Goal: Task Accomplishment & Management: Manage account settings

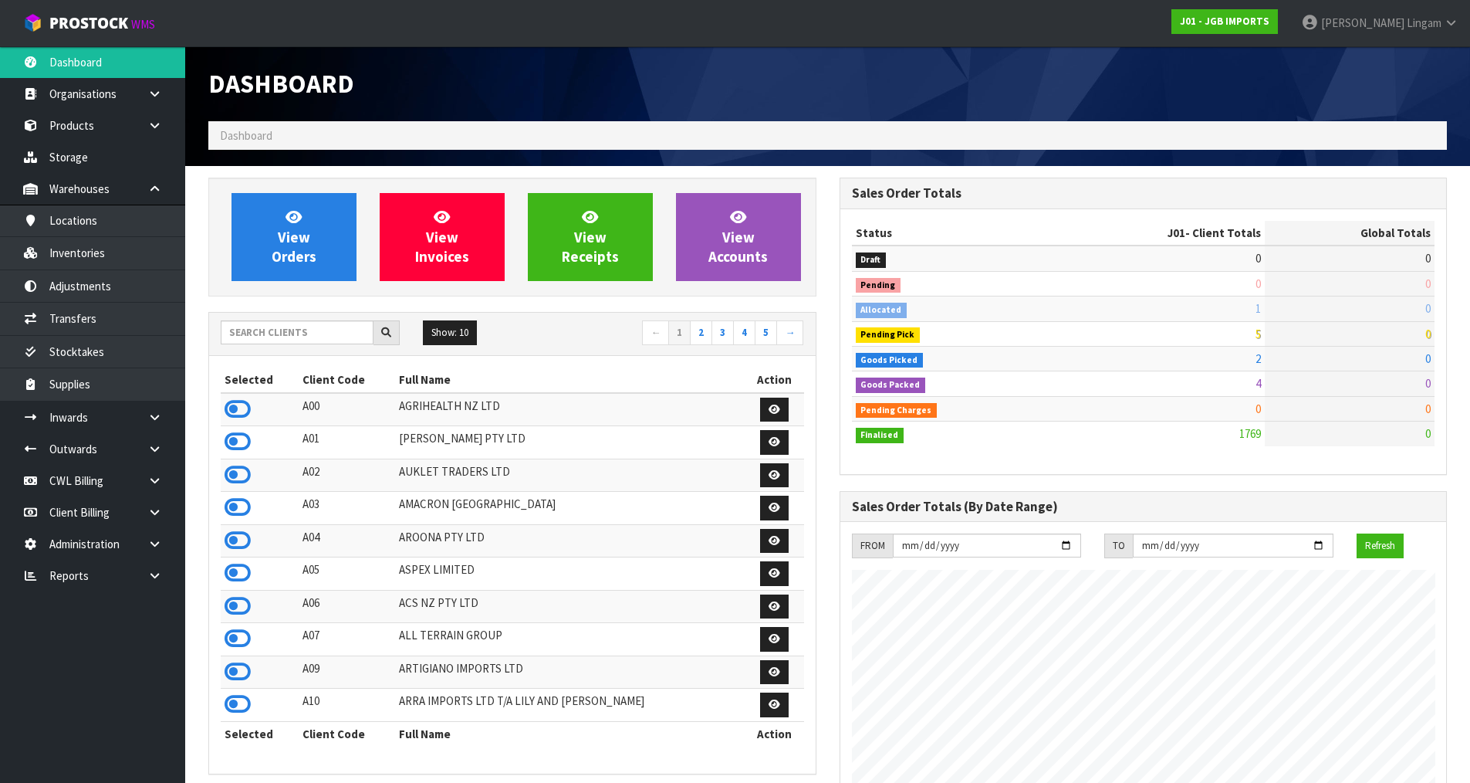
scroll to position [1169, 631]
click at [316, 330] on input "text" at bounding box center [297, 332] width 153 height 24
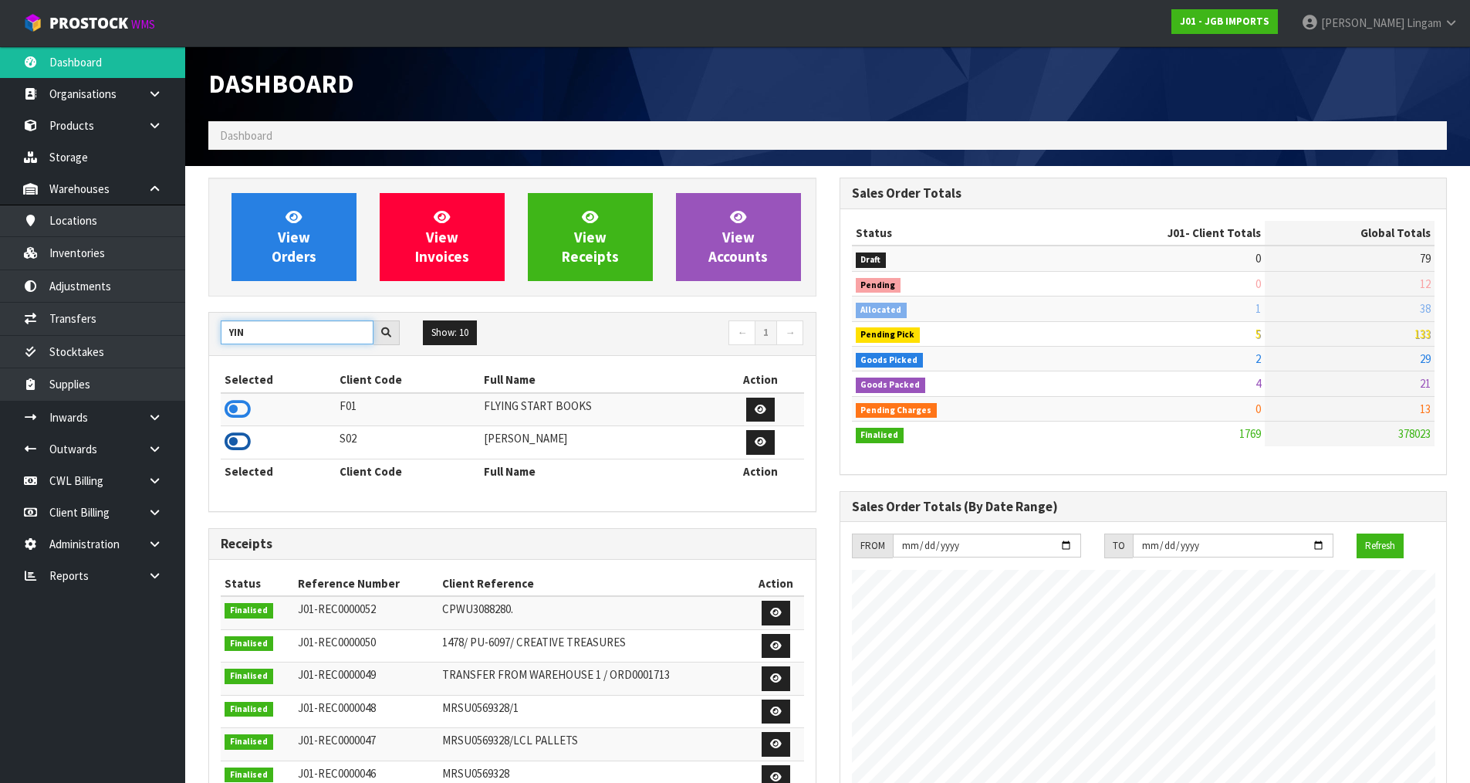
type input "YIN"
click at [244, 435] on icon at bounding box center [238, 441] width 26 height 23
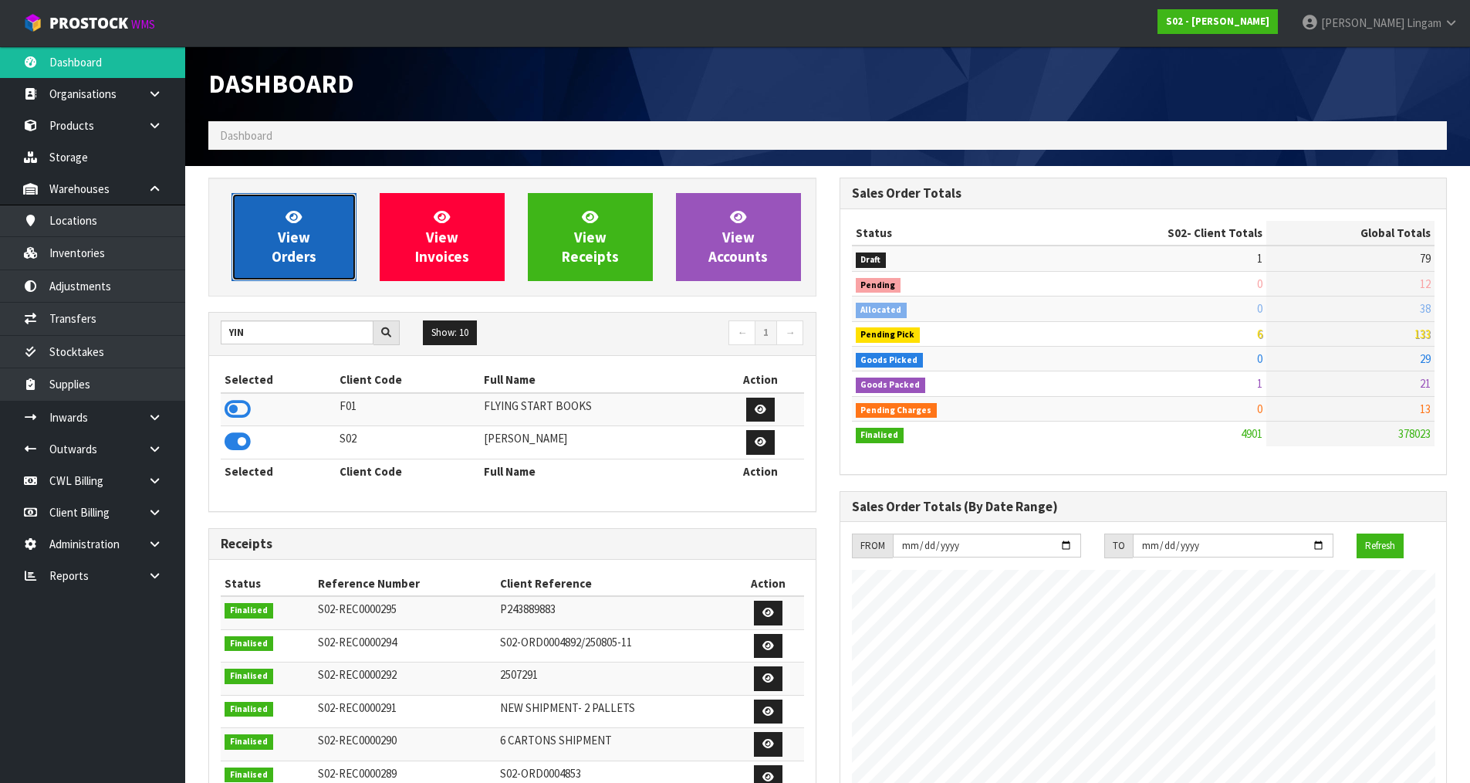
click at [326, 222] on link "View Orders" at bounding box center [294, 237] width 125 height 88
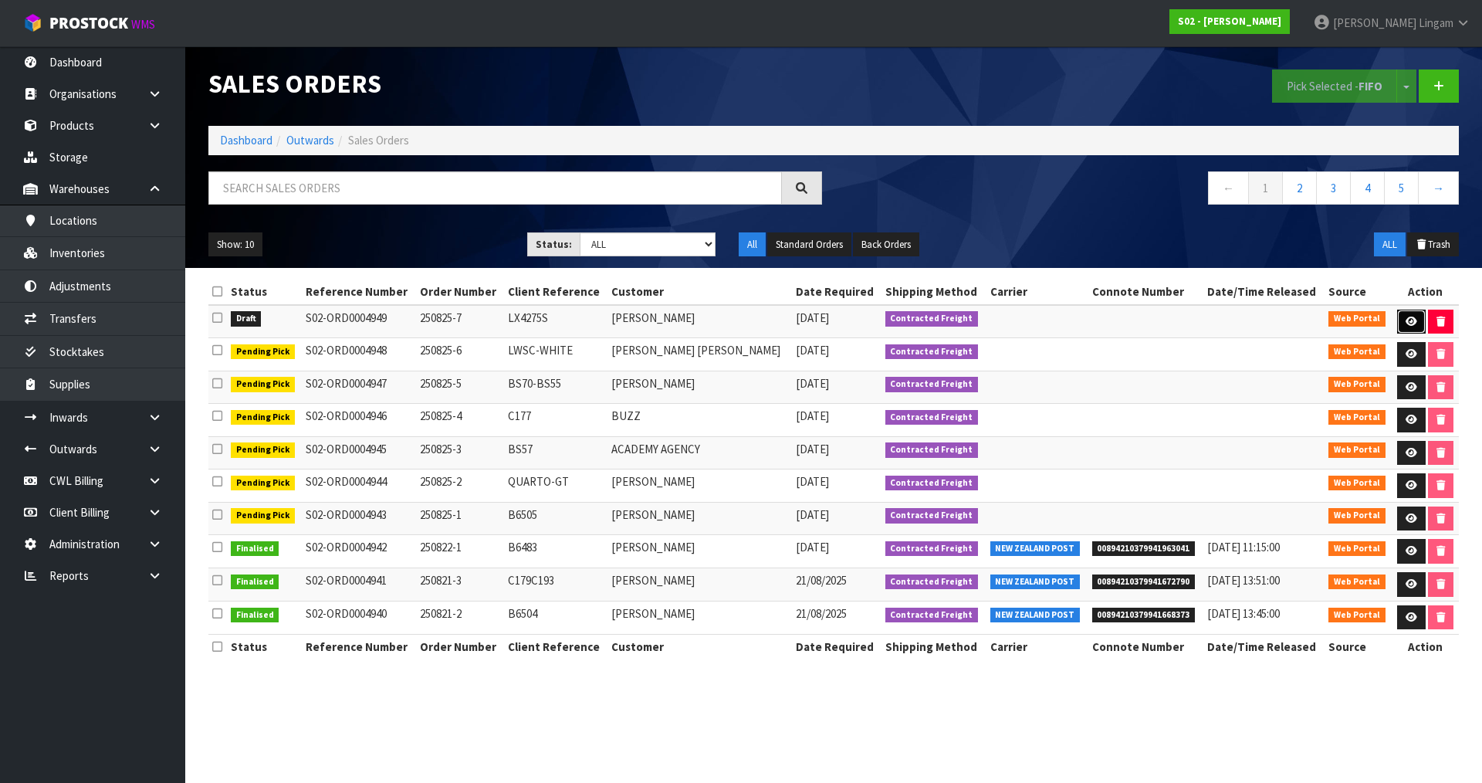
click at [1406, 315] on link at bounding box center [1411, 322] width 29 height 25
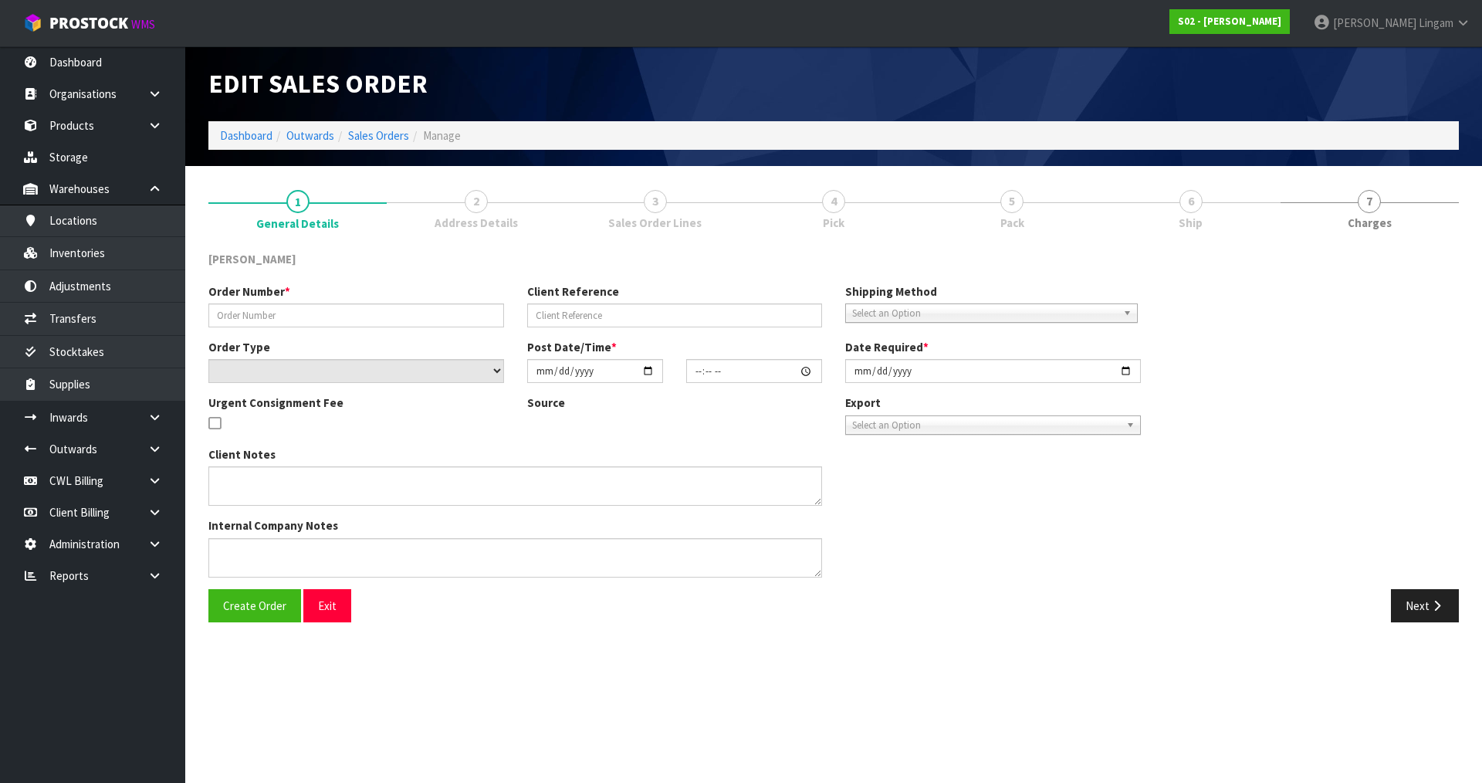
type input "250825-7"
type input "LX4275S"
select select "number:0"
type input "[DATE]"
type input "19:09:00.000"
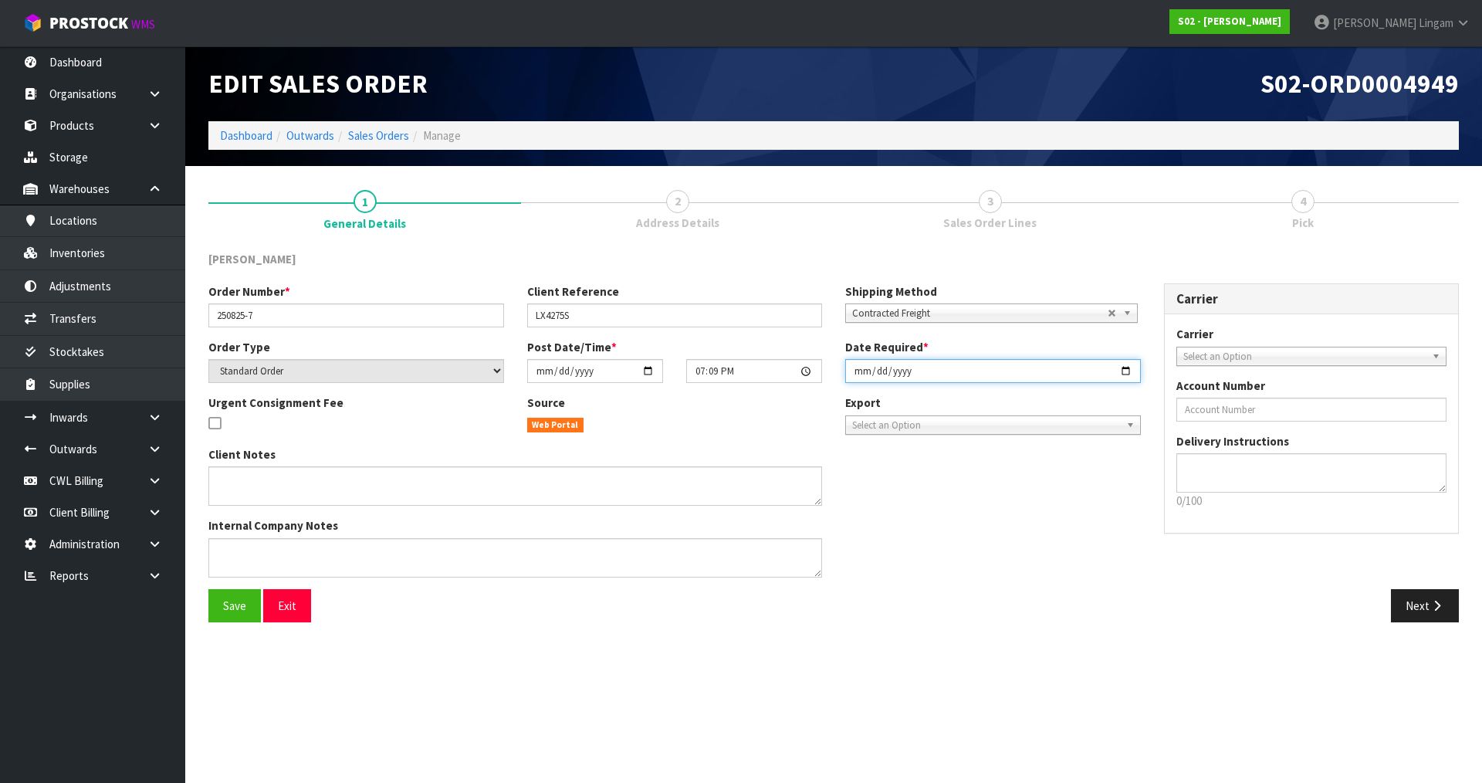
click at [858, 370] on input "[DATE]" at bounding box center [993, 371] width 296 height 24
type input "[DATE]"
click at [235, 607] on span "Save" at bounding box center [234, 605] width 23 height 15
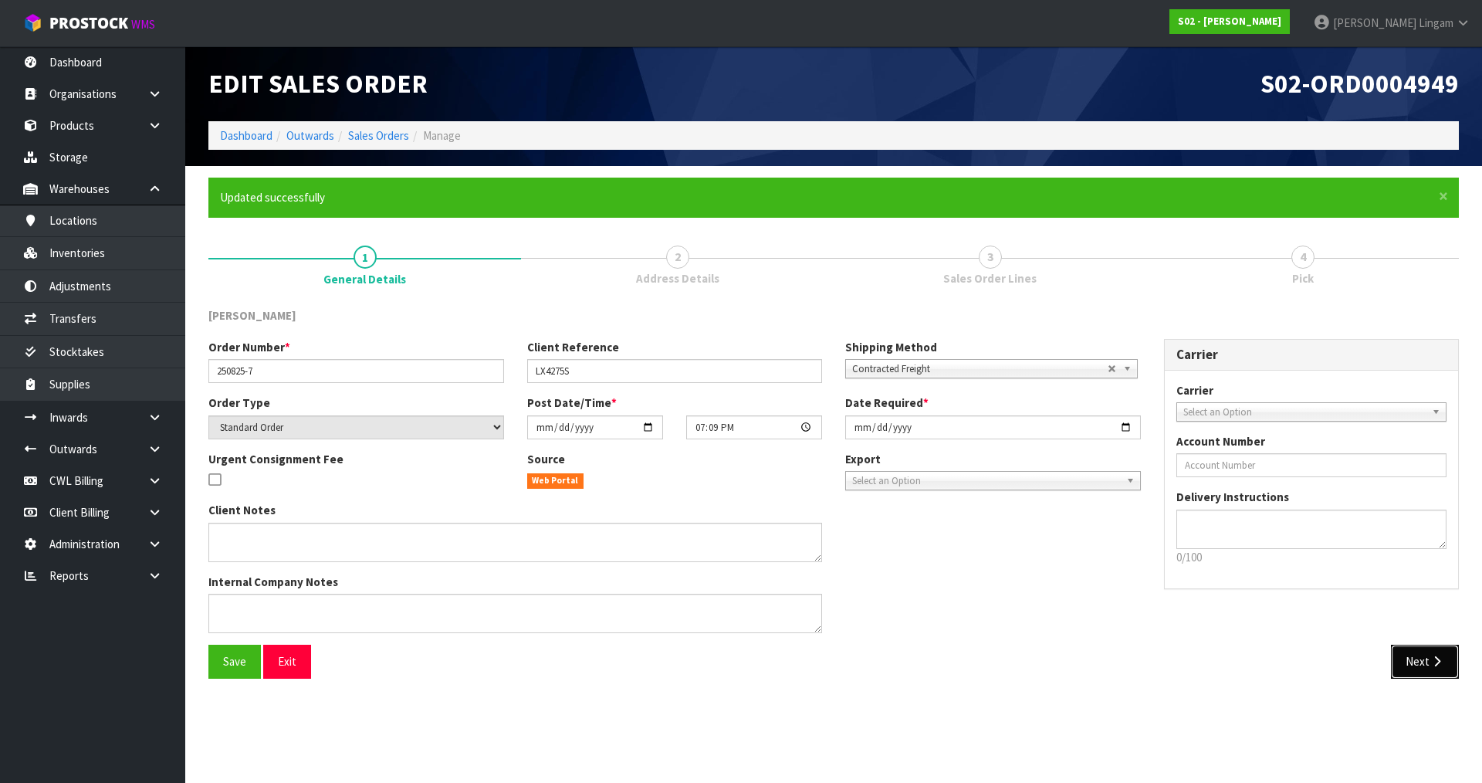
click at [1423, 670] on button "Next" at bounding box center [1425, 660] width 68 height 33
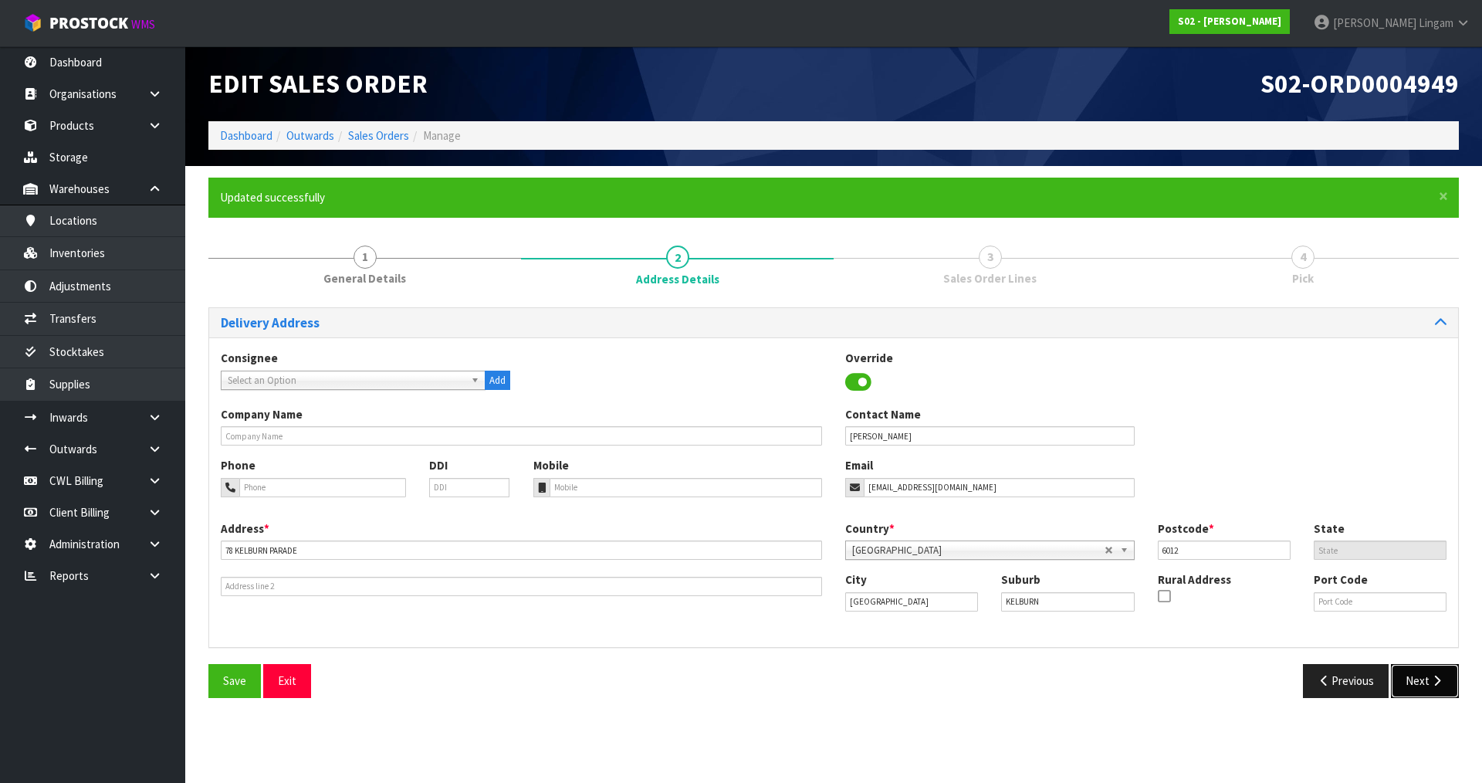
click at [1423, 680] on button "Next" at bounding box center [1425, 680] width 68 height 33
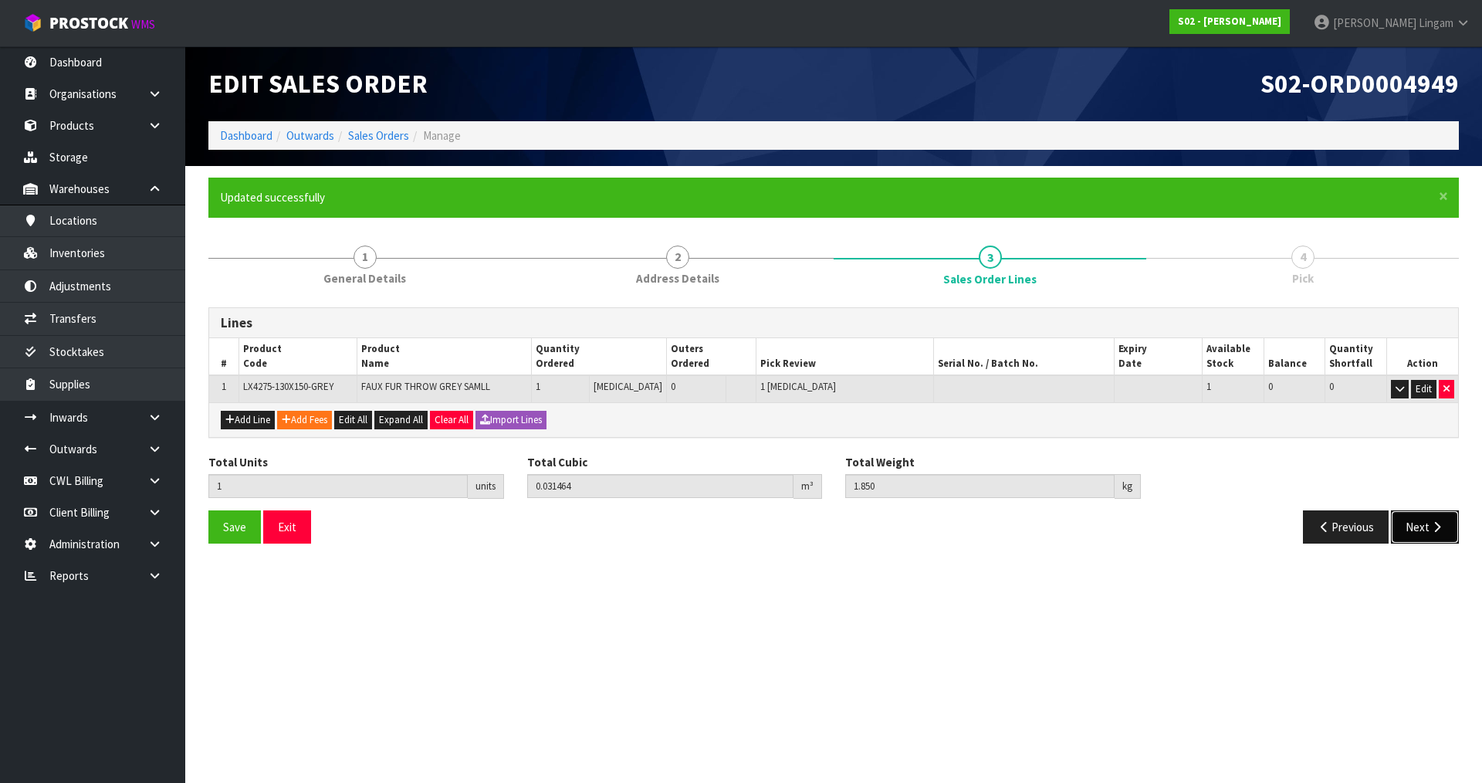
click at [1423, 537] on button "Next" at bounding box center [1425, 526] width 68 height 33
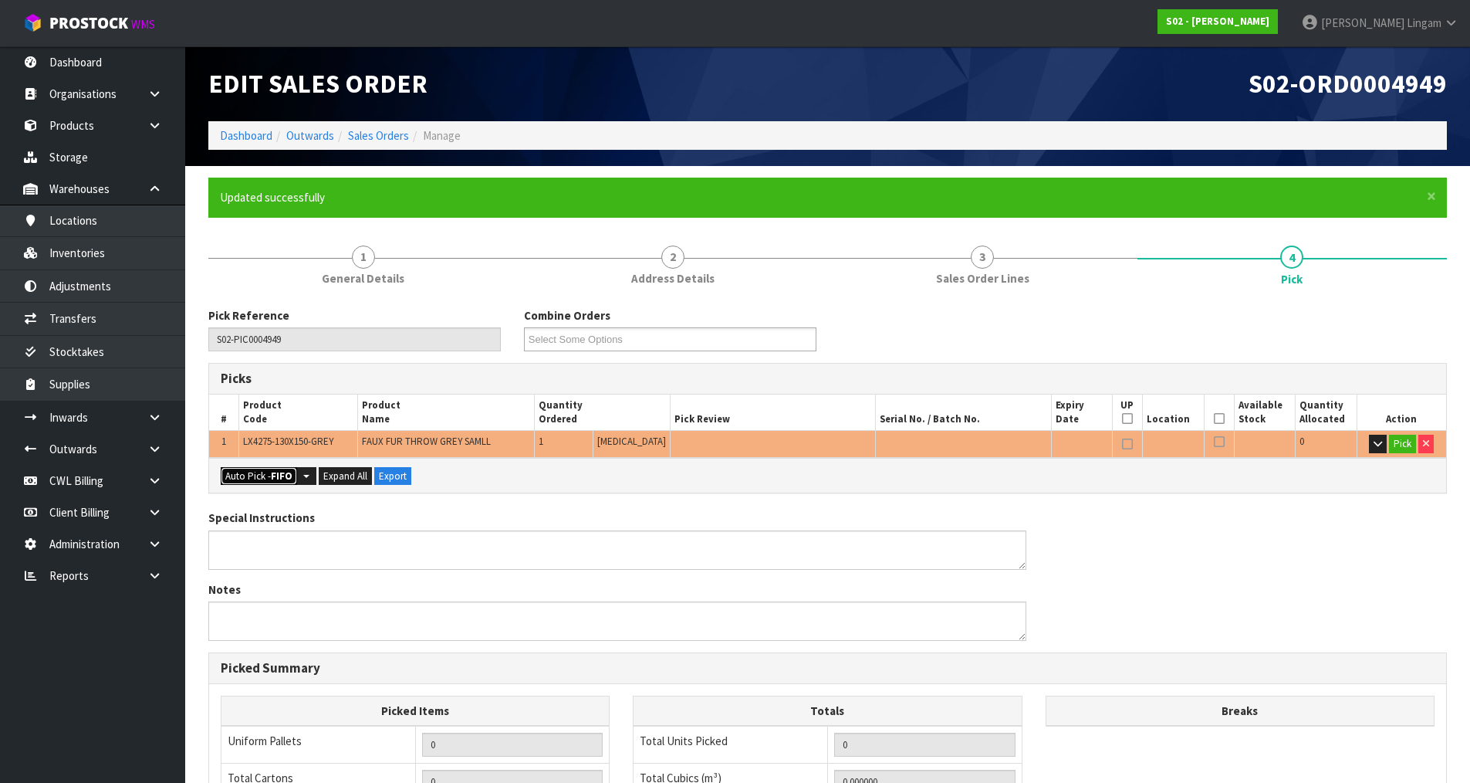
click at [257, 479] on button "Auto Pick - FIFO" at bounding box center [259, 476] width 76 height 19
type input "Piece x 1"
type input "1"
type input "0.031464"
type input "1.850"
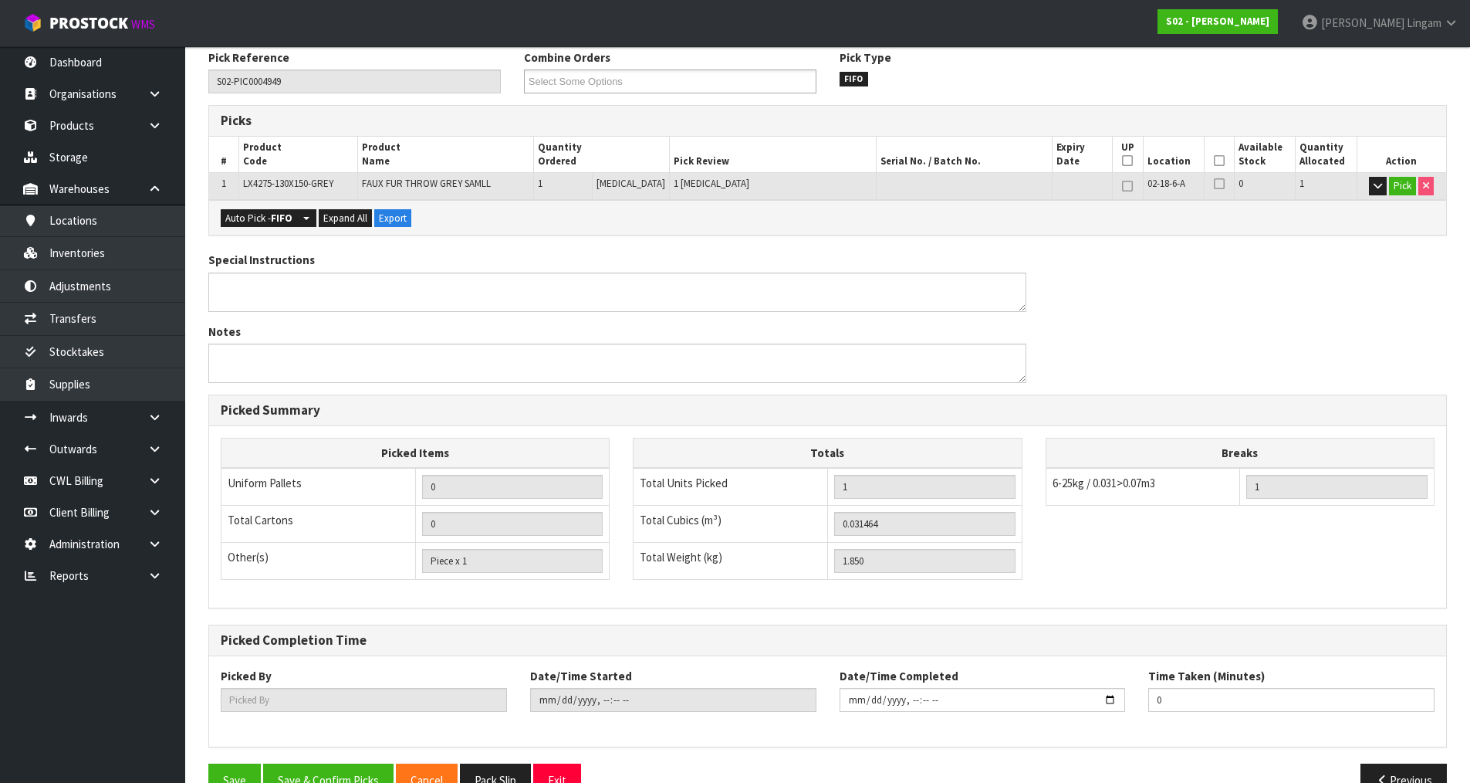
scroll to position [296, 0]
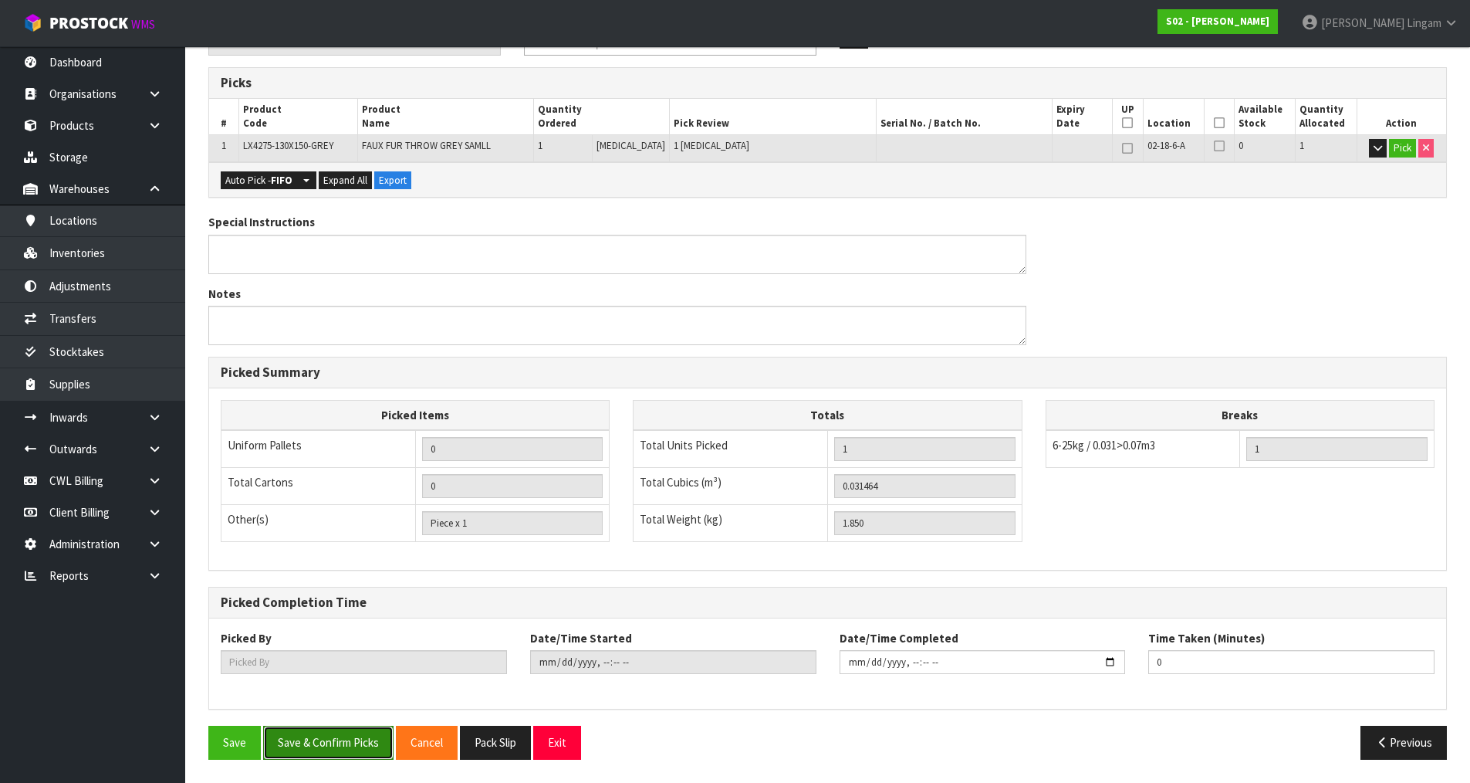
click at [341, 744] on button "Save & Confirm Picks" at bounding box center [328, 742] width 130 height 33
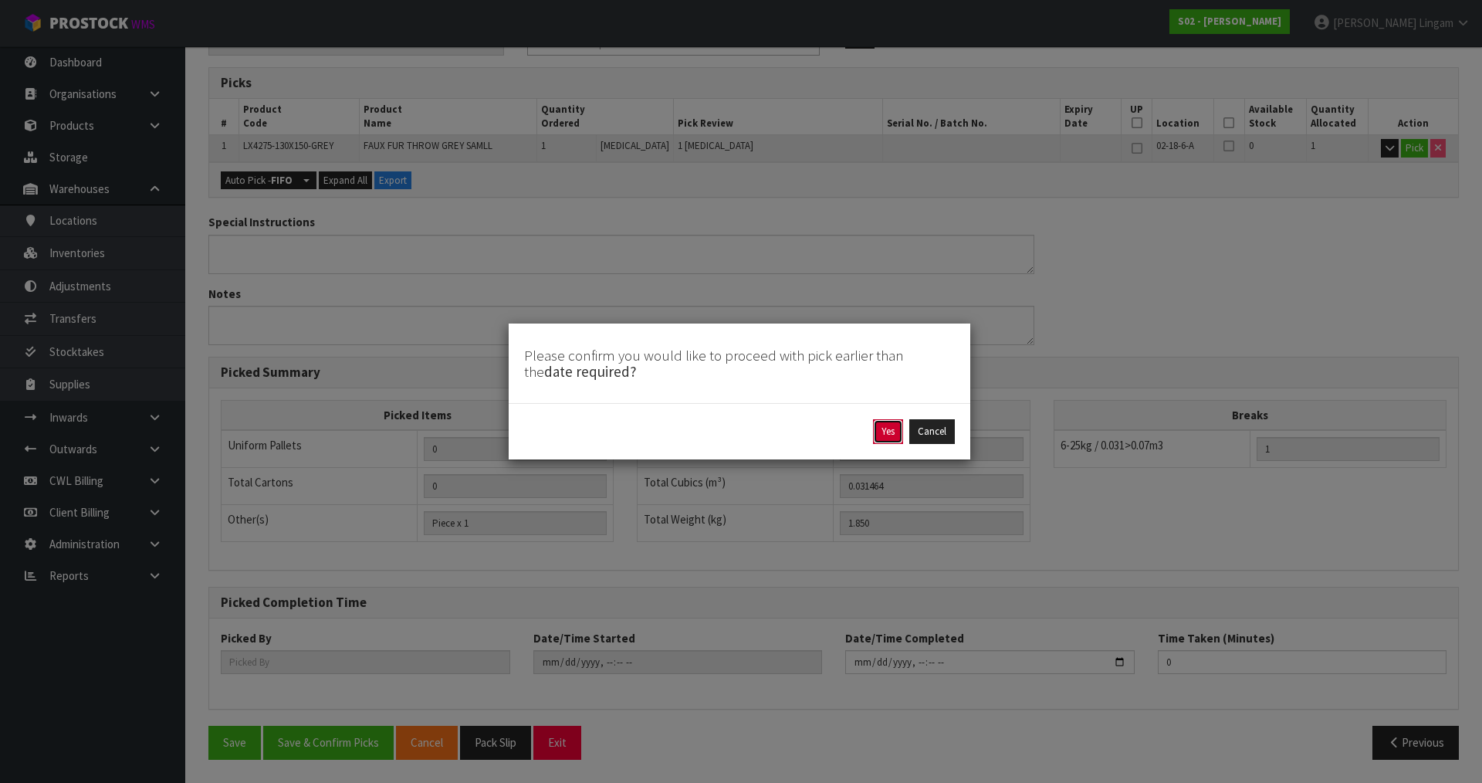
click at [881, 435] on button "Yes" at bounding box center [888, 431] width 30 height 25
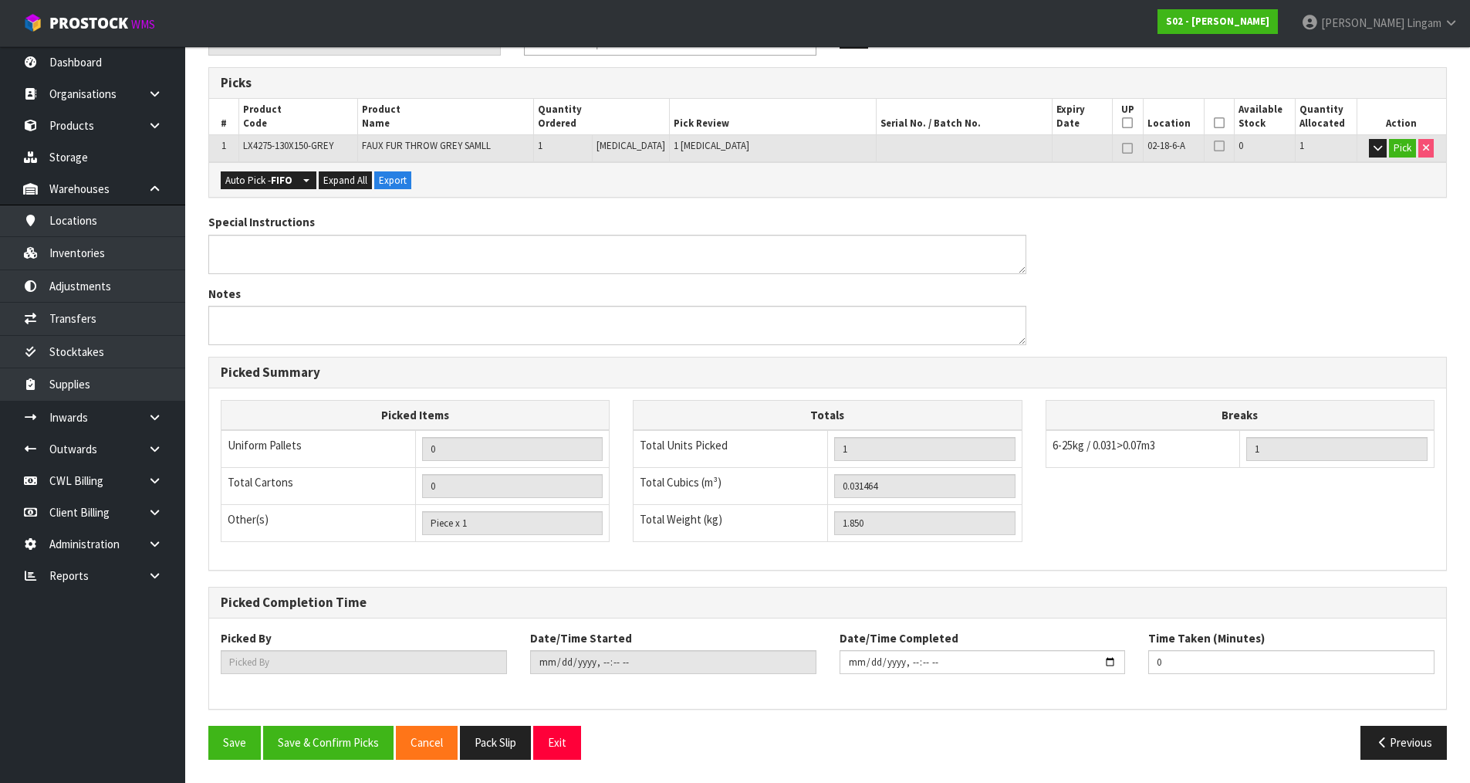
scroll to position [0, 0]
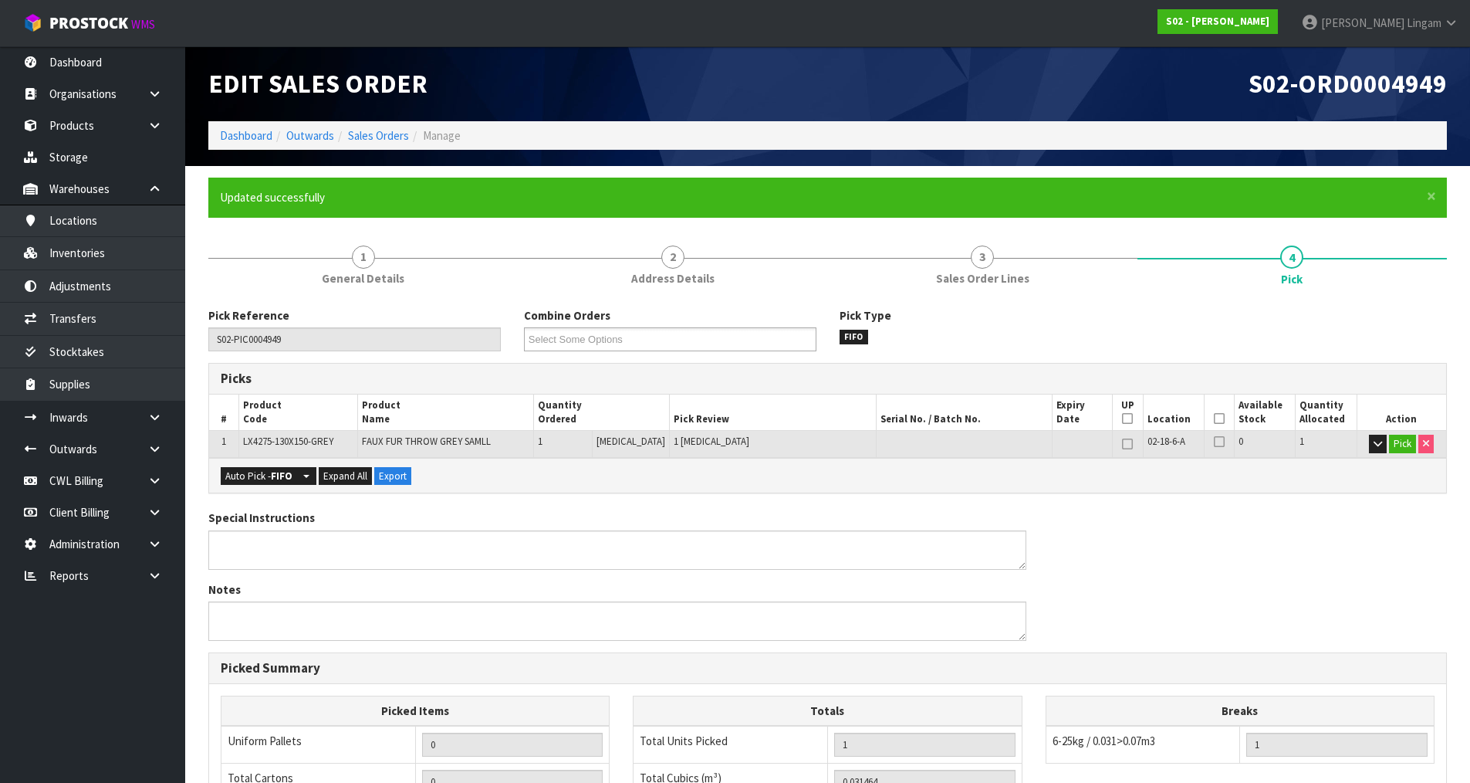
type input "[PERSON_NAME]"
type input "[DATE]T19:19:48"
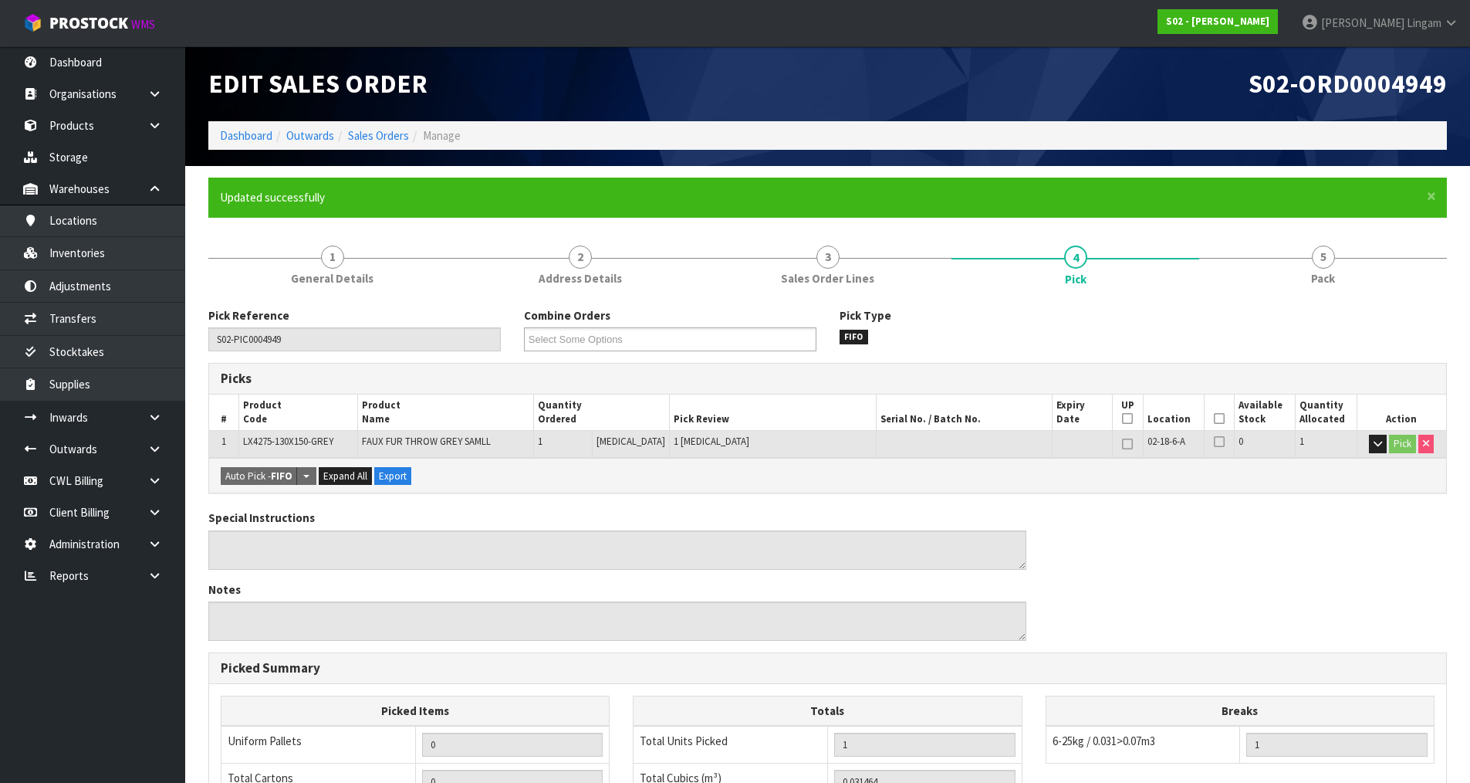
scroll to position [296, 0]
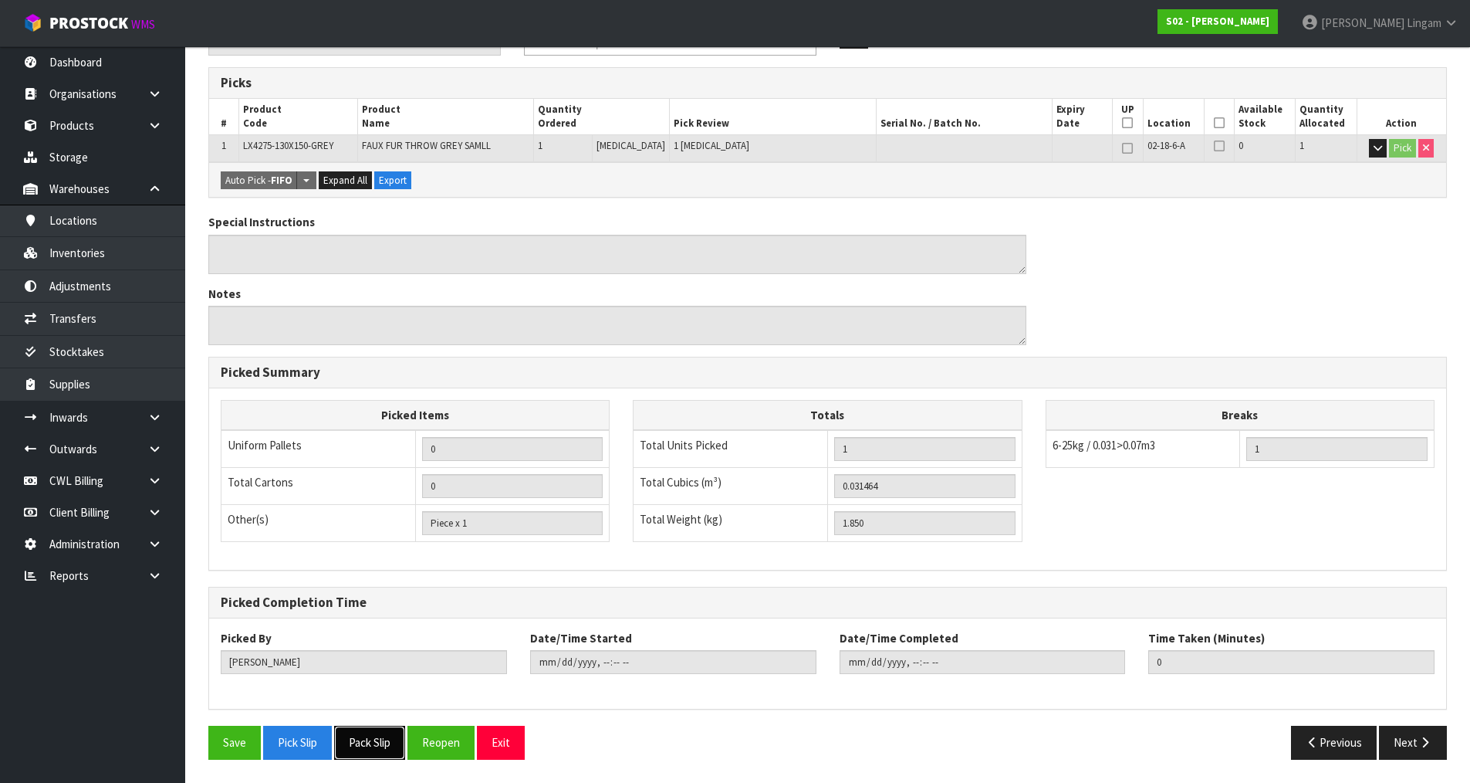
click at [361, 736] on button "Pack Slip" at bounding box center [369, 742] width 71 height 33
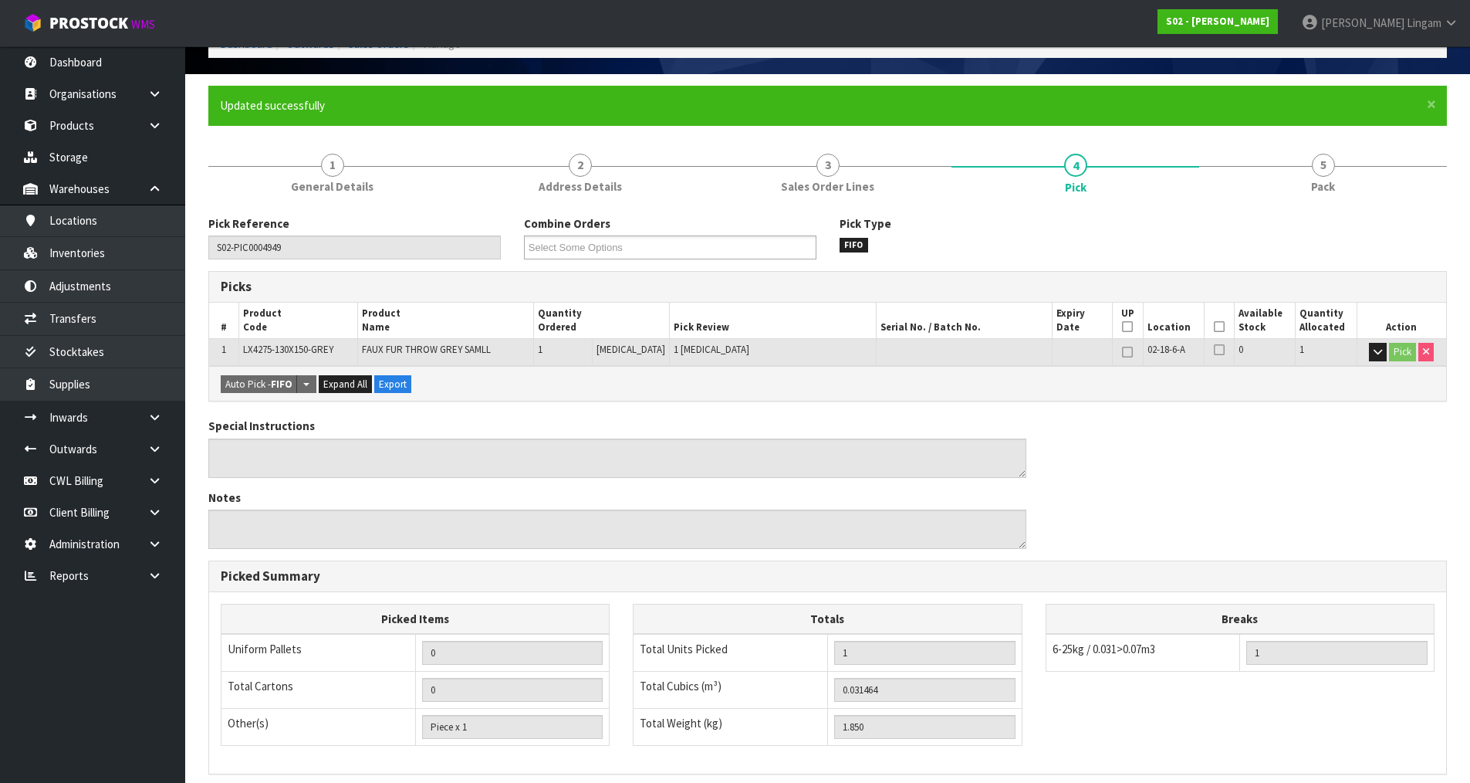
scroll to position [0, 0]
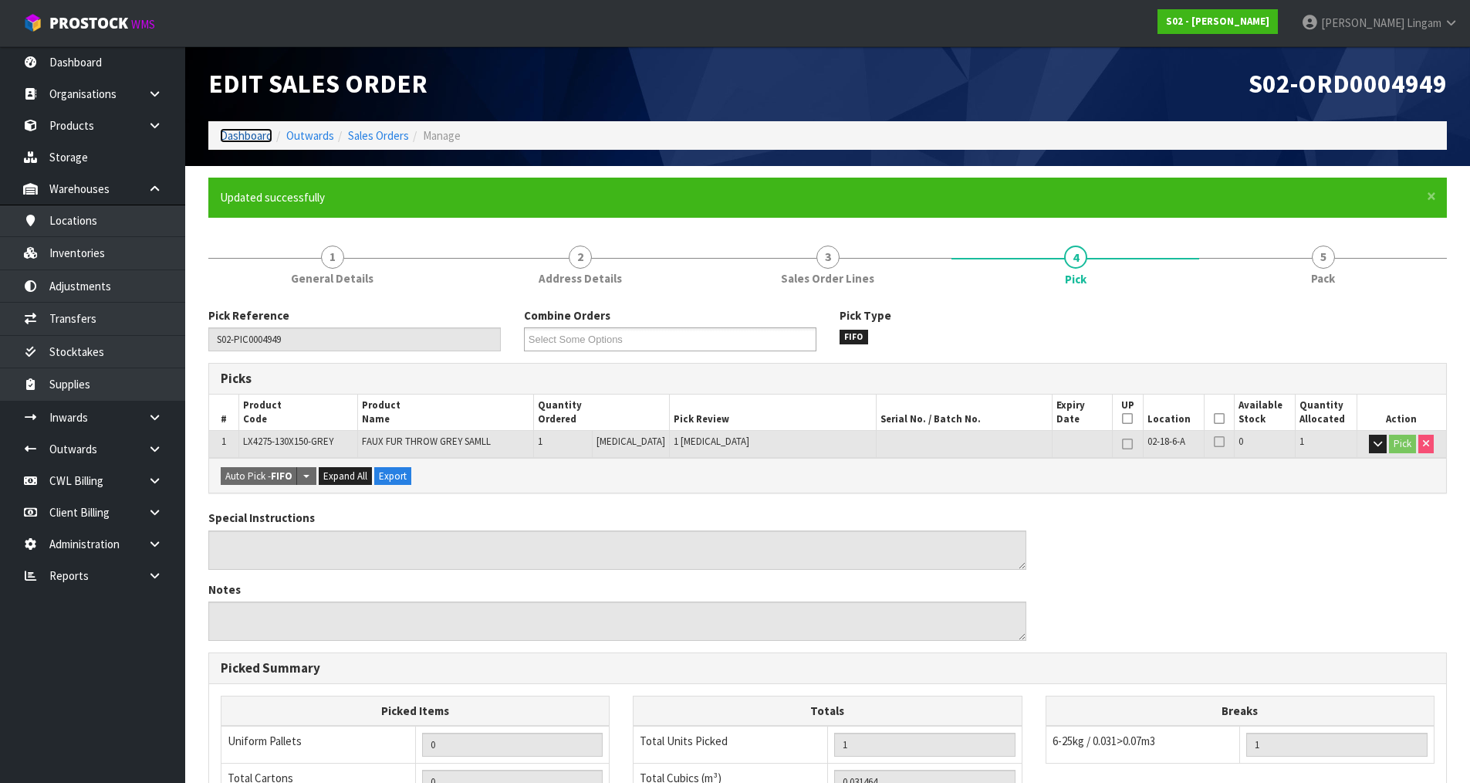
click at [259, 132] on link "Dashboard" at bounding box center [246, 135] width 52 height 15
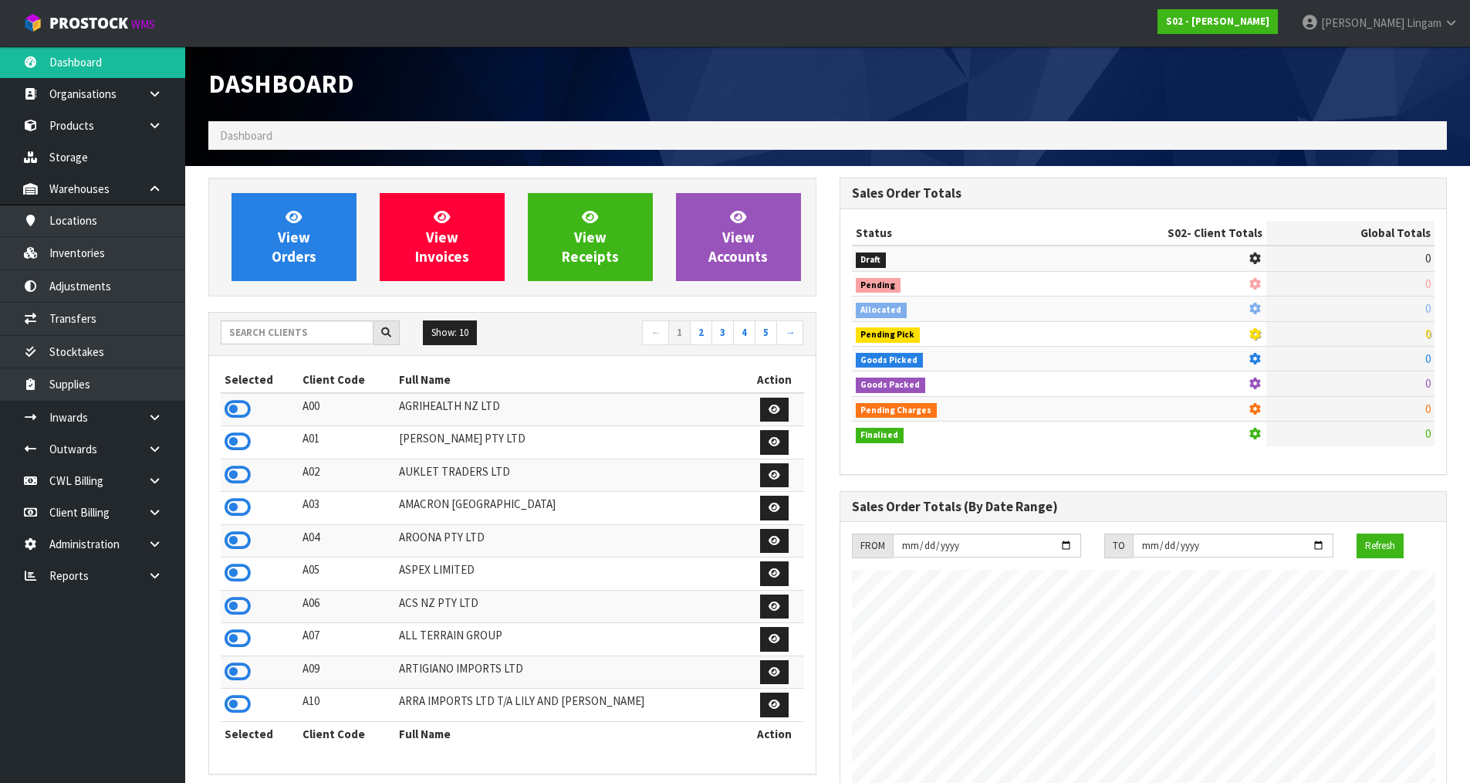
scroll to position [1169, 631]
click at [148, 324] on link "Transfers" at bounding box center [92, 319] width 185 height 32
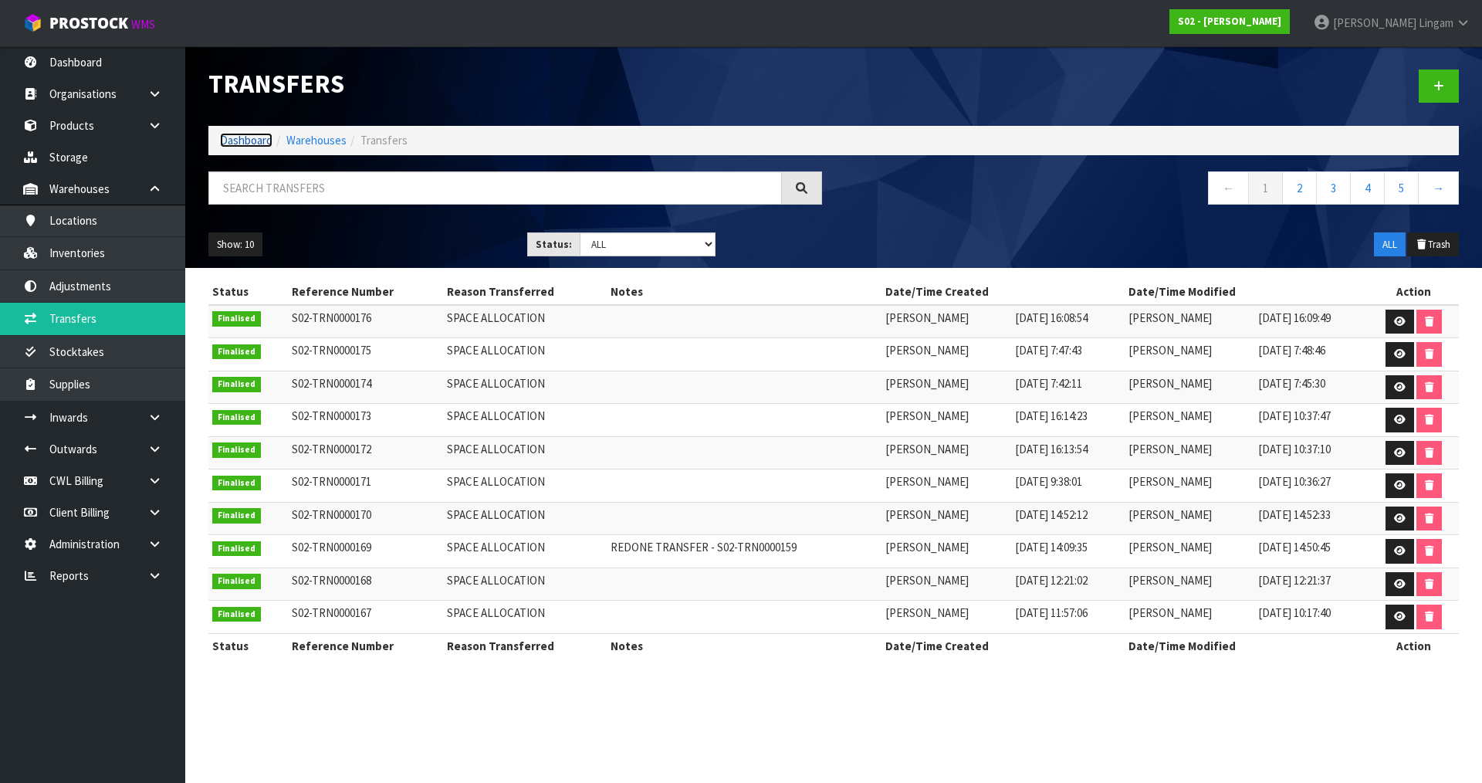
click at [253, 140] on link "Dashboard" at bounding box center [246, 140] width 52 height 15
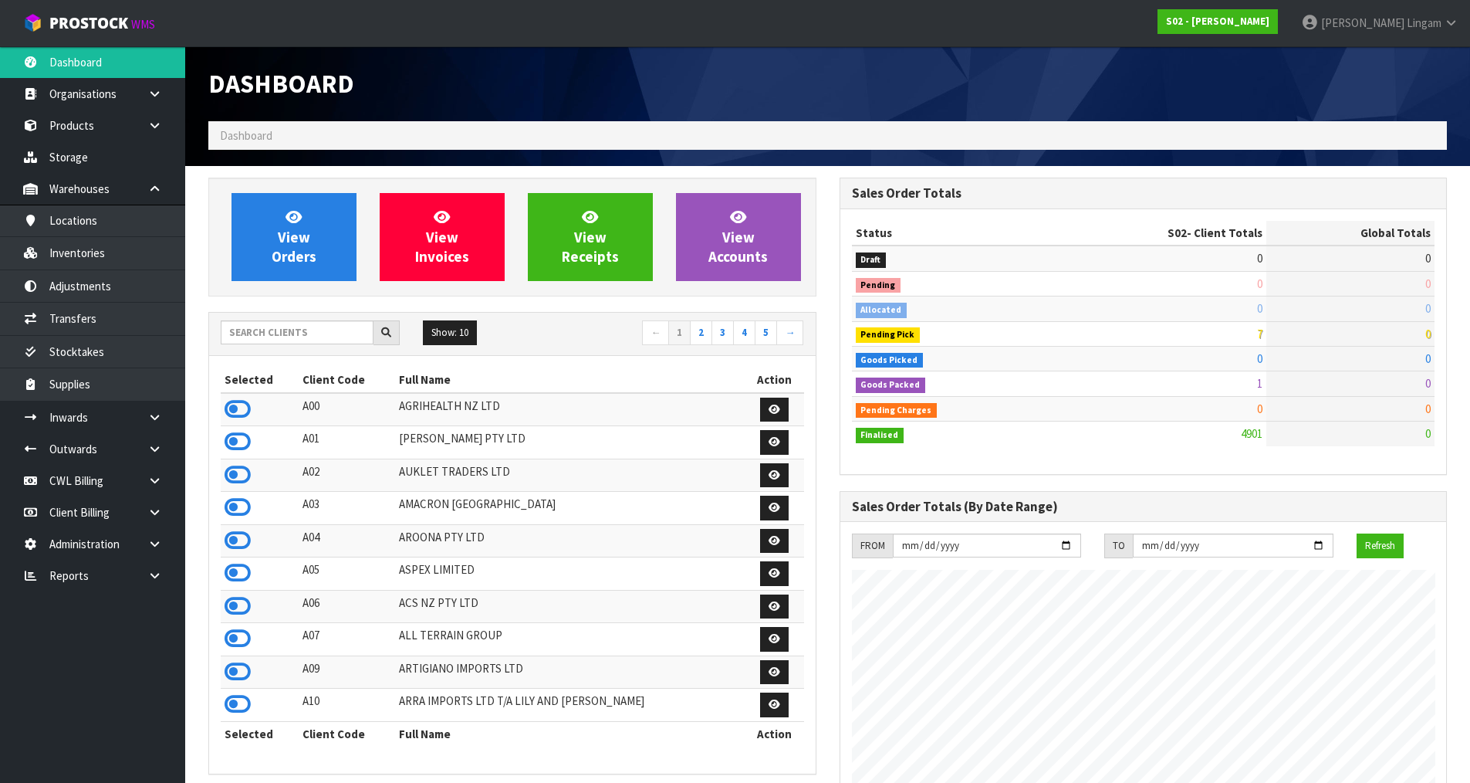
scroll to position [1169, 631]
click at [301, 335] on input "text" at bounding box center [297, 332] width 153 height 24
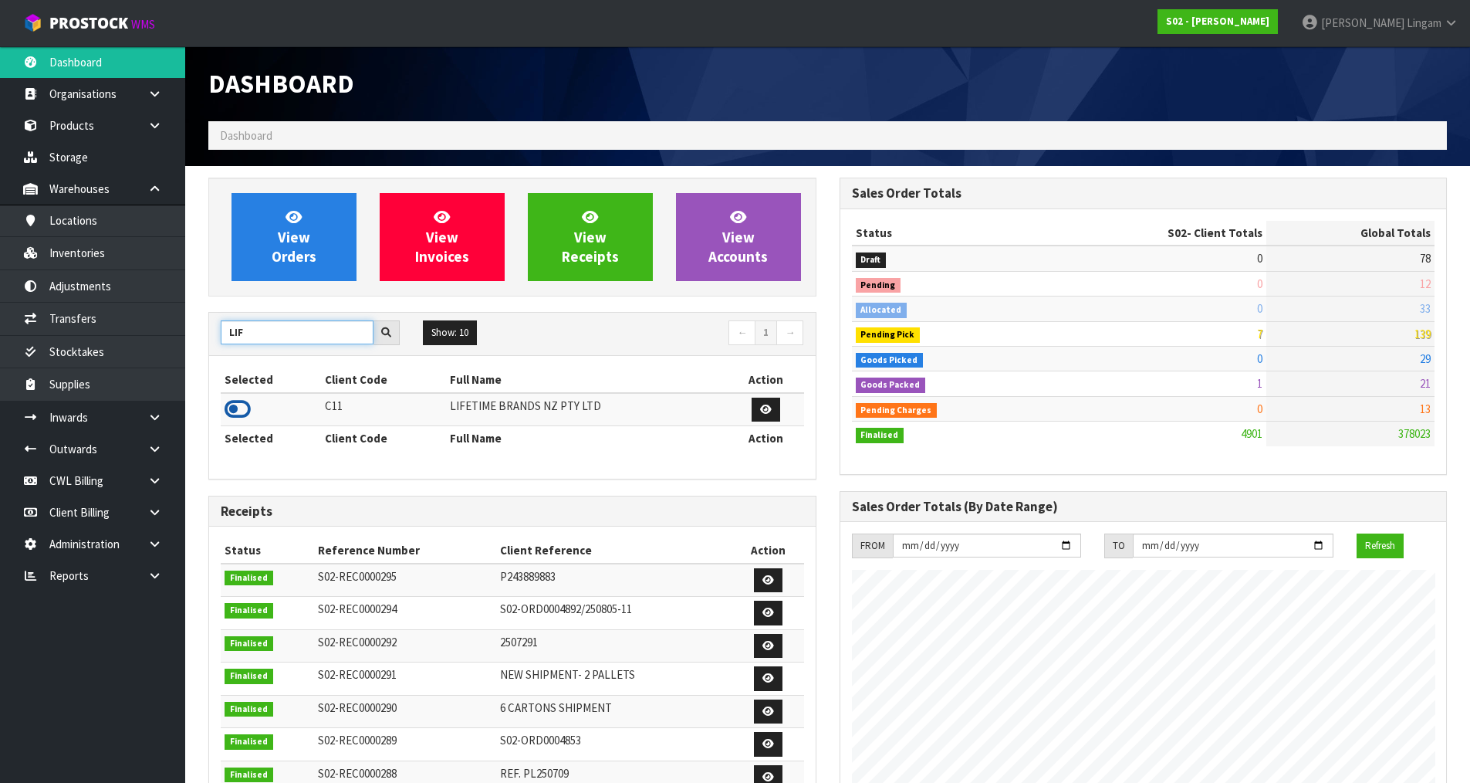
type input "LIF"
click at [234, 407] on icon at bounding box center [238, 408] width 26 height 23
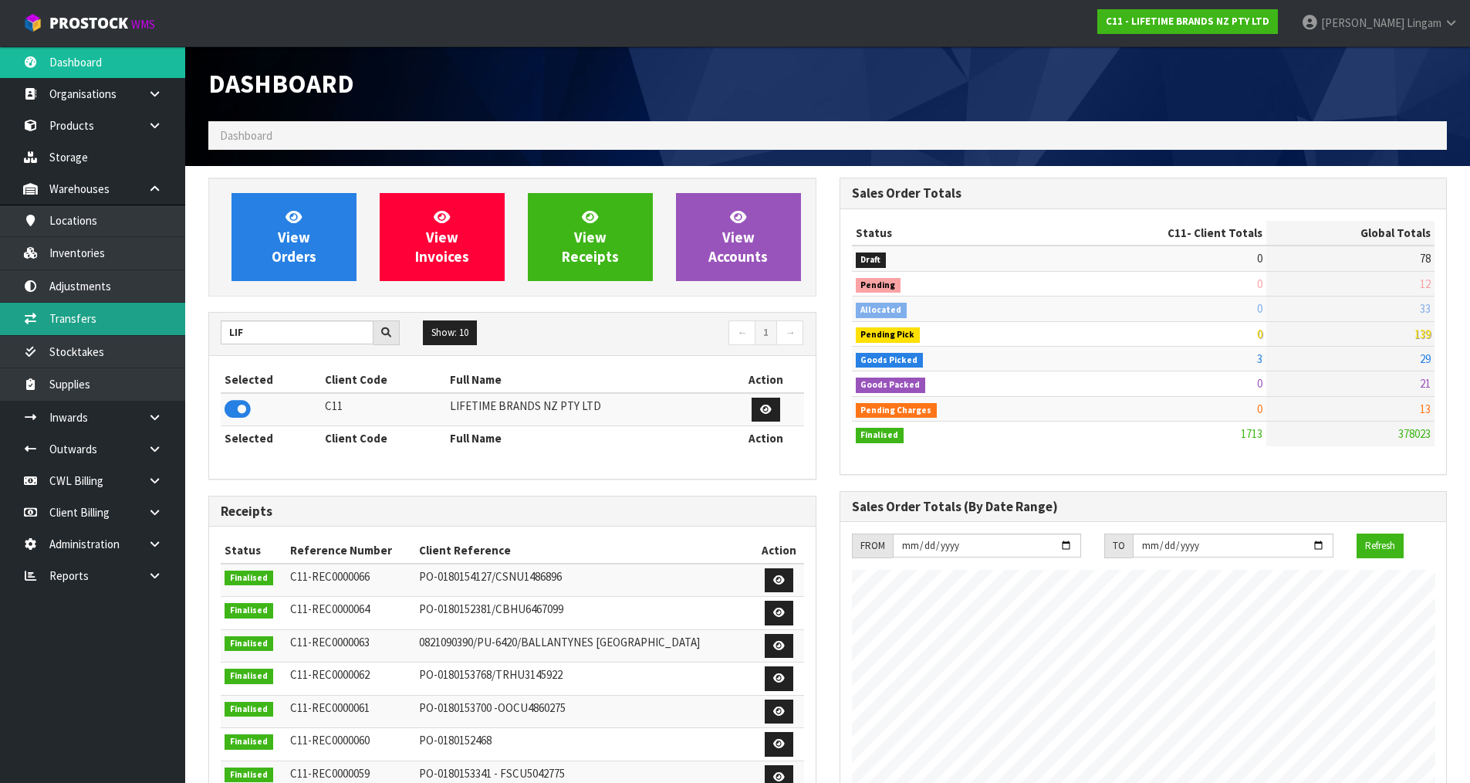
click at [83, 319] on link "Transfers" at bounding box center [92, 319] width 185 height 32
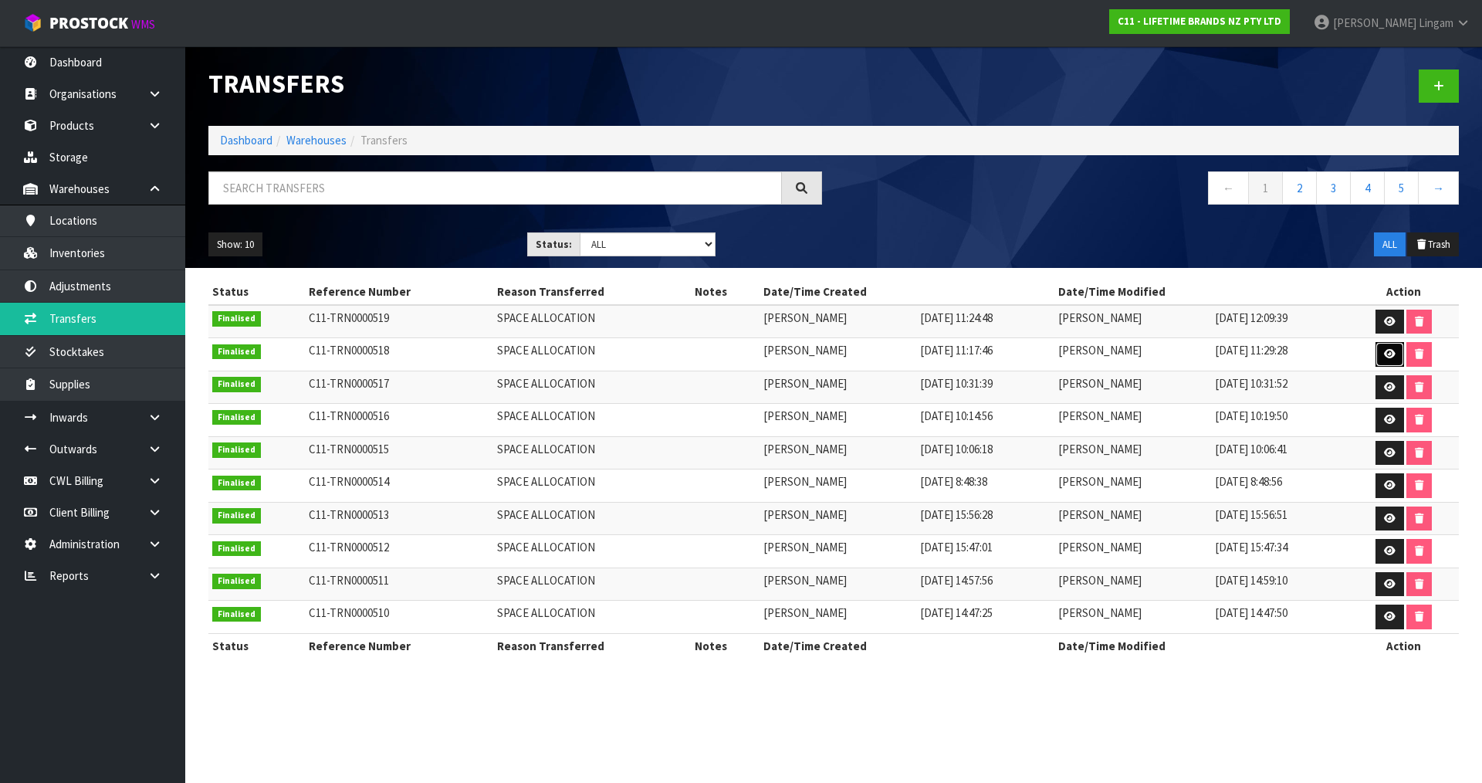
click at [1394, 347] on link at bounding box center [1389, 354] width 29 height 25
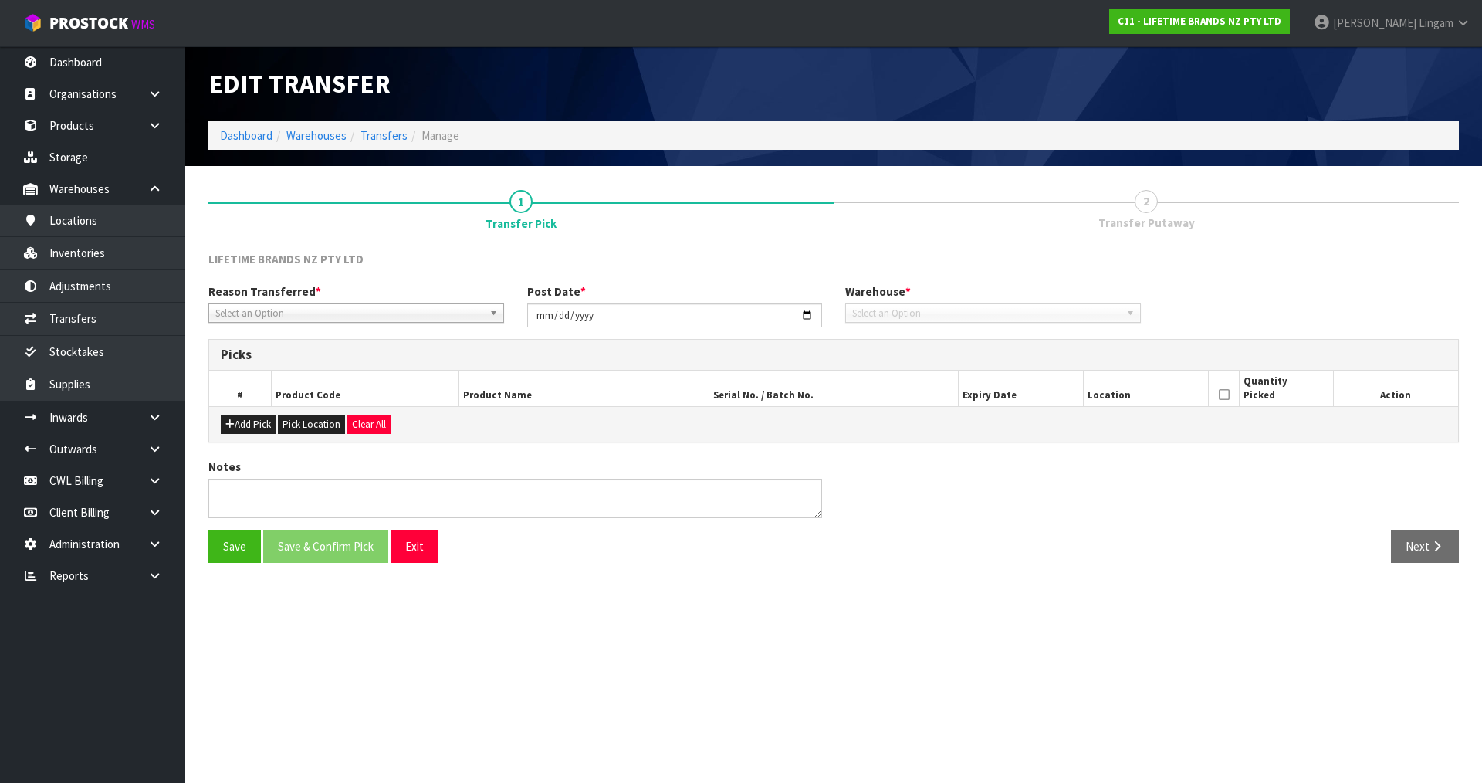
type input "[DATE]"
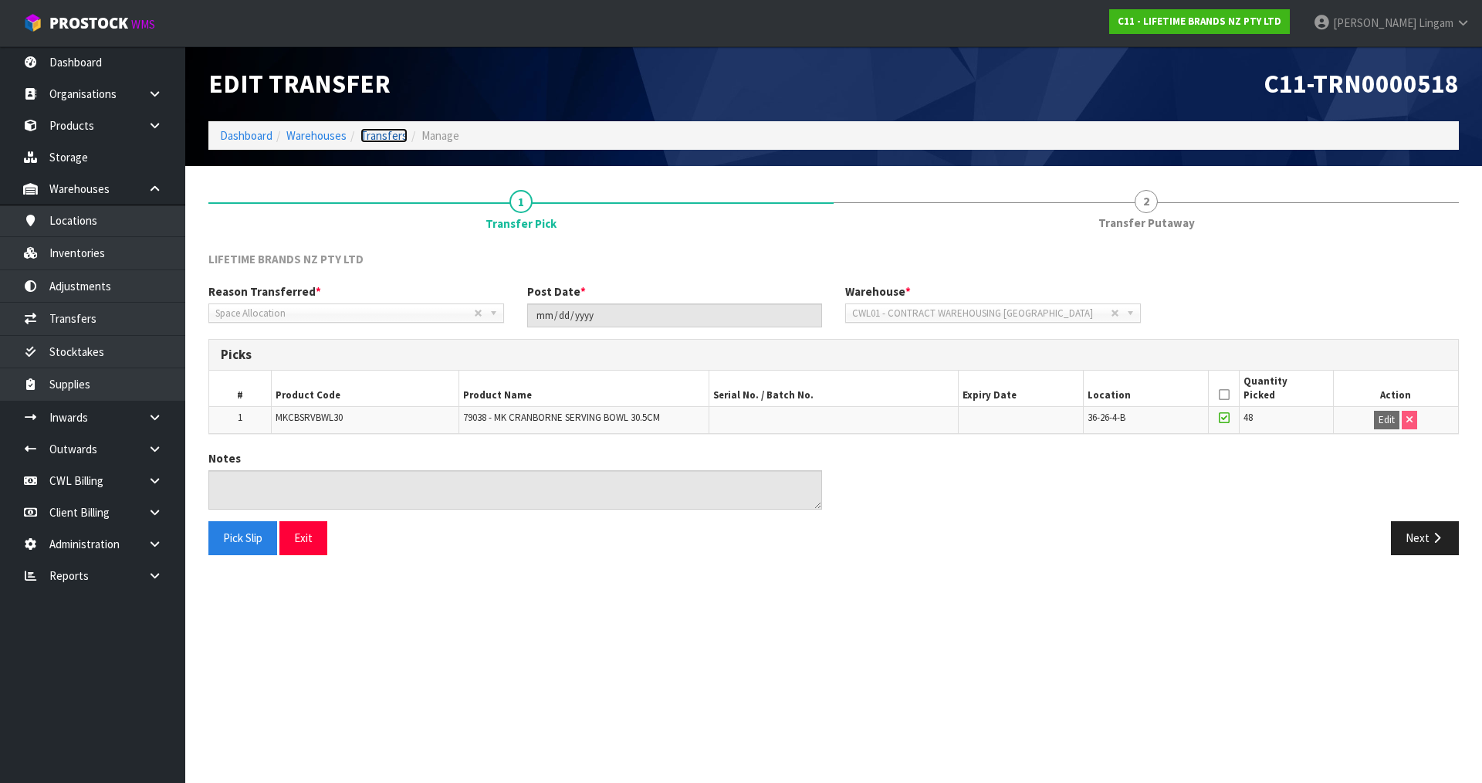
click at [395, 134] on link "Transfers" at bounding box center [383, 135] width 47 height 15
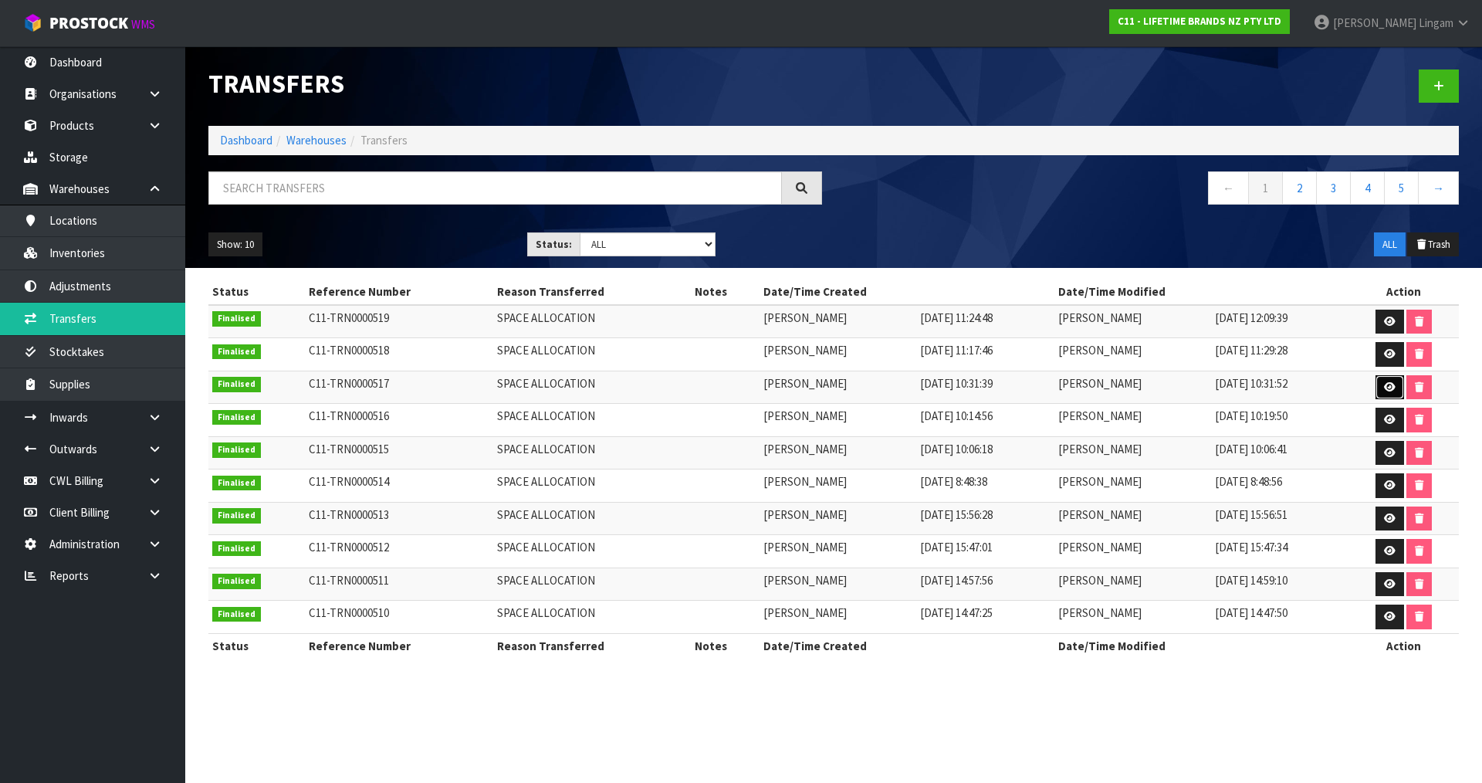
click at [1383, 391] on link at bounding box center [1389, 387] width 29 height 25
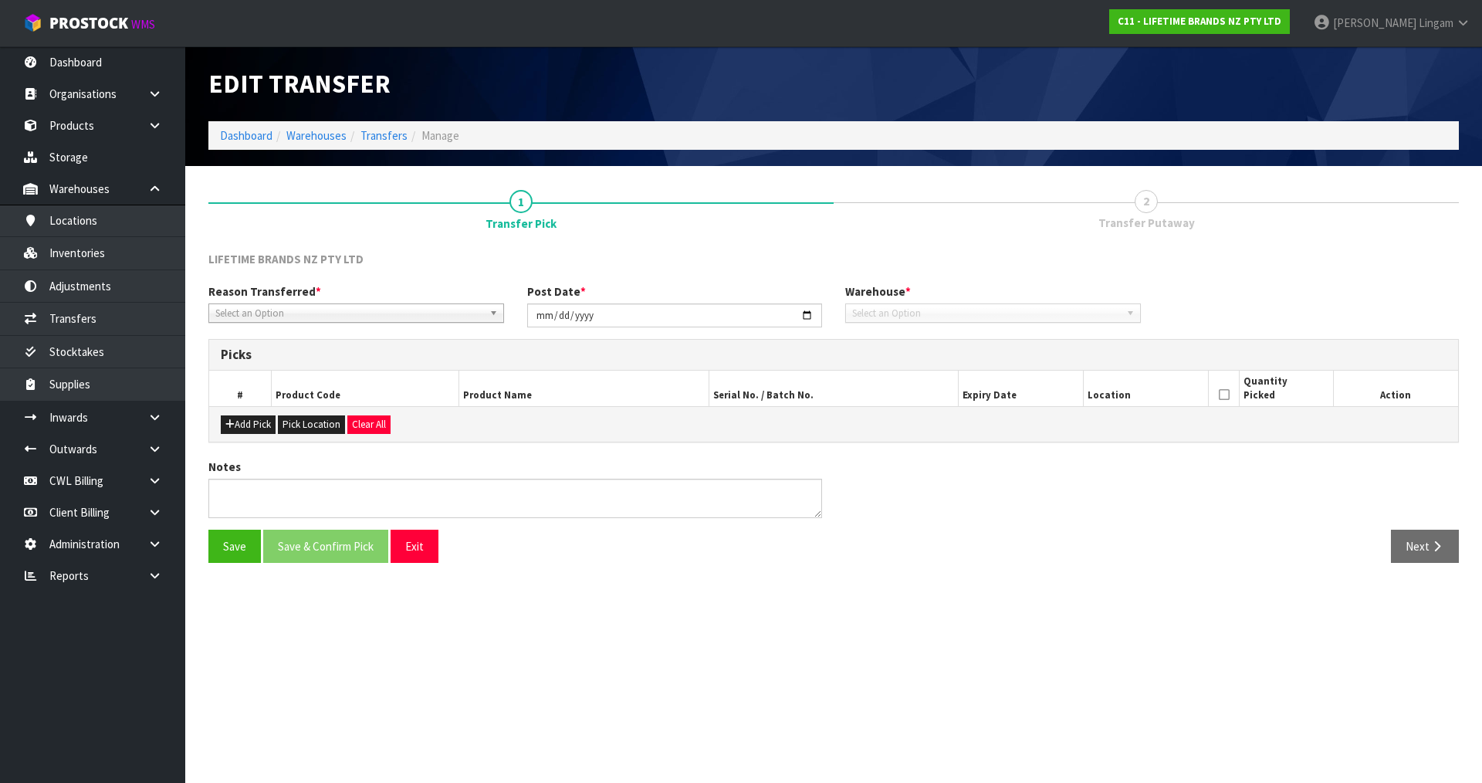
type input "[DATE]"
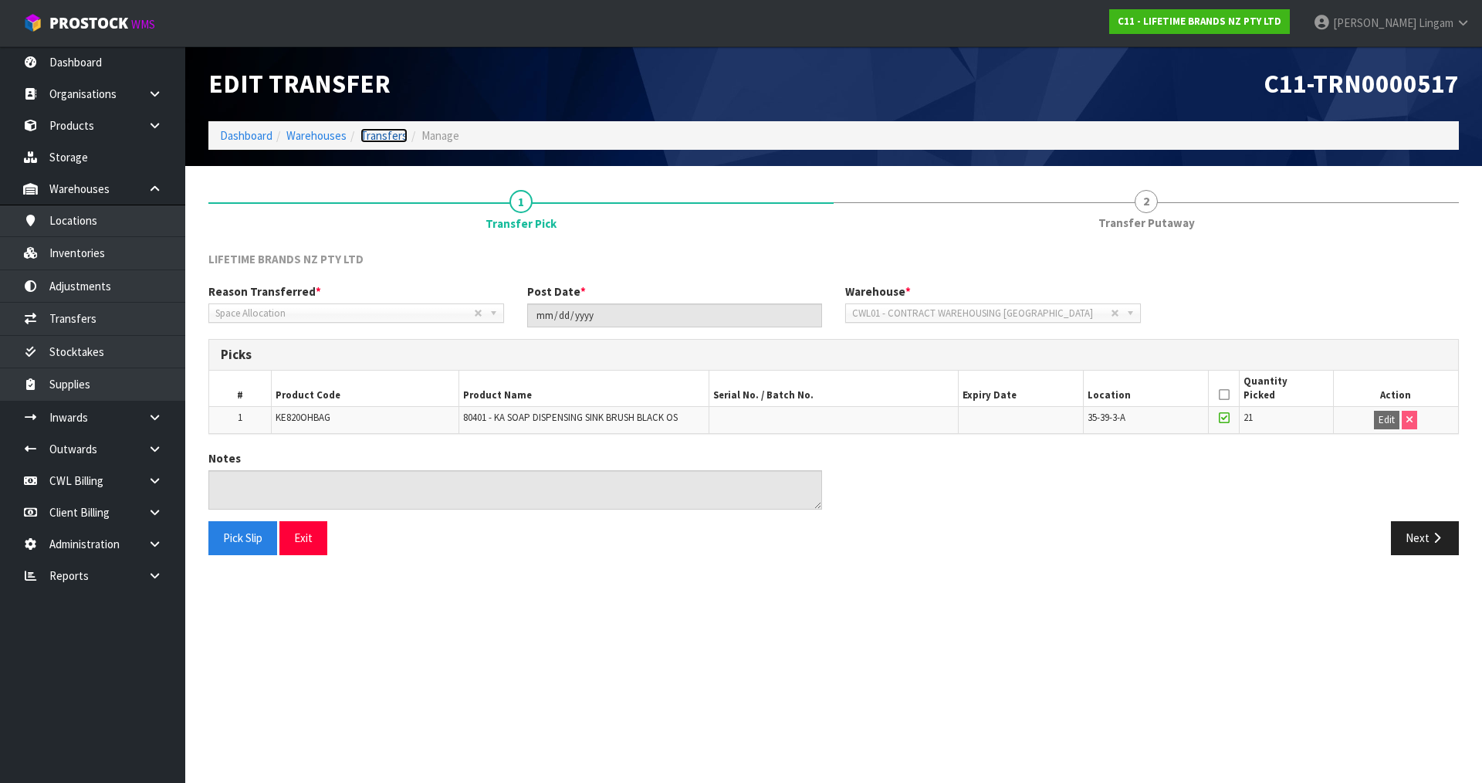
click at [384, 138] on link "Transfers" at bounding box center [383, 135] width 47 height 15
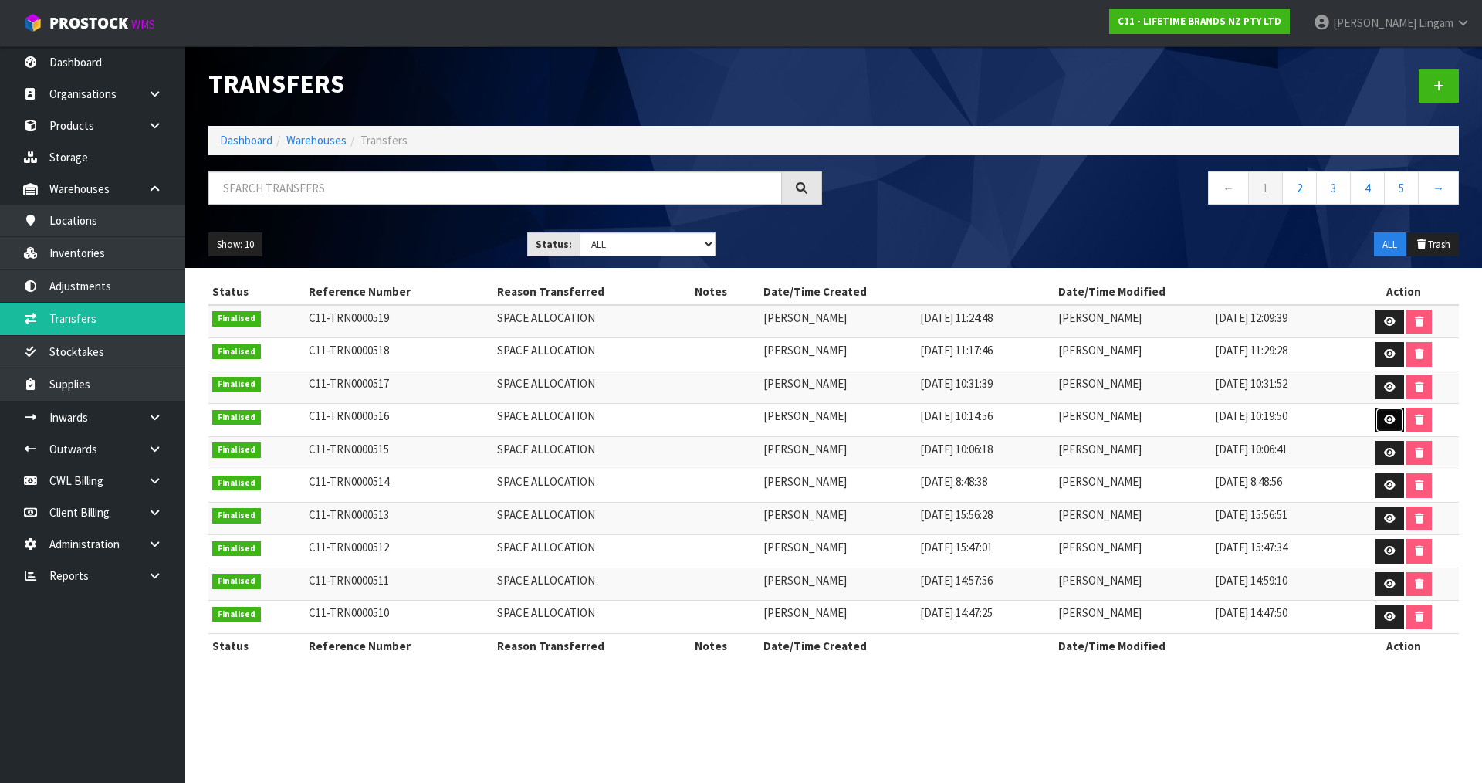
click at [1392, 428] on link at bounding box center [1389, 420] width 29 height 25
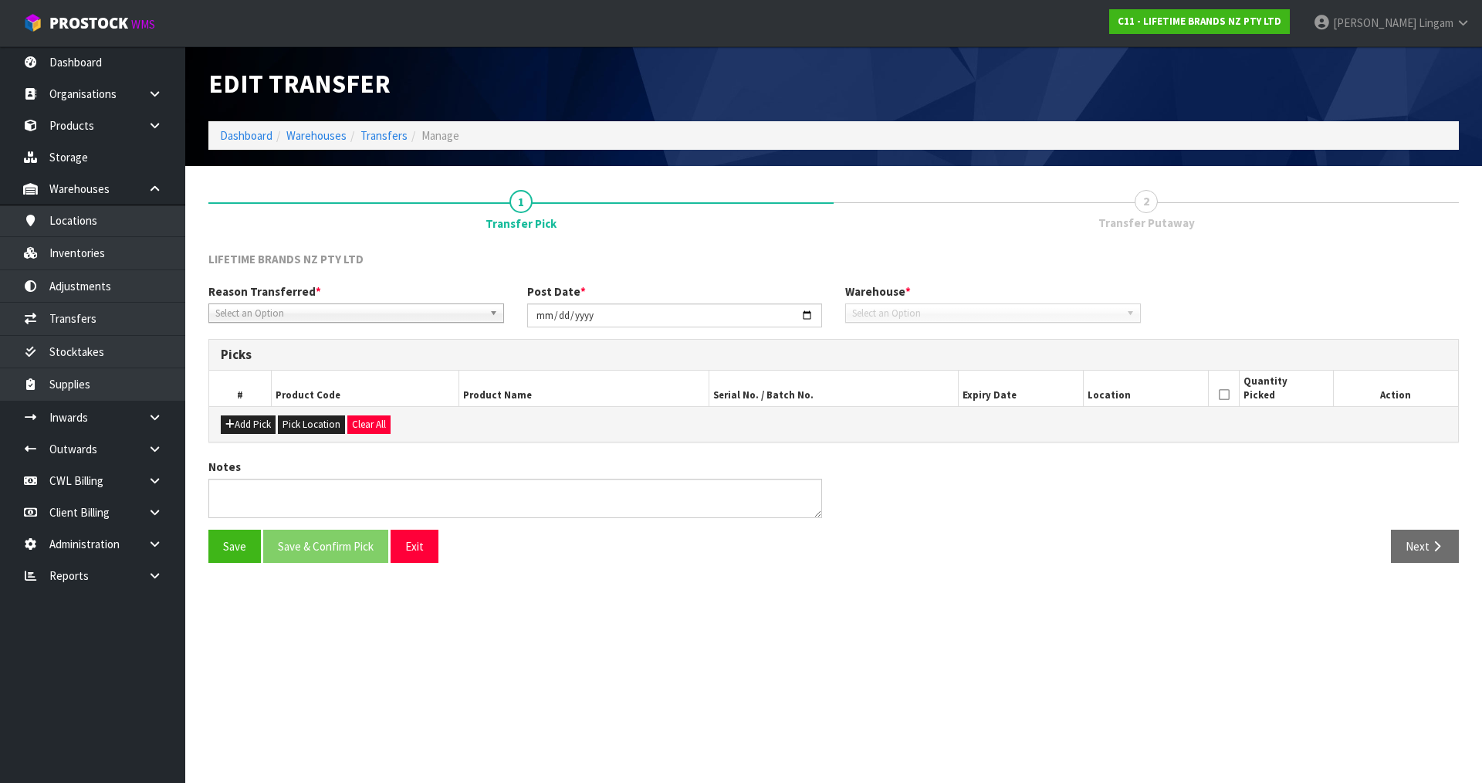
type input "[DATE]"
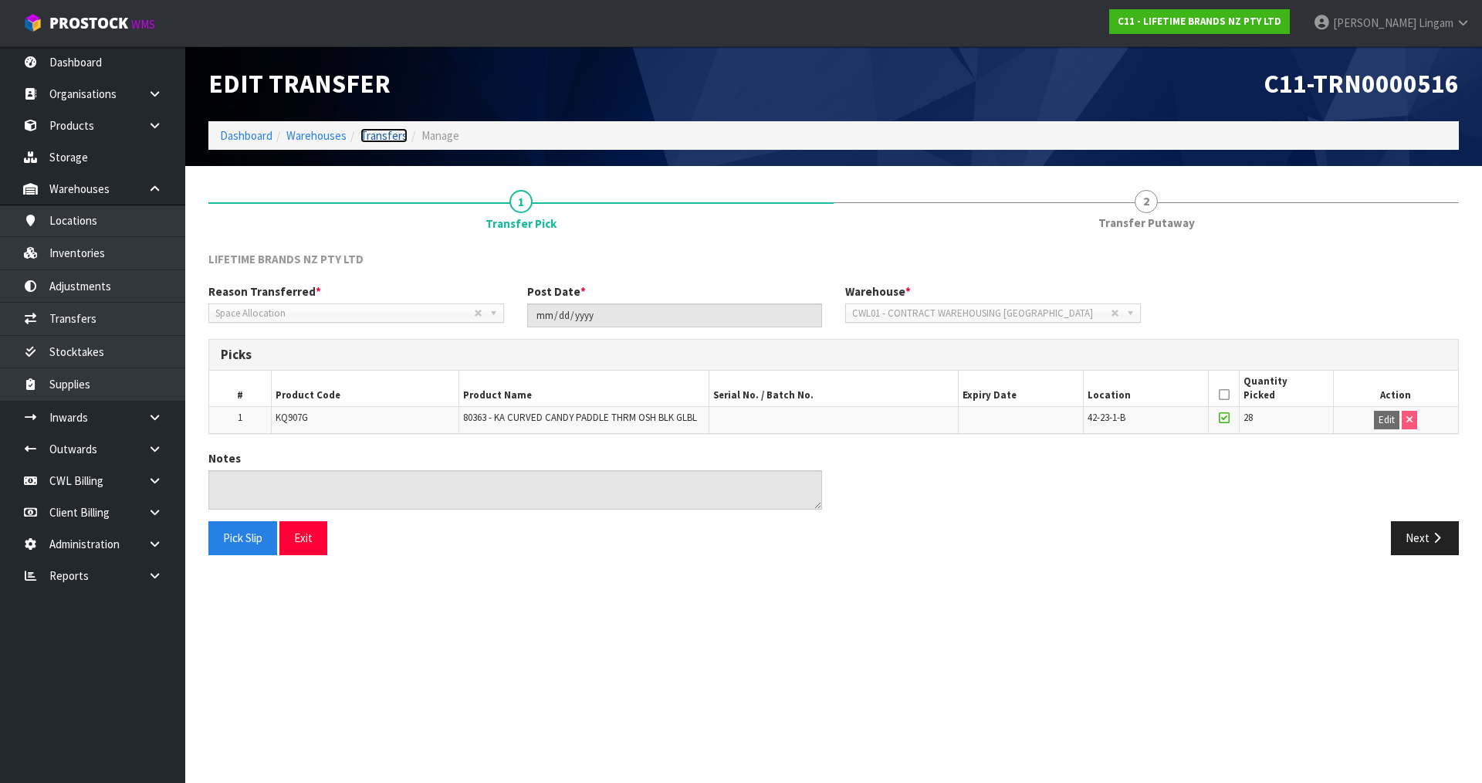
click at [379, 132] on link "Transfers" at bounding box center [383, 135] width 47 height 15
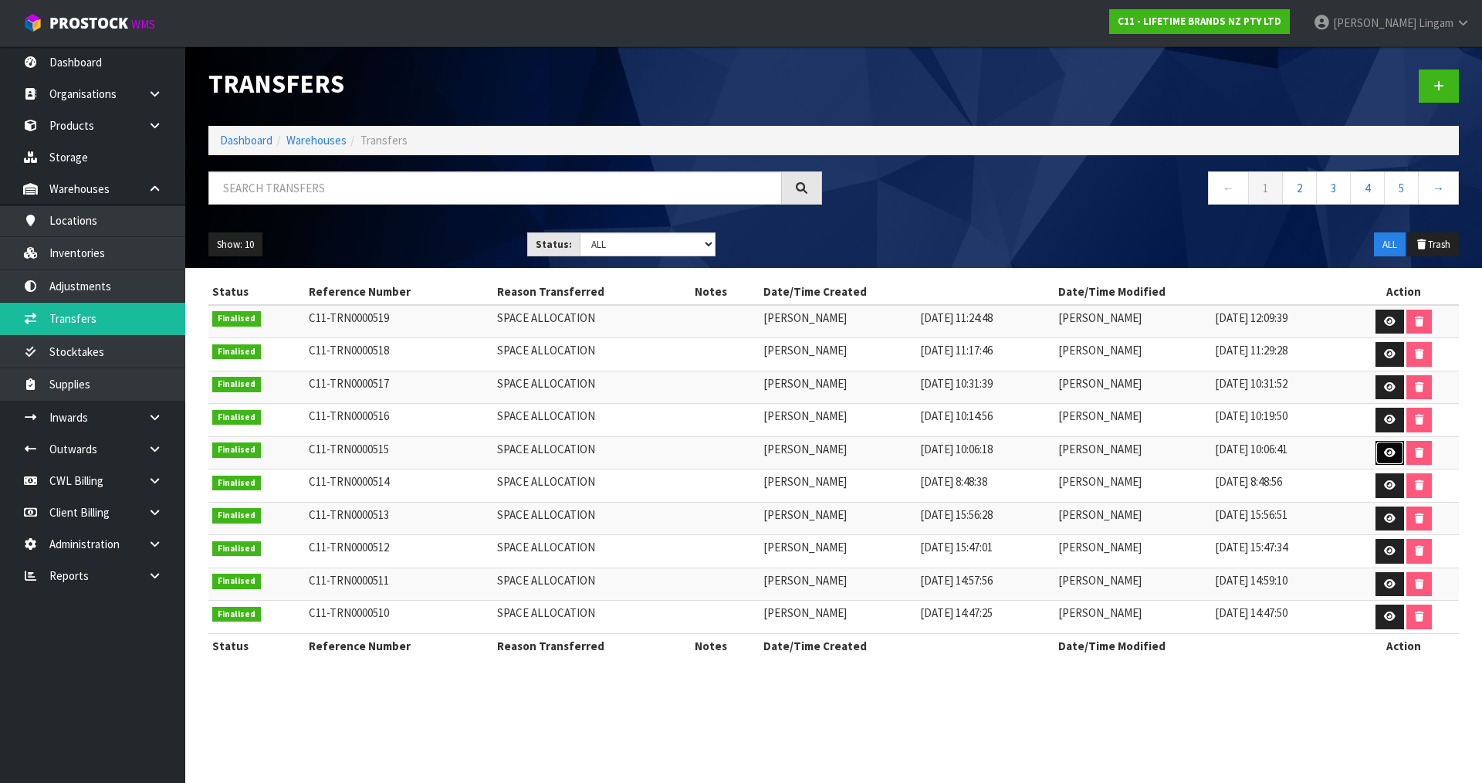
click at [1388, 452] on icon at bounding box center [1390, 453] width 12 height 10
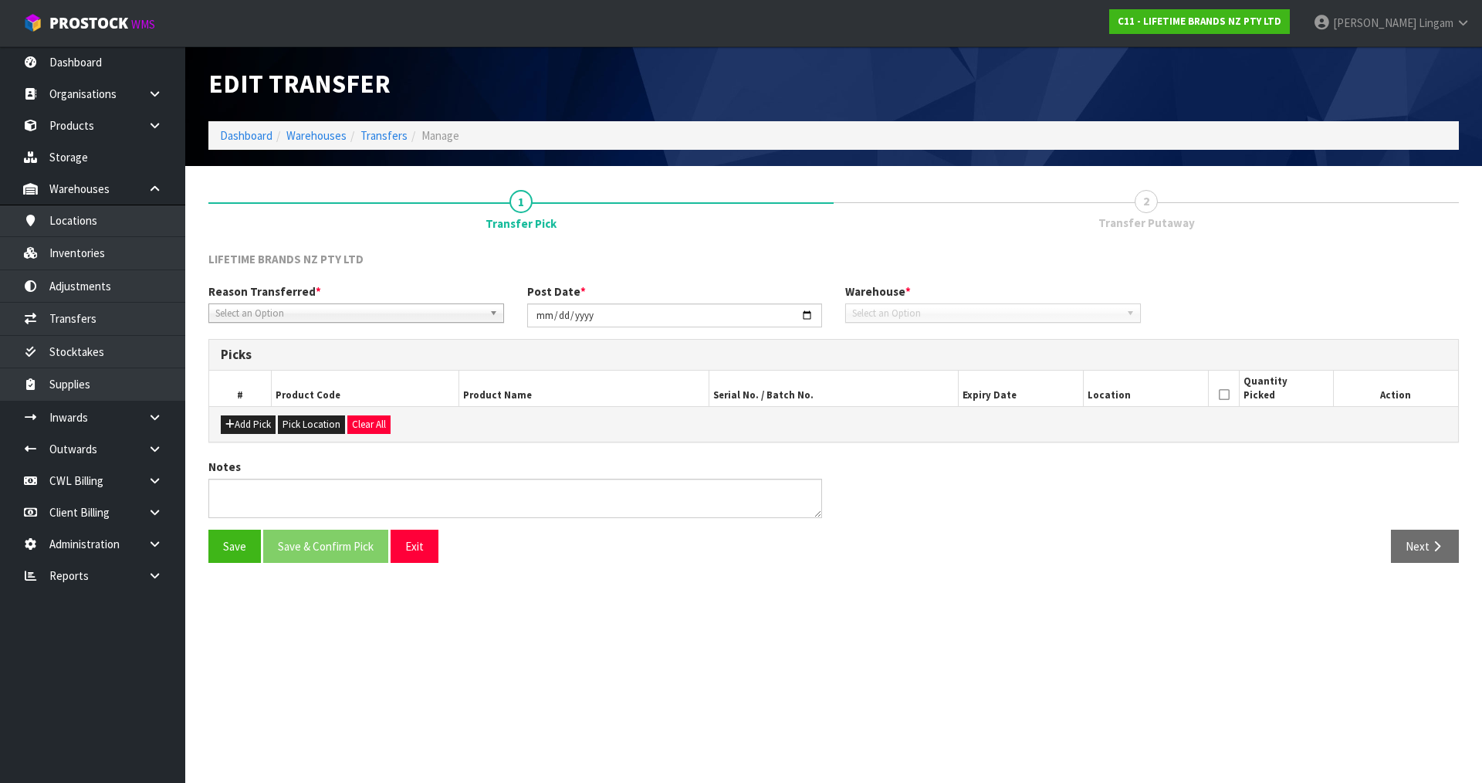
type input "[DATE]"
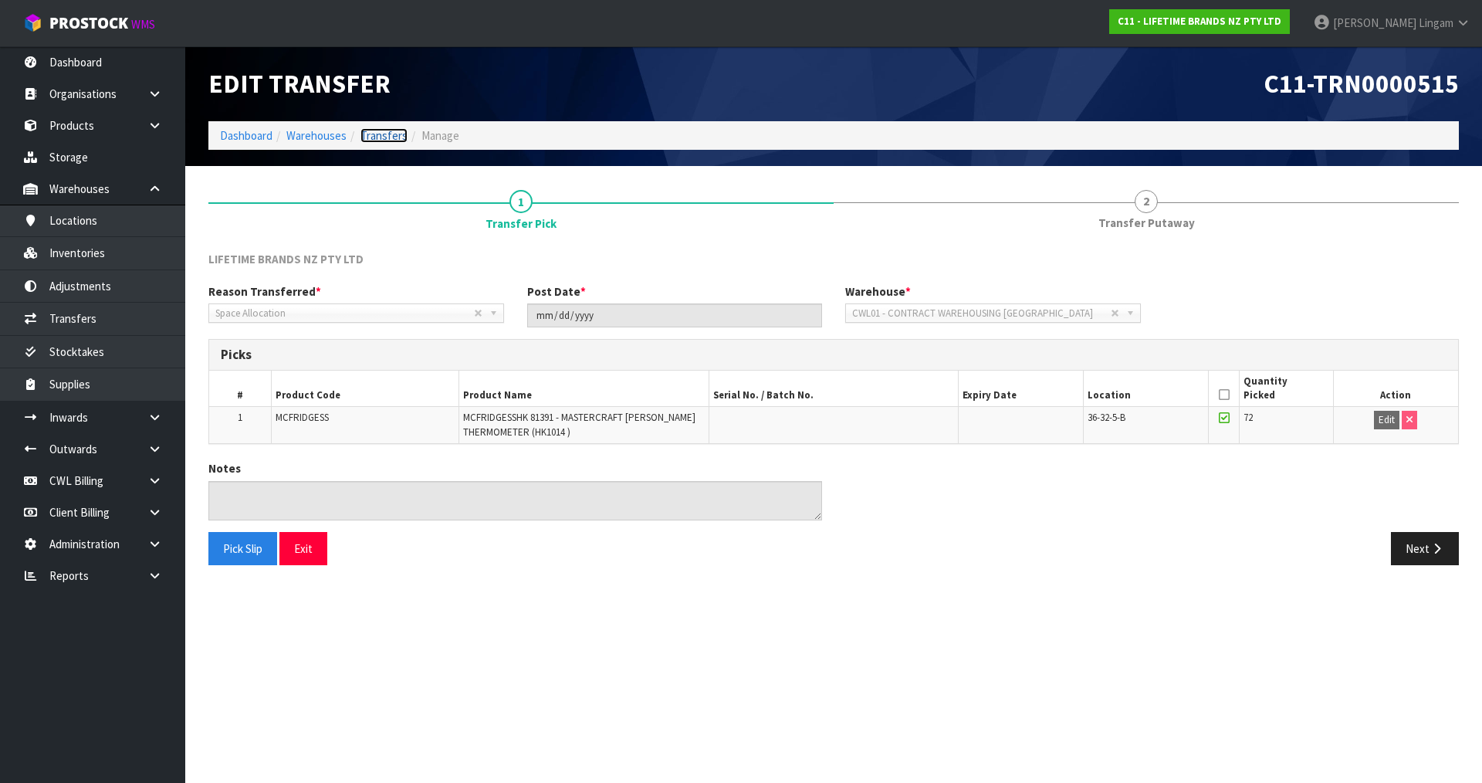
click at [387, 134] on link "Transfers" at bounding box center [383, 135] width 47 height 15
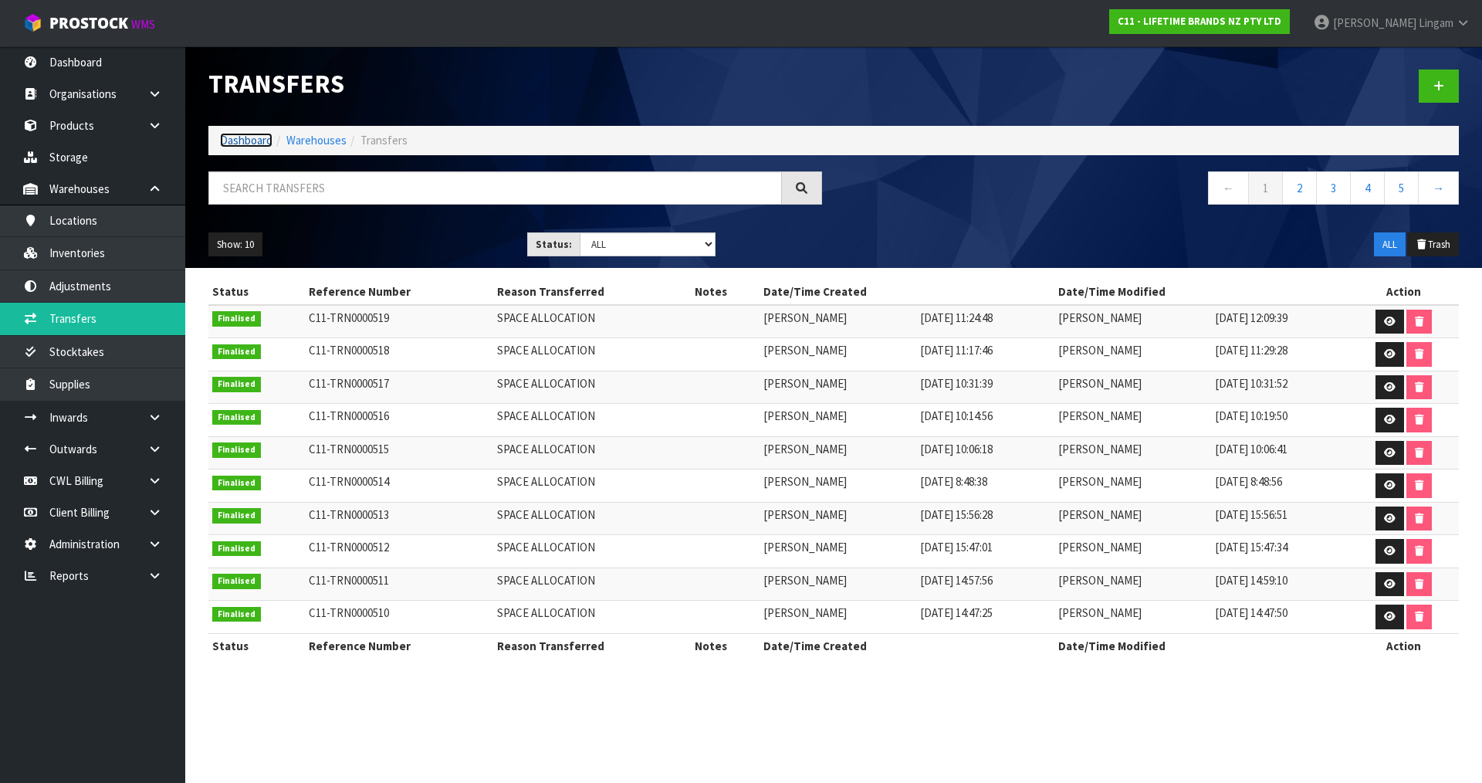
click at [249, 138] on link "Dashboard" at bounding box center [246, 140] width 52 height 15
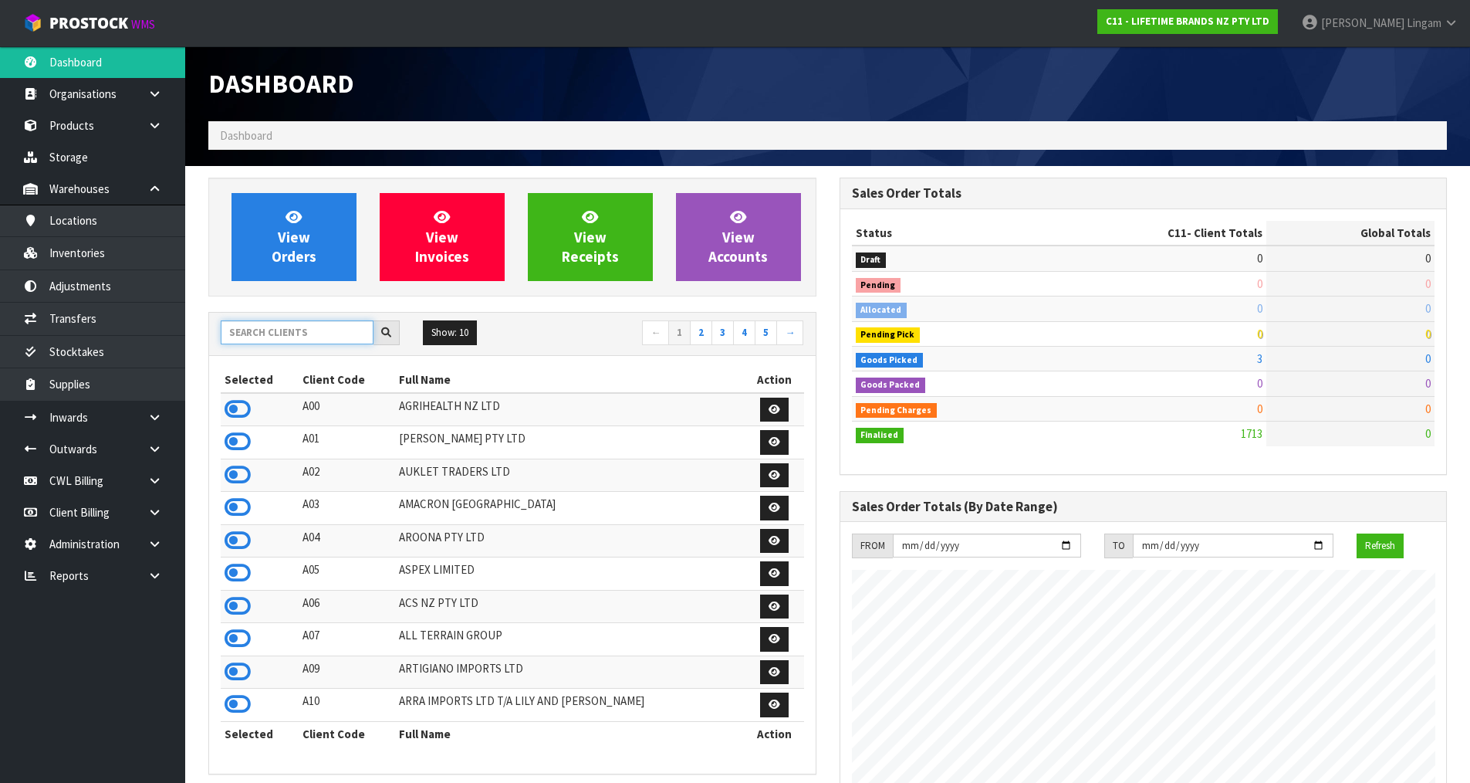
click at [255, 337] on input "text" at bounding box center [297, 332] width 153 height 24
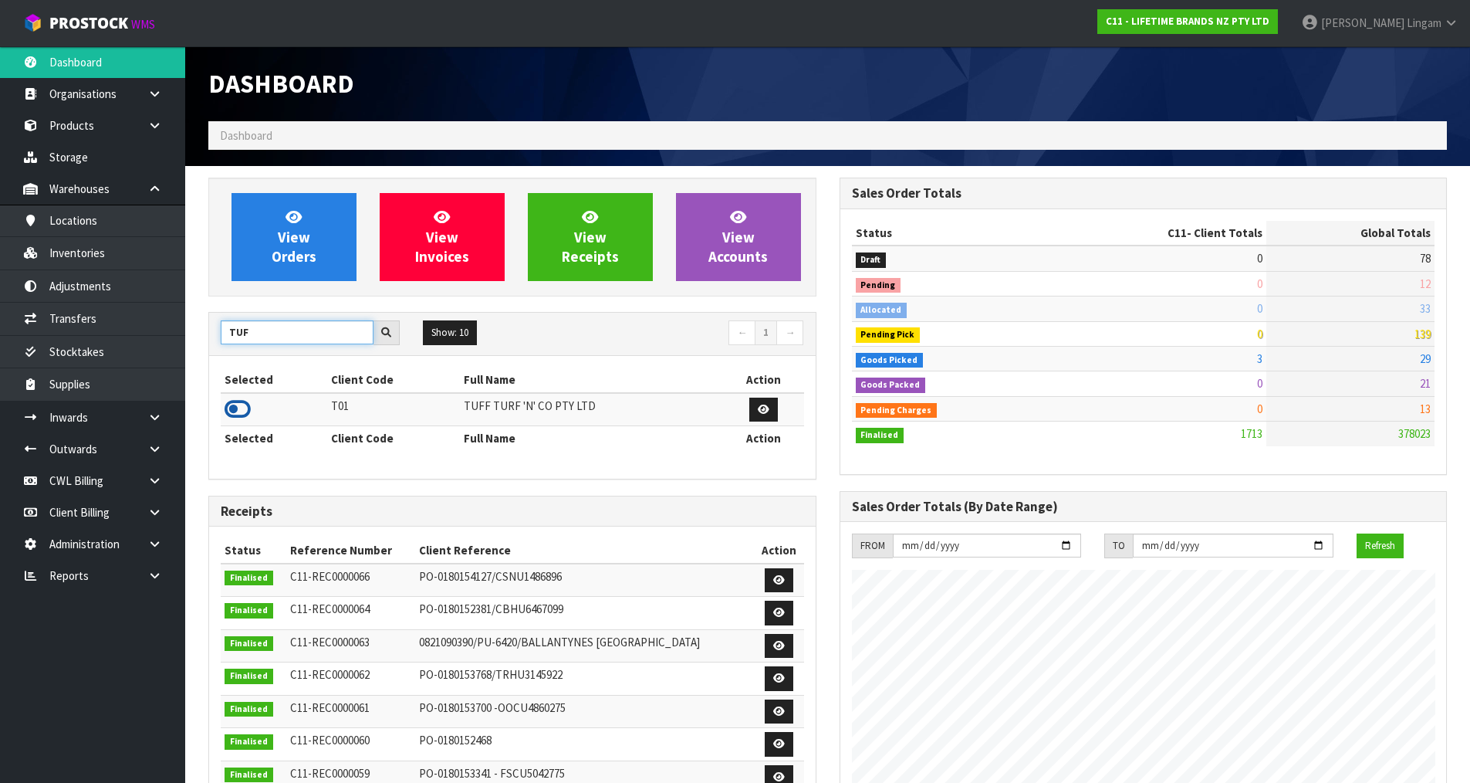
type input "TUF"
click at [230, 407] on icon at bounding box center [238, 408] width 26 height 23
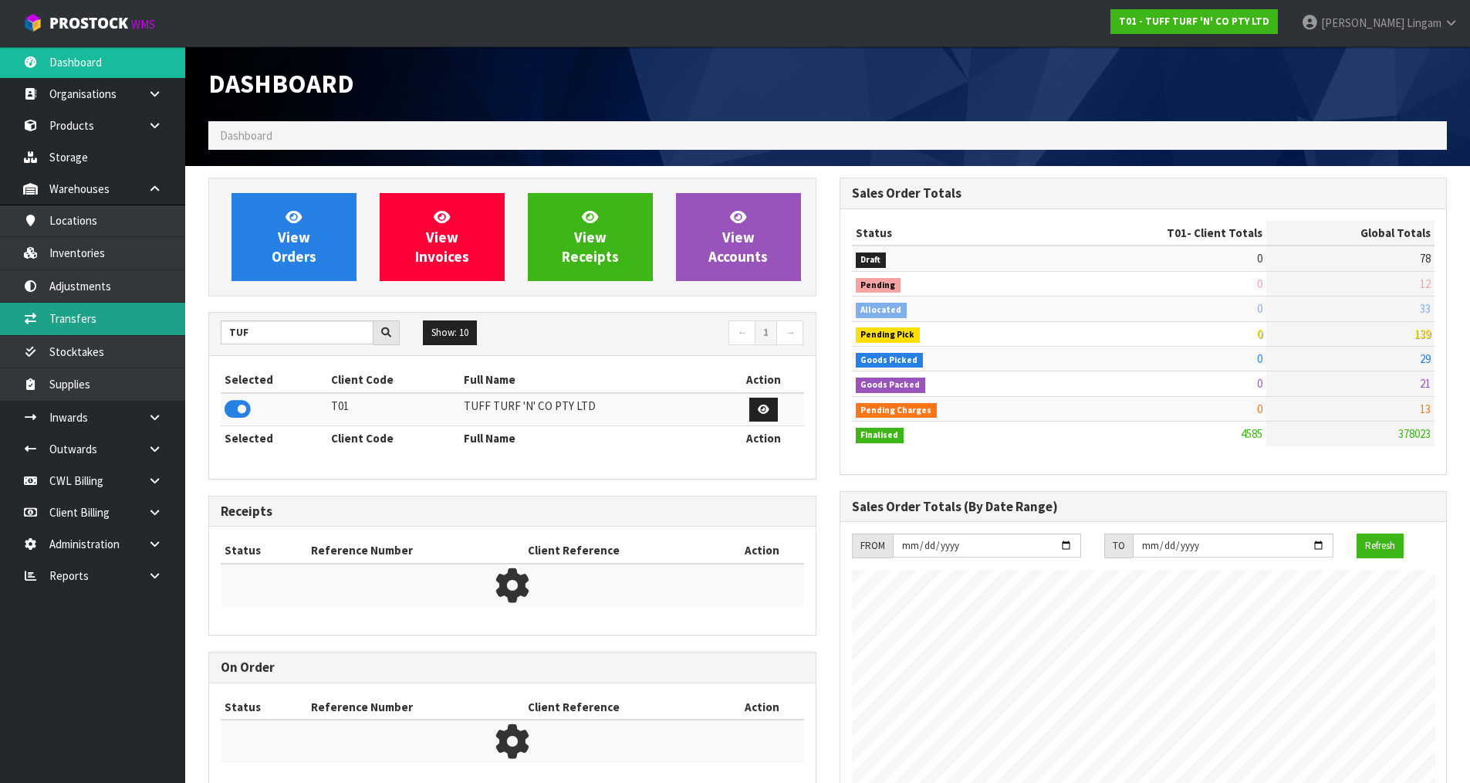
click at [71, 314] on link "Transfers" at bounding box center [92, 319] width 185 height 32
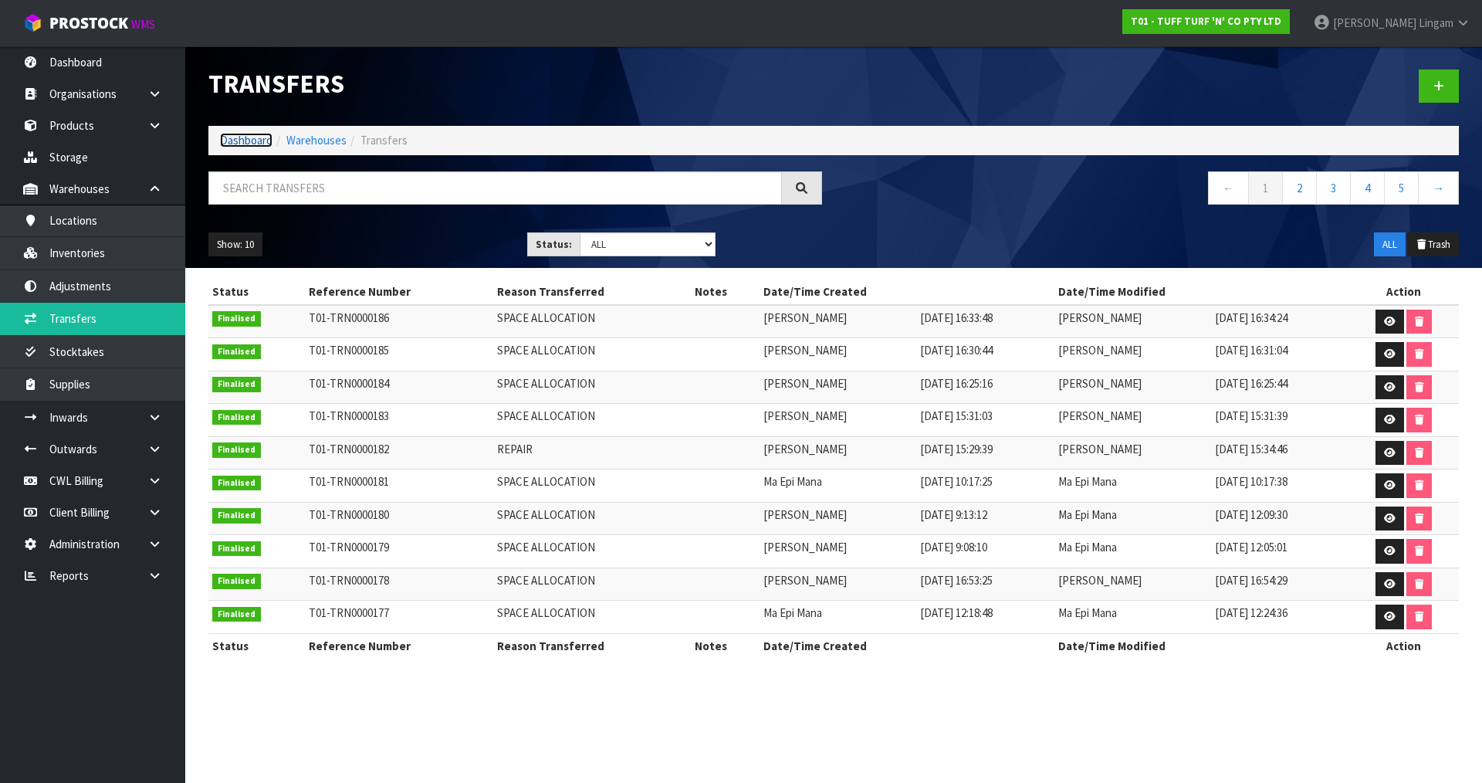
click at [240, 137] on link "Dashboard" at bounding box center [246, 140] width 52 height 15
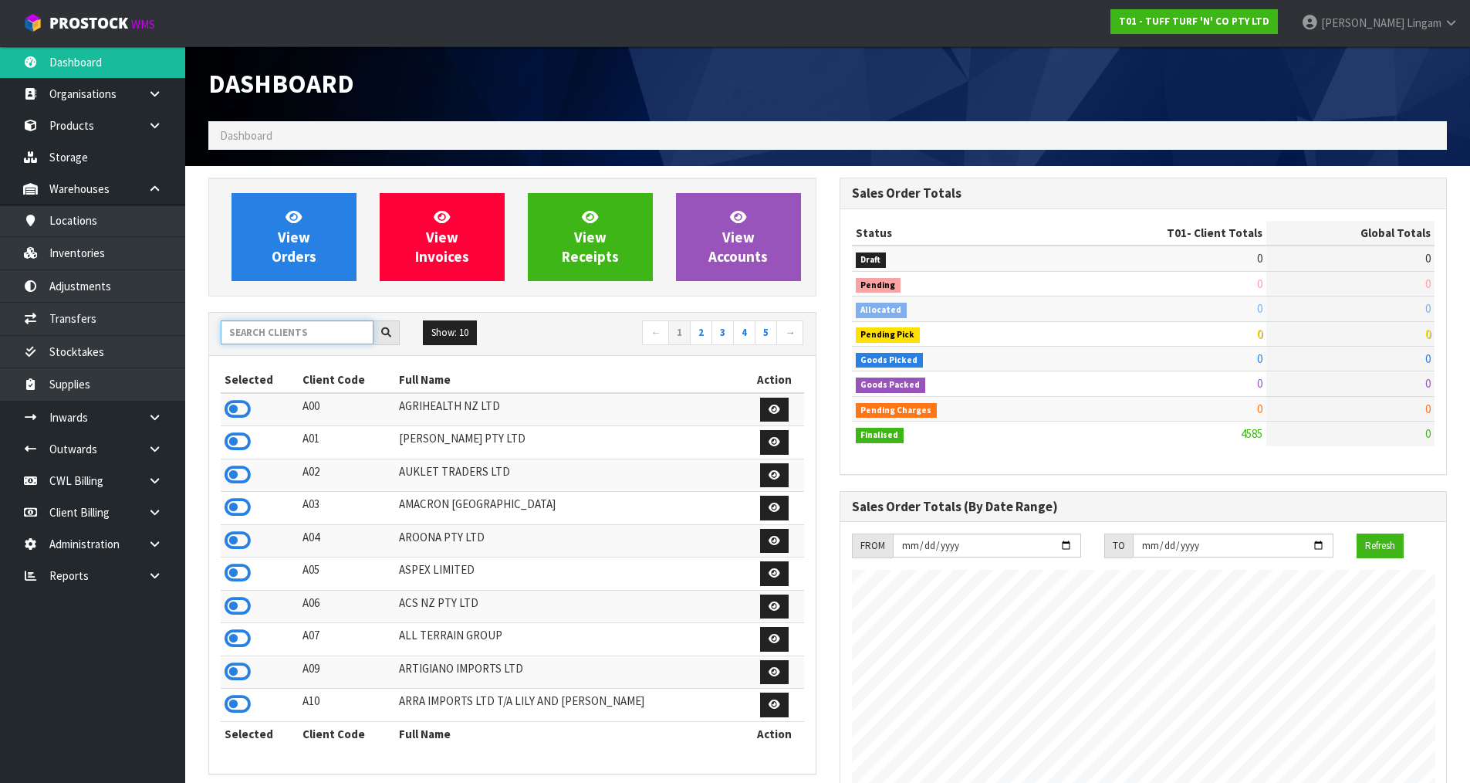
click at [263, 326] on input "text" at bounding box center [297, 332] width 153 height 24
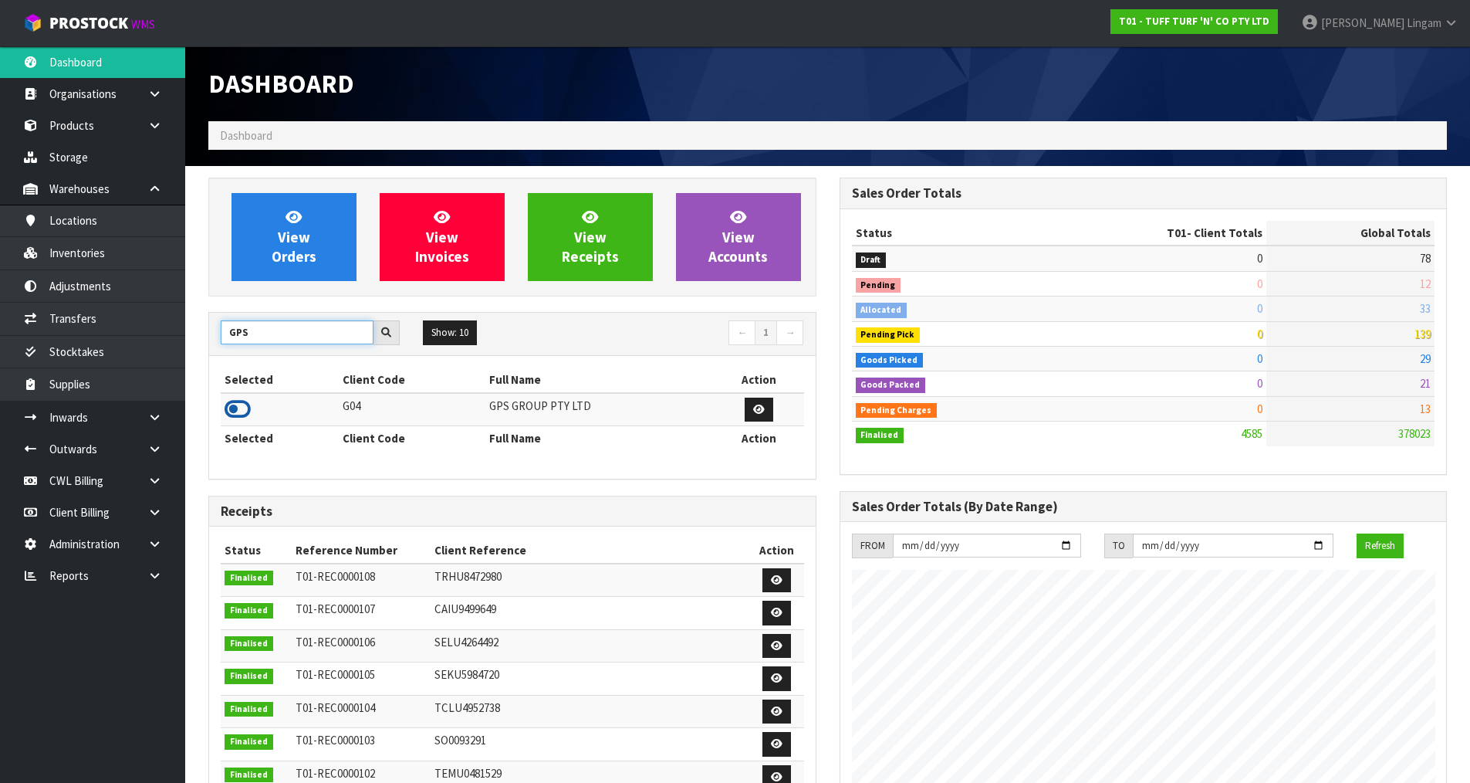
type input "GPS"
drag, startPoint x: 245, startPoint y: 408, endPoint x: 177, endPoint y: 289, distance: 138.0
click at [245, 407] on icon at bounding box center [238, 408] width 26 height 23
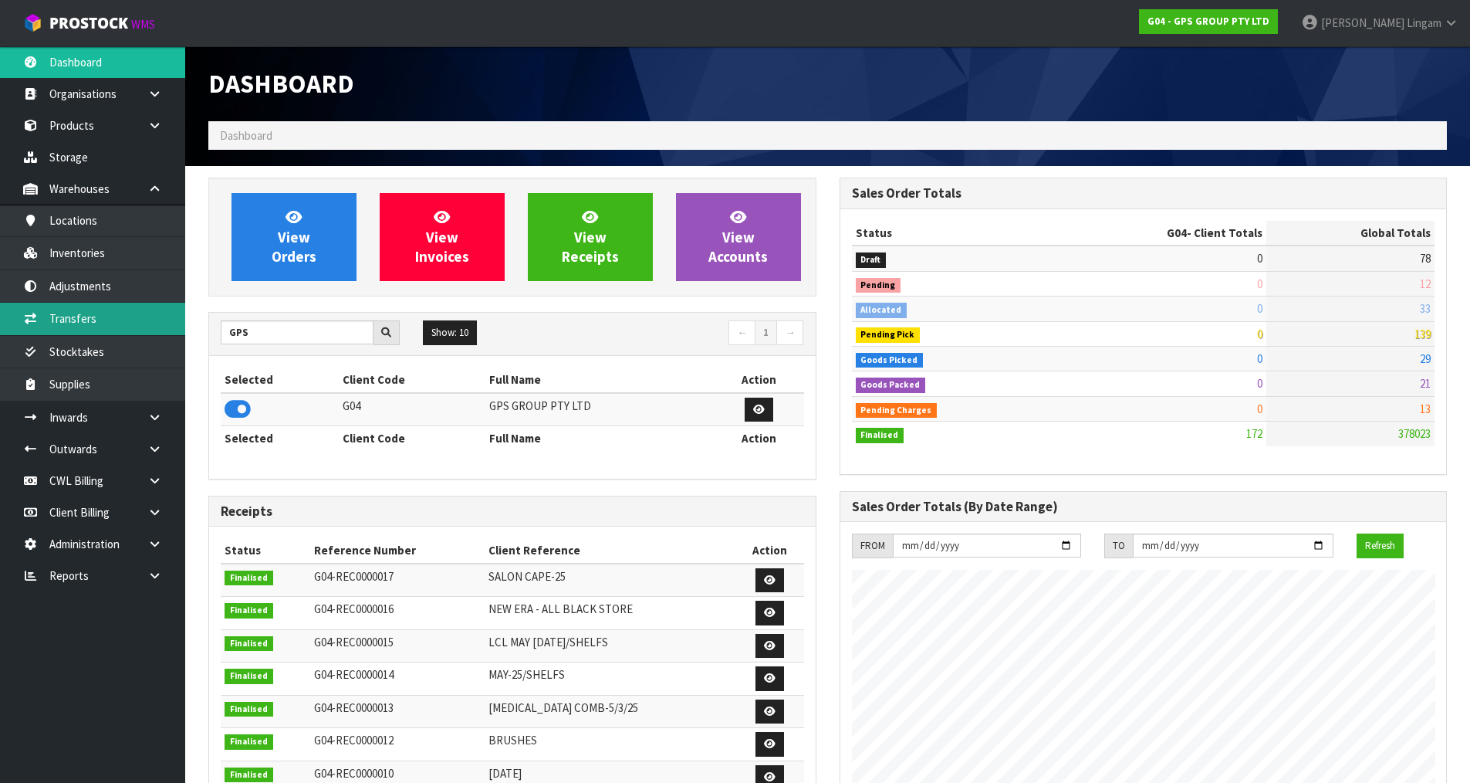
scroll to position [770900, 771212]
click at [88, 315] on link "Transfers" at bounding box center [92, 319] width 185 height 32
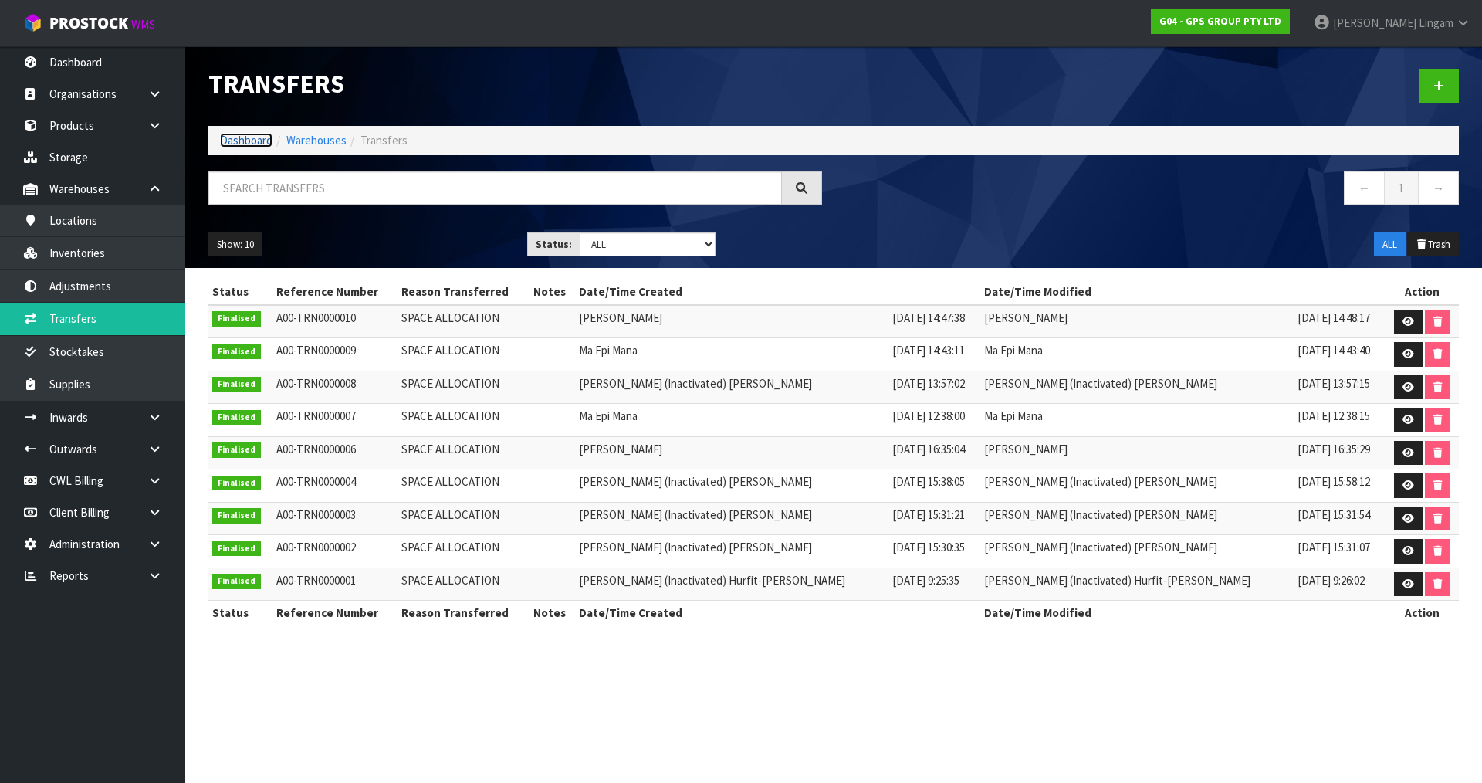
click at [234, 138] on link "Dashboard" at bounding box center [246, 140] width 52 height 15
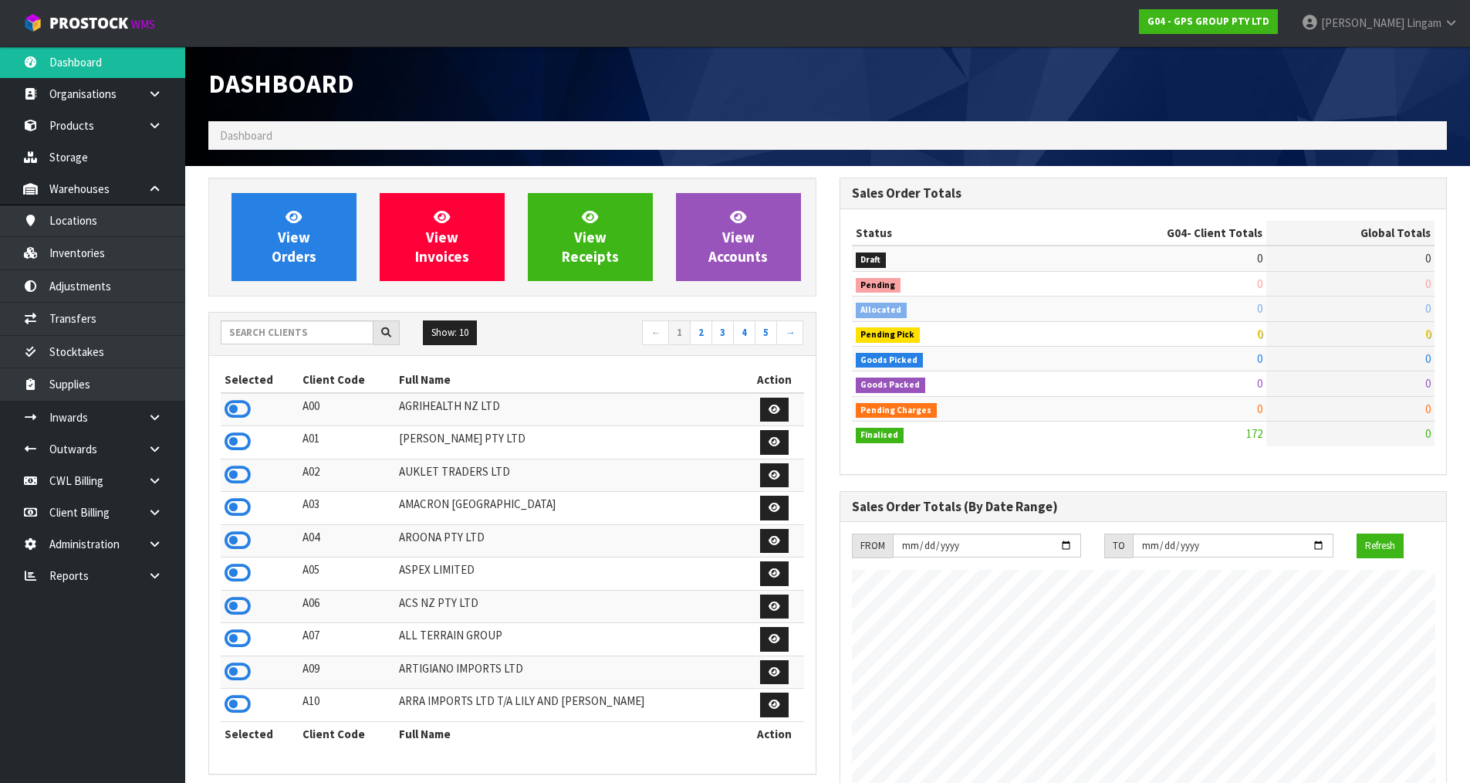
scroll to position [944, 631]
click at [298, 343] on input "text" at bounding box center [297, 332] width 153 height 24
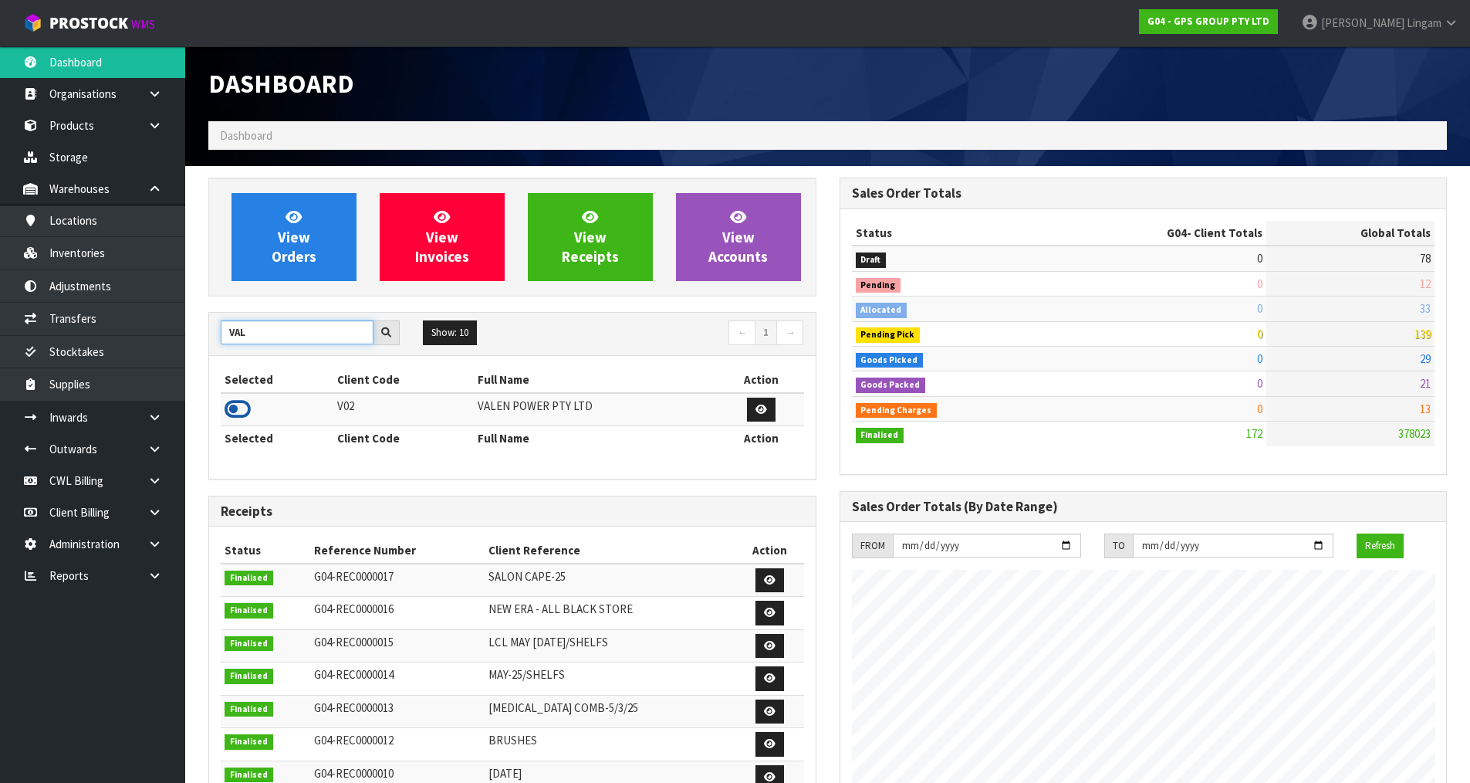
type input "VAL"
click at [243, 414] on icon at bounding box center [238, 408] width 26 height 23
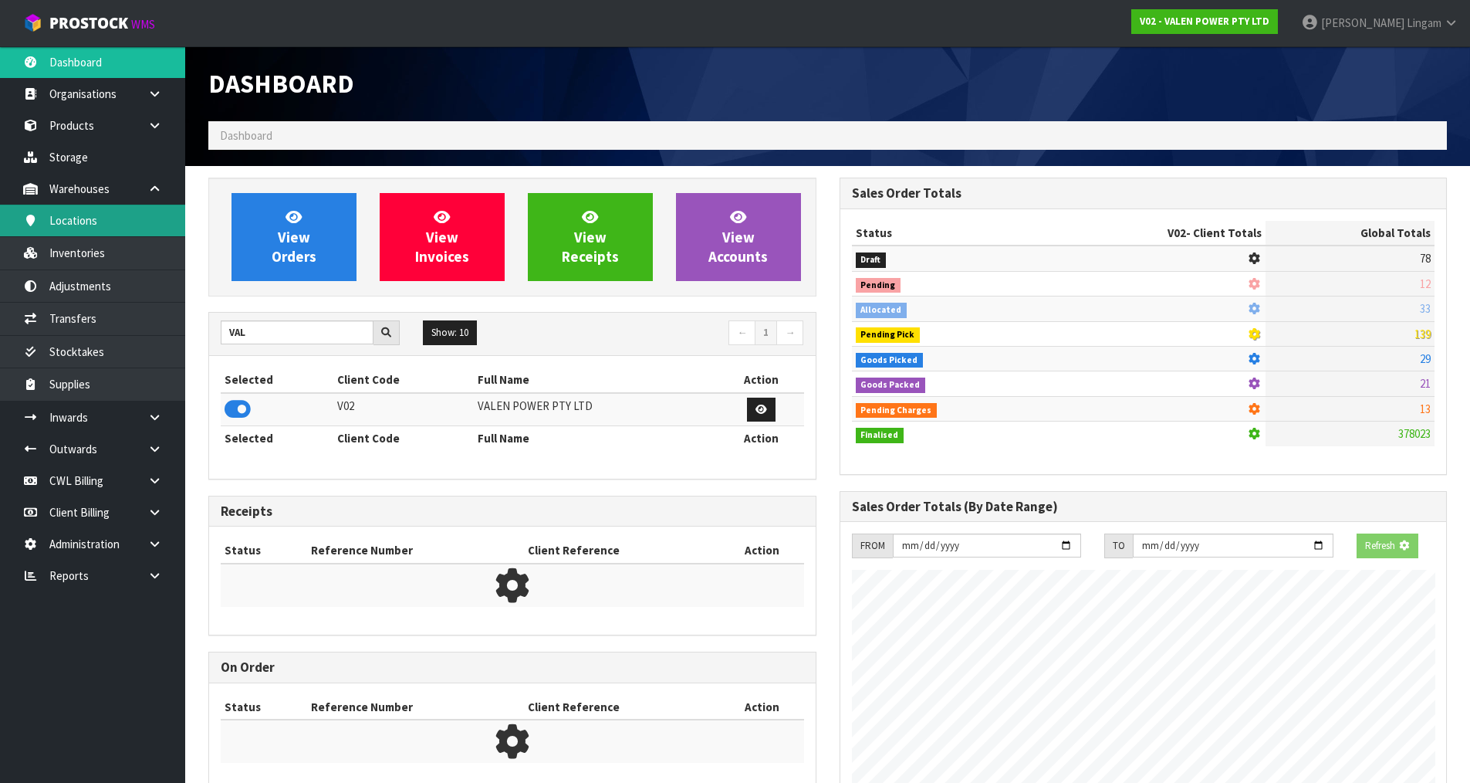
scroll to position [1169, 631]
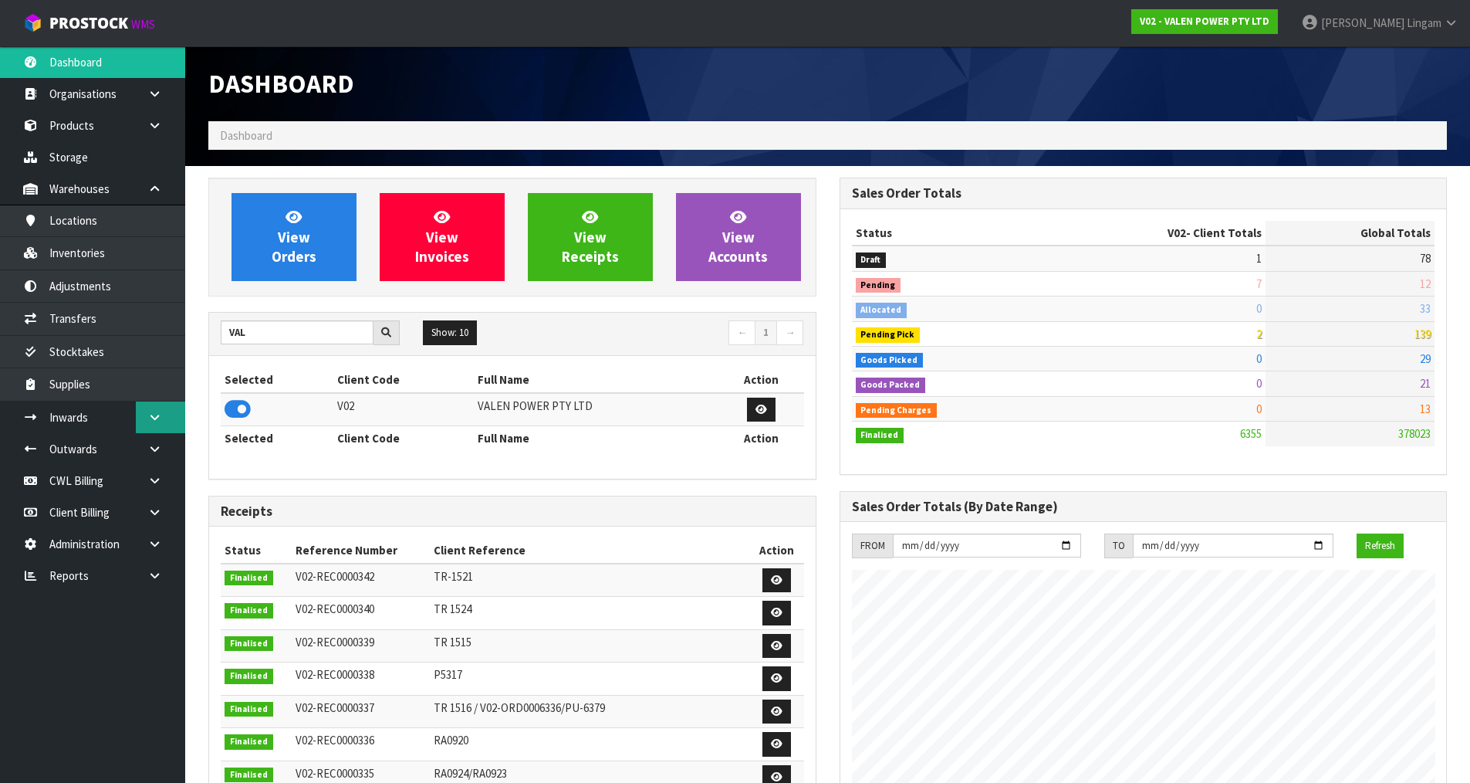
click at [164, 410] on link at bounding box center [160, 417] width 49 height 32
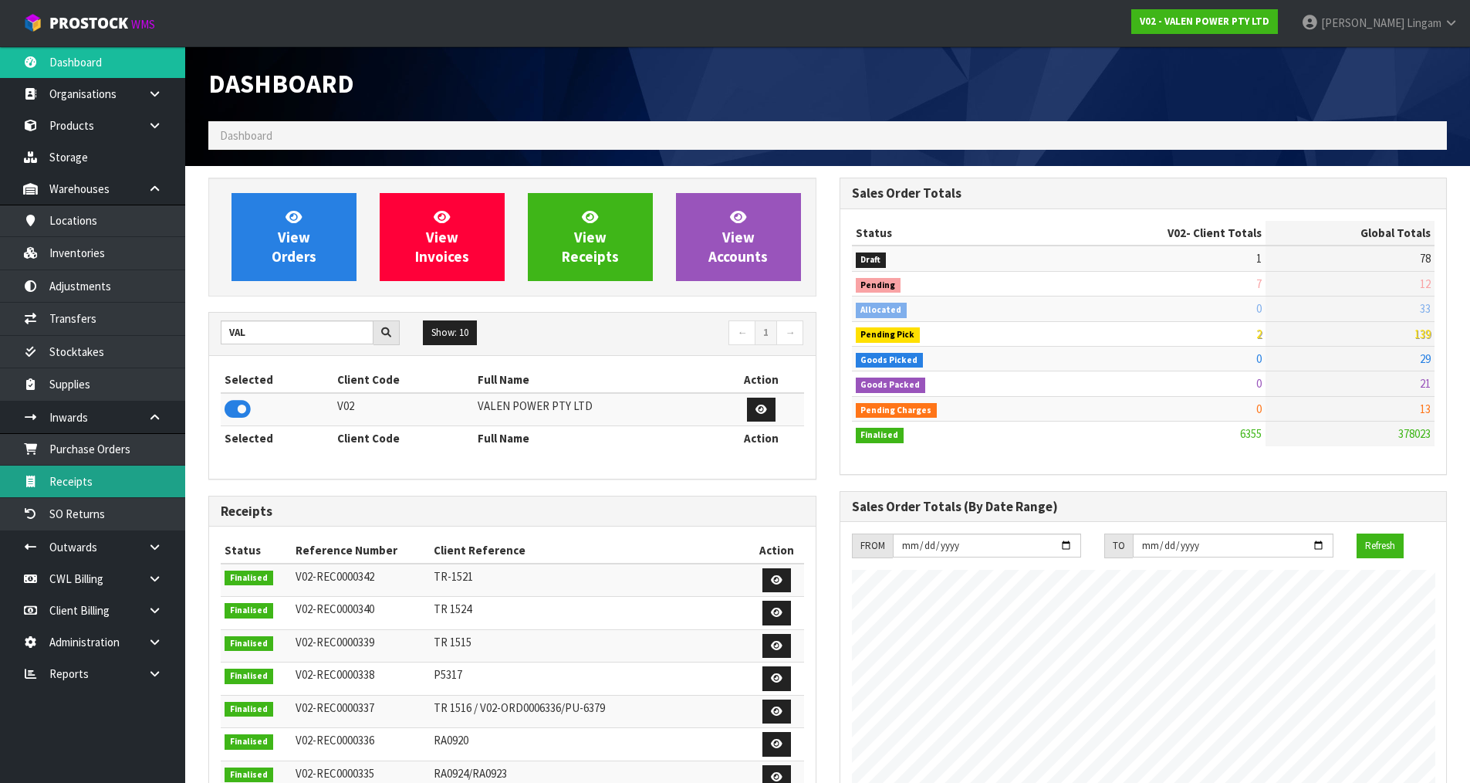
click at [59, 489] on link "Receipts" at bounding box center [92, 481] width 185 height 32
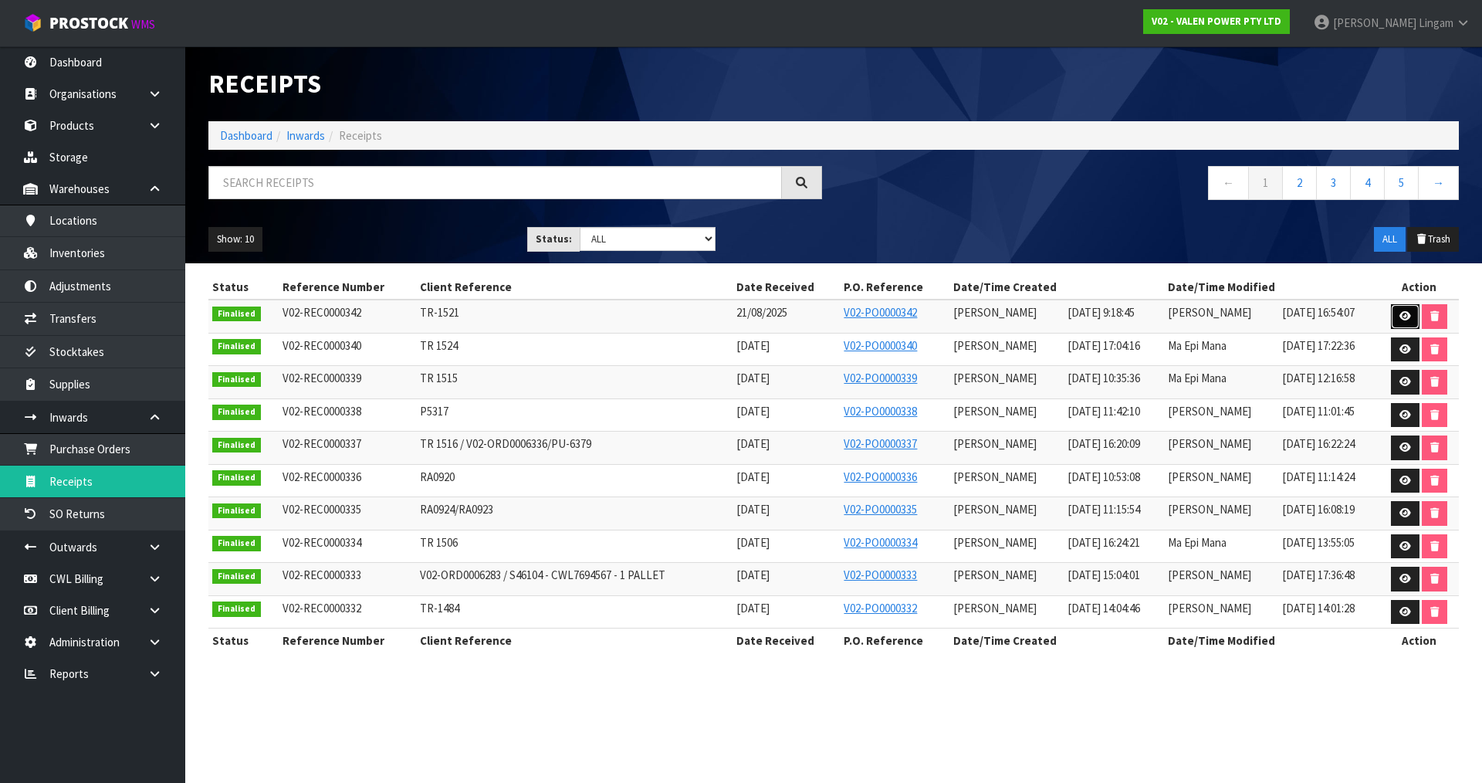
click at [1406, 314] on icon at bounding box center [1405, 316] width 12 height 10
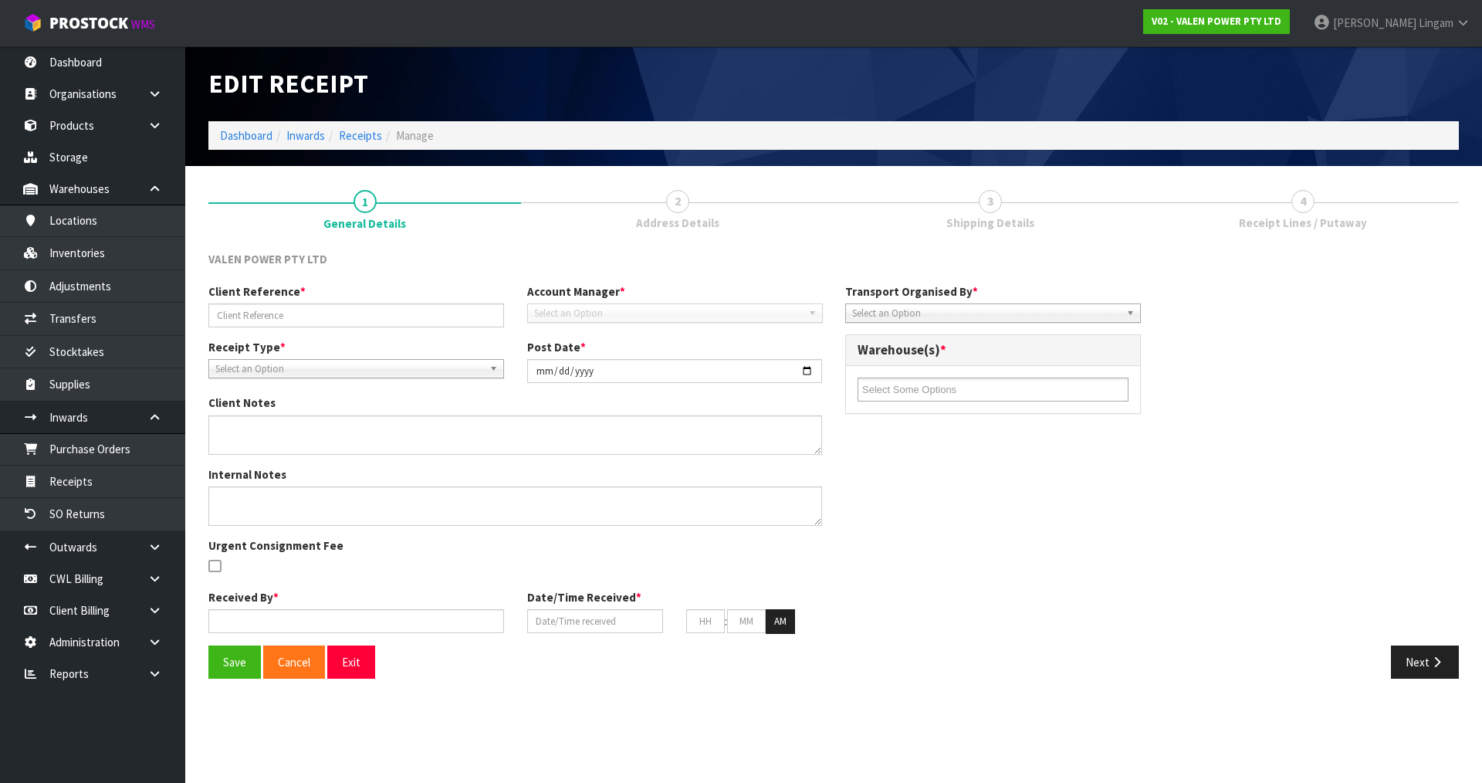
type input "TR-1521"
type input "[DATE]"
type input "[PERSON_NAME]"
type input "21/08/2025"
type input "09"
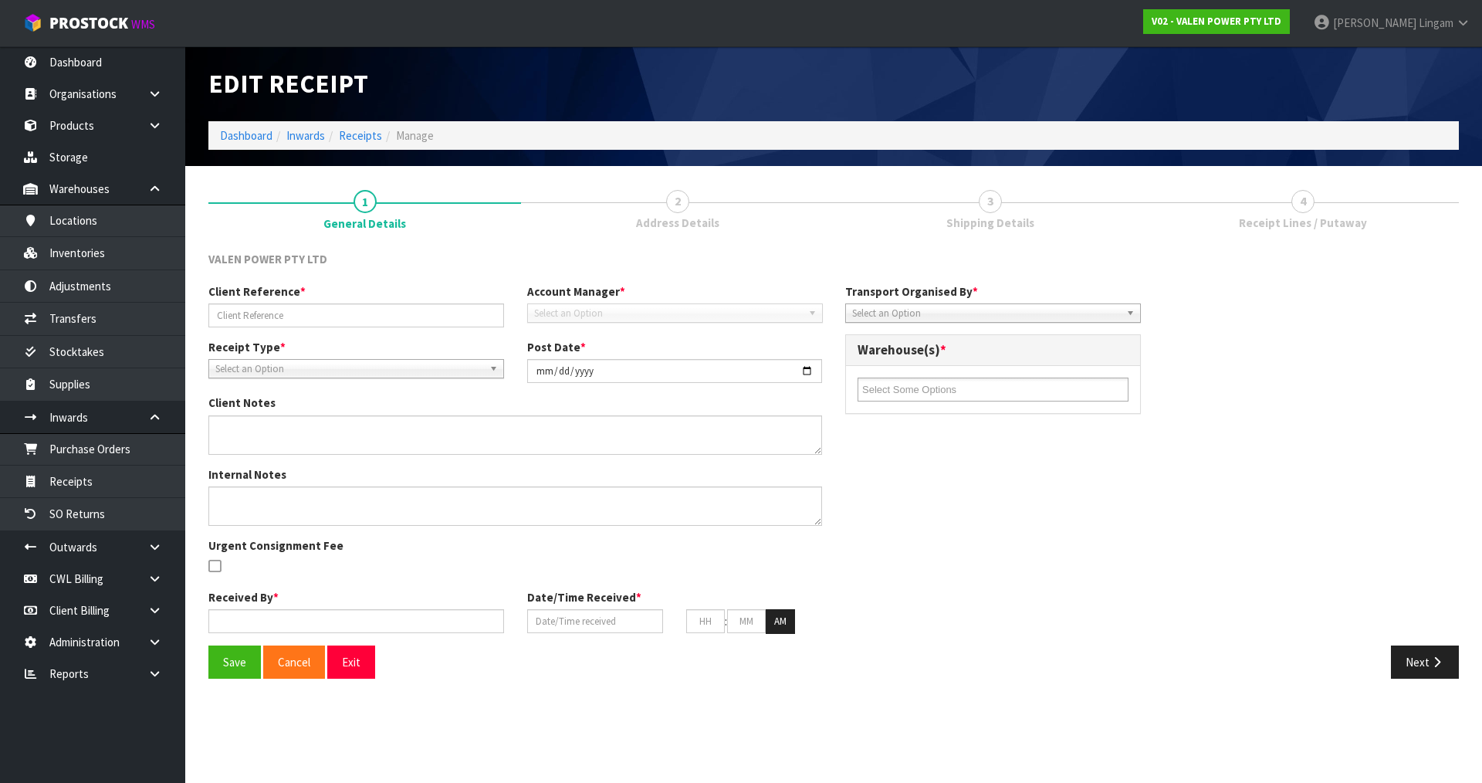
type input "18"
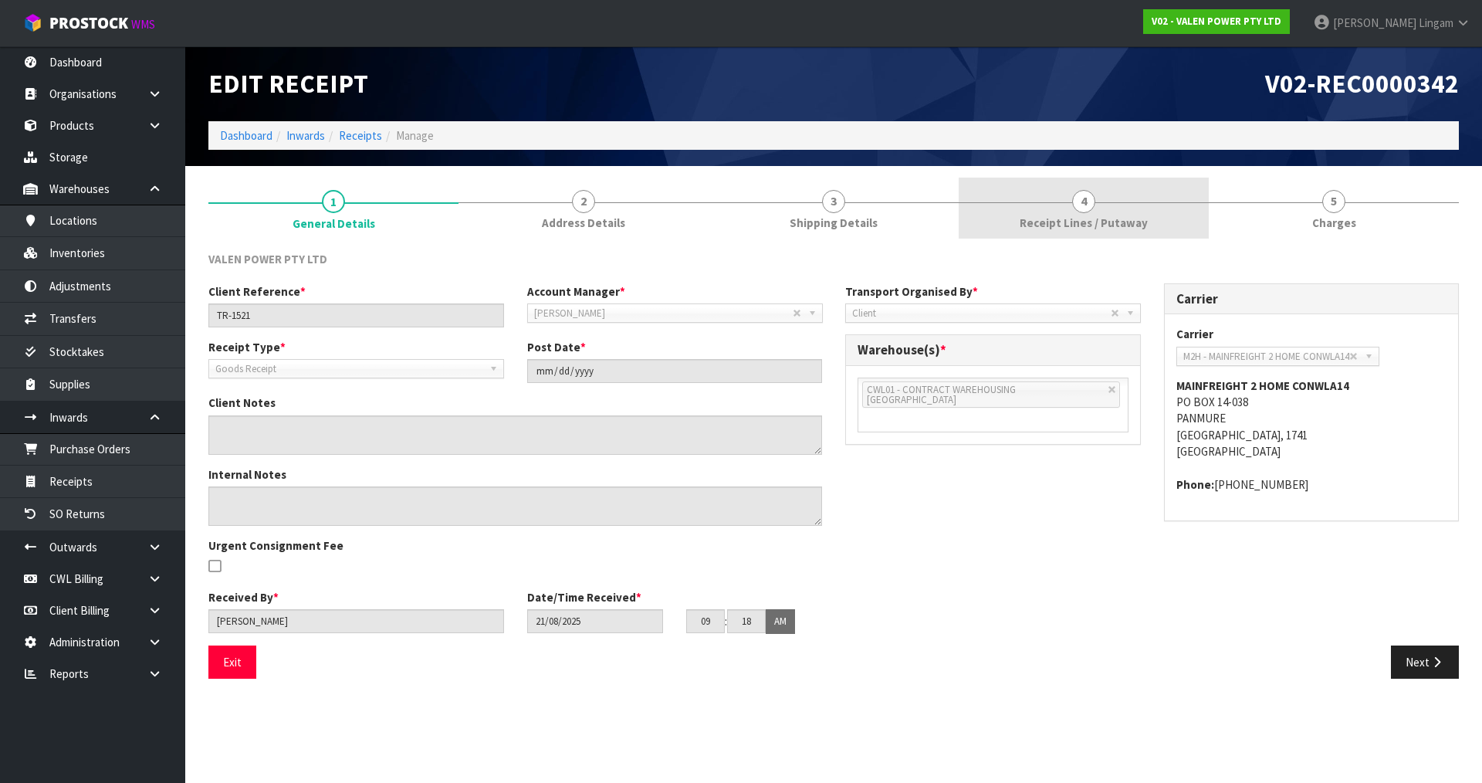
click at [1065, 235] on link "4 Receipt Lines / Putaway" at bounding box center [1084, 208] width 250 height 61
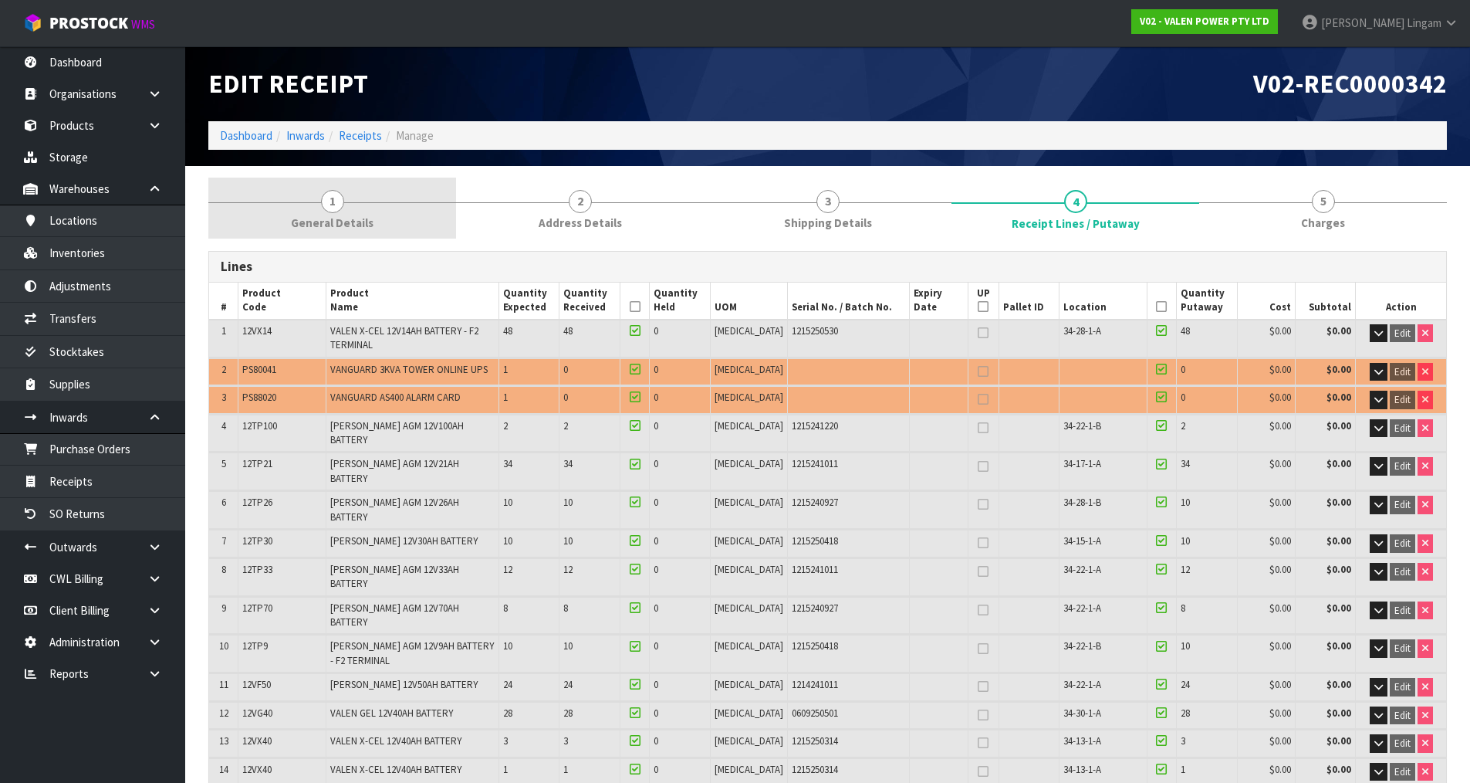
click at [360, 211] on link "1 General Details" at bounding box center [332, 208] width 248 height 61
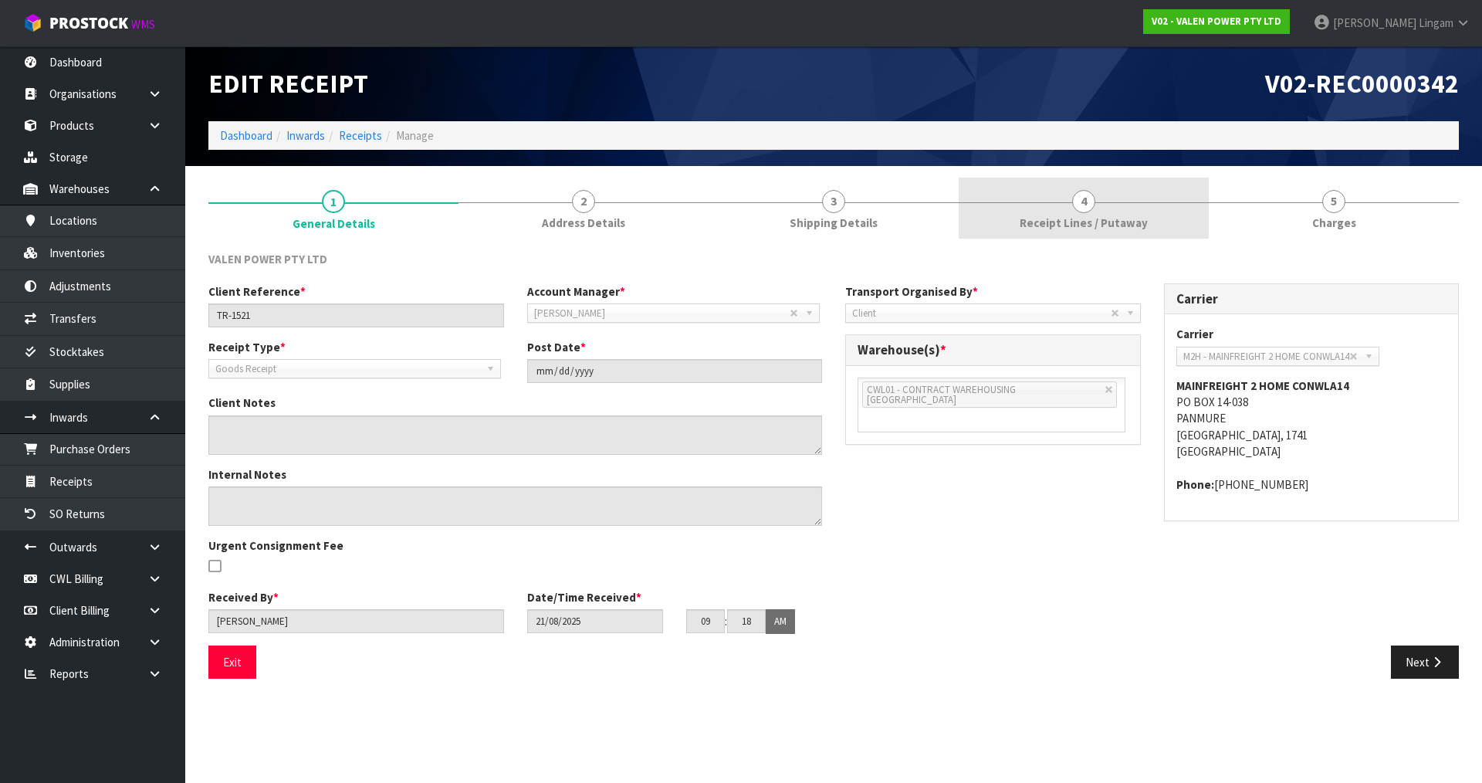
click at [1123, 205] on link "4 Receipt Lines / Putaway" at bounding box center [1084, 208] width 250 height 61
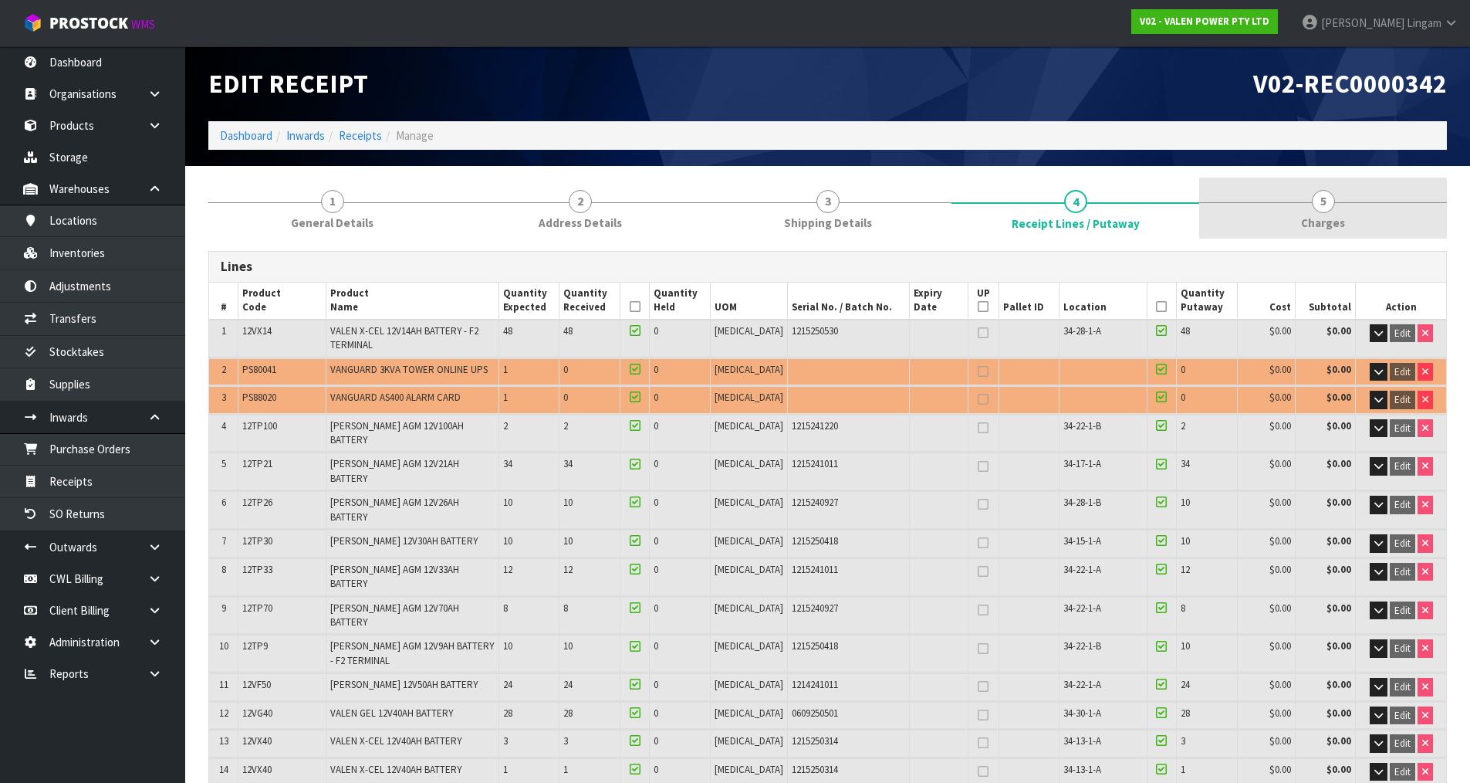
click at [1369, 233] on link "5 [GEOGRAPHIC_DATA]" at bounding box center [1323, 208] width 248 height 61
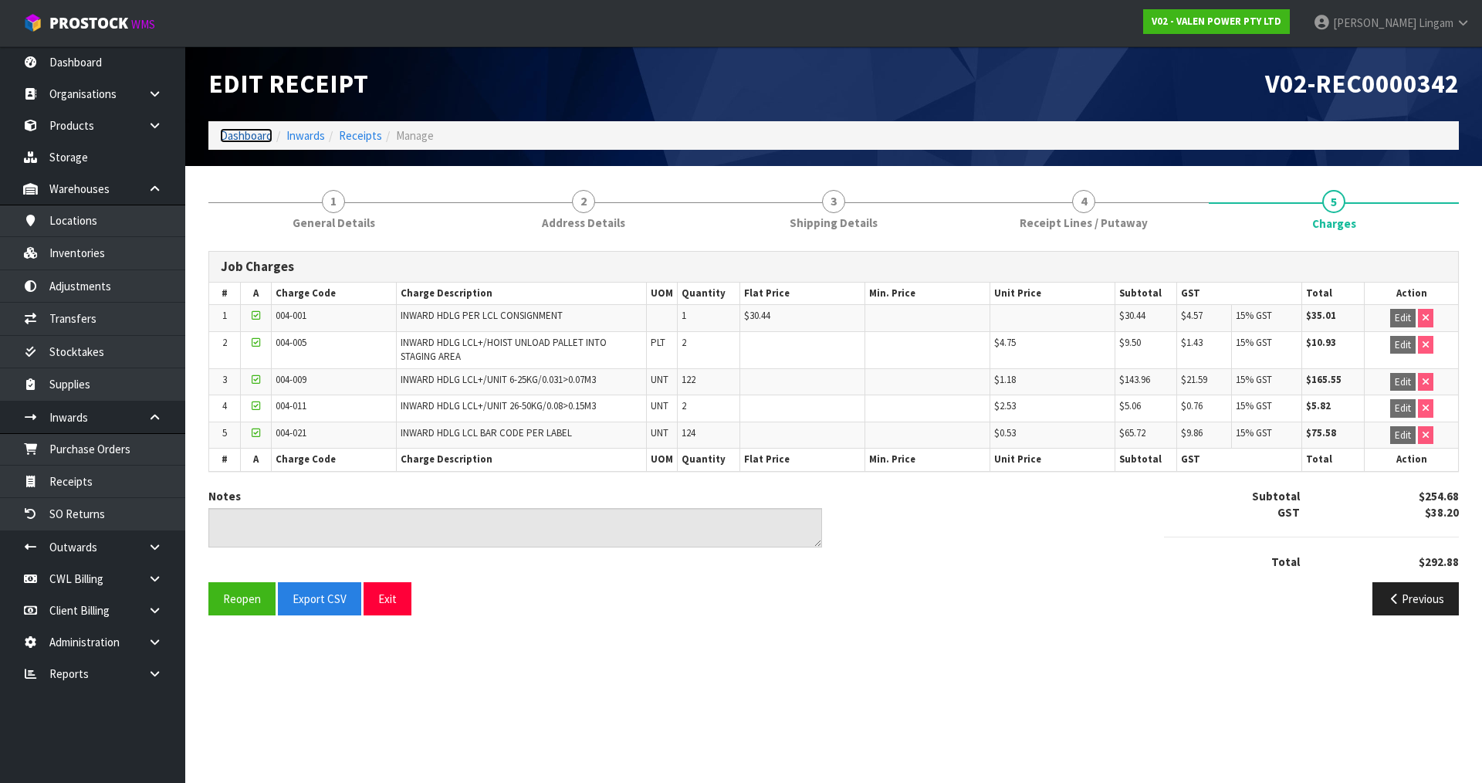
click at [244, 133] on link "Dashboard" at bounding box center [246, 135] width 52 height 15
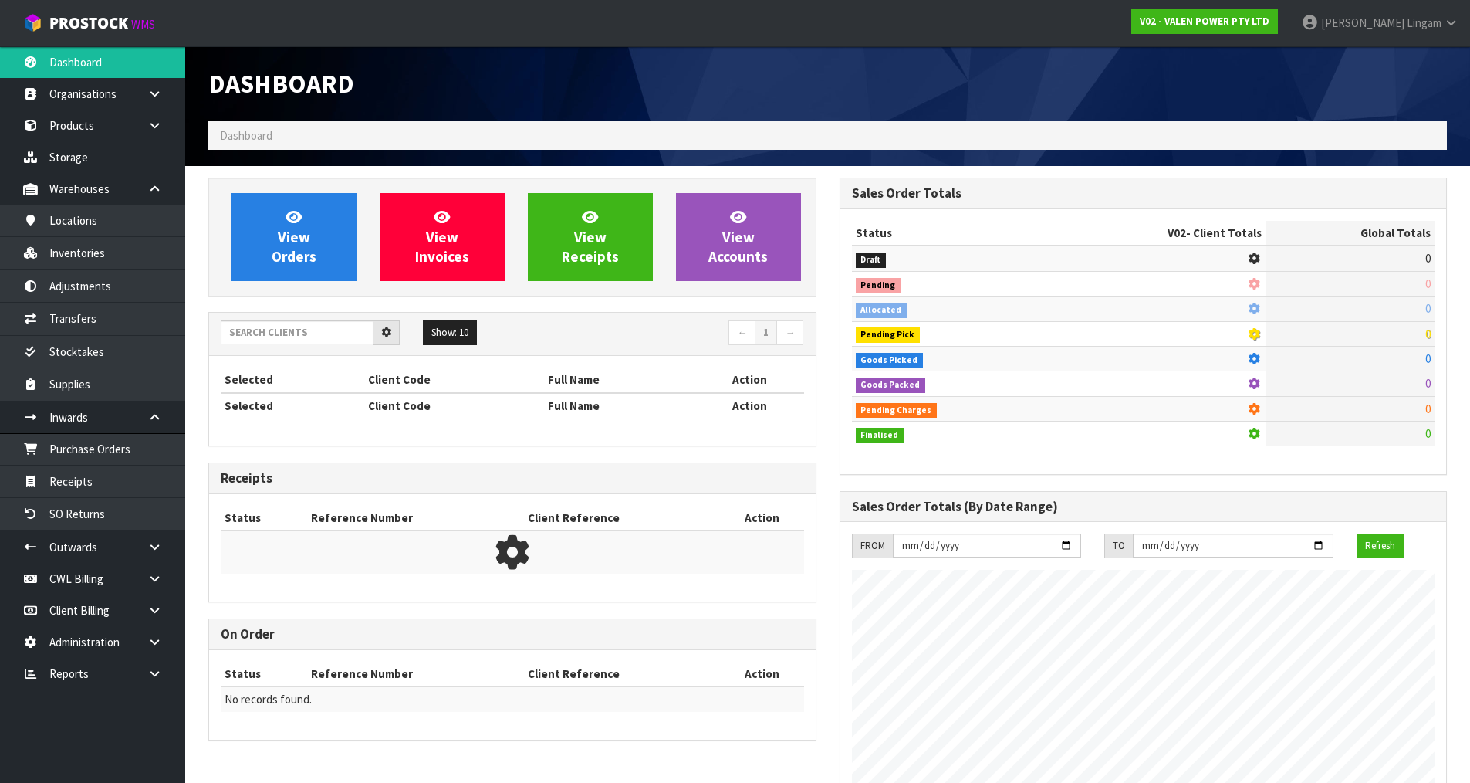
scroll to position [1169, 631]
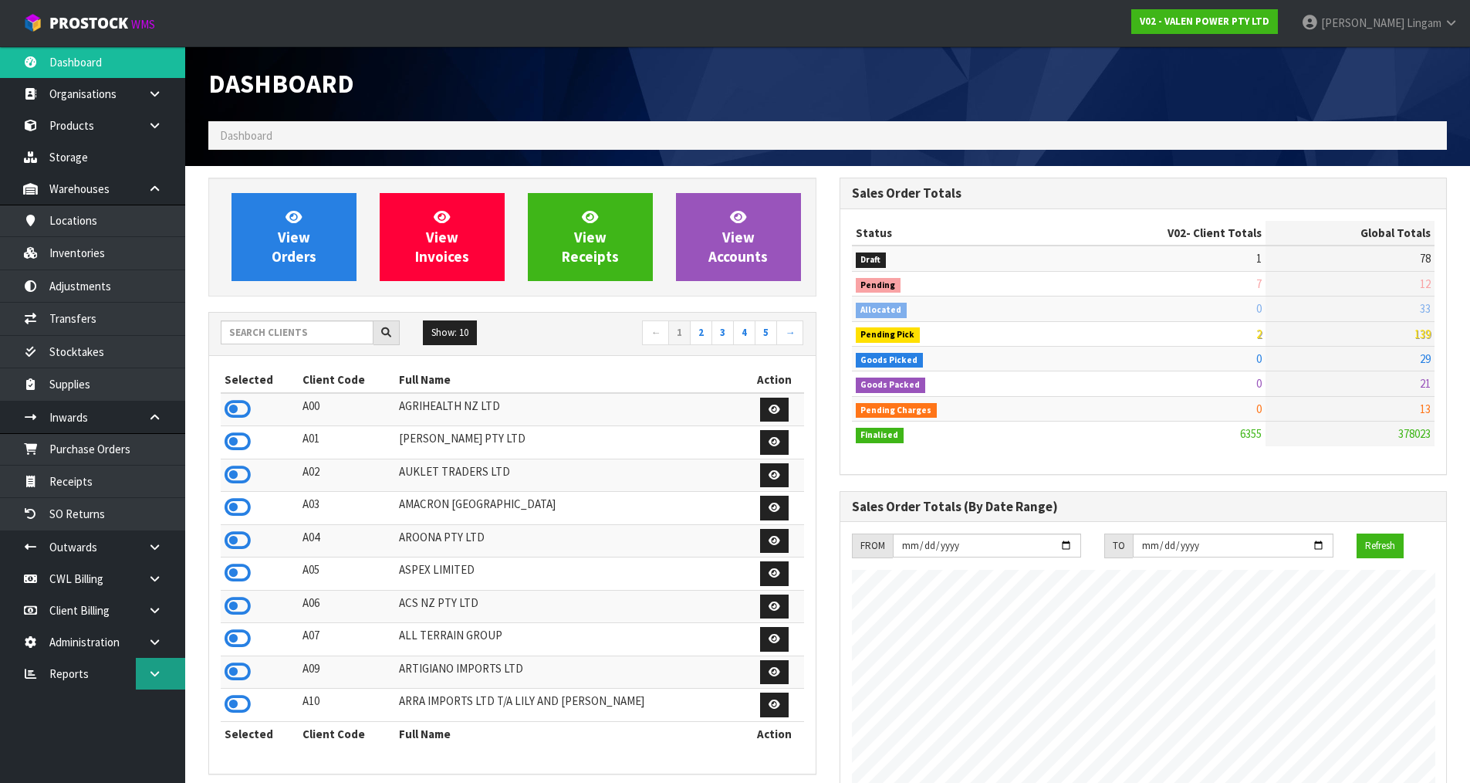
click at [161, 680] on link at bounding box center [160, 674] width 49 height 32
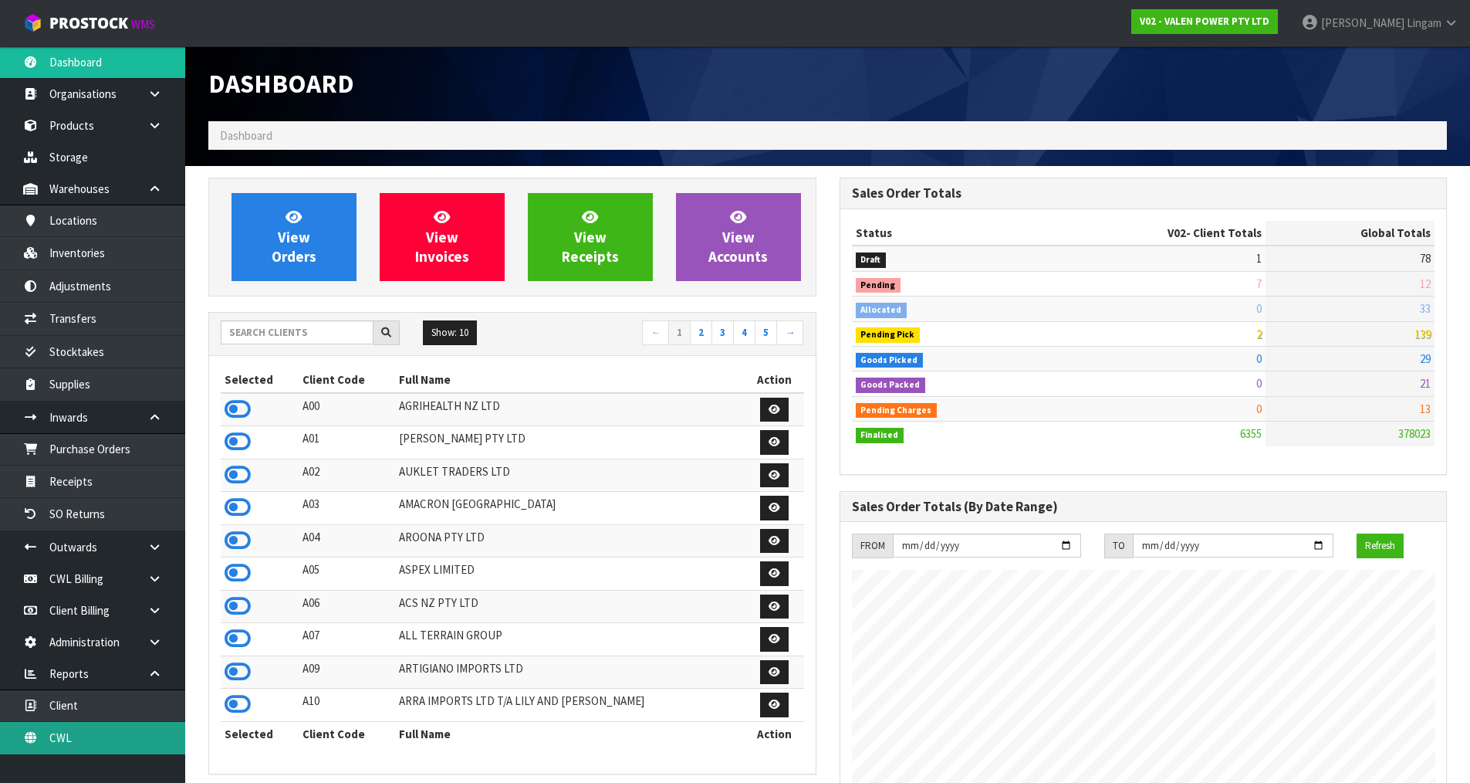
click at [135, 738] on link "CWL" at bounding box center [92, 738] width 185 height 32
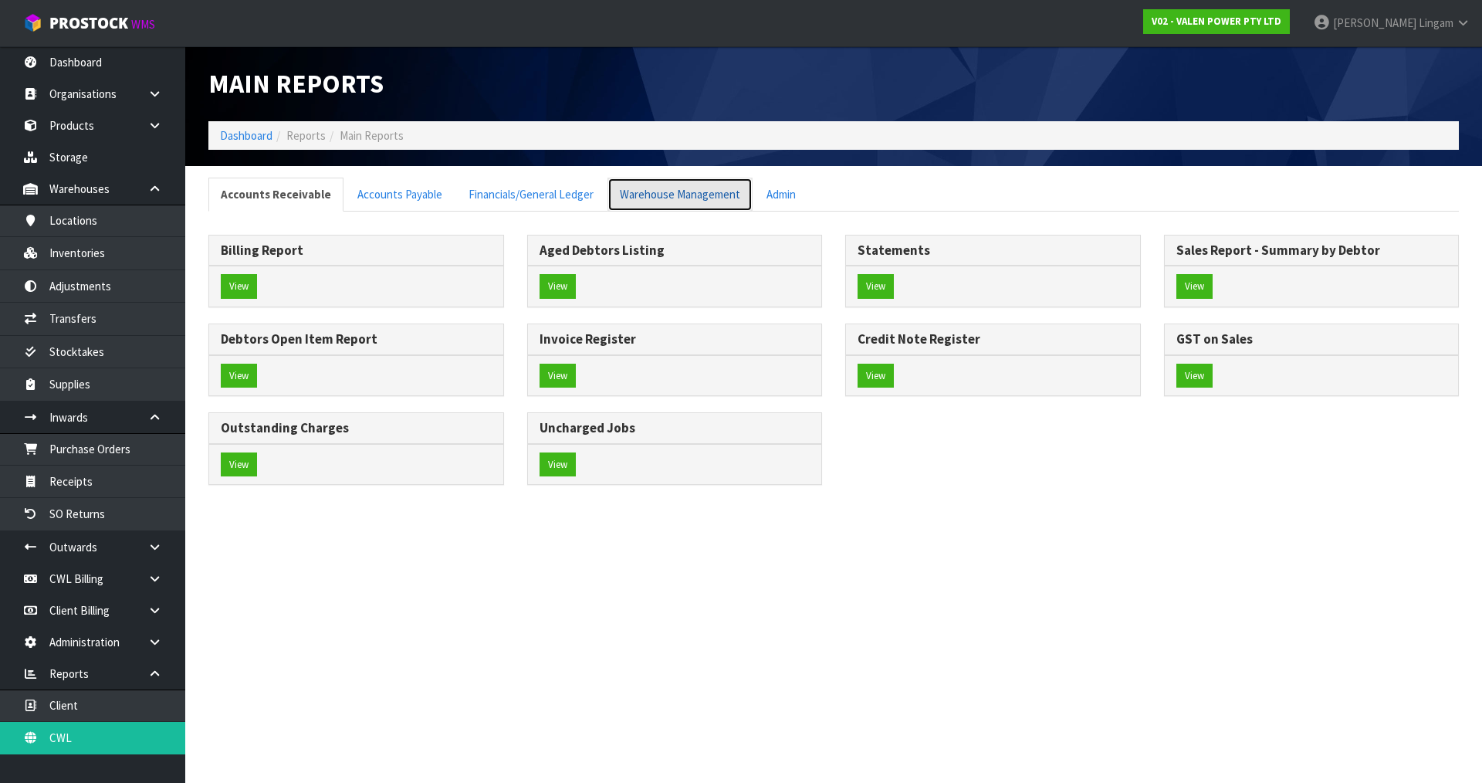
click at [645, 199] on link "Warehouse Management" at bounding box center [679, 194] width 145 height 33
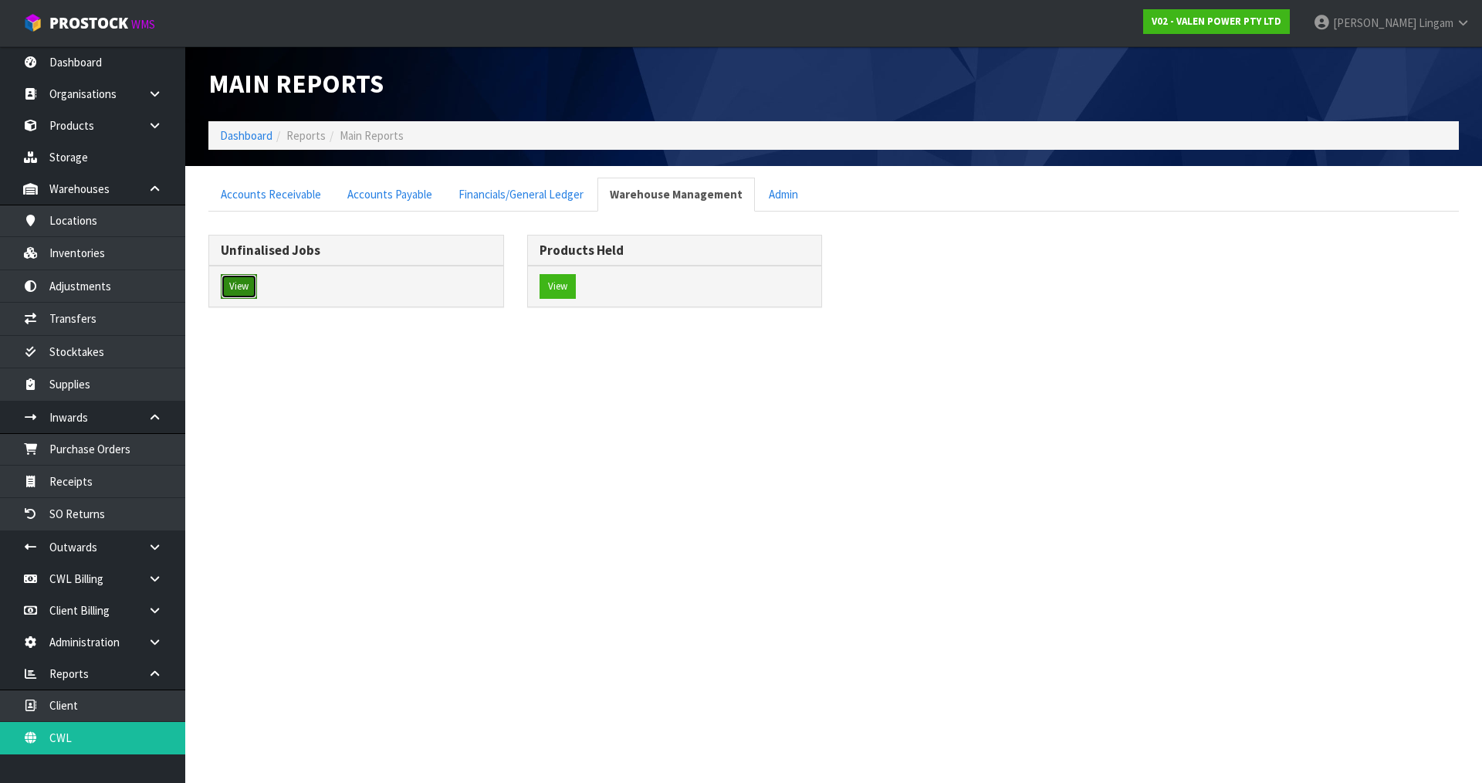
click at [232, 293] on button "View" at bounding box center [239, 286] width 36 height 25
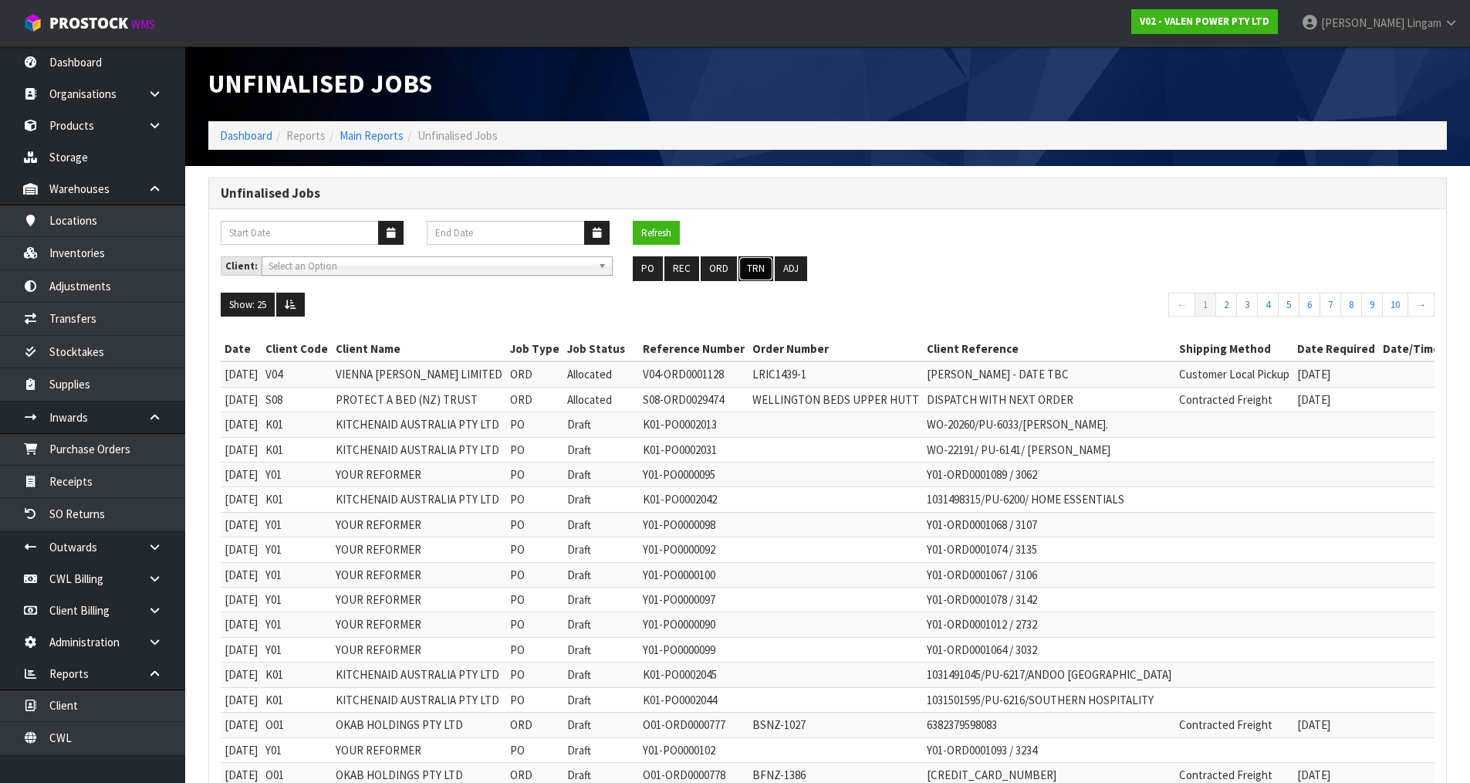
click at [756, 263] on button "TRN" at bounding box center [756, 268] width 35 height 25
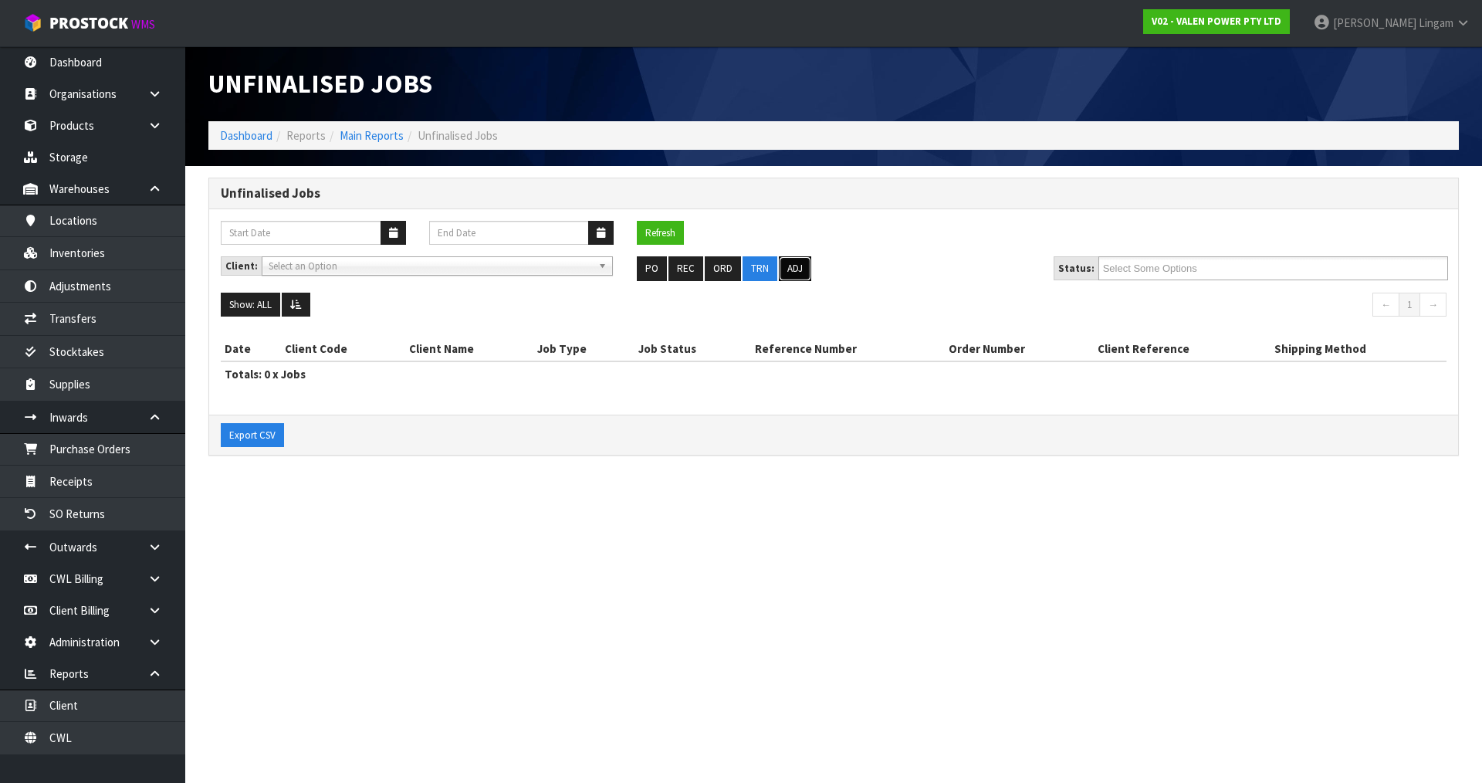
click at [802, 269] on button "ADJ" at bounding box center [795, 268] width 32 height 25
click at [718, 270] on button "ORD" at bounding box center [723, 268] width 36 height 25
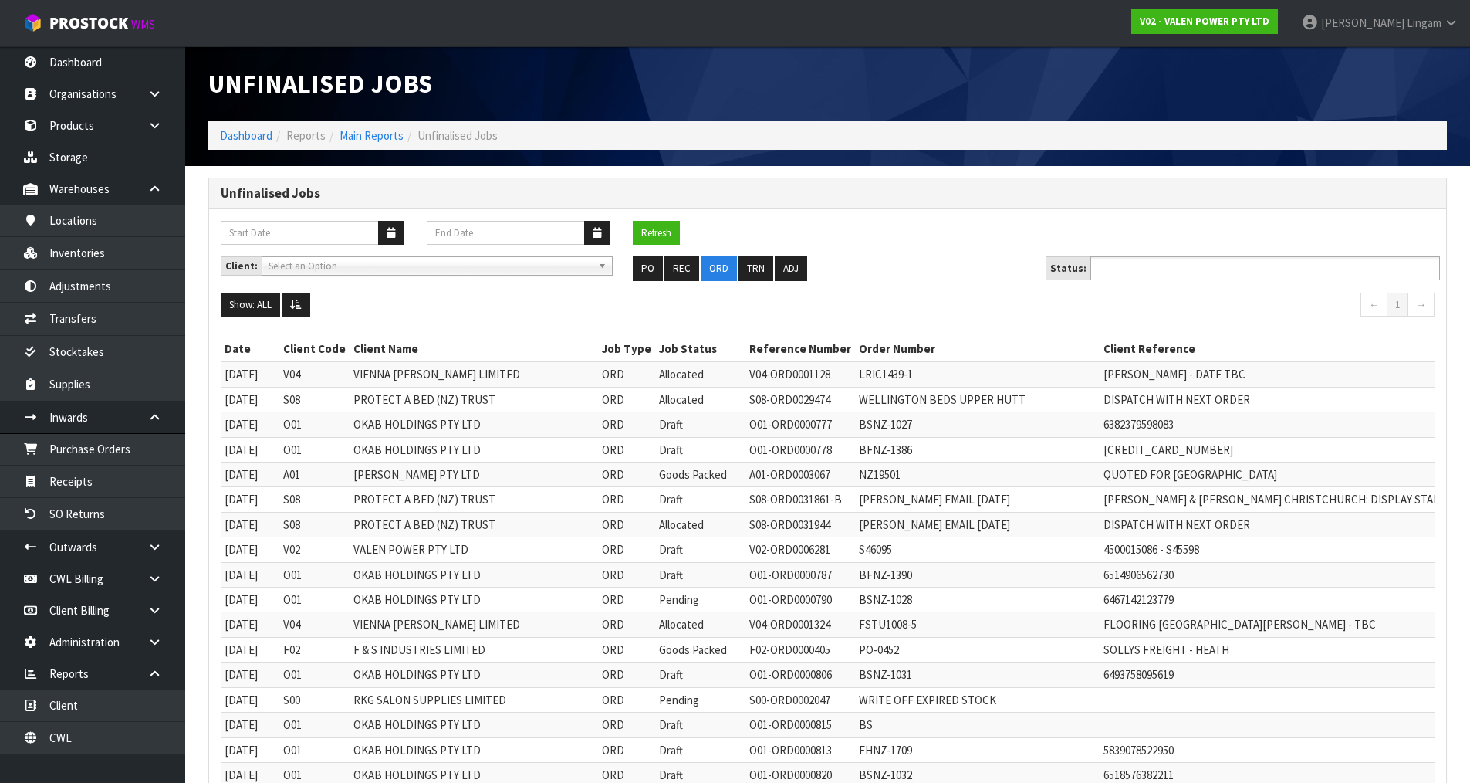
click at [1144, 268] on input "text" at bounding box center [1151, 268] width 113 height 19
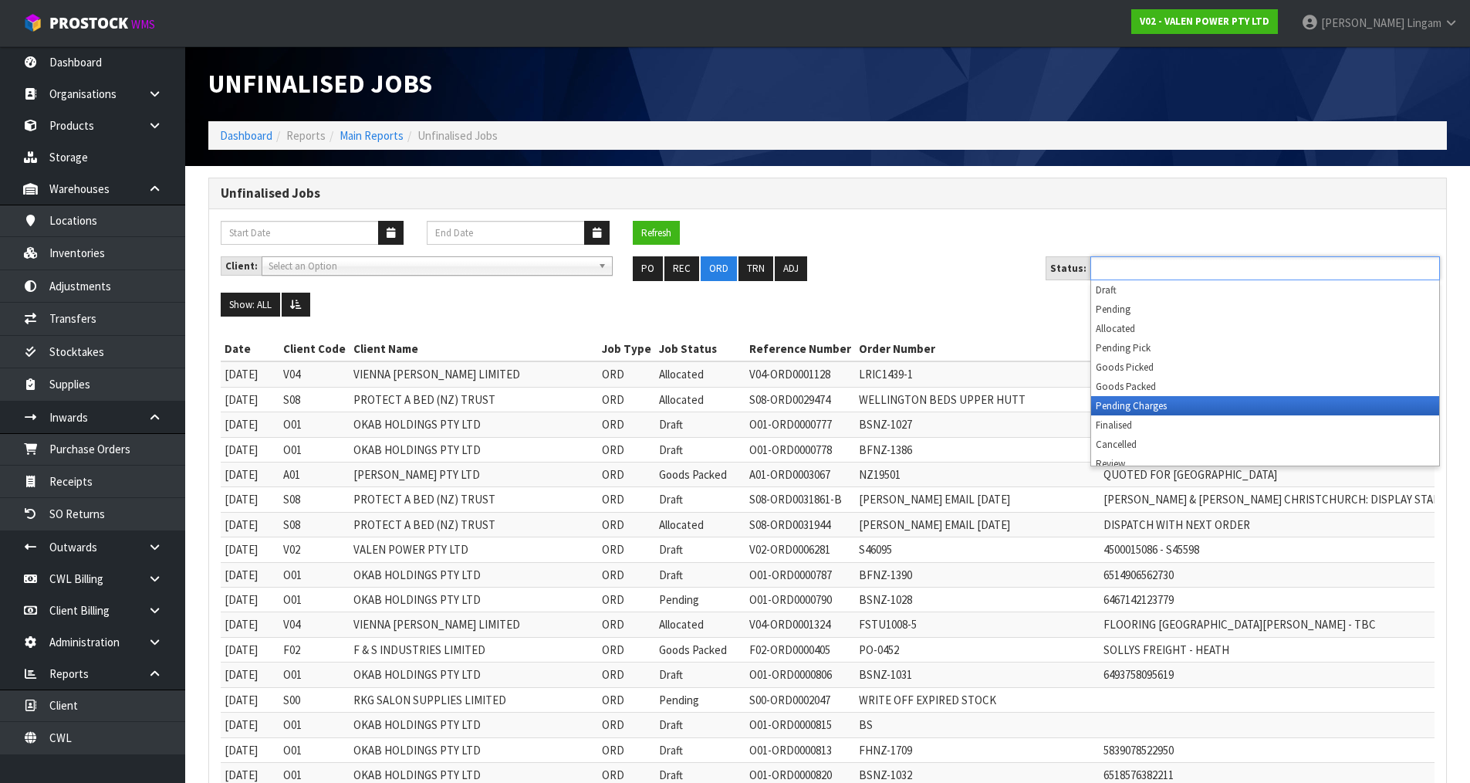
click at [1150, 406] on li "Pending Charges" at bounding box center [1265, 405] width 348 height 19
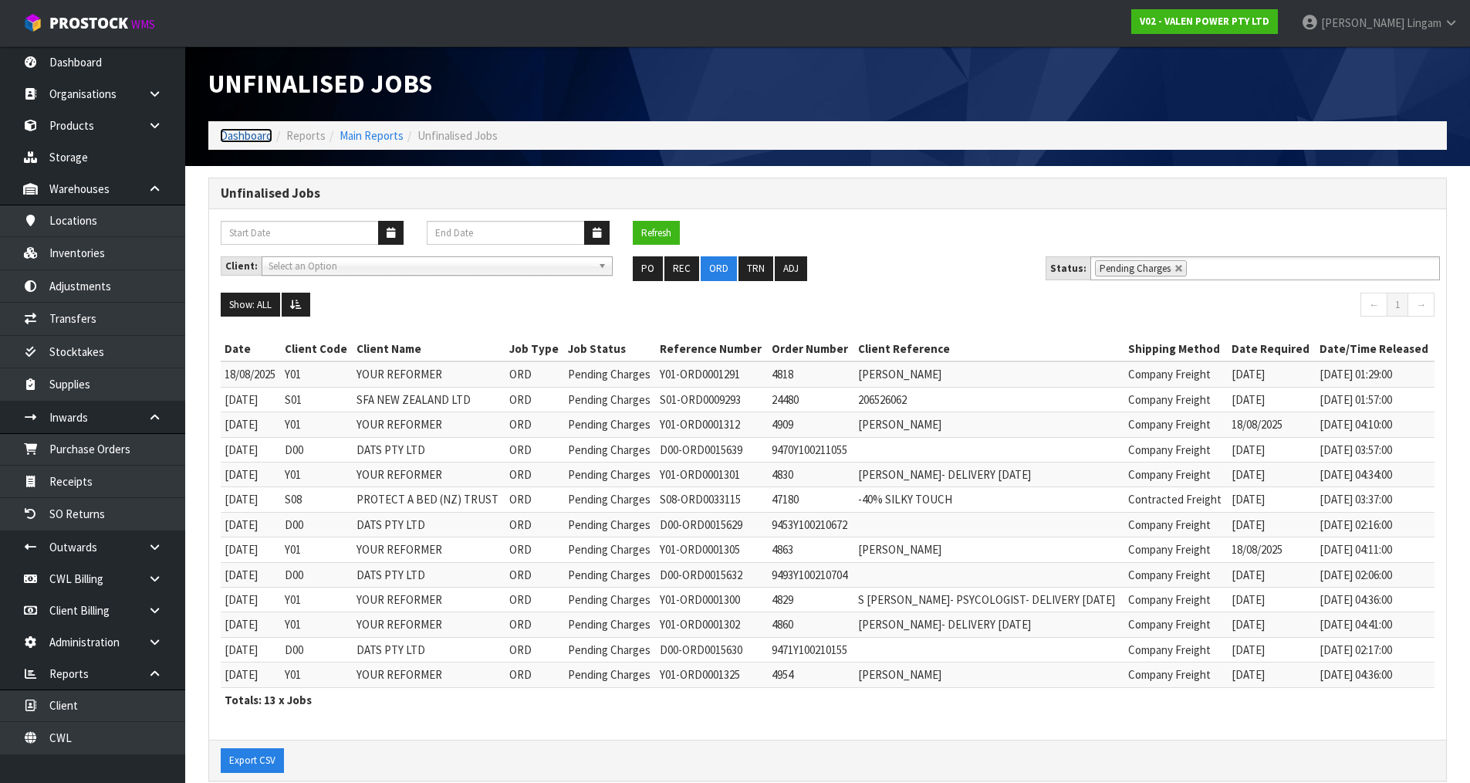
click at [252, 134] on link "Dashboard" at bounding box center [246, 135] width 52 height 15
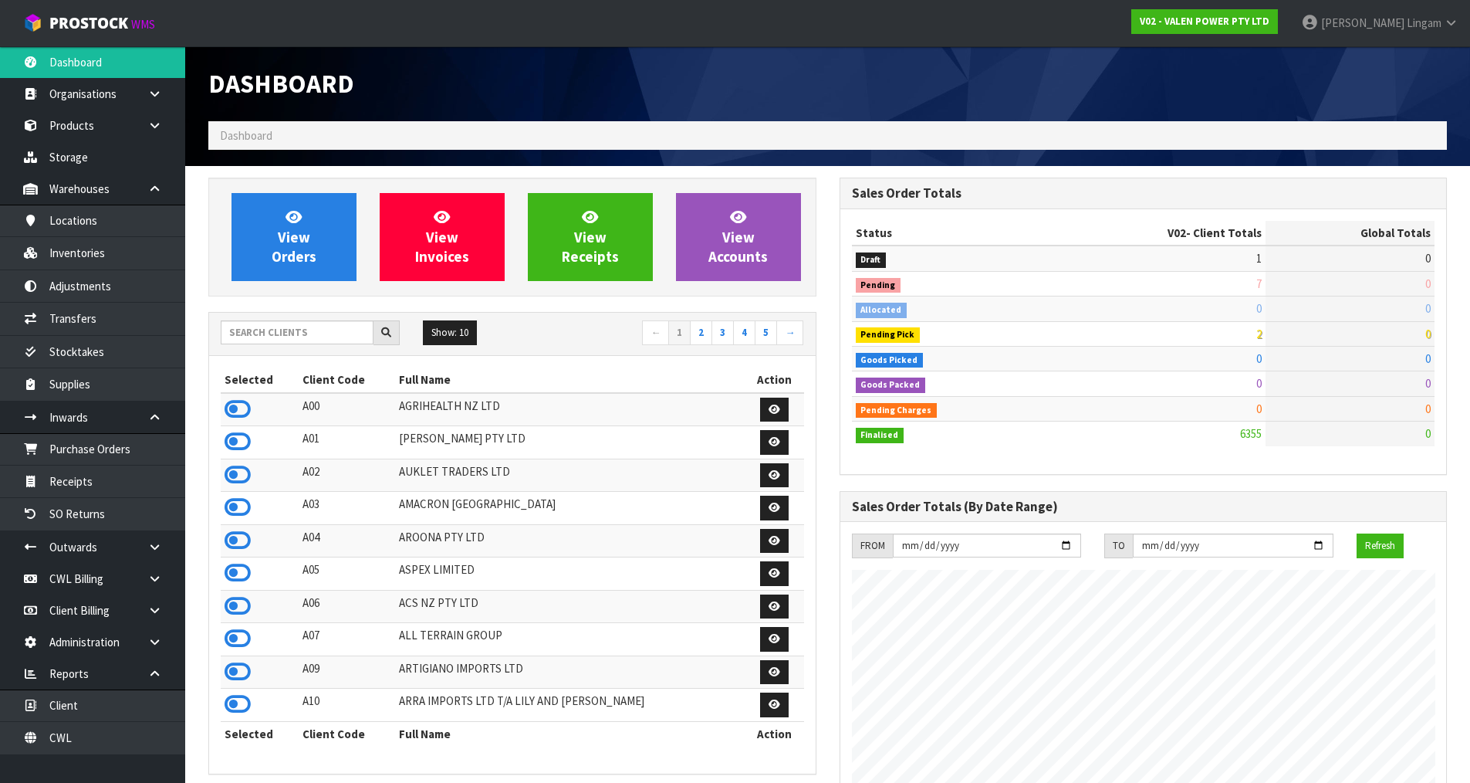
scroll to position [1169, 631]
click at [103, 734] on link "CWL" at bounding box center [92, 738] width 185 height 32
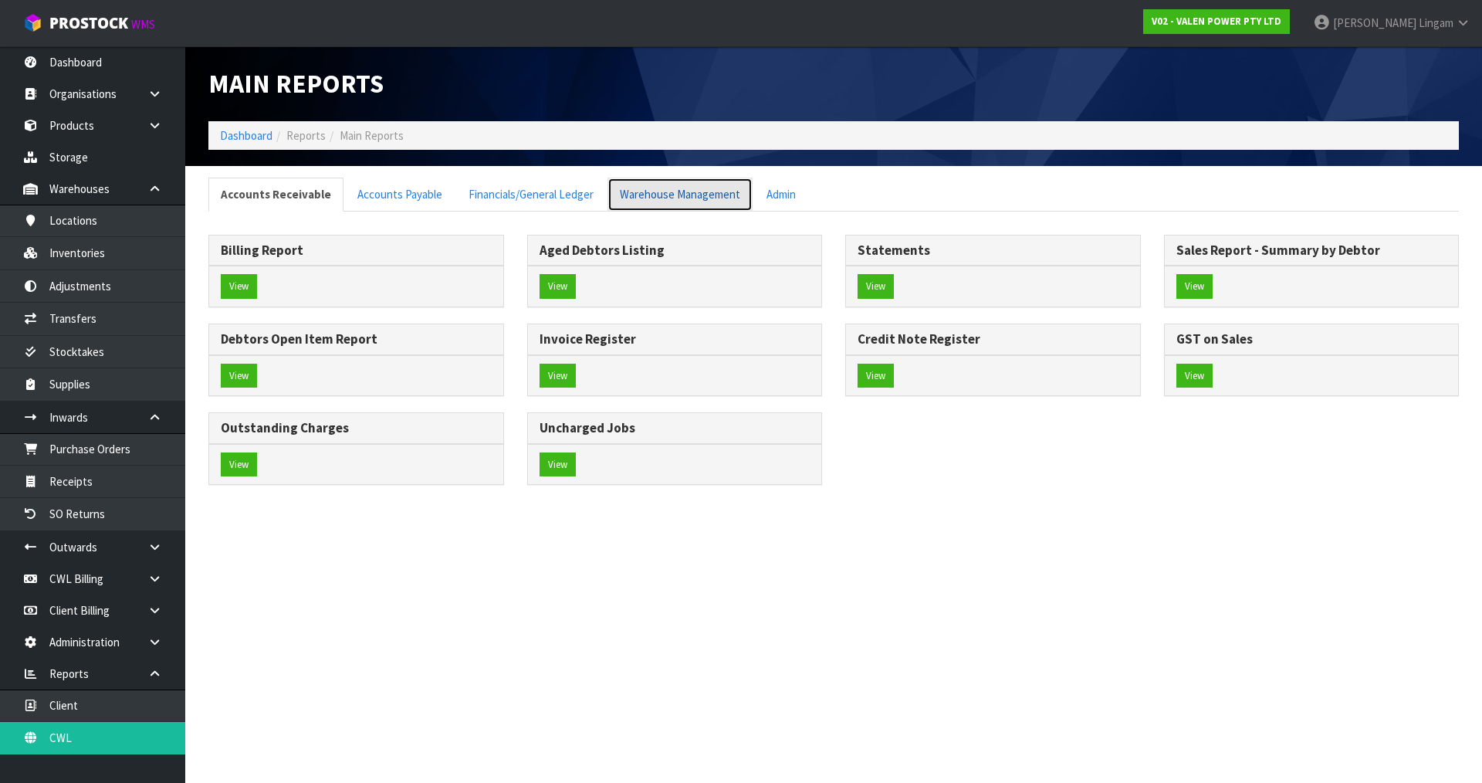
click at [680, 195] on link "Warehouse Management" at bounding box center [679, 194] width 145 height 33
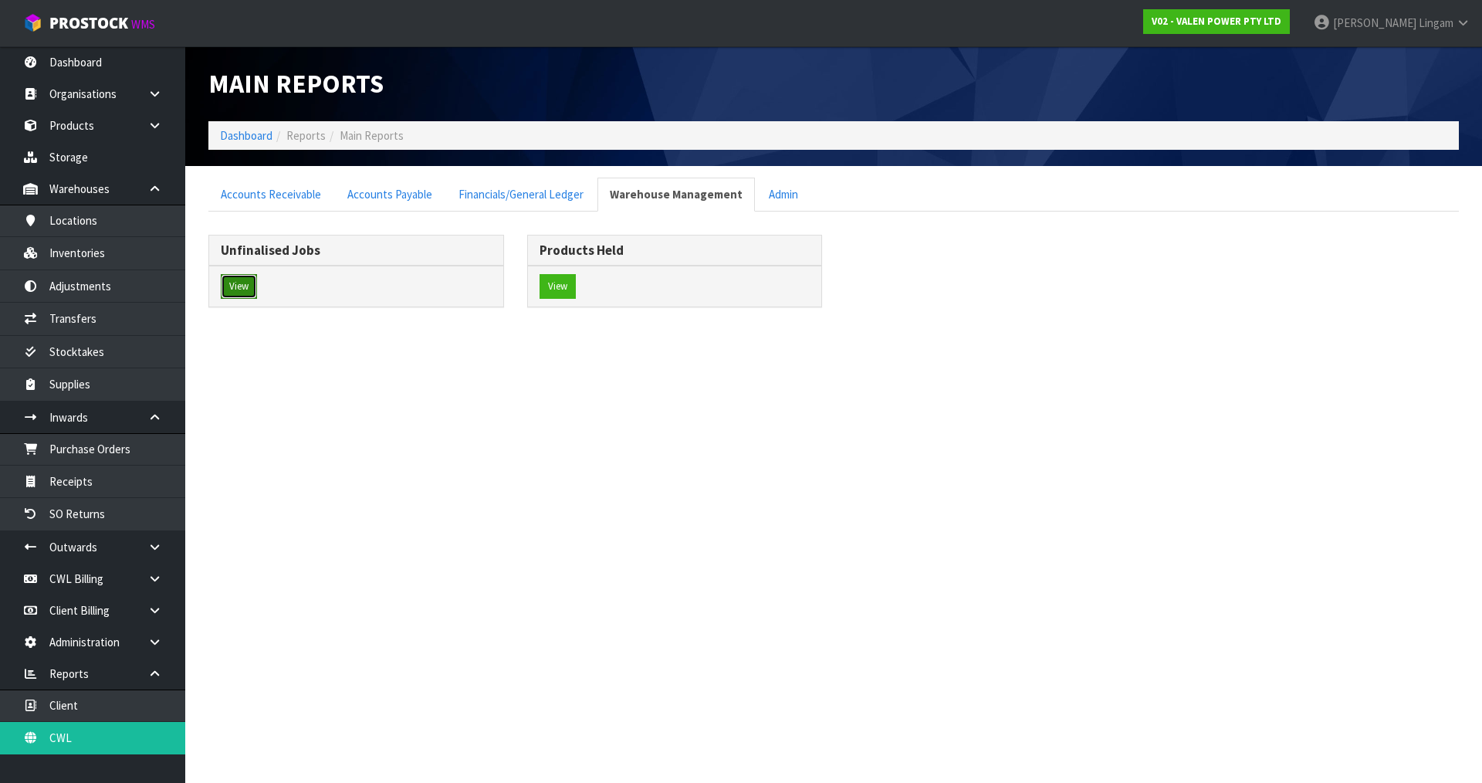
click at [242, 288] on button "View" at bounding box center [239, 286] width 36 height 25
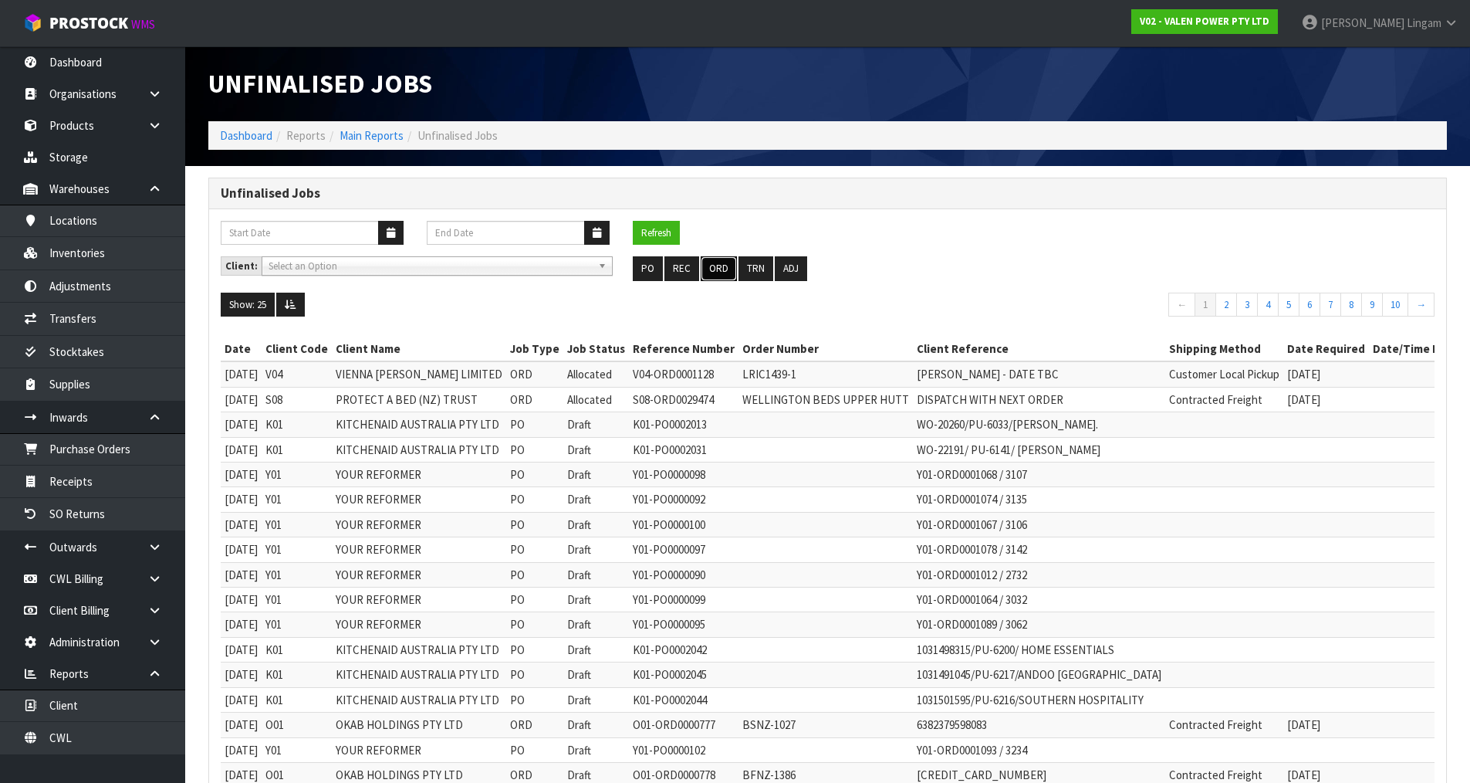
click at [712, 269] on button "ORD" at bounding box center [719, 268] width 36 height 25
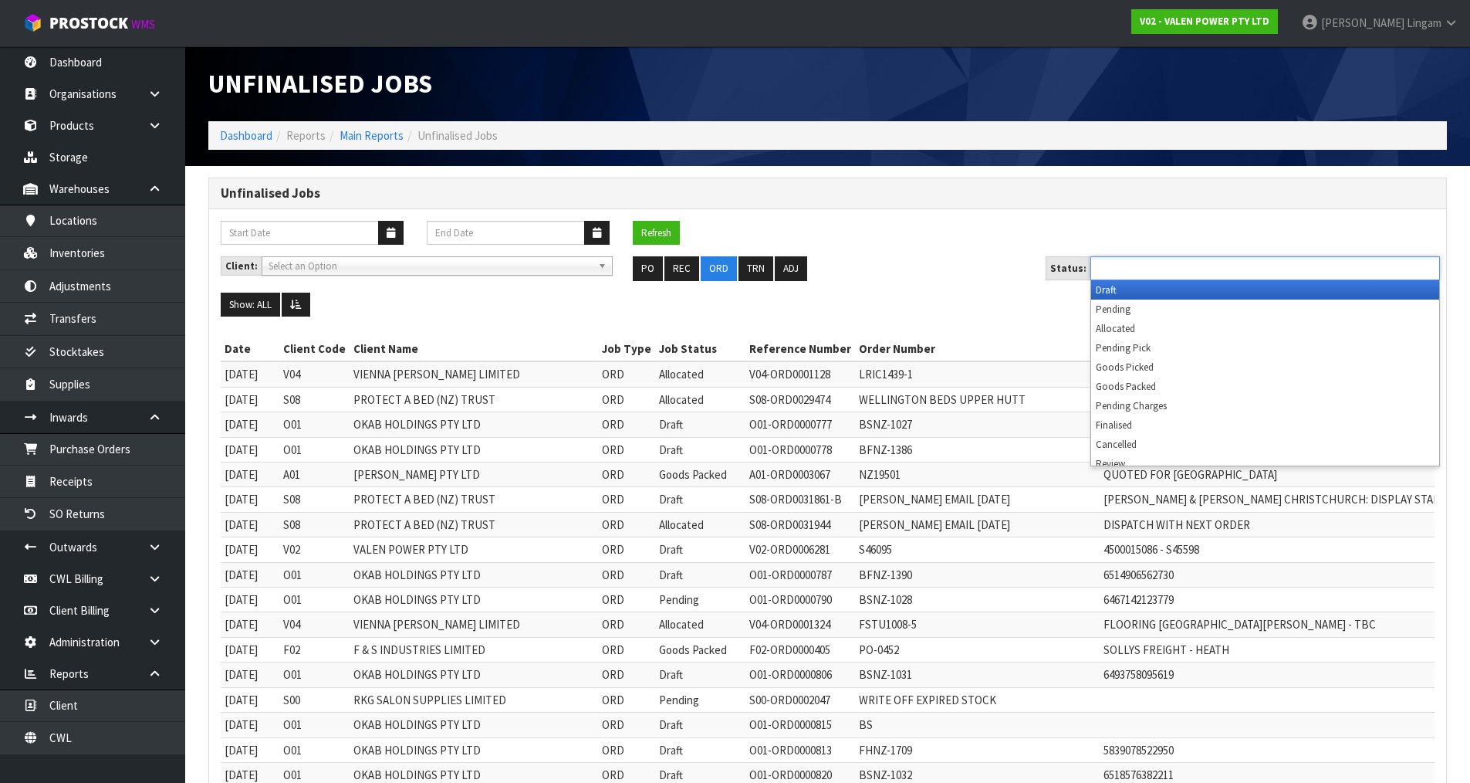
click at [1135, 276] on input "text" at bounding box center [1151, 268] width 113 height 19
click at [1126, 286] on li "Draft" at bounding box center [1265, 289] width 348 height 19
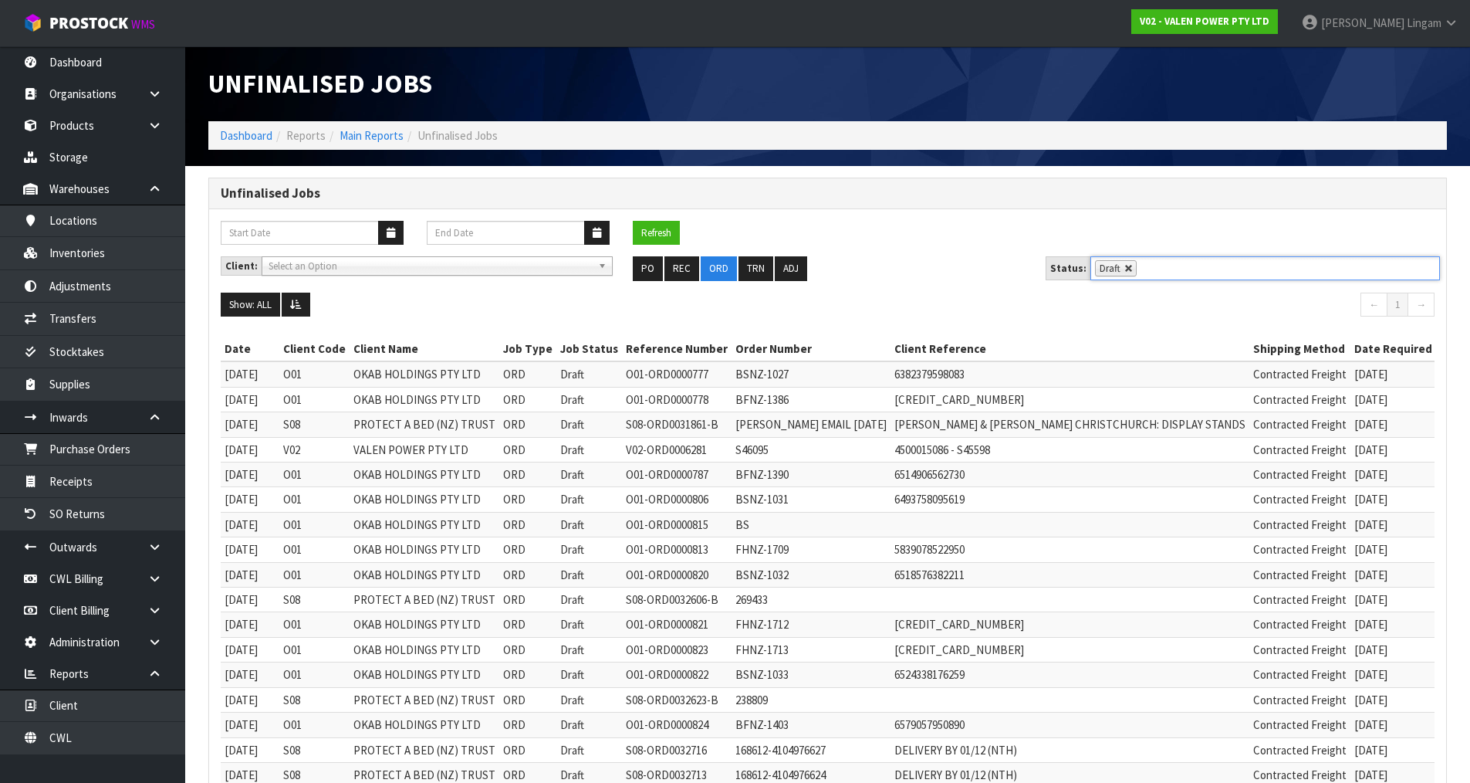
click at [1125, 267] on link at bounding box center [1129, 268] width 9 height 9
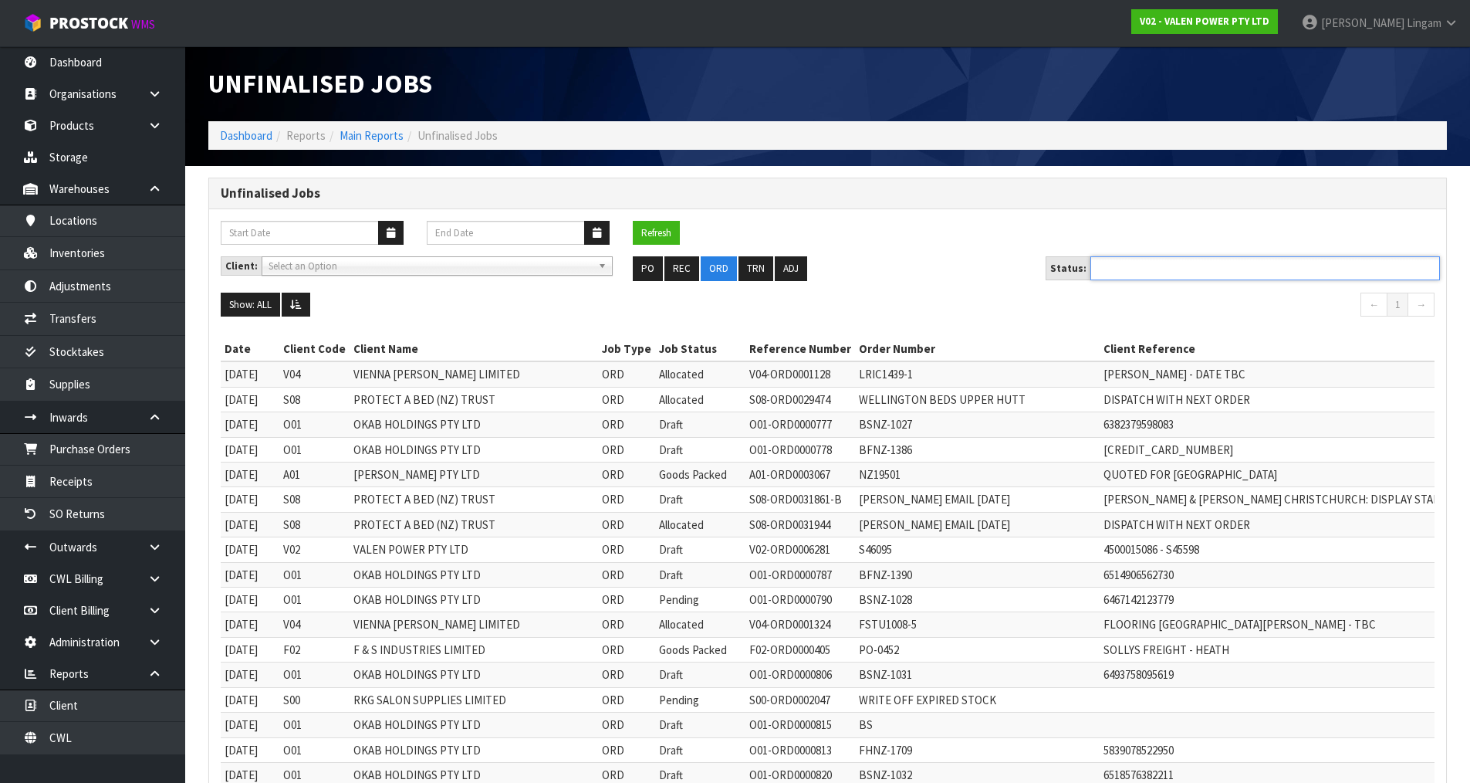
click at [1125, 267] on ul at bounding box center [1266, 268] width 350 height 24
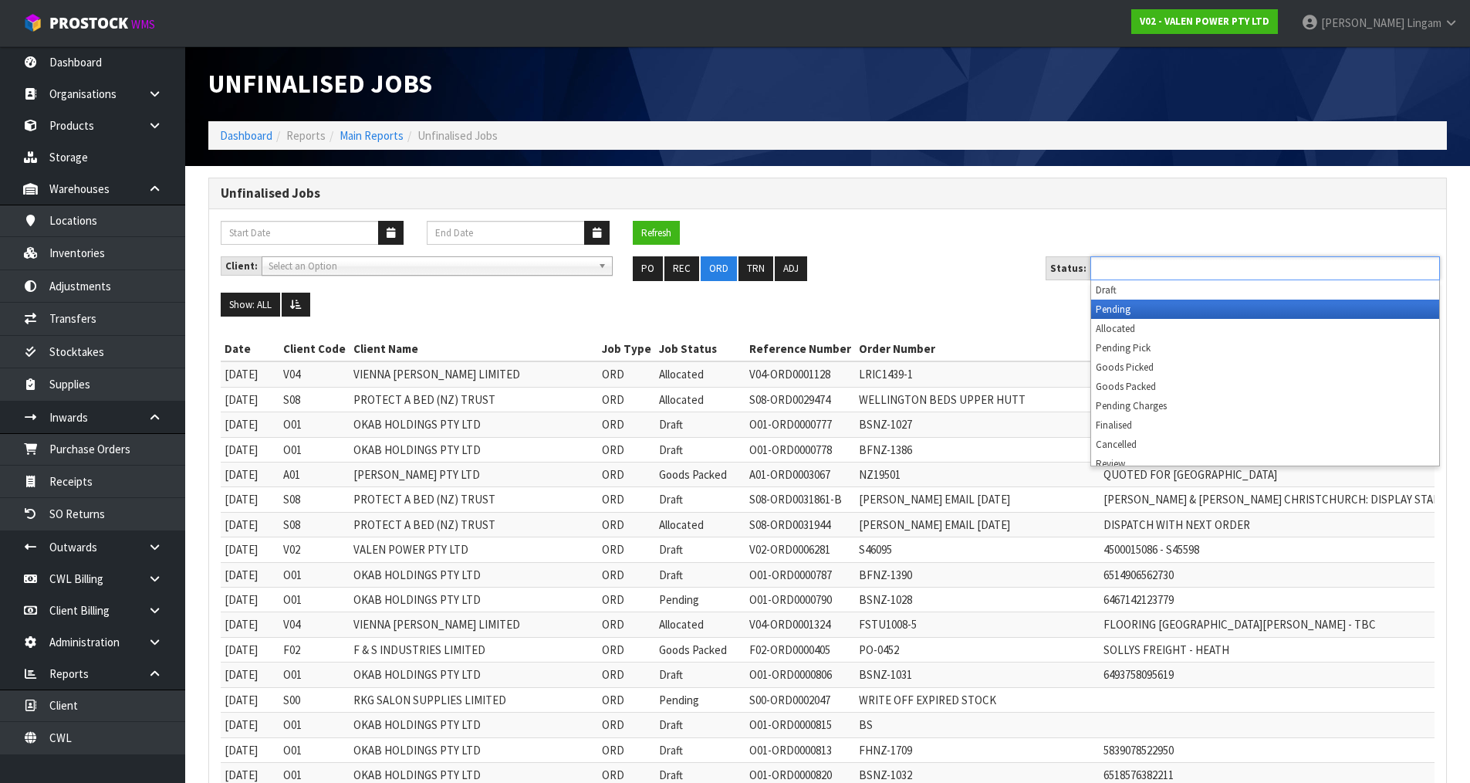
click at [1121, 307] on li "Pending" at bounding box center [1265, 308] width 348 height 19
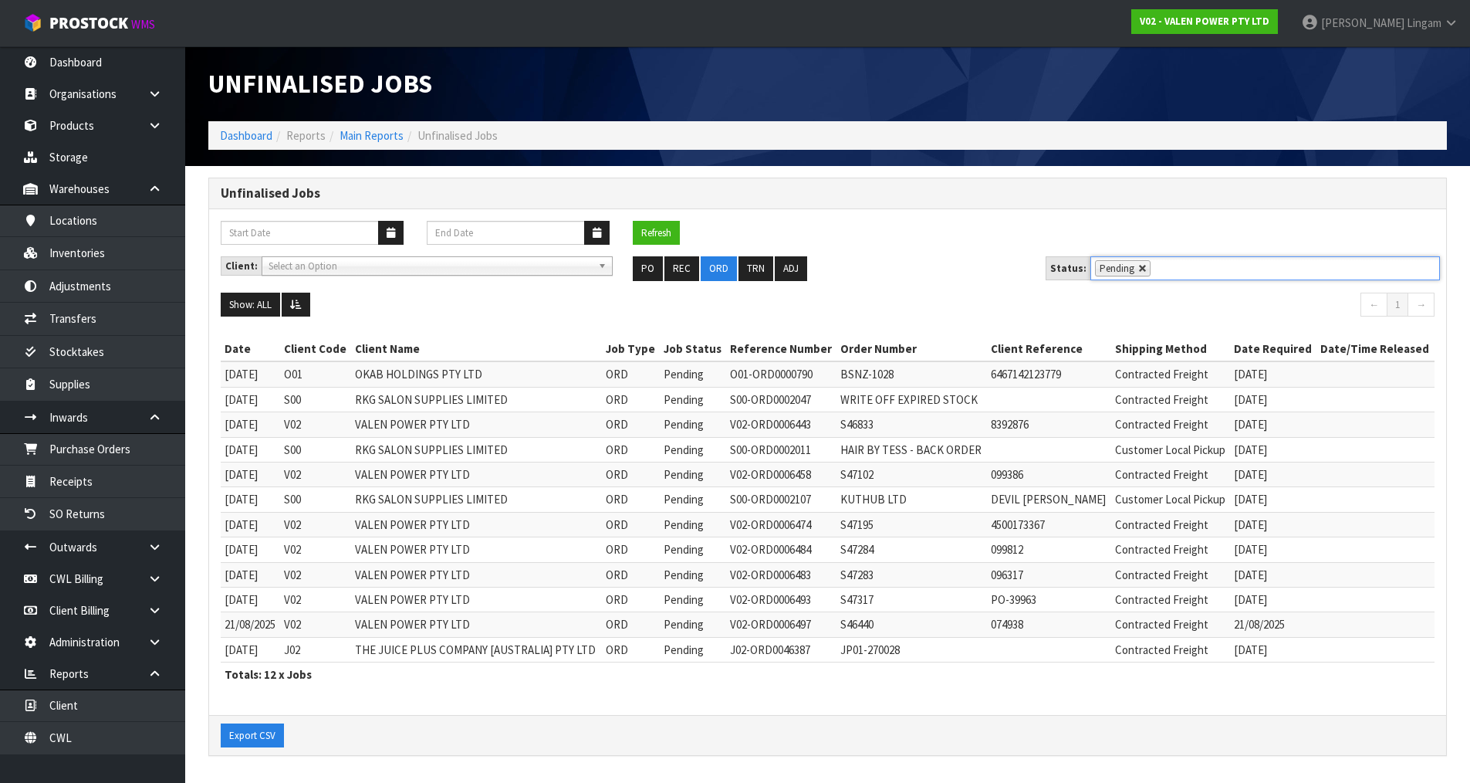
click at [1138, 267] on link at bounding box center [1142, 268] width 9 height 9
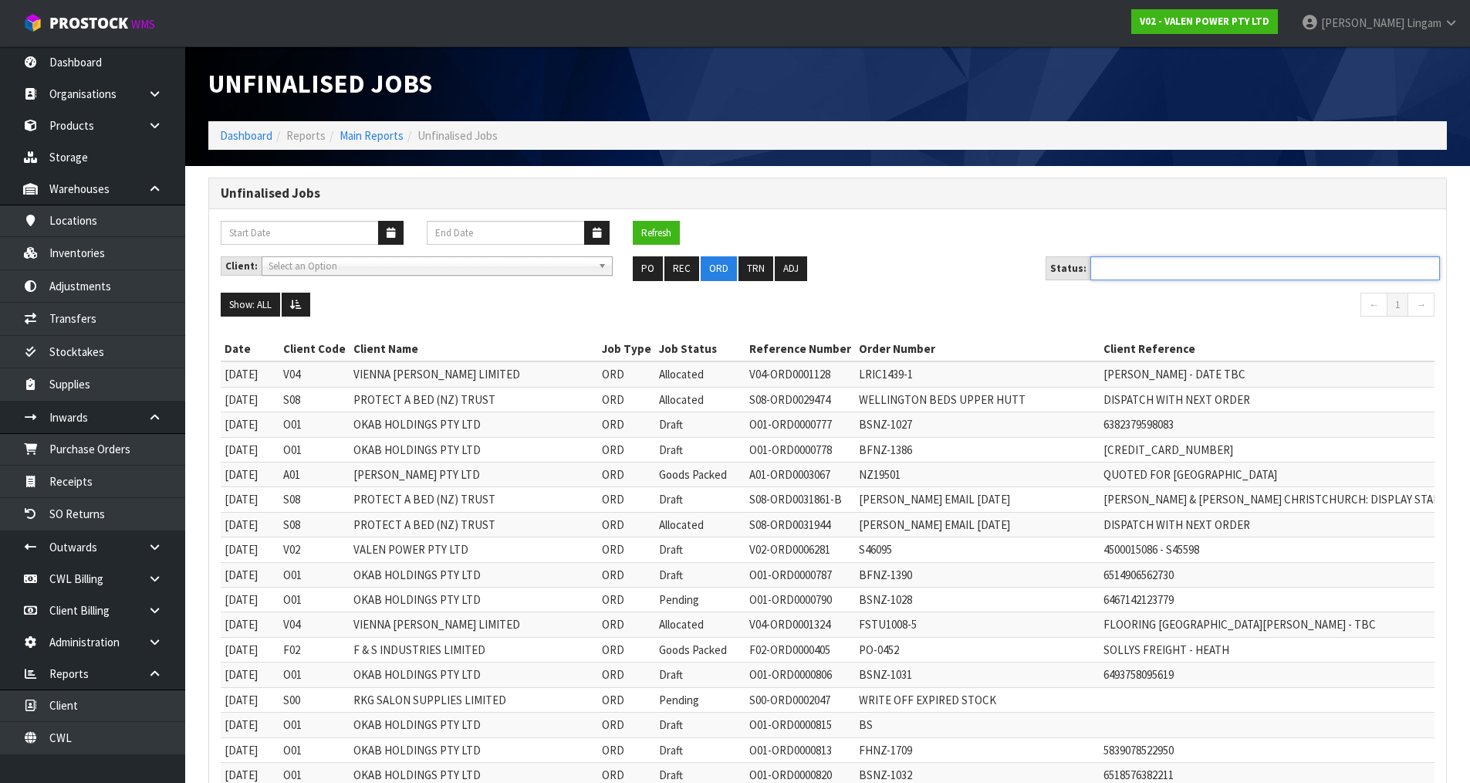
click at [1138, 267] on ul at bounding box center [1266, 268] width 350 height 24
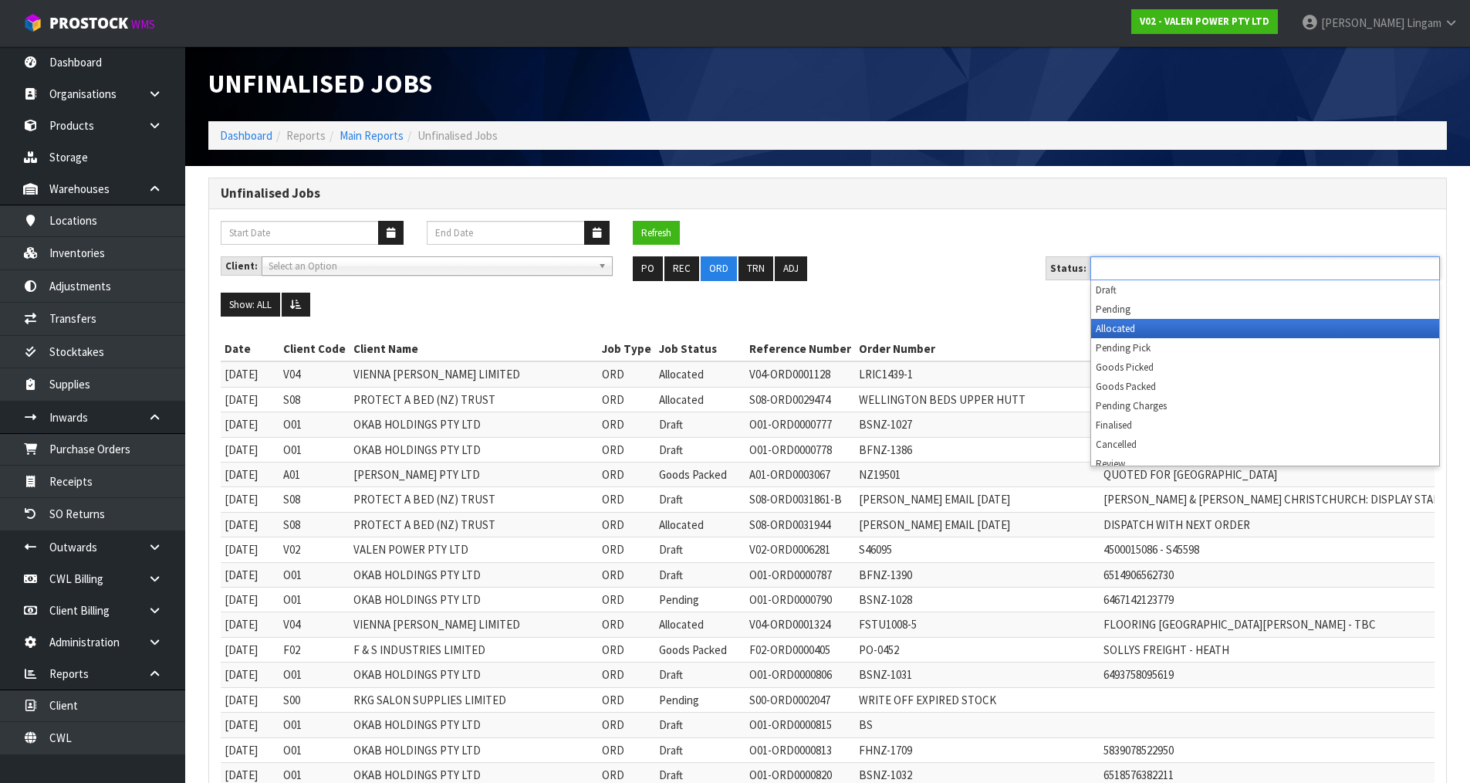
click at [1144, 321] on li "Allocated" at bounding box center [1265, 328] width 348 height 19
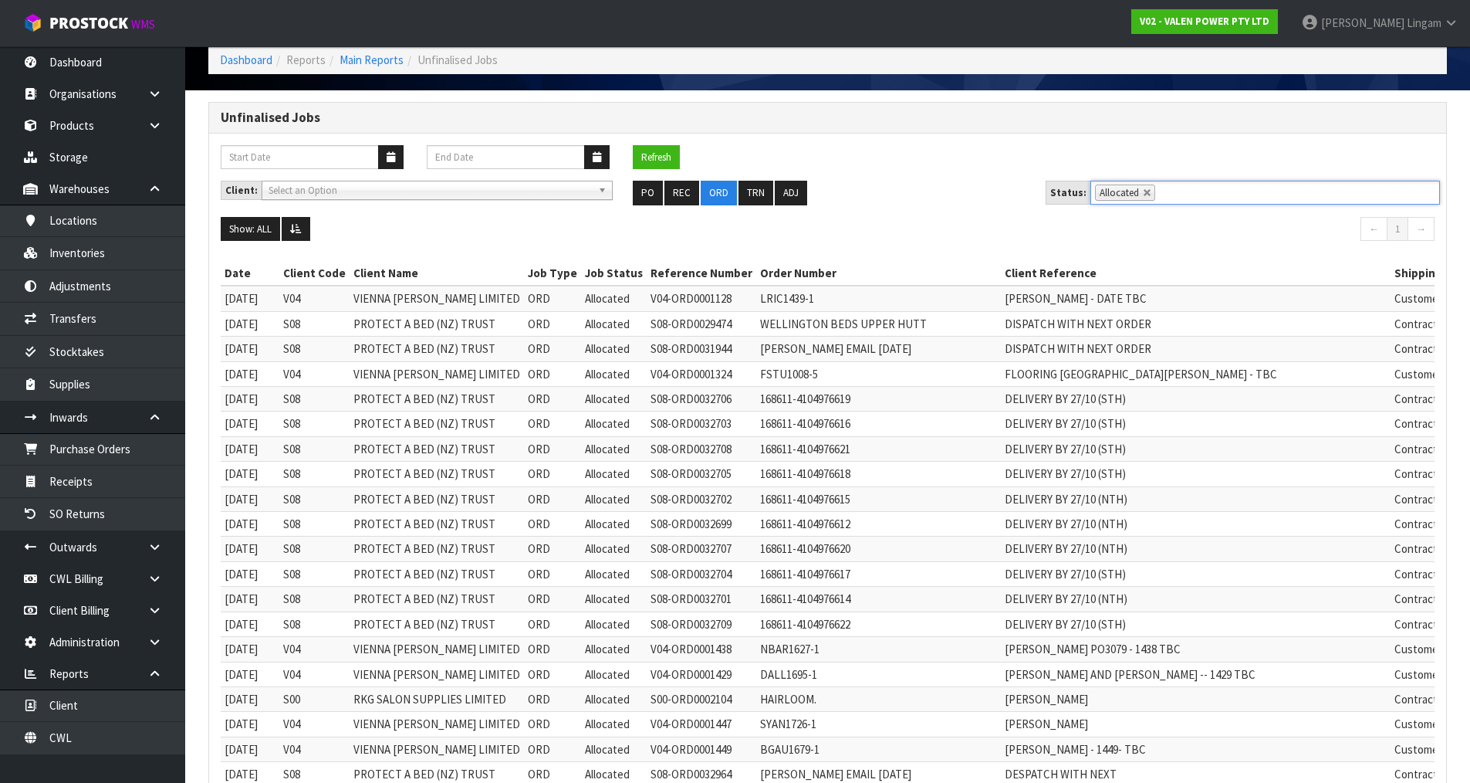
scroll to position [75, 0]
click at [245, 57] on link "Dashboard" at bounding box center [246, 60] width 52 height 15
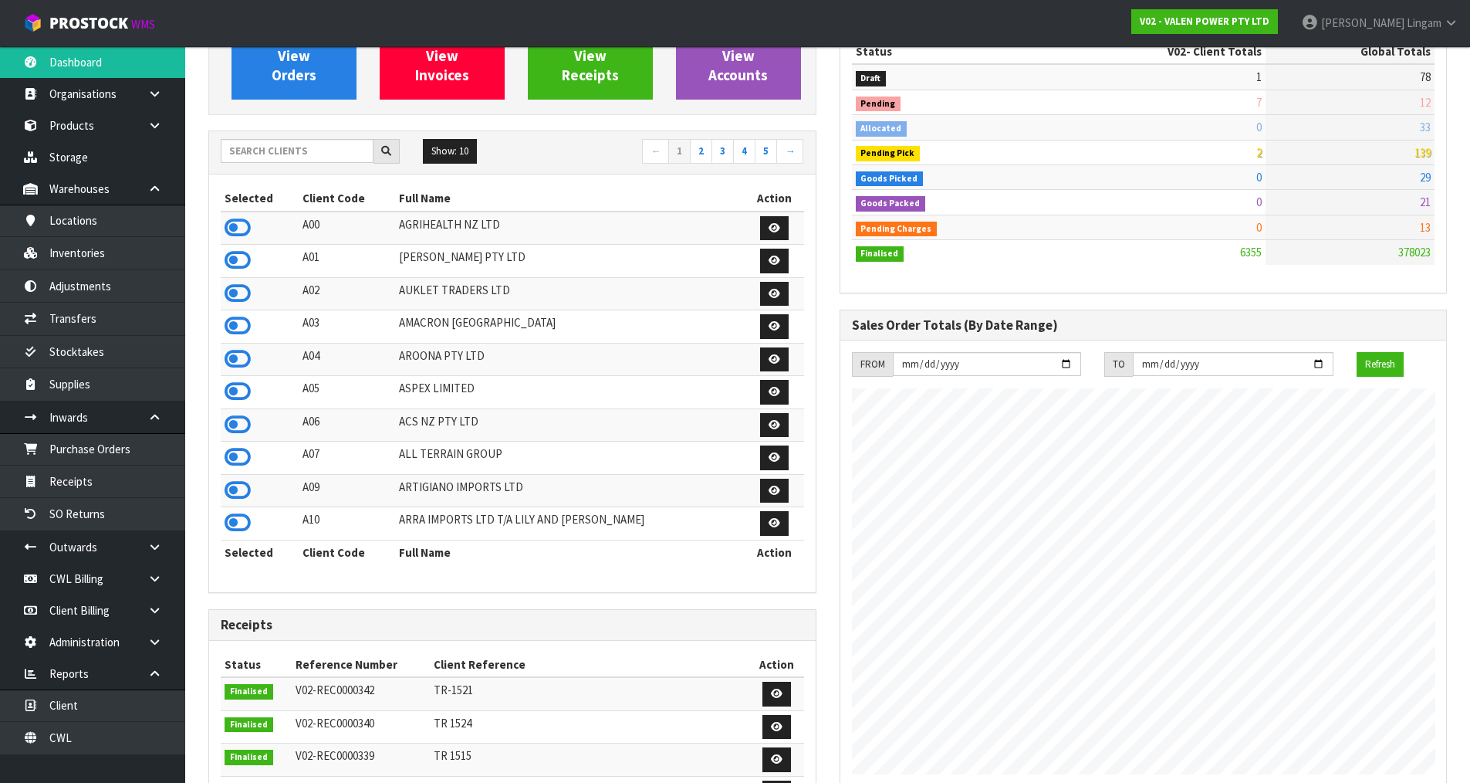
scroll to position [136, 0]
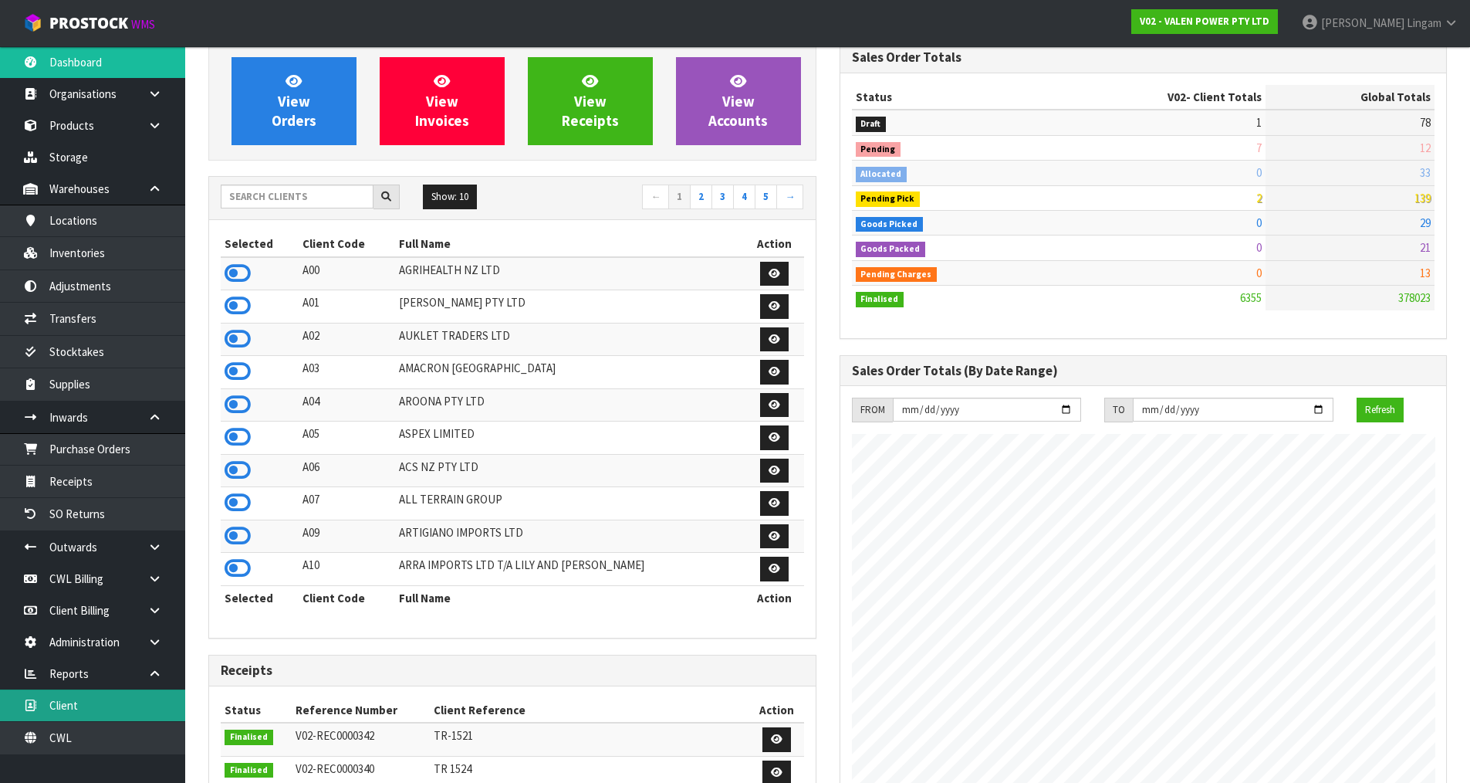
click at [116, 709] on link "Client" at bounding box center [92, 705] width 185 height 32
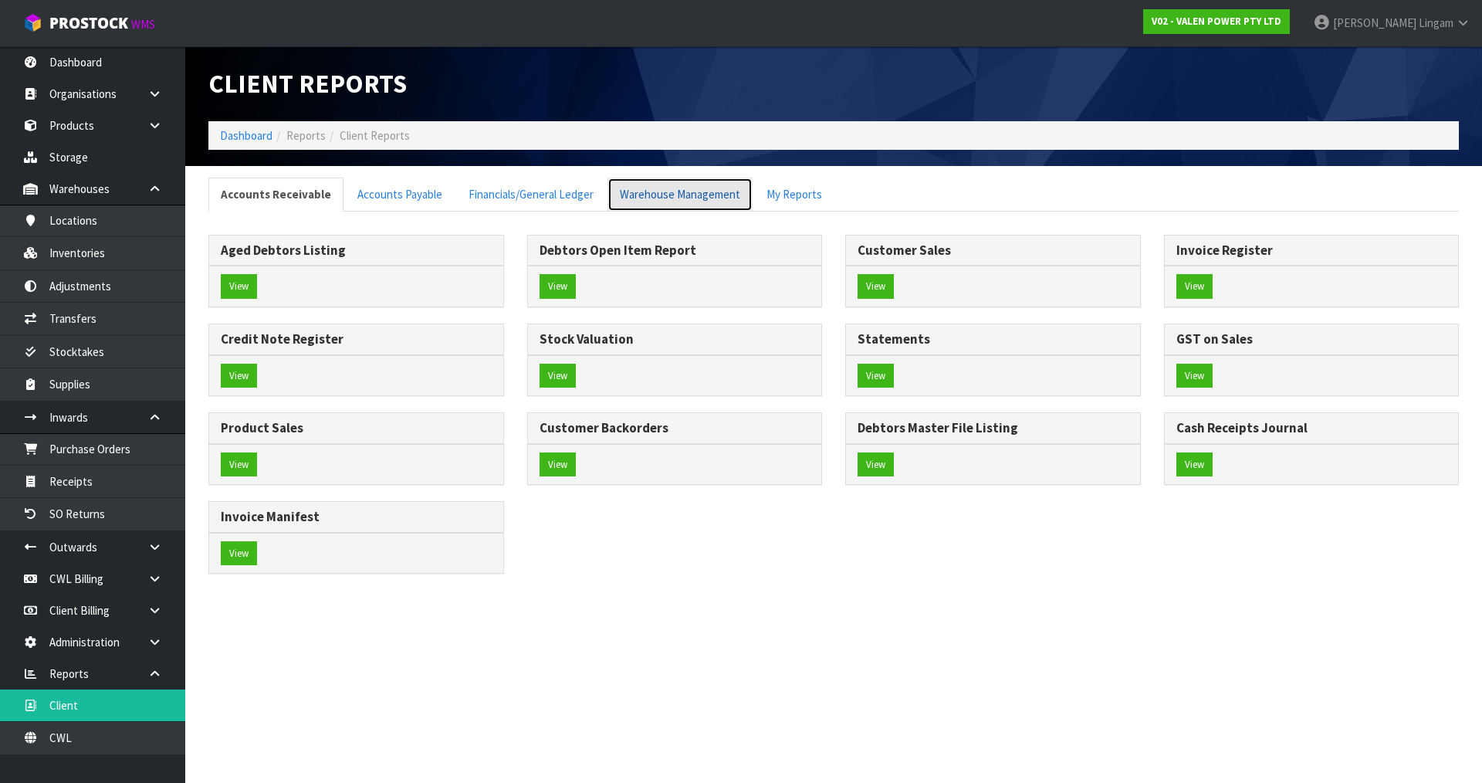
click at [672, 188] on link "Warehouse Management" at bounding box center [679, 194] width 145 height 33
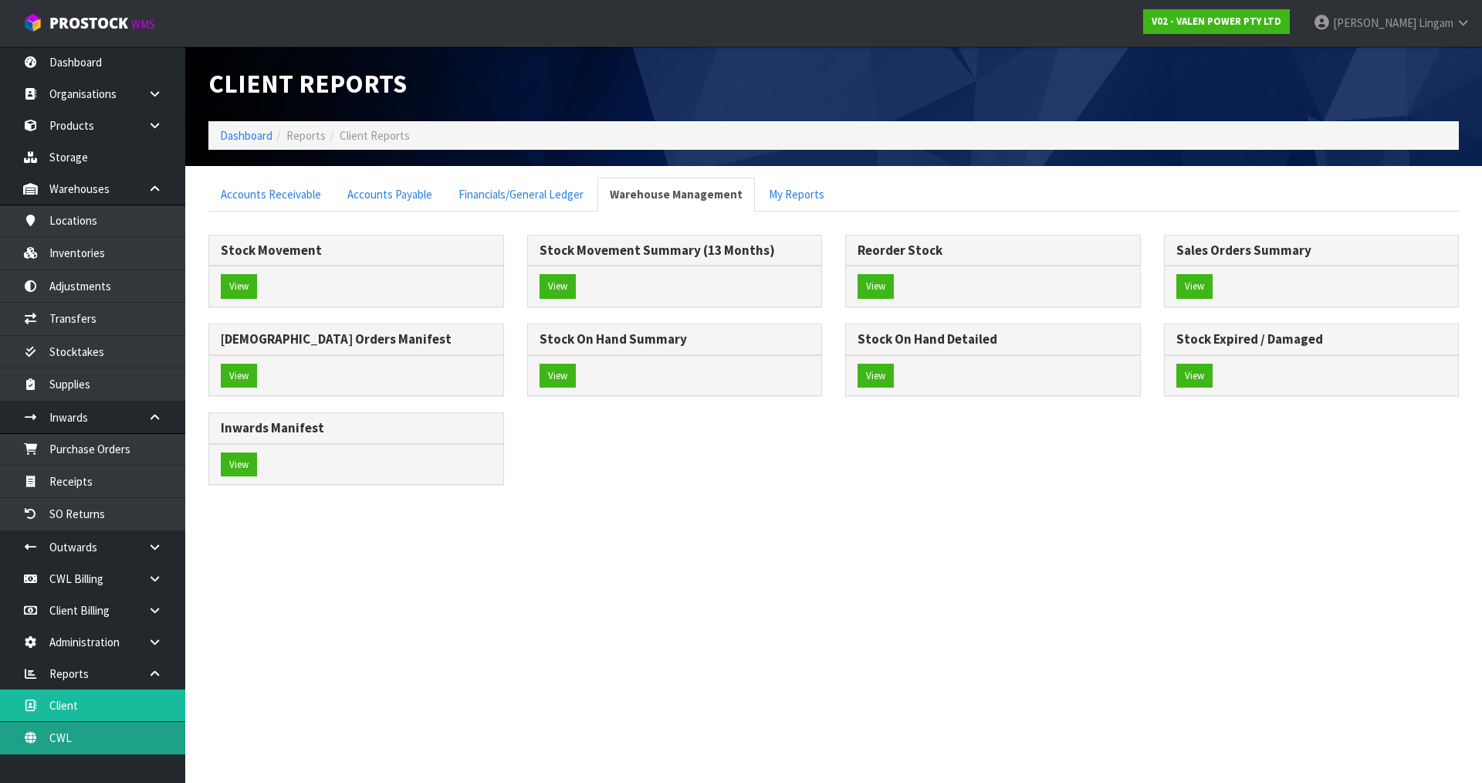
click at [91, 734] on link "CWL" at bounding box center [92, 738] width 185 height 32
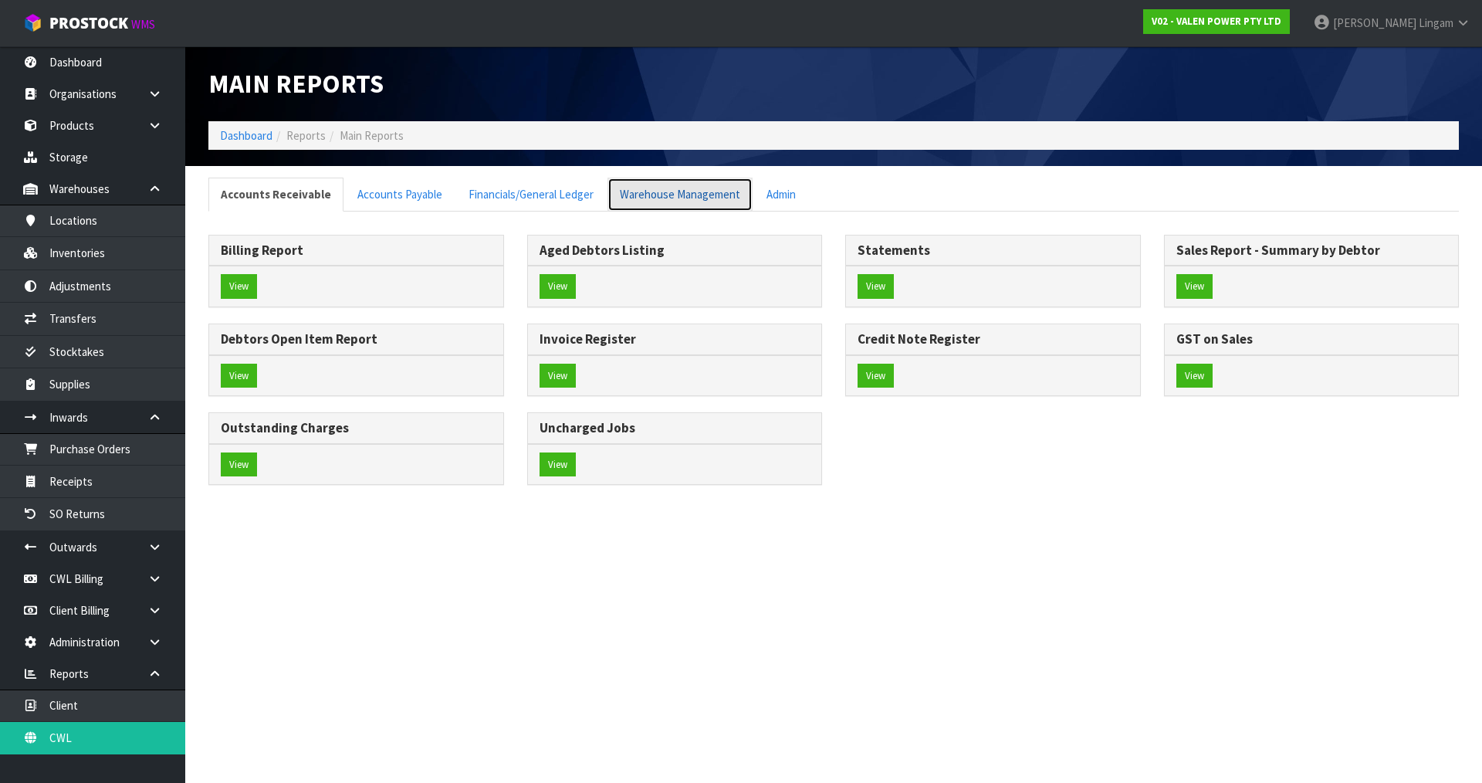
click at [679, 196] on link "Warehouse Management" at bounding box center [679, 194] width 145 height 33
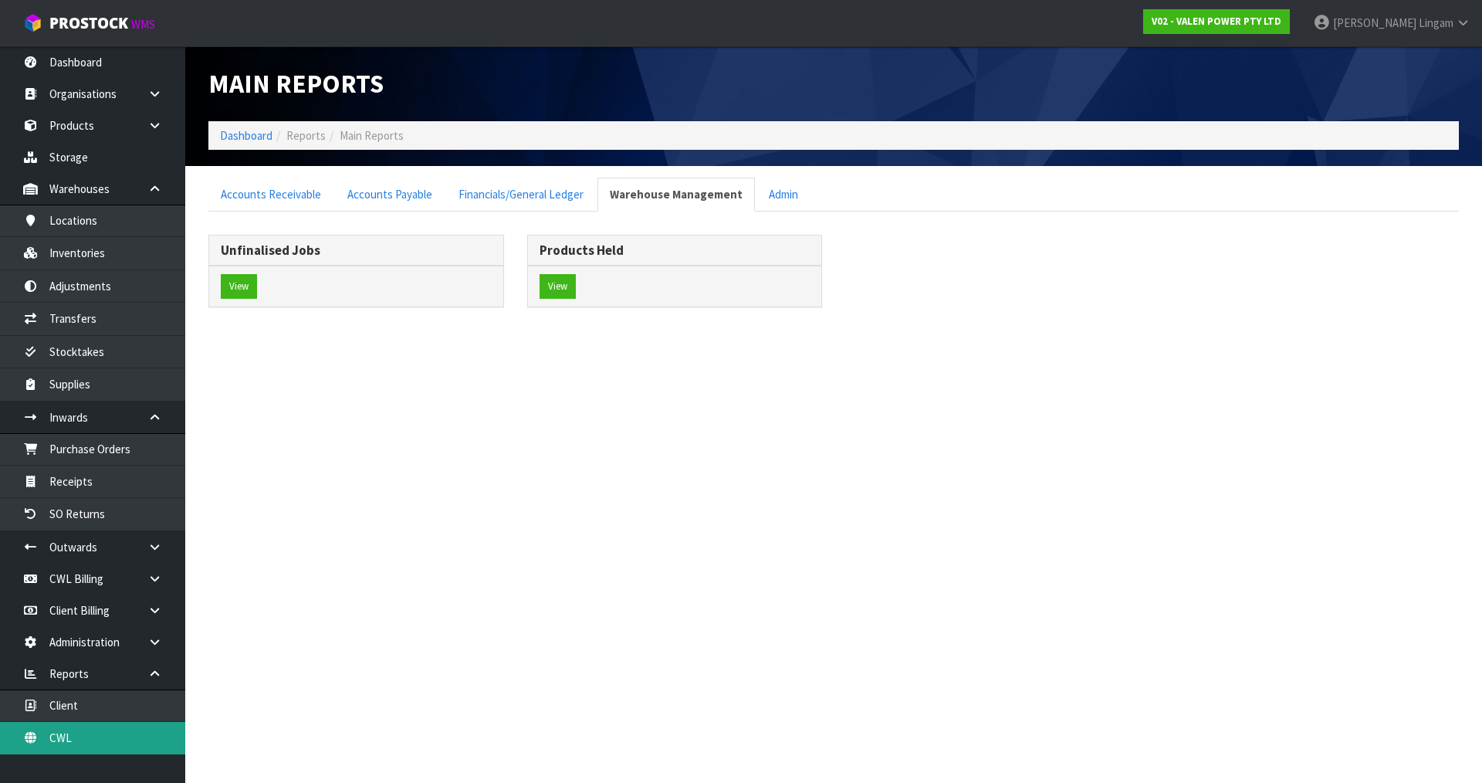
click at [117, 738] on link "CWL" at bounding box center [92, 738] width 185 height 32
click at [235, 283] on button "View" at bounding box center [239, 286] width 36 height 25
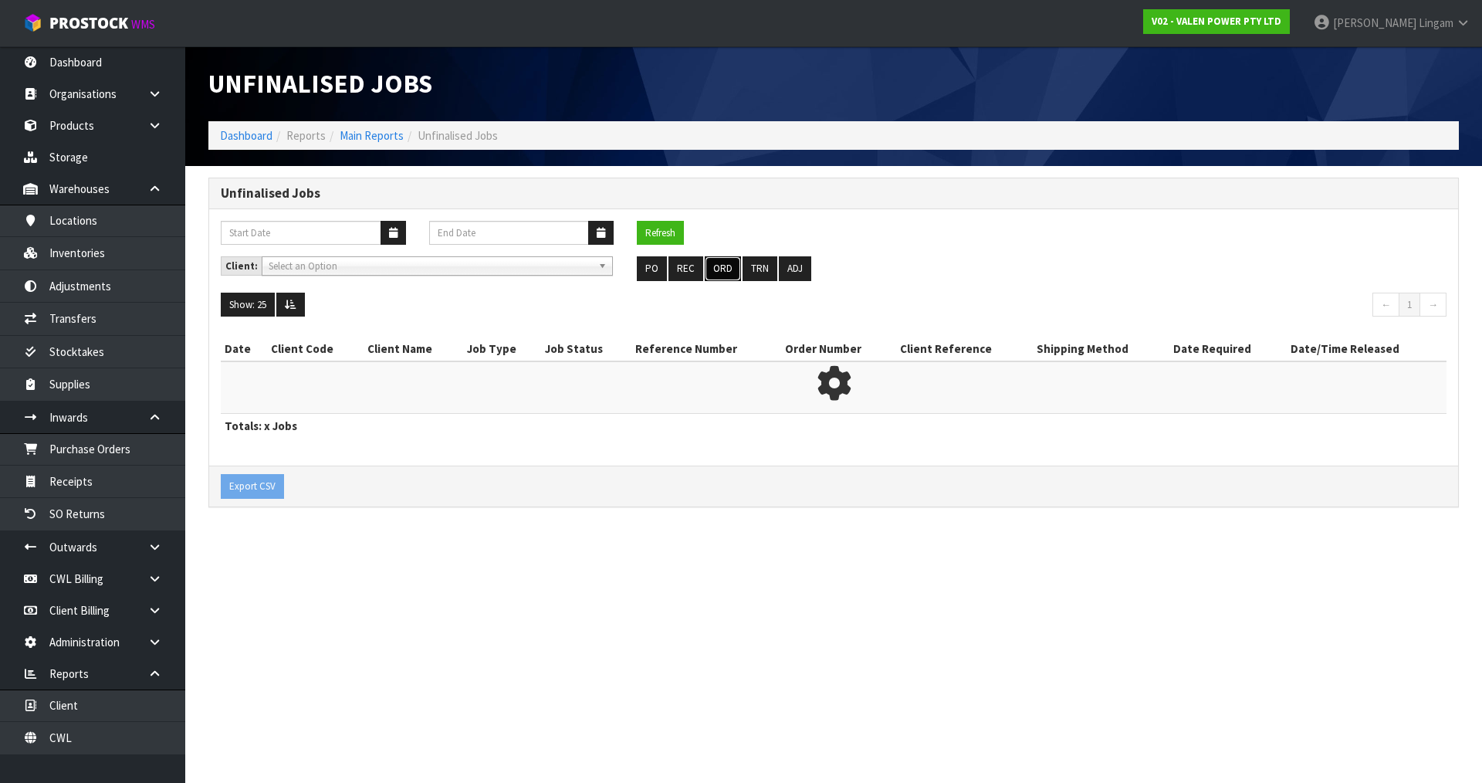
click at [712, 266] on button "ORD" at bounding box center [723, 268] width 36 height 25
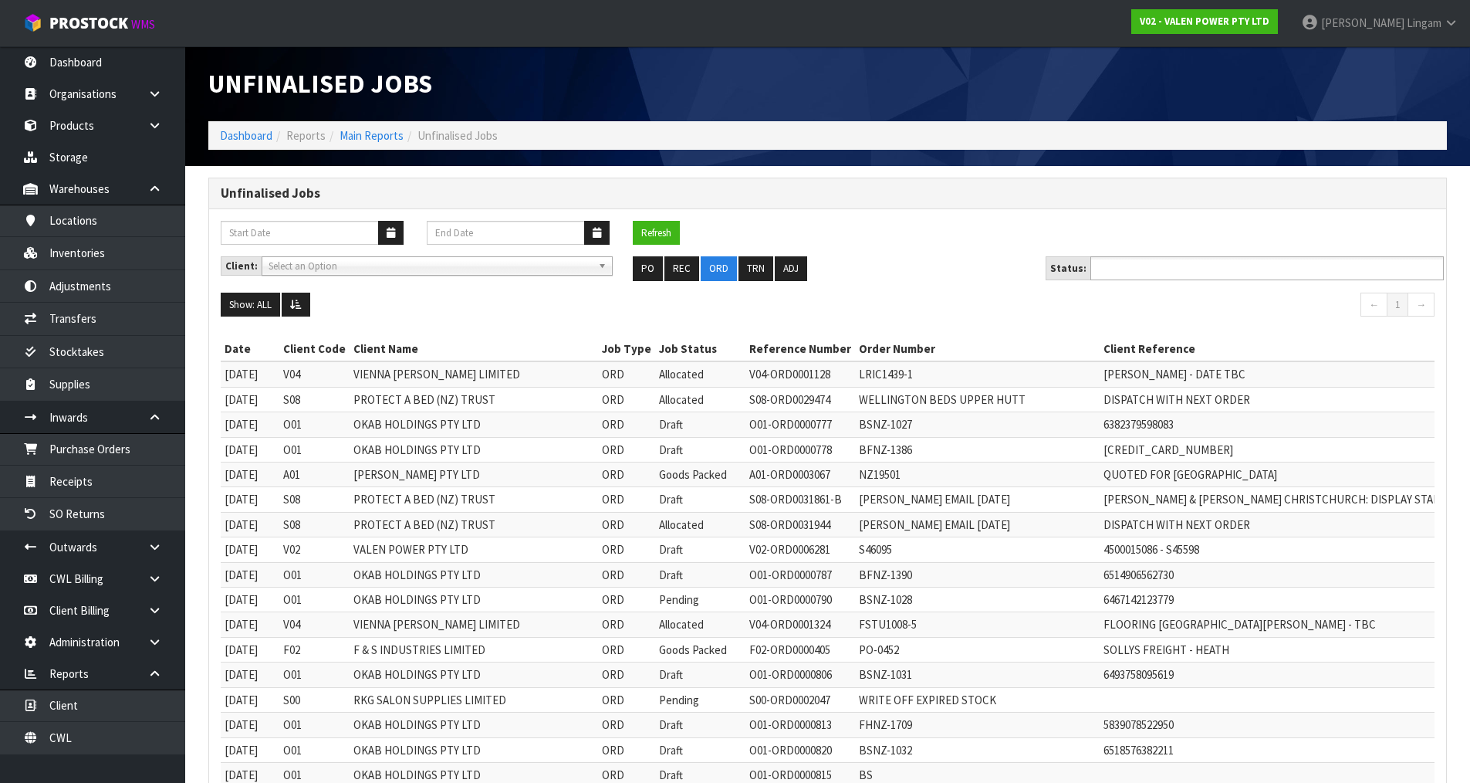
click at [1136, 266] on input "text" at bounding box center [1151, 268] width 113 height 19
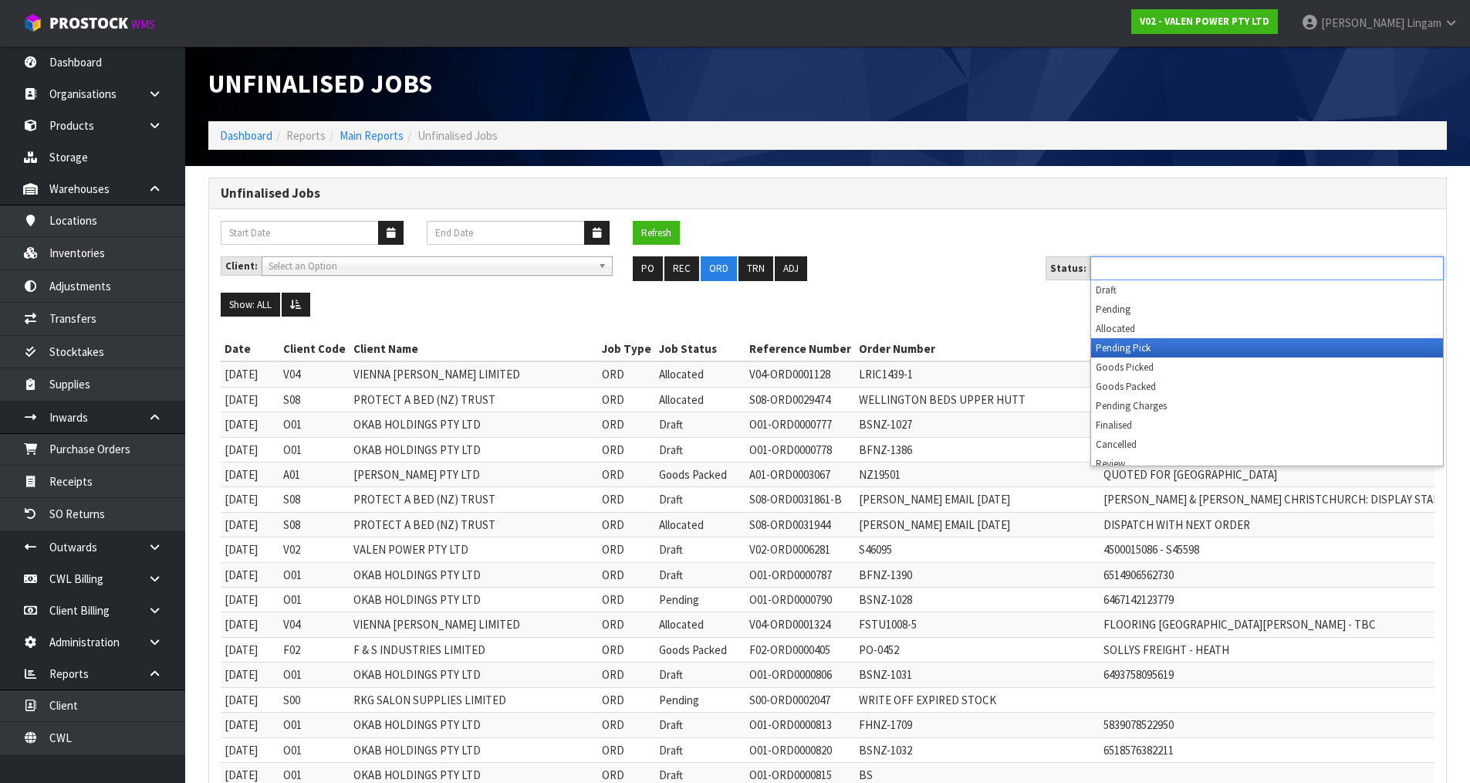
click at [1140, 353] on li "Pending Pick" at bounding box center [1267, 347] width 352 height 19
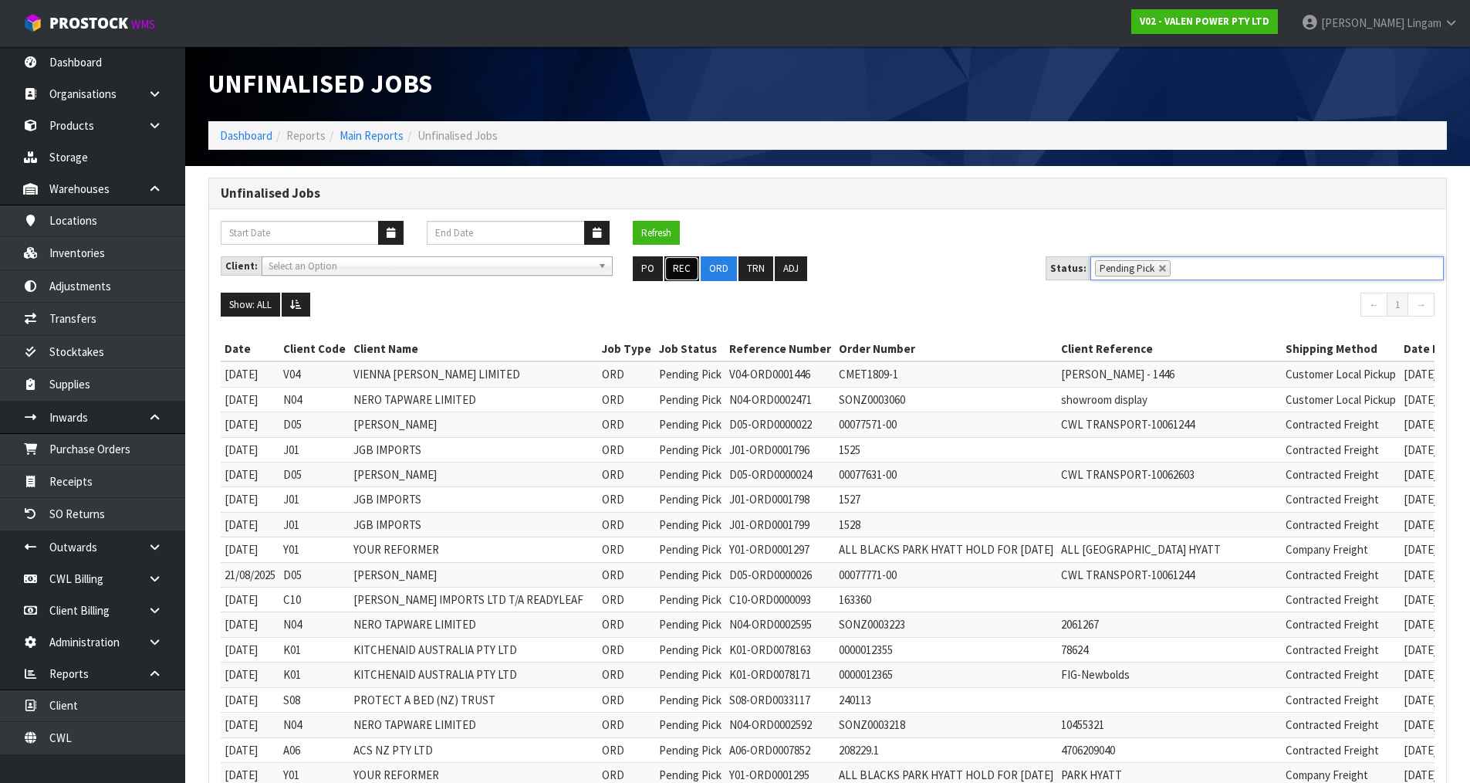
click at [674, 267] on button "REC" at bounding box center [682, 268] width 35 height 25
type input "Select Some Options"
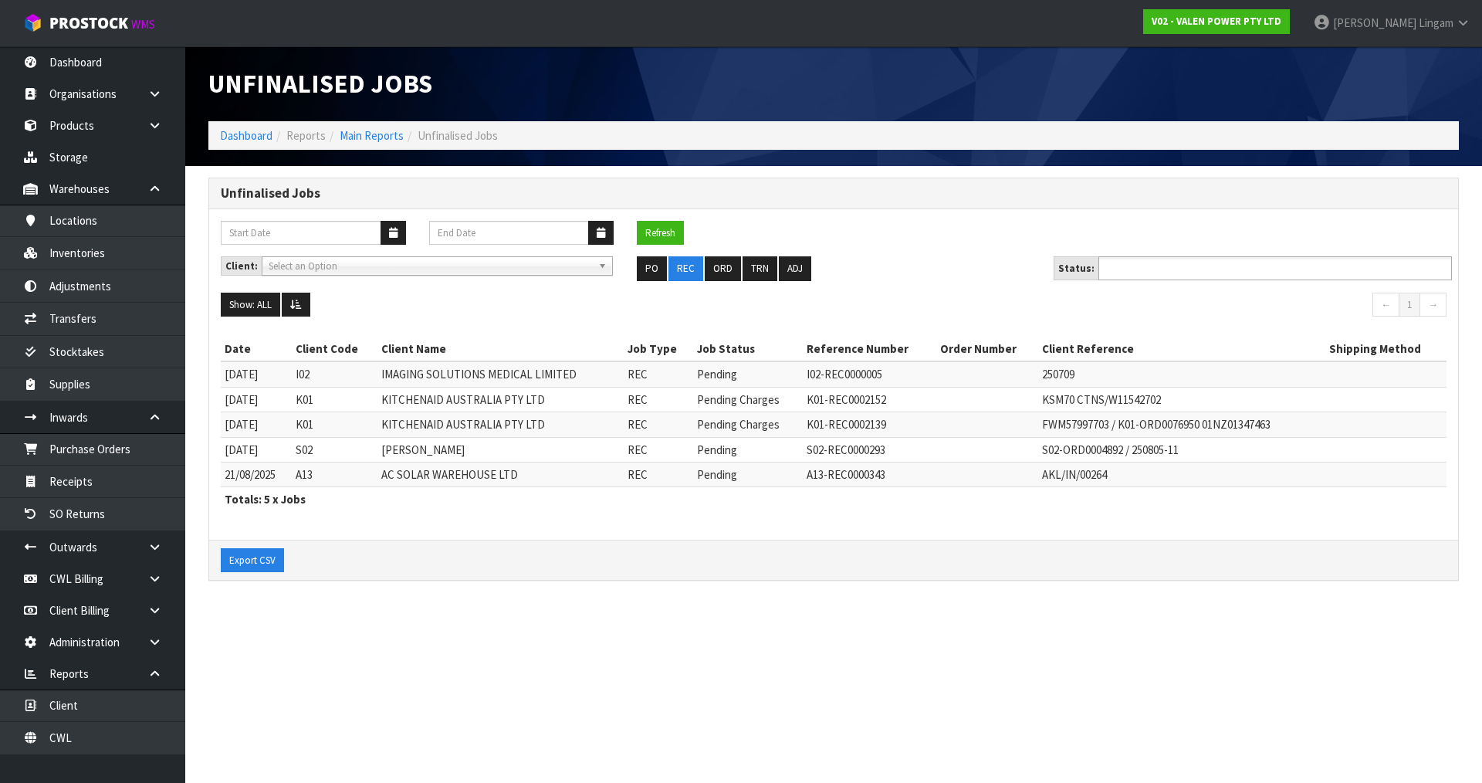
click at [1186, 262] on input "text" at bounding box center [1159, 268] width 113 height 19
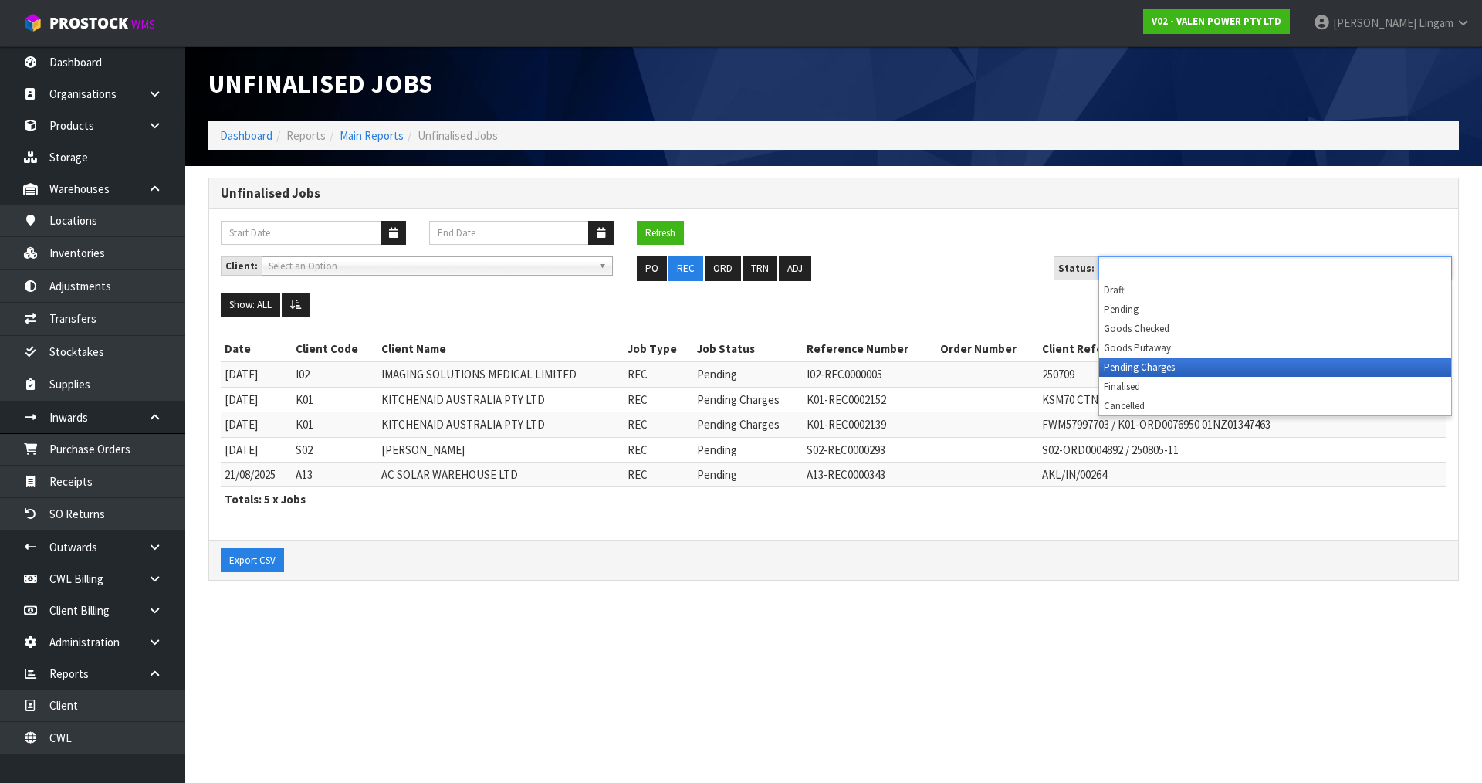
click at [1163, 372] on li "Pending Charges" at bounding box center [1275, 366] width 352 height 19
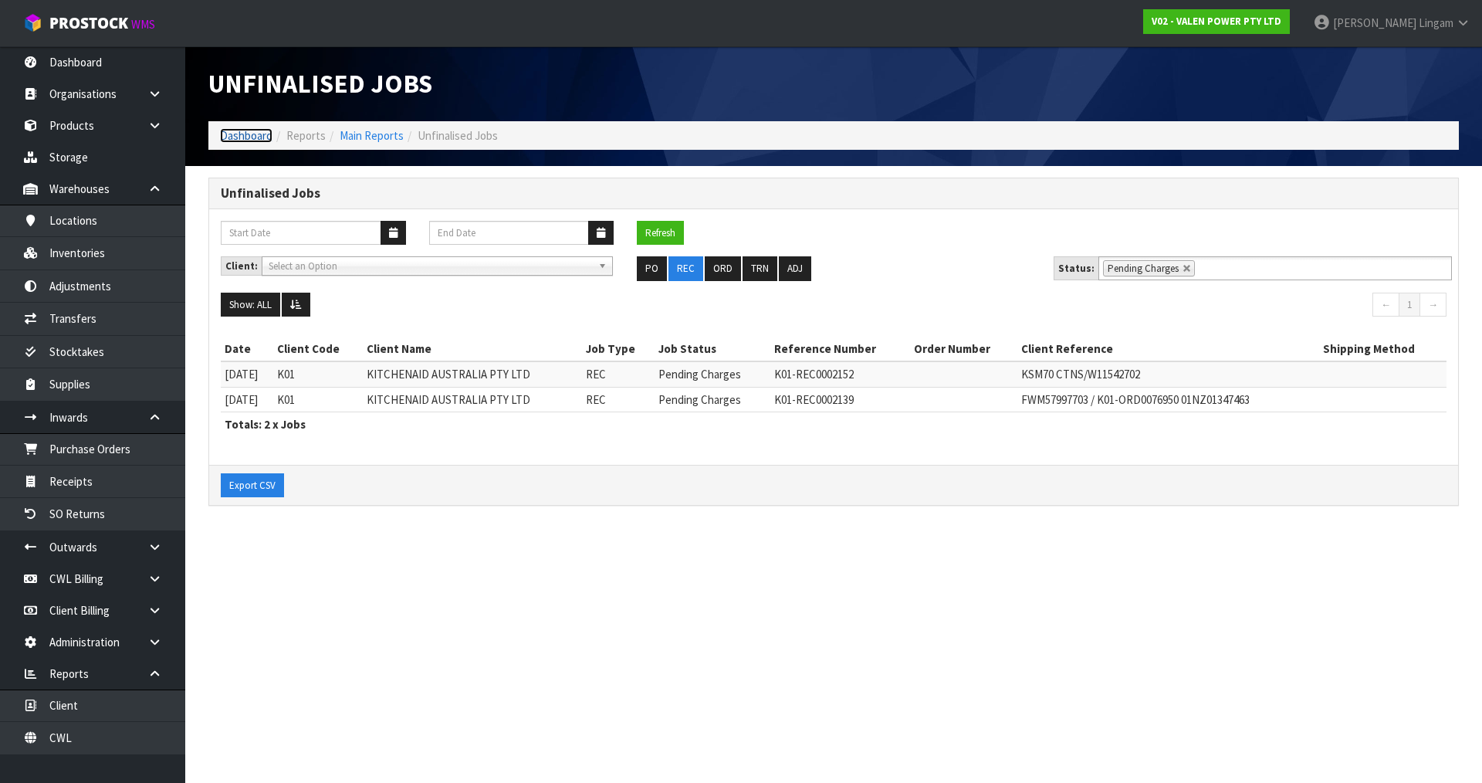
click at [252, 132] on link "Dashboard" at bounding box center [246, 135] width 52 height 15
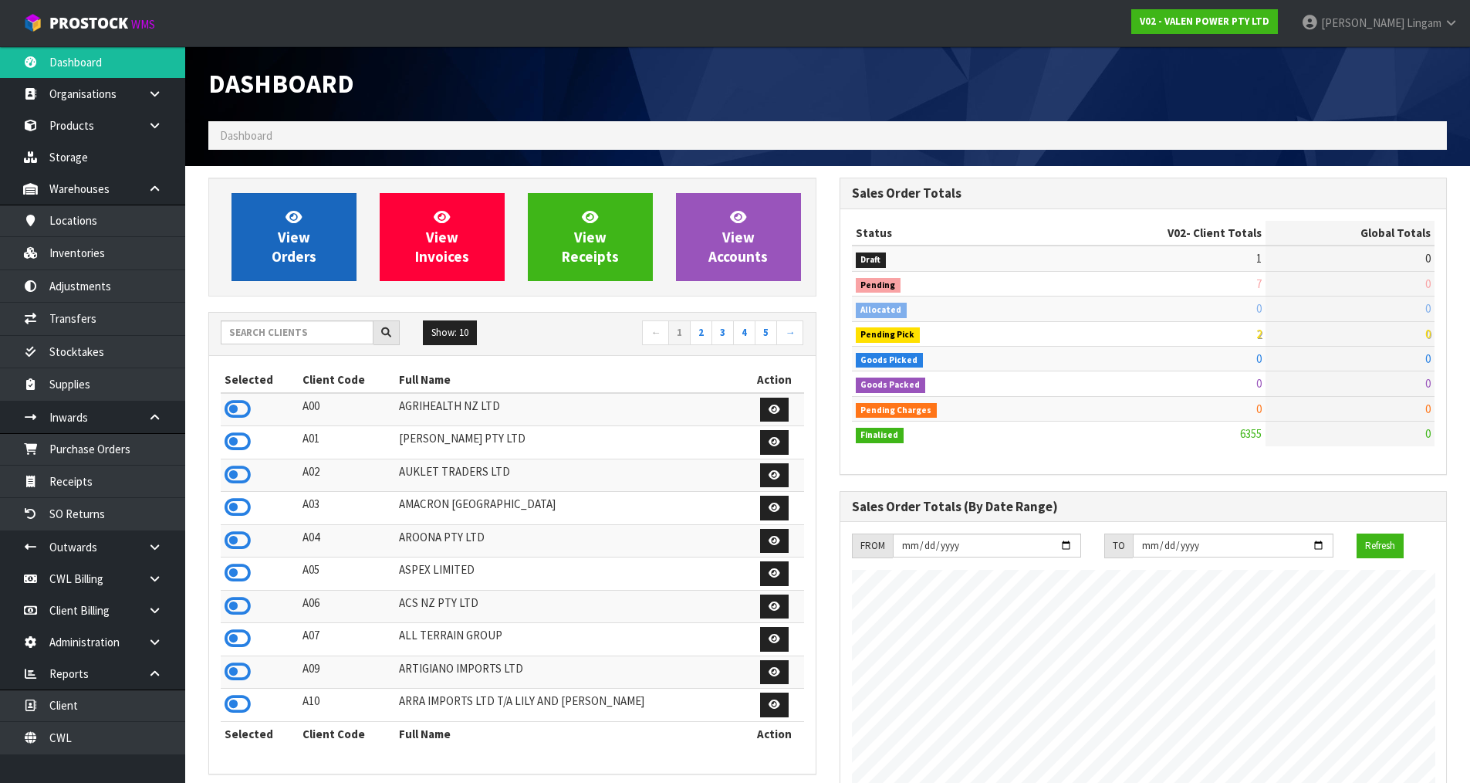
scroll to position [1169, 631]
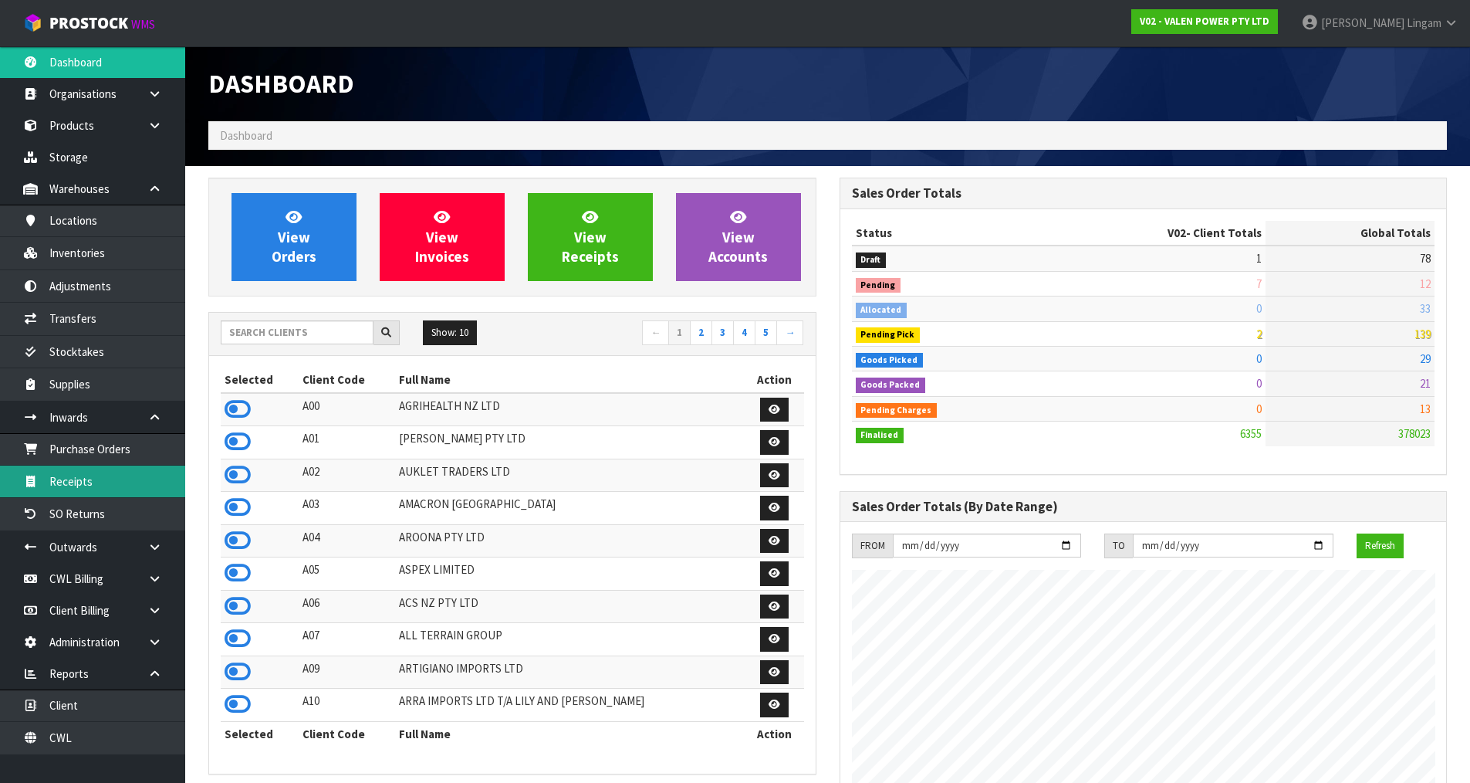
click at [127, 480] on link "Receipts" at bounding box center [92, 481] width 185 height 32
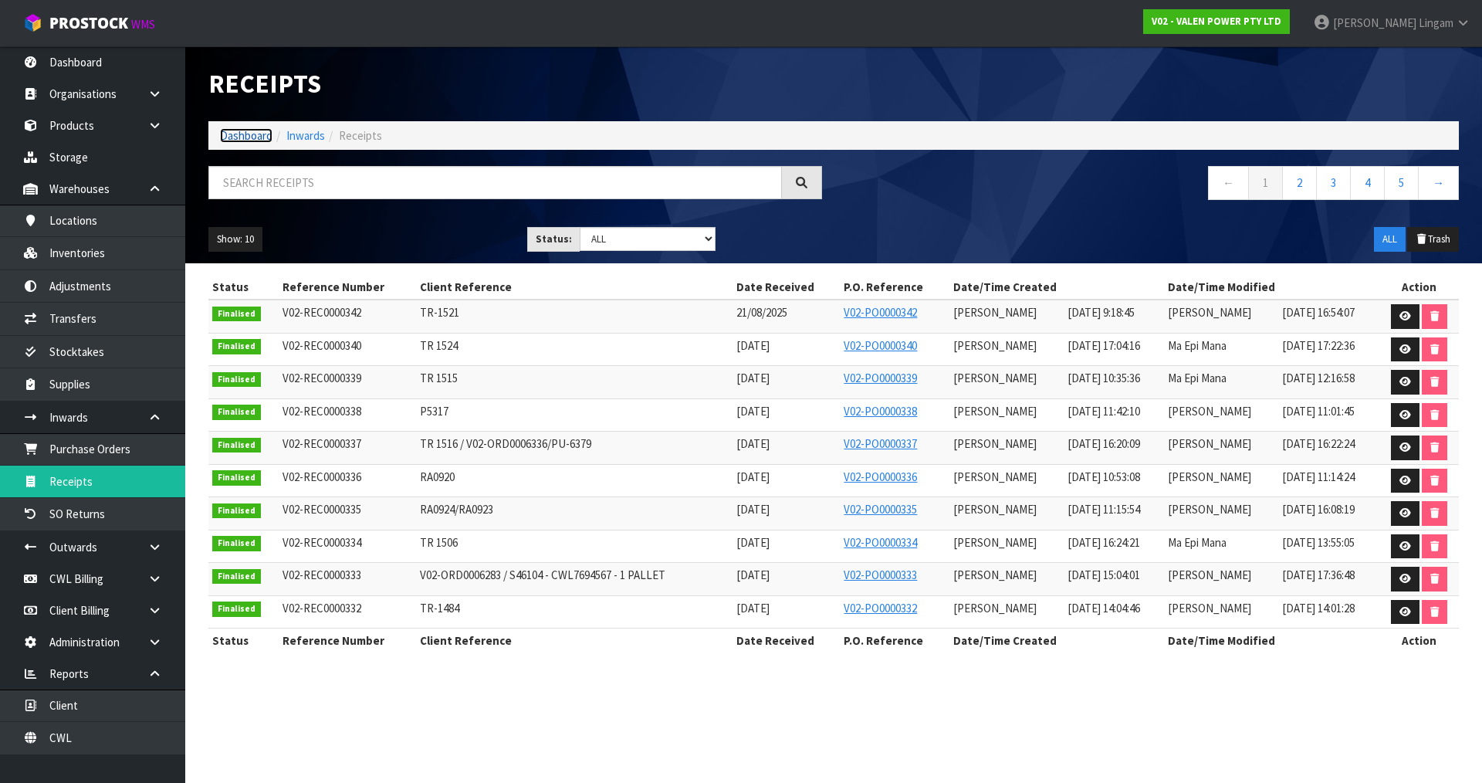
click at [235, 138] on link "Dashboard" at bounding box center [246, 135] width 52 height 15
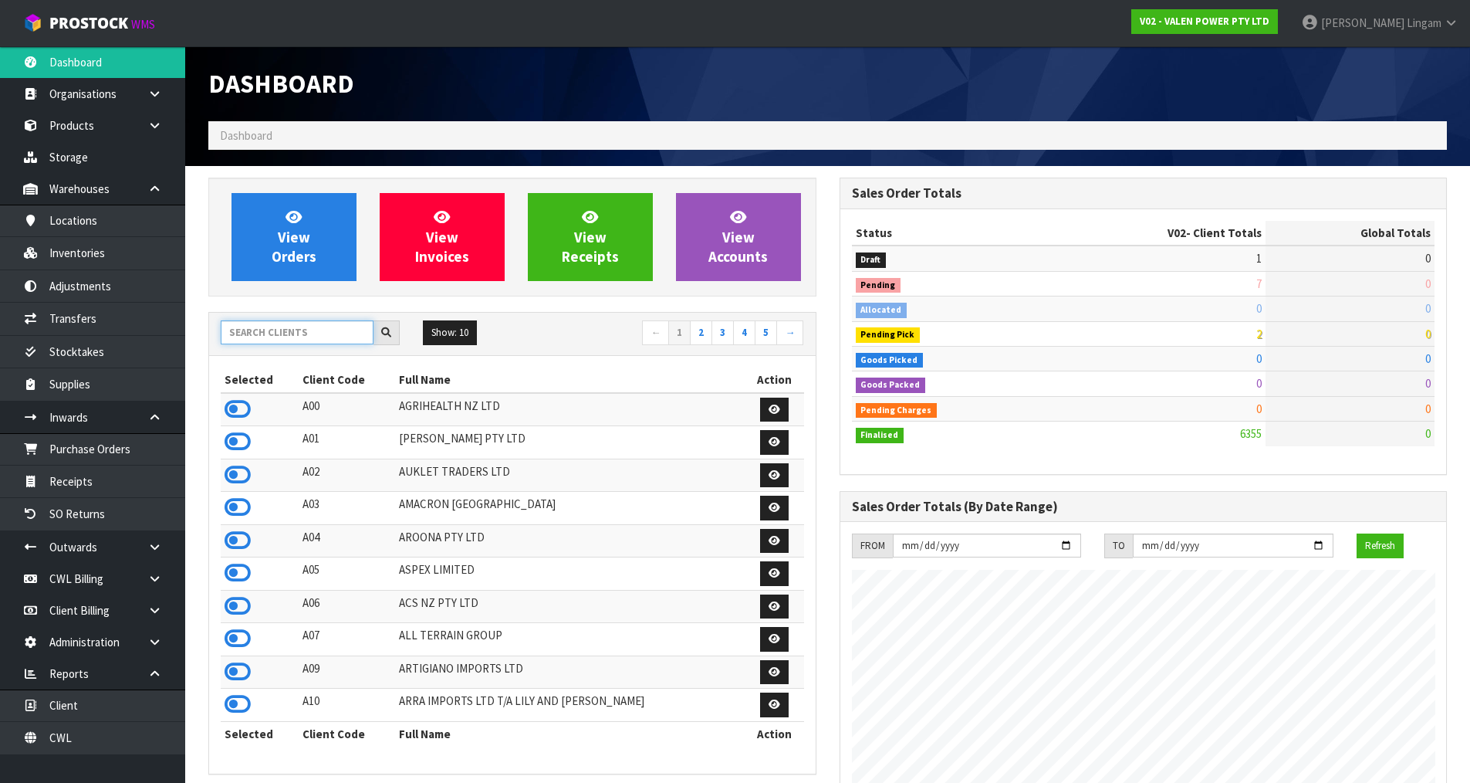
click at [272, 342] on input "text" at bounding box center [297, 332] width 153 height 24
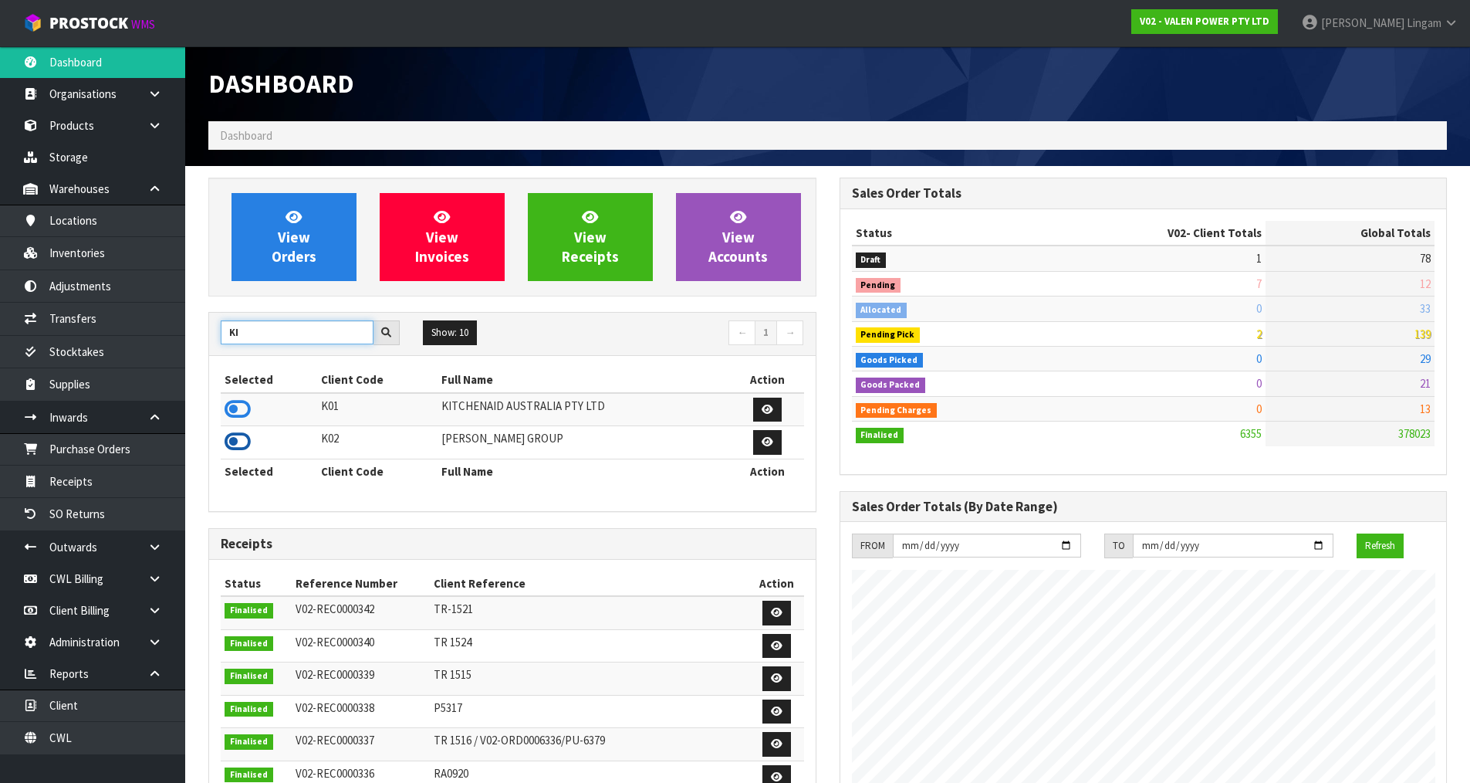
type input "KI"
click at [243, 441] on icon at bounding box center [238, 441] width 26 height 23
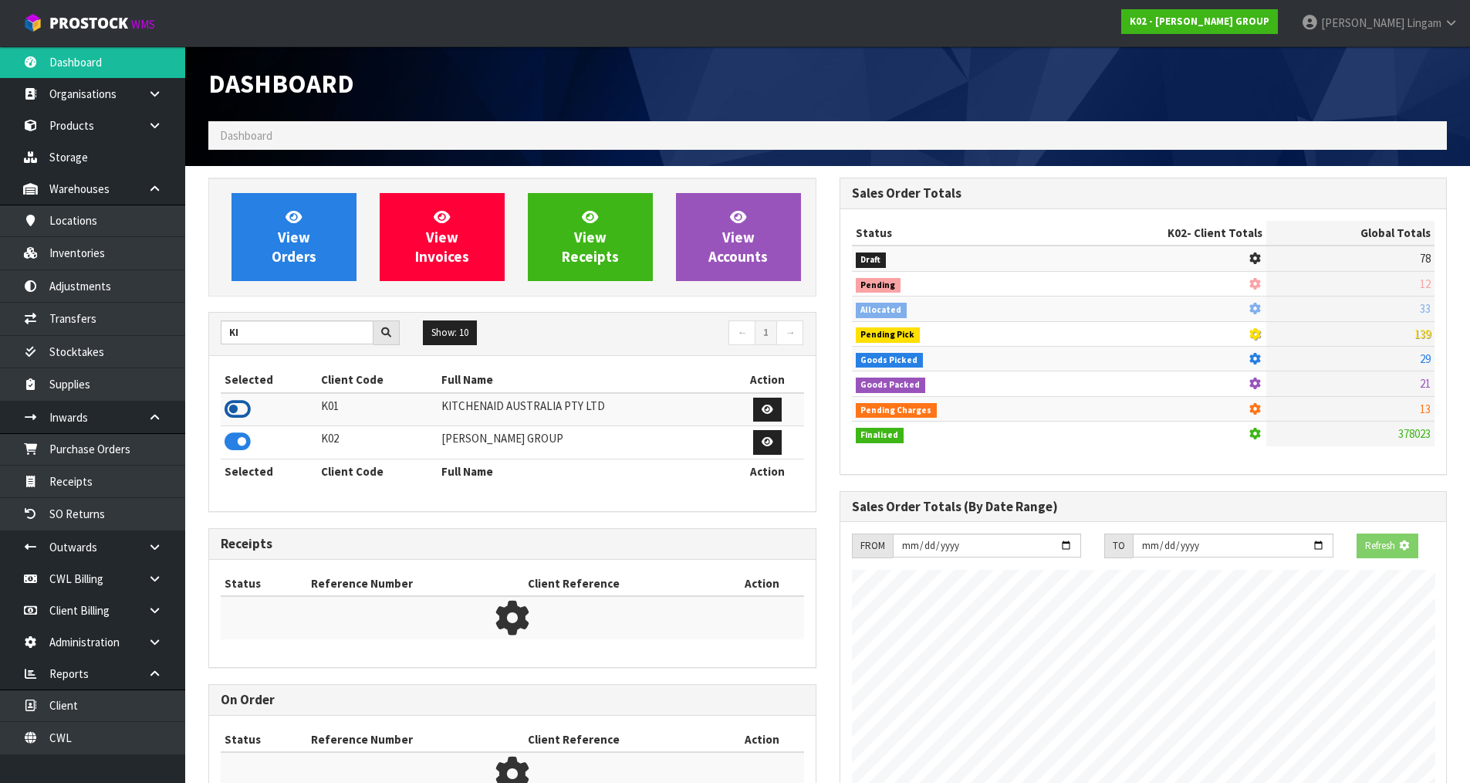
scroll to position [962, 631]
click at [235, 404] on icon at bounding box center [238, 408] width 26 height 23
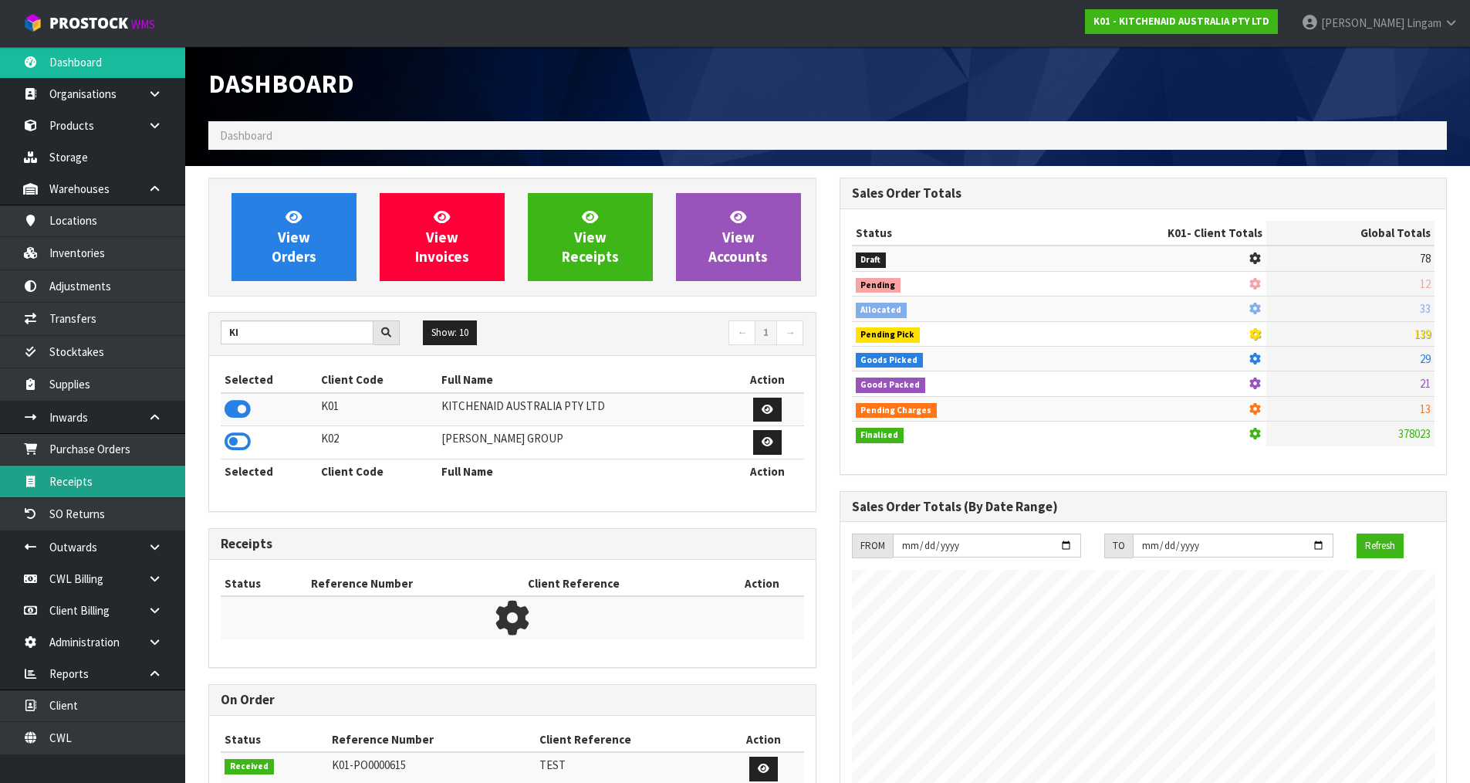
click at [85, 477] on link "Receipts" at bounding box center [92, 481] width 185 height 32
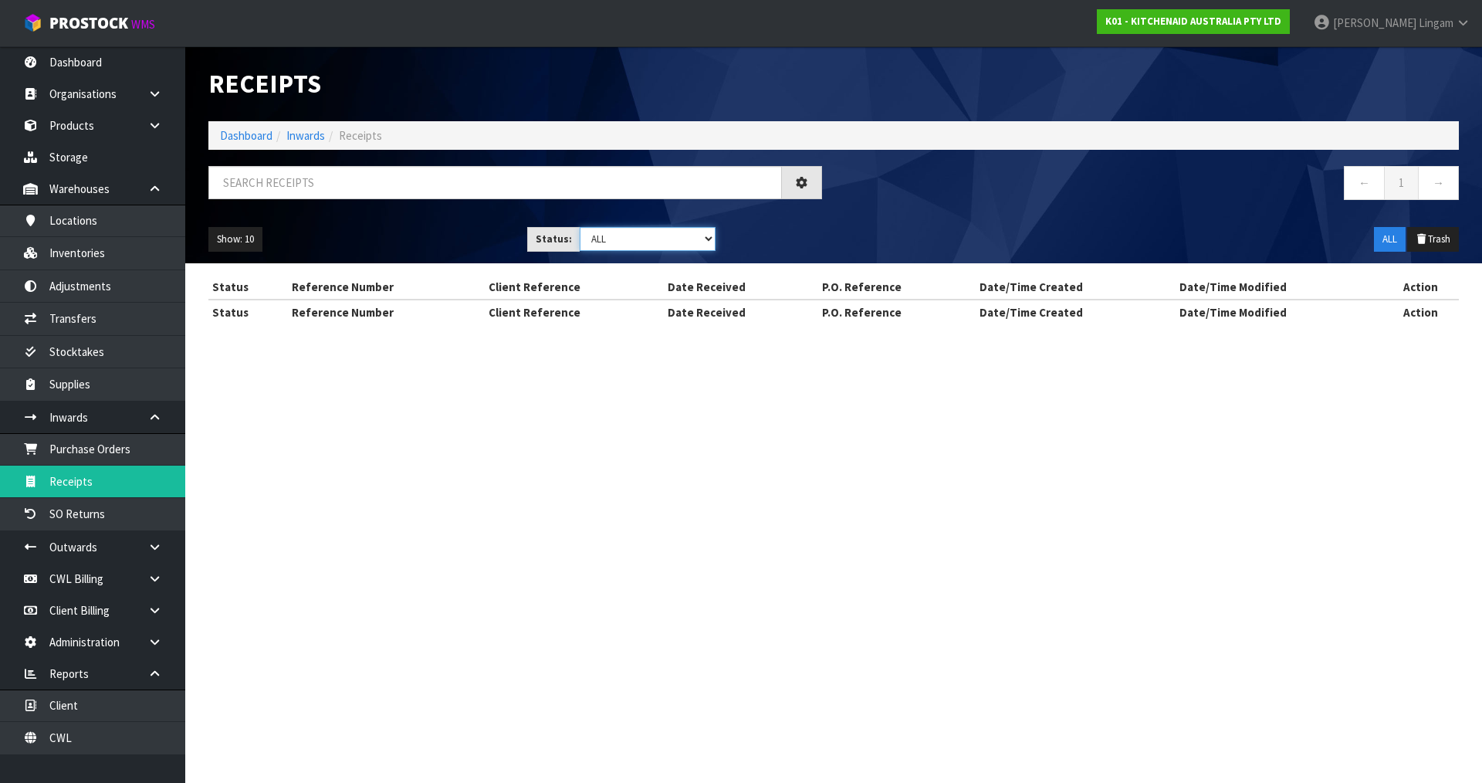
click at [657, 240] on select "Draft Pending Goods Checked Goods Putaway Pending Charges Finalised Cancelled A…" at bounding box center [648, 239] width 137 height 24
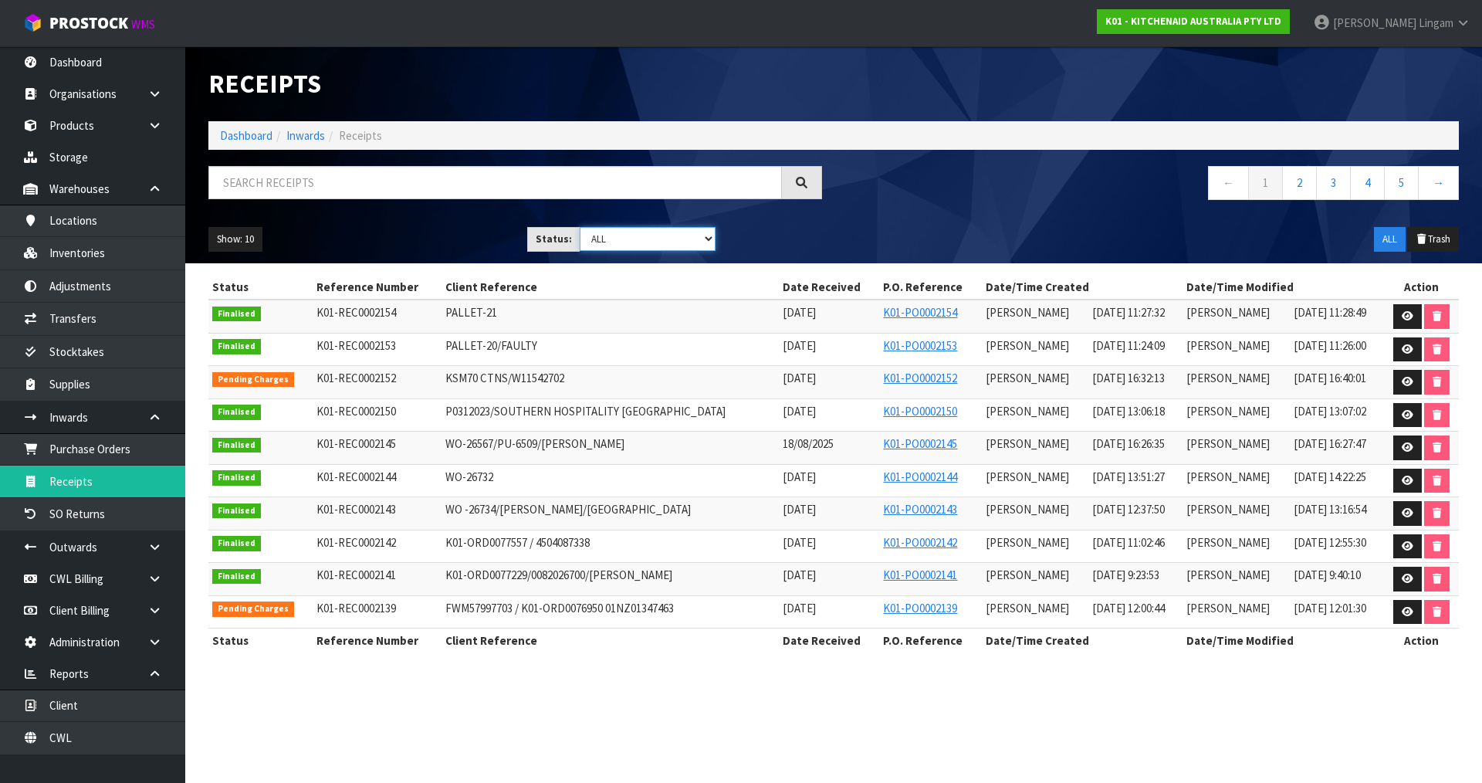
select select "string:4"
click at [580, 227] on select "Draft Pending Goods Checked Goods Putaway Pending Charges Finalised Cancelled A…" at bounding box center [648, 239] width 137 height 24
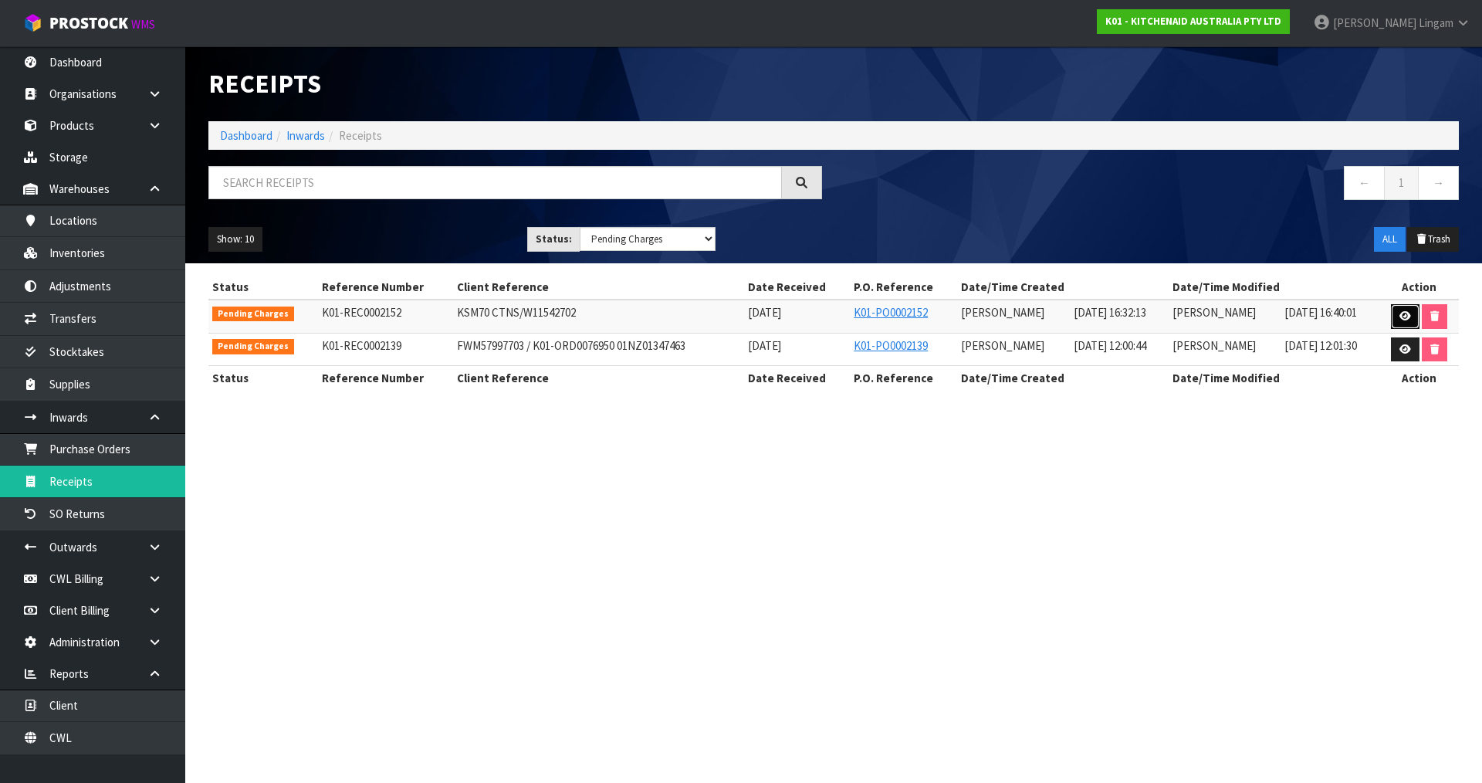
click at [1407, 309] on link at bounding box center [1405, 316] width 29 height 25
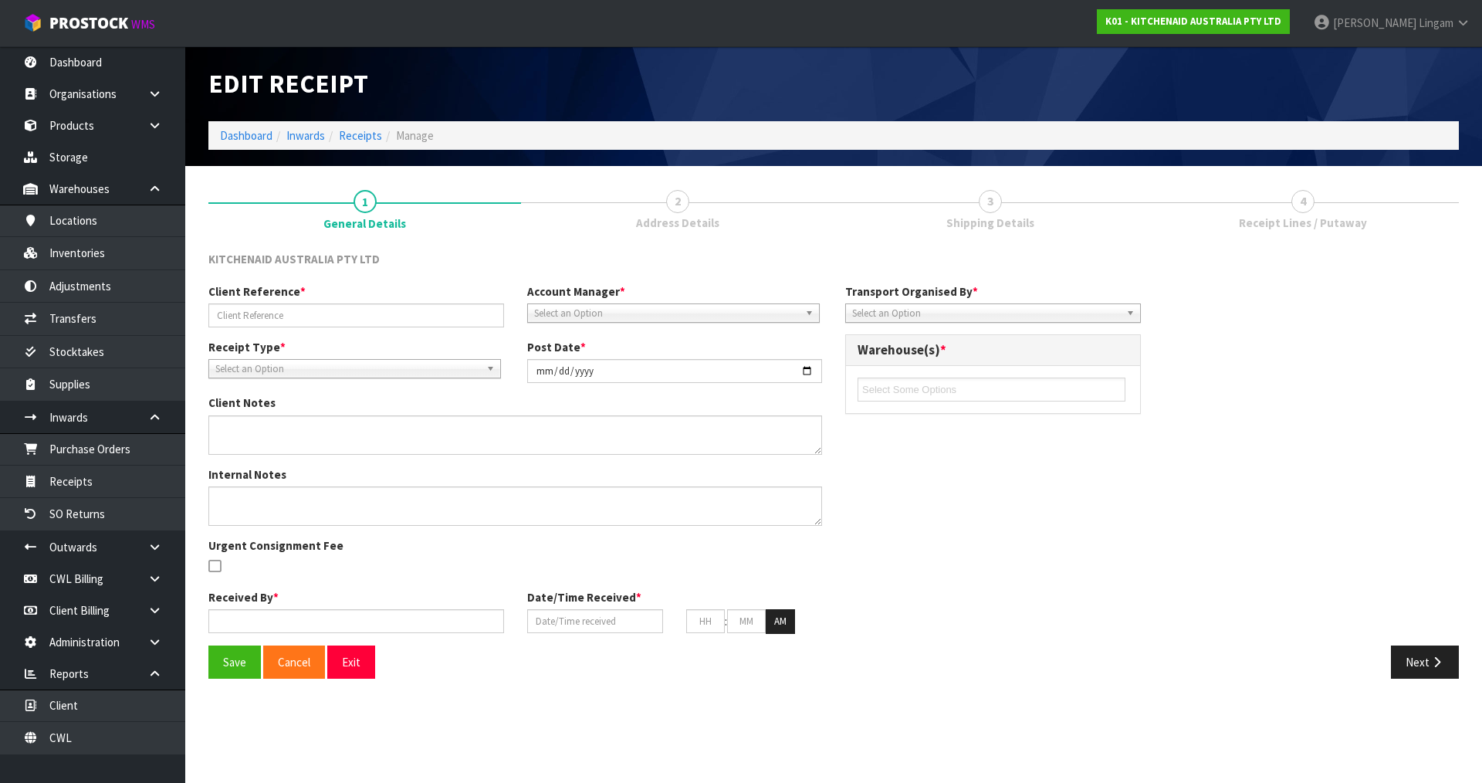
type input "KSM70 CTNS/W11542702"
type input "[DATE]"
type input "[PERSON_NAME]"
type input "[DATE]"
type input "04"
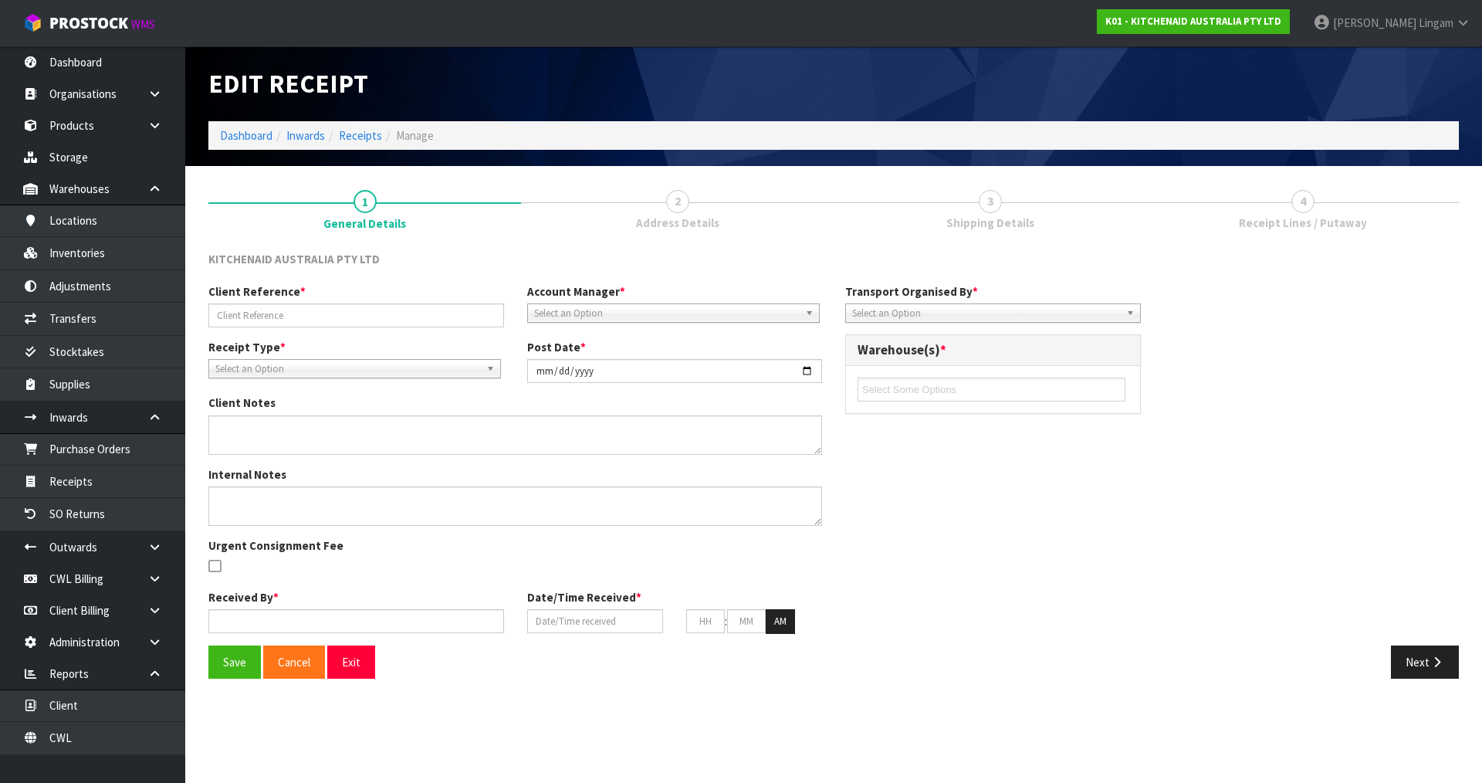
type input "32"
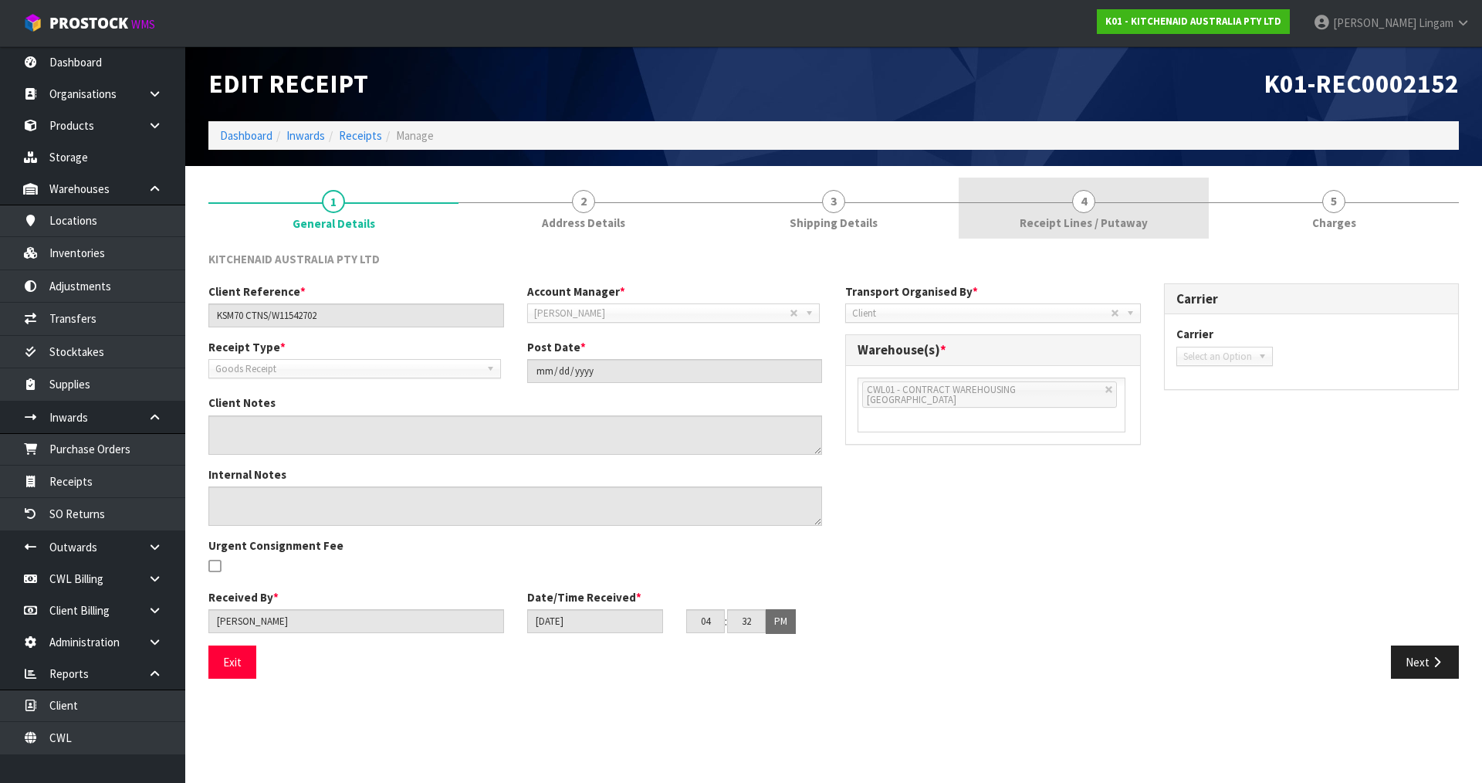
click at [1088, 218] on span "Receipt Lines / Putaway" at bounding box center [1084, 223] width 128 height 16
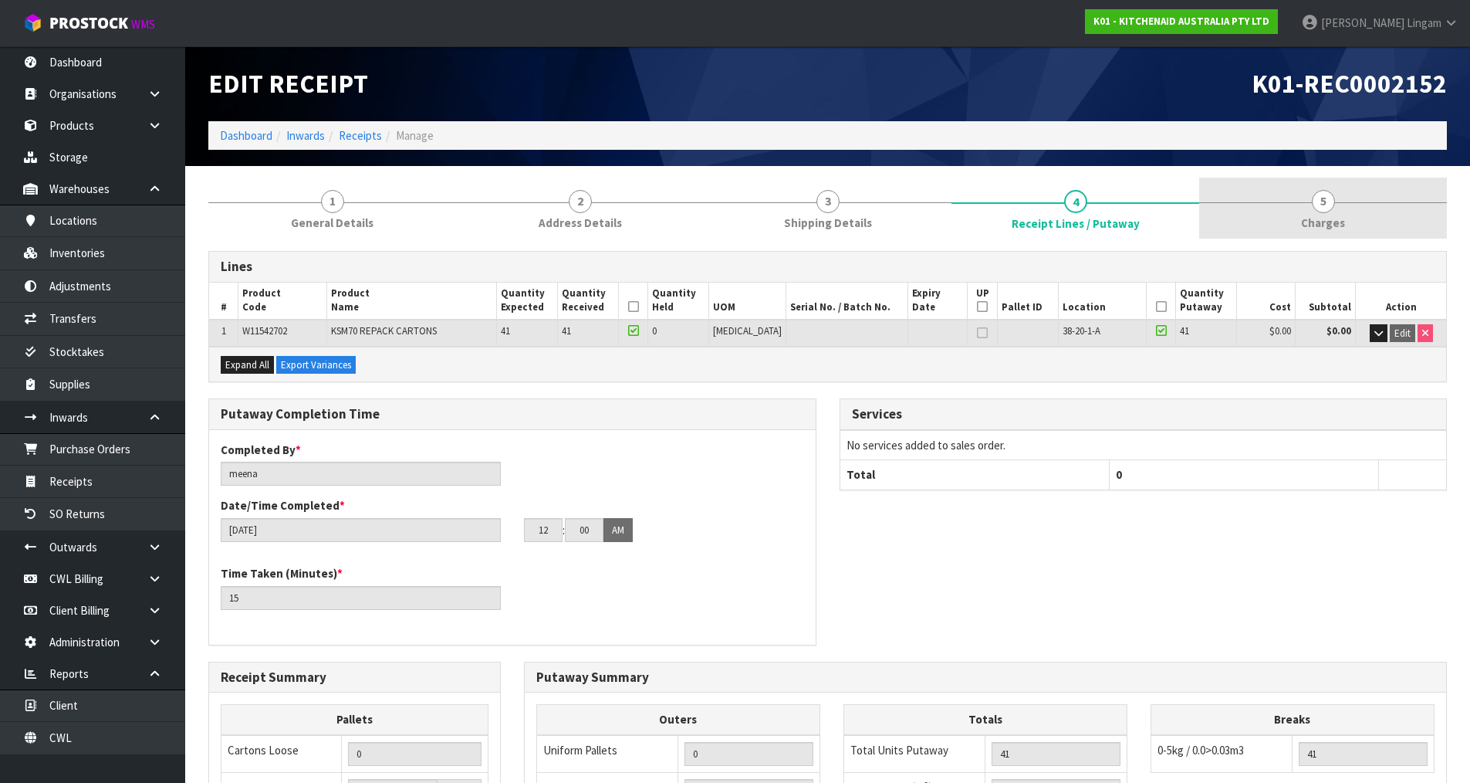
click at [1359, 218] on link "5 [GEOGRAPHIC_DATA]" at bounding box center [1323, 208] width 248 height 61
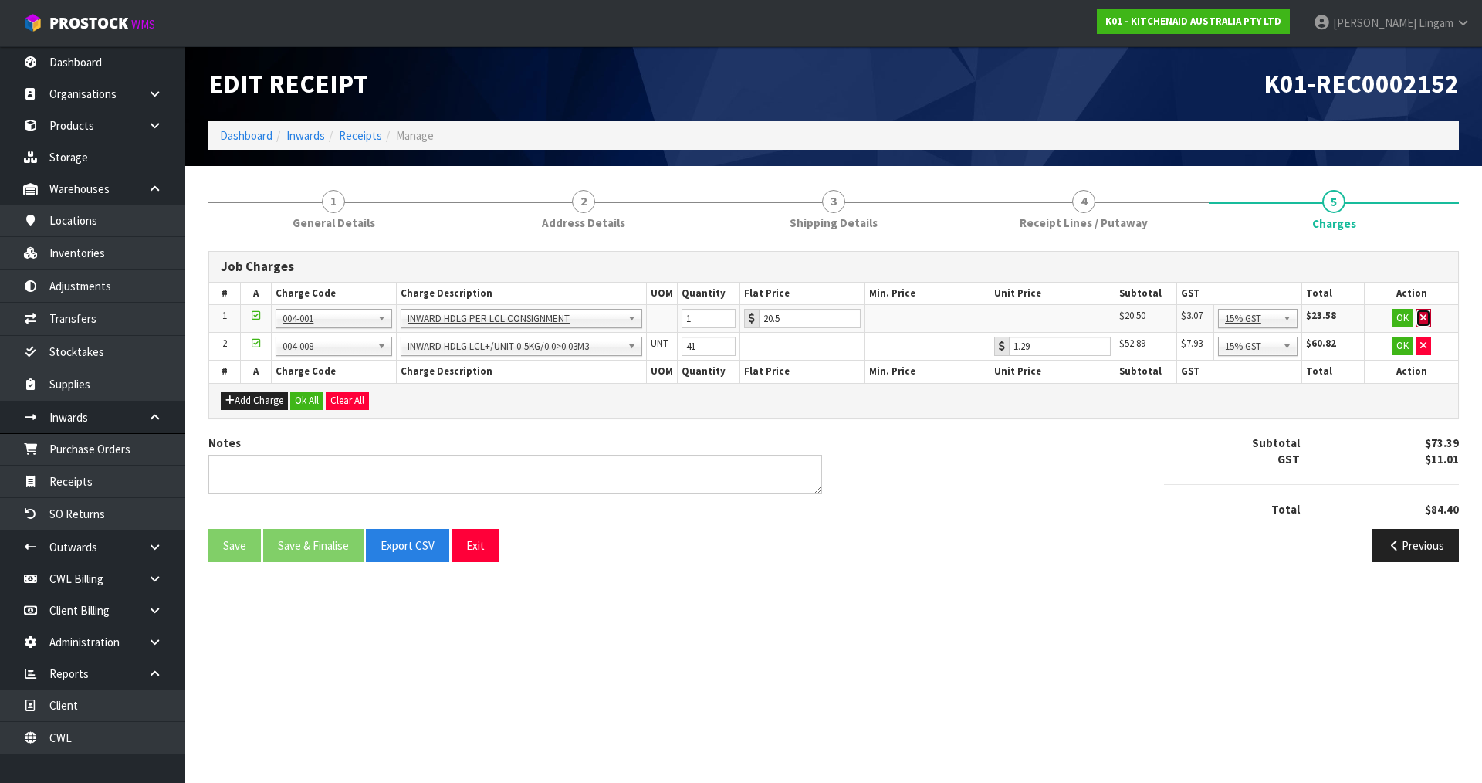
click at [1425, 315] on icon "button" at bounding box center [1423, 318] width 6 height 10
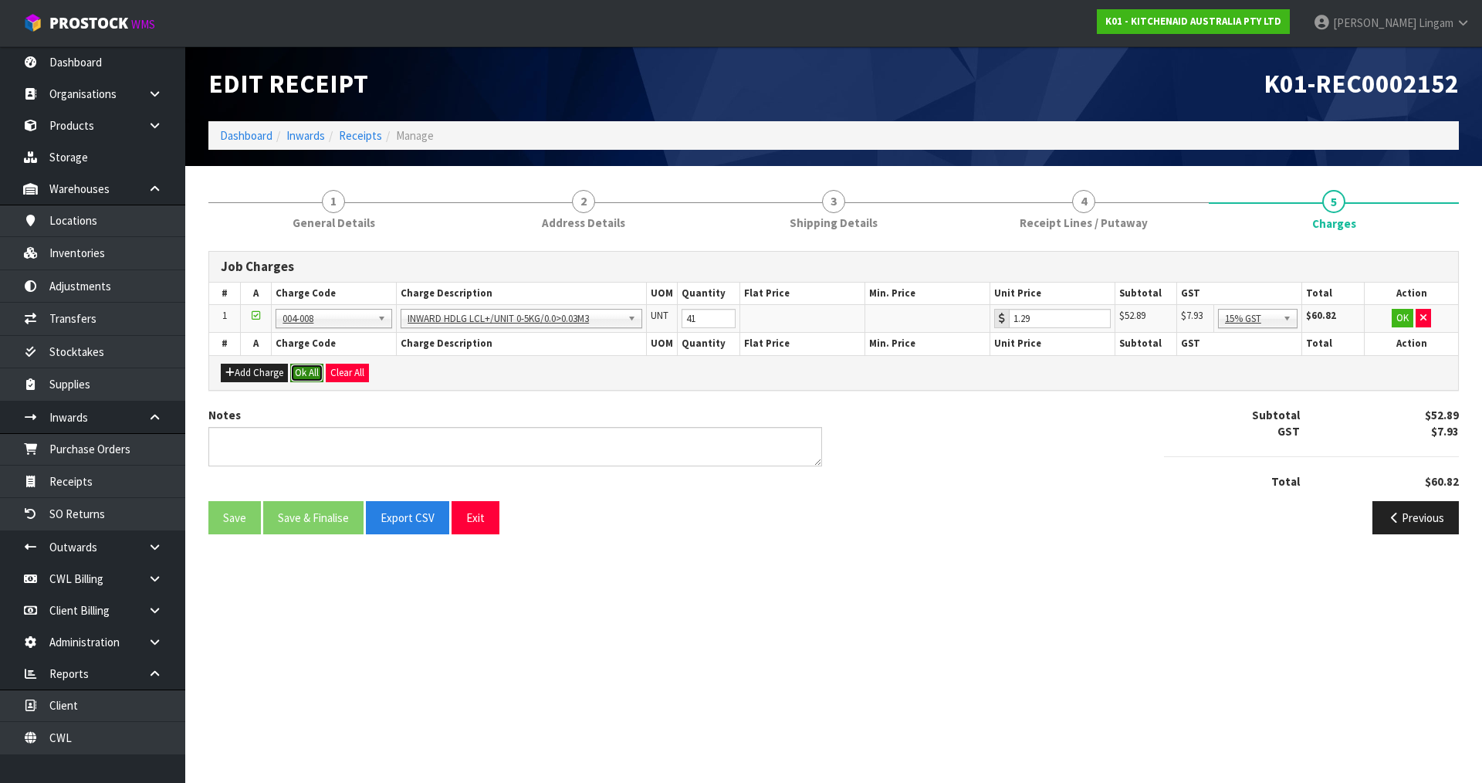
click at [305, 372] on button "Ok All" at bounding box center [306, 373] width 33 height 19
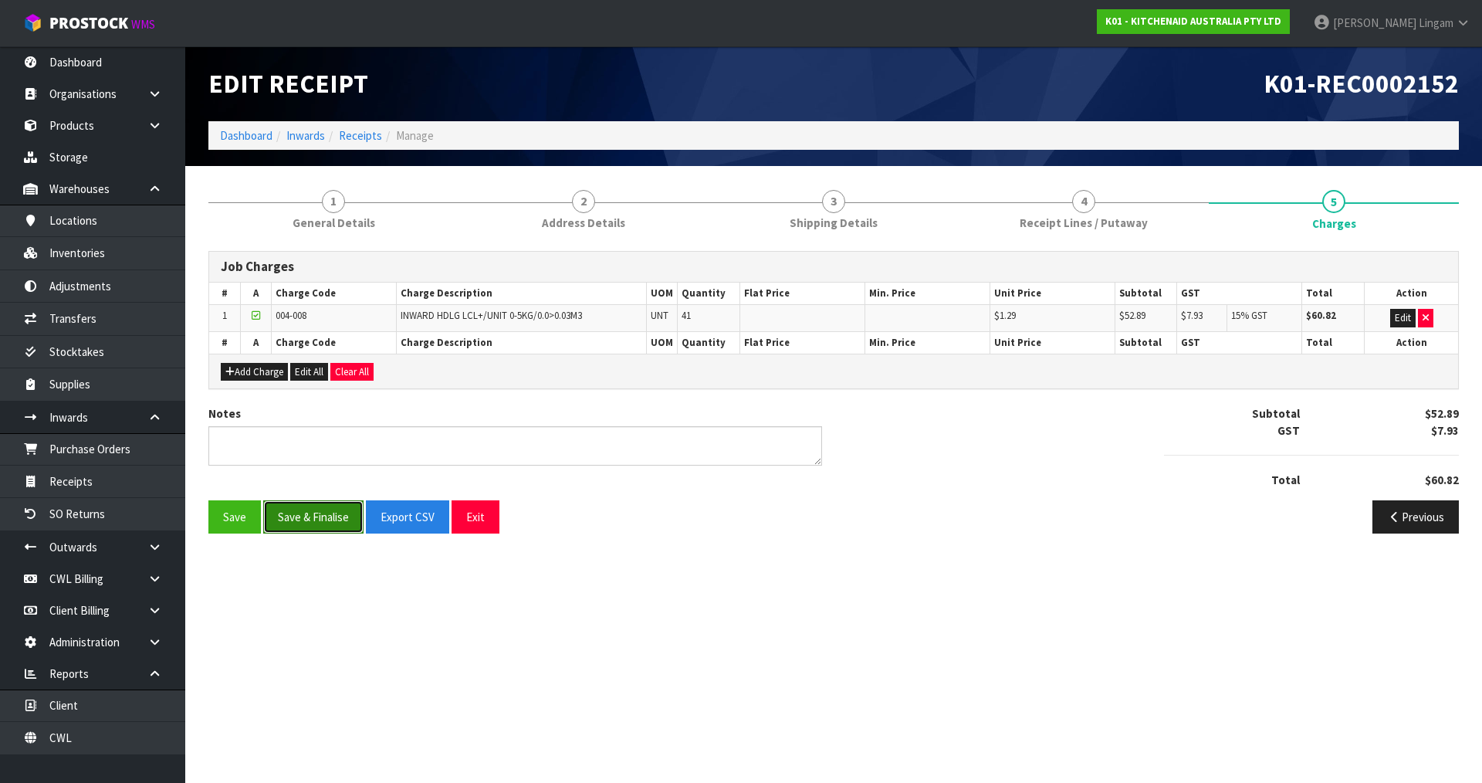
click at [320, 506] on button "Save & Finalise" at bounding box center [313, 516] width 100 height 33
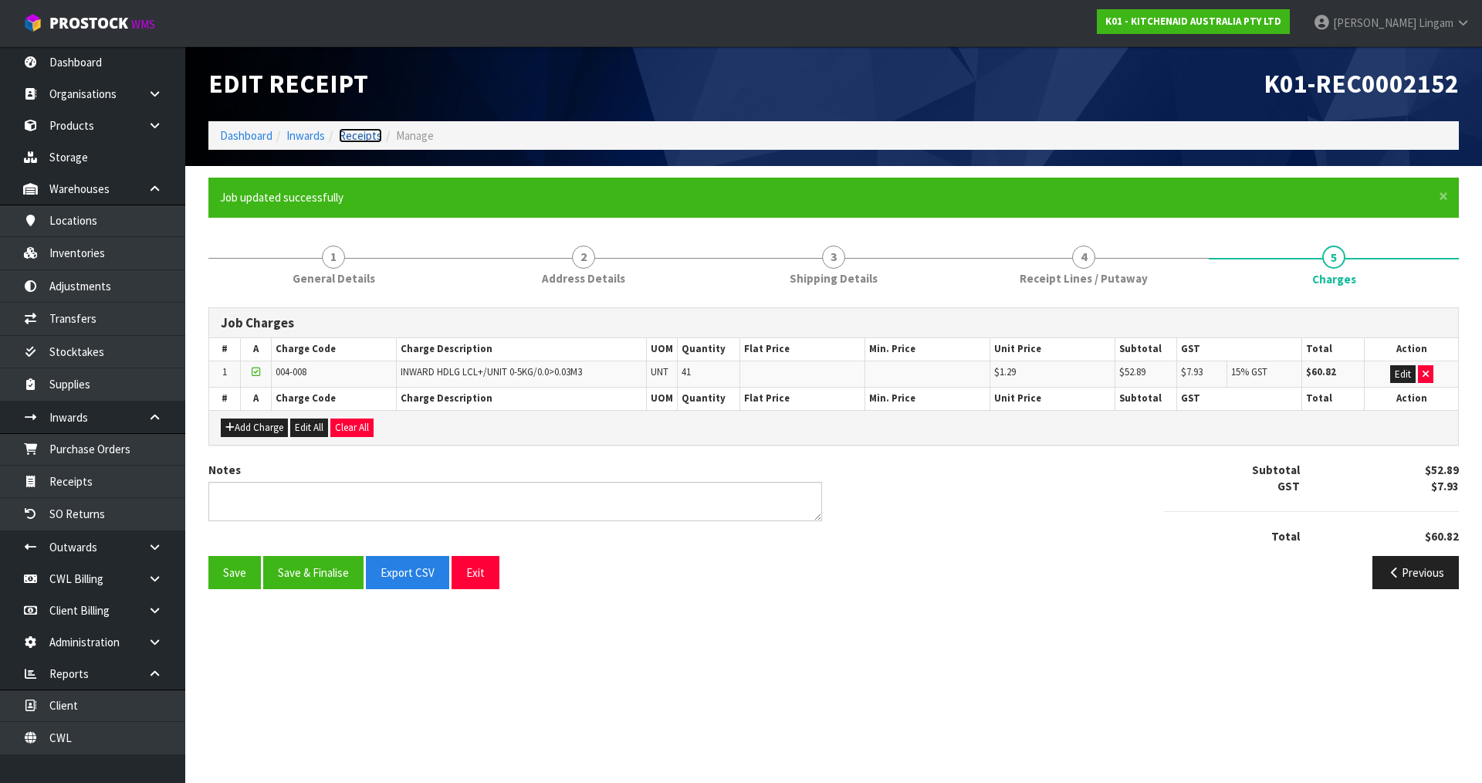
click at [364, 137] on link "Receipts" at bounding box center [360, 135] width 43 height 15
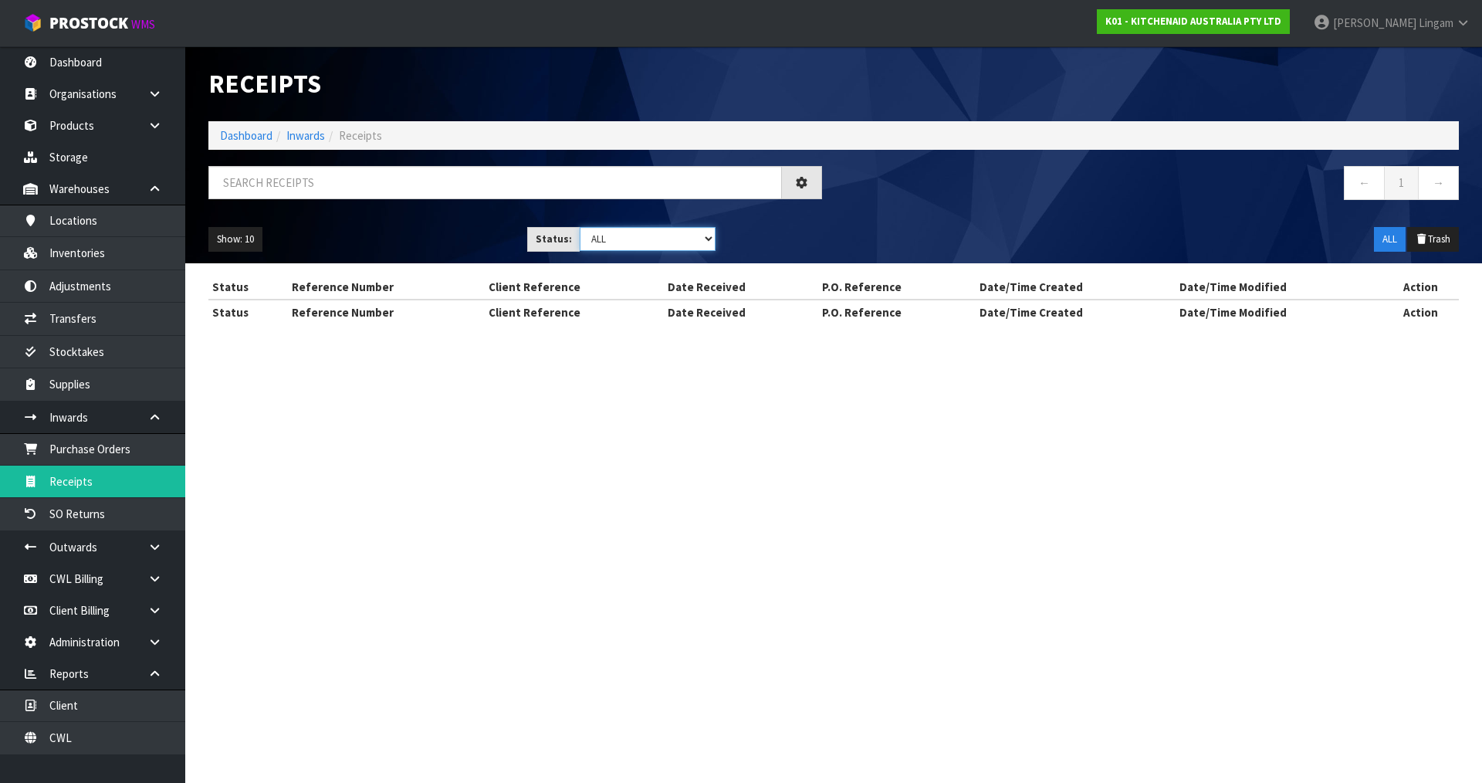
click at [677, 242] on select "Draft Pending Goods Checked Goods Putaway Pending Charges Finalised Cancelled A…" at bounding box center [648, 239] width 137 height 24
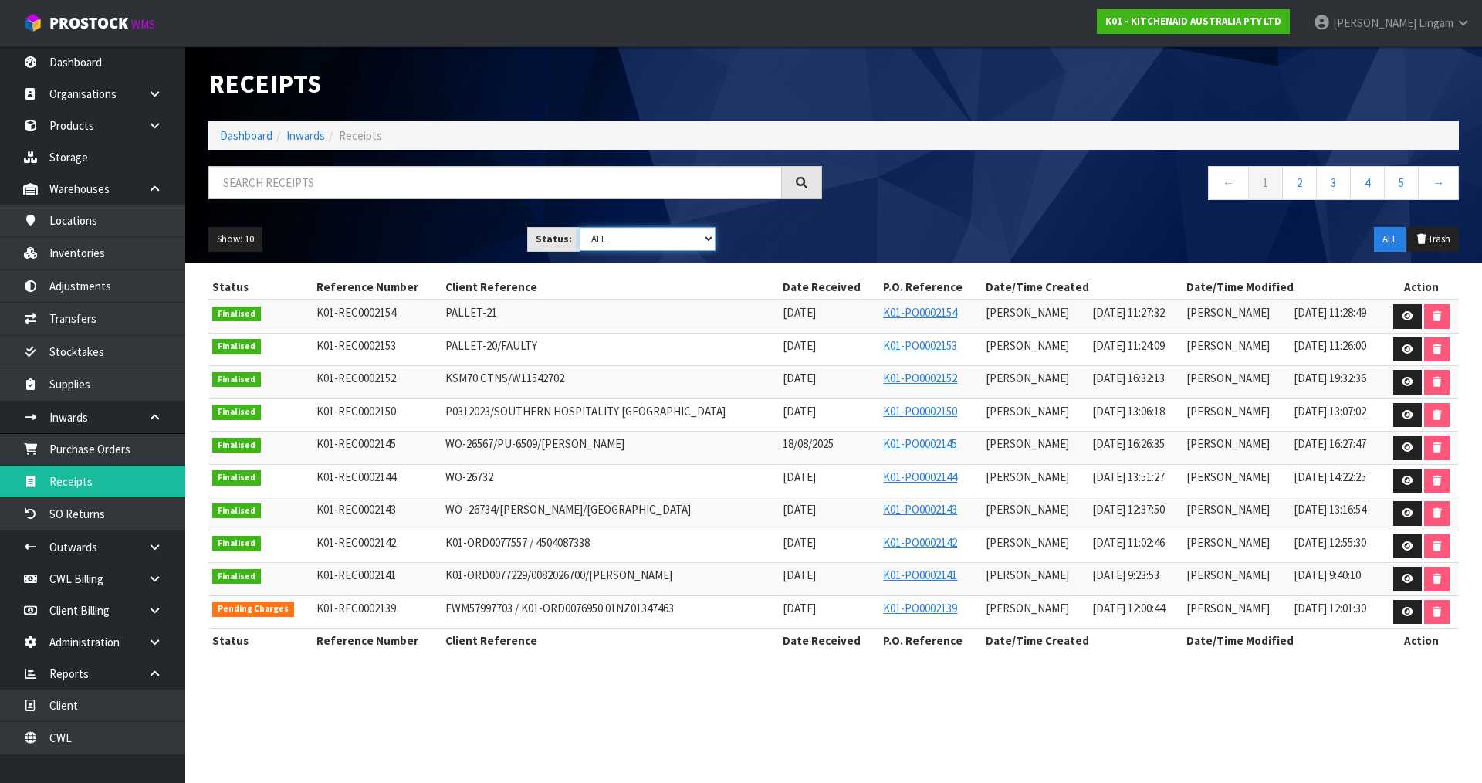
select select "string:4"
click at [580, 227] on select "Draft Pending Goods Checked Goods Putaway Pending Charges Finalised Cancelled A…" at bounding box center [648, 239] width 137 height 24
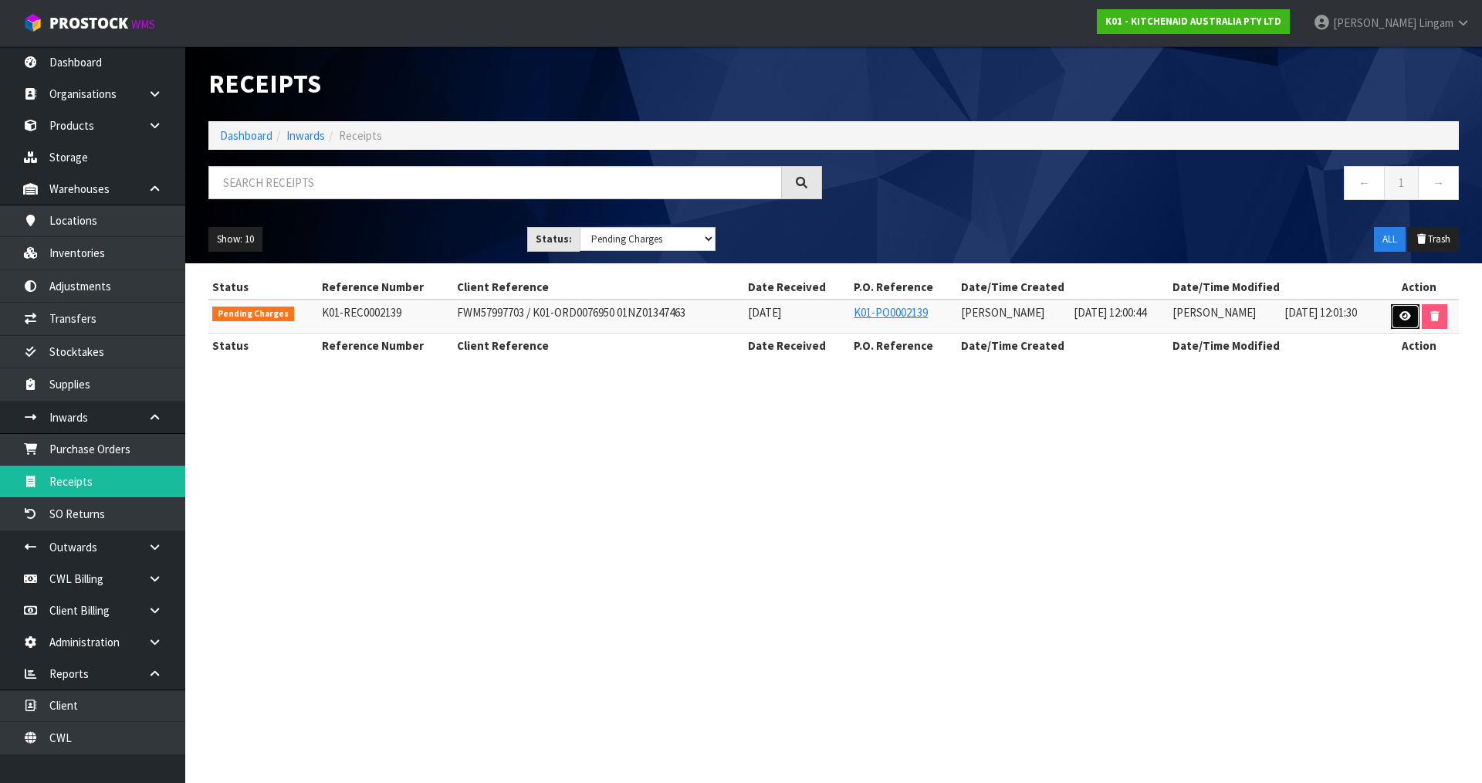
click at [1406, 320] on icon at bounding box center [1405, 316] width 12 height 10
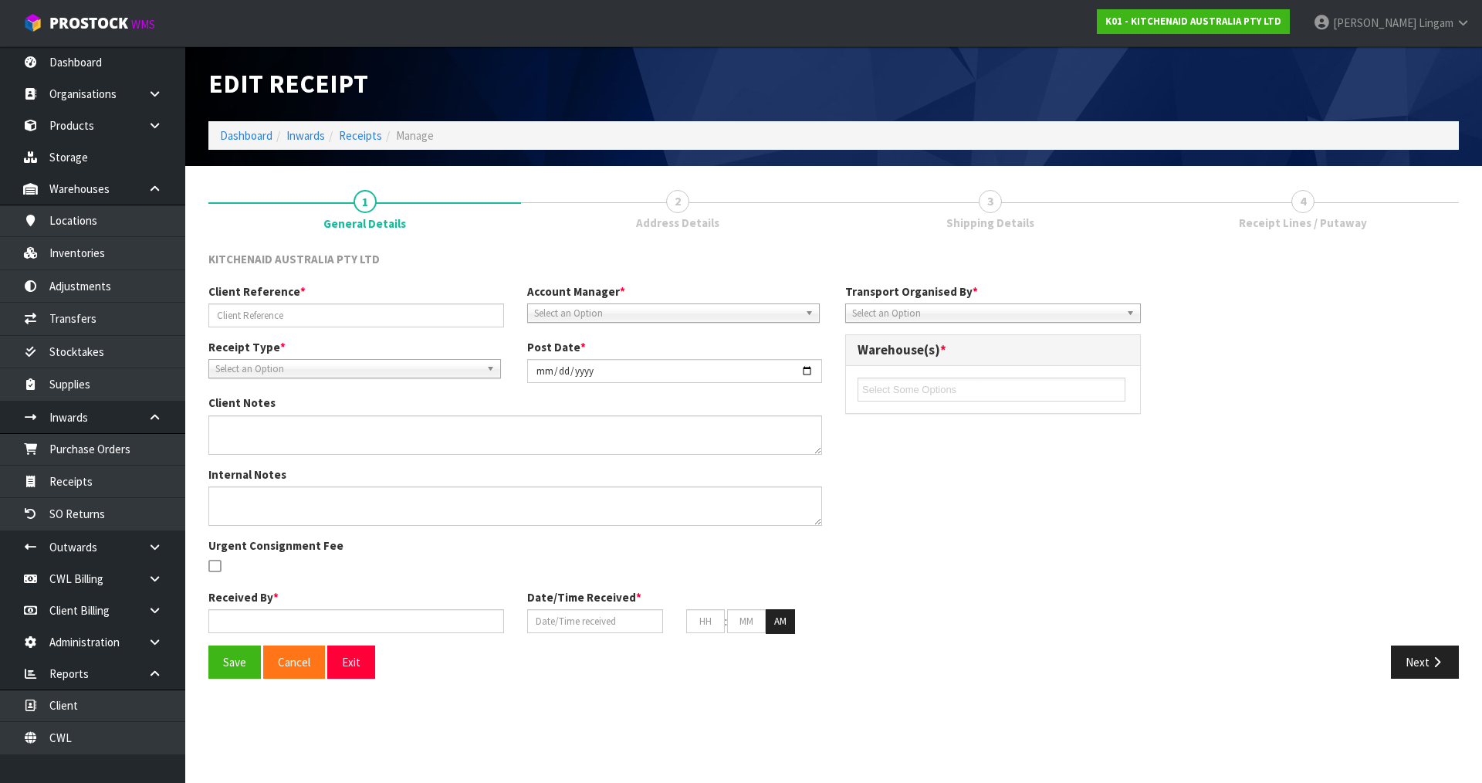
type input "FWM57997703 / K01-ORD0076950 01NZ01347463"
type input "[DATE]"
type textarea "5KSMSIA PLEASE REMOVE FROM OUTER CARTON AND RETURN TO STOCK FOR RESALE 5KSM195P…"
type textarea "STORE ACCEPT 5 CARTONS OUT OF 9 CARTONS. NOT SURE WHAT IS RETURNING"
type input "[PERSON_NAME]"
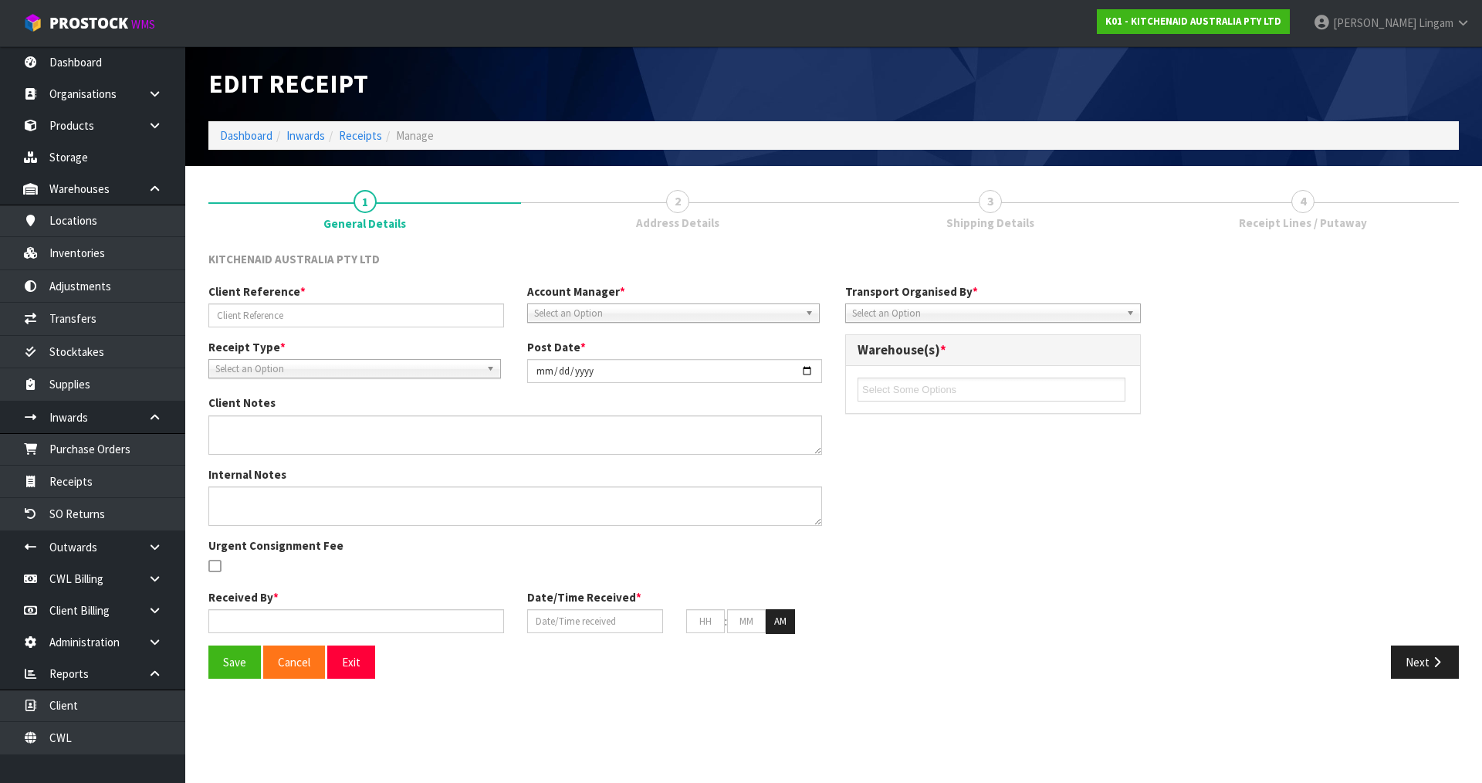
type input "[DATE]"
type input "12"
type input "00"
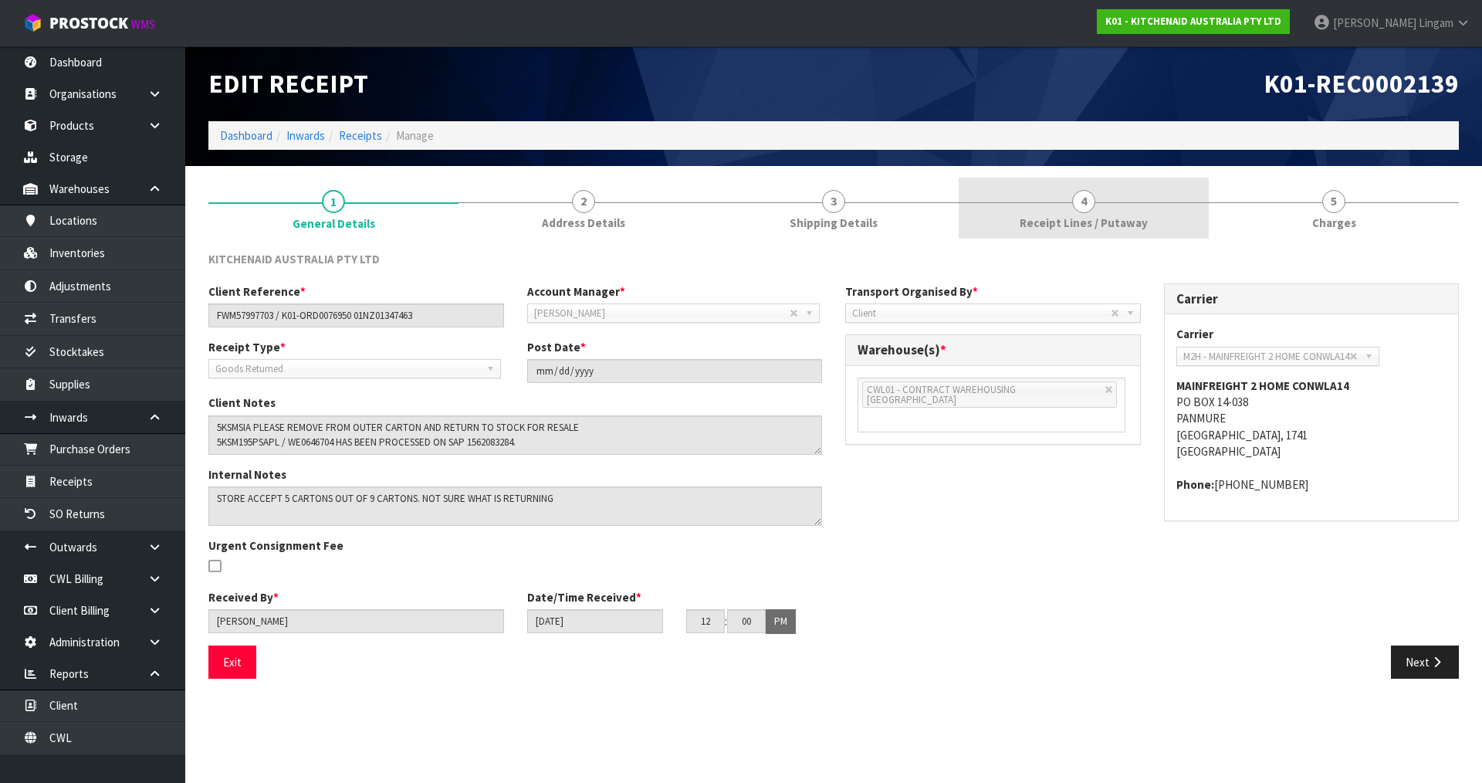
click at [1071, 230] on span "Receipt Lines / Putaway" at bounding box center [1084, 223] width 128 height 16
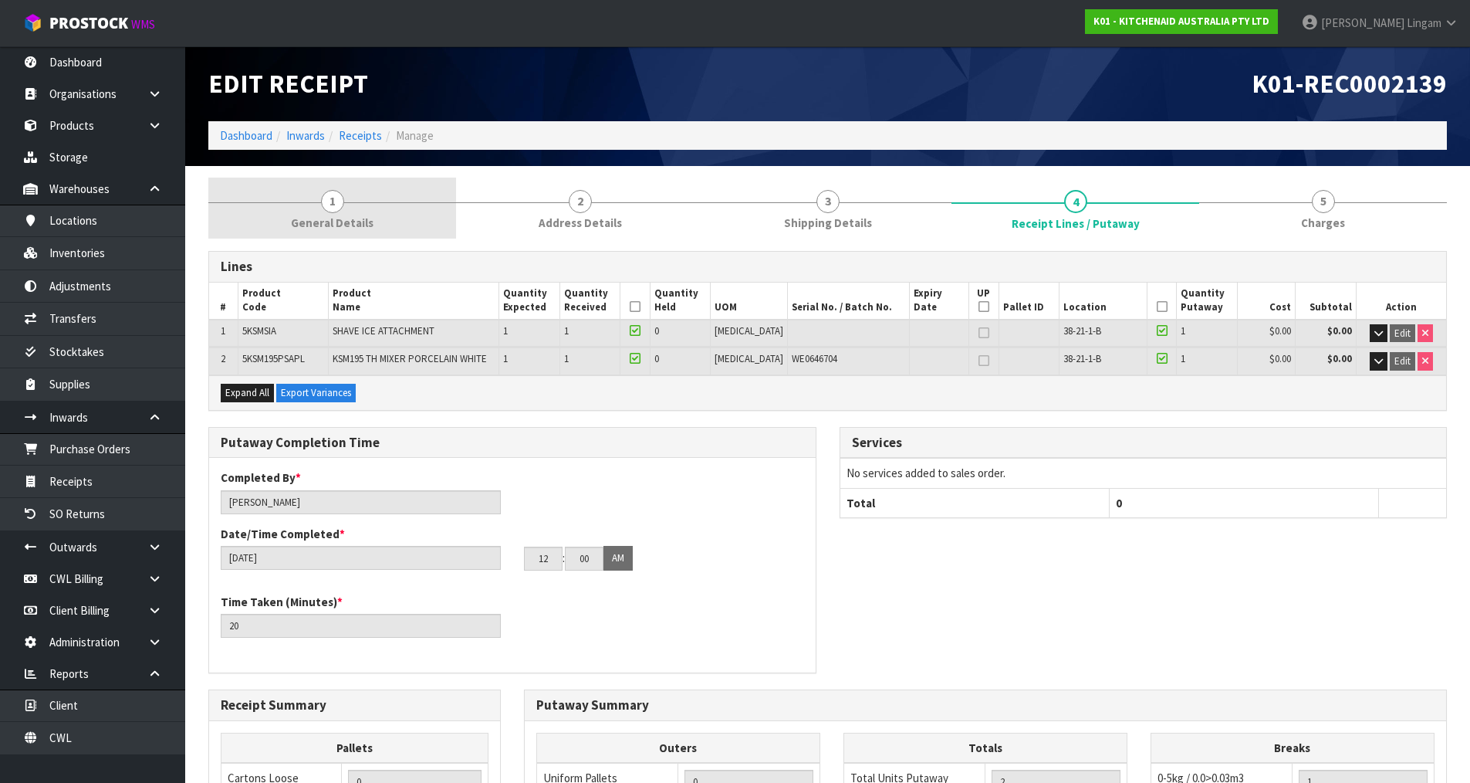
click at [373, 219] on link "1 General Details" at bounding box center [332, 208] width 248 height 61
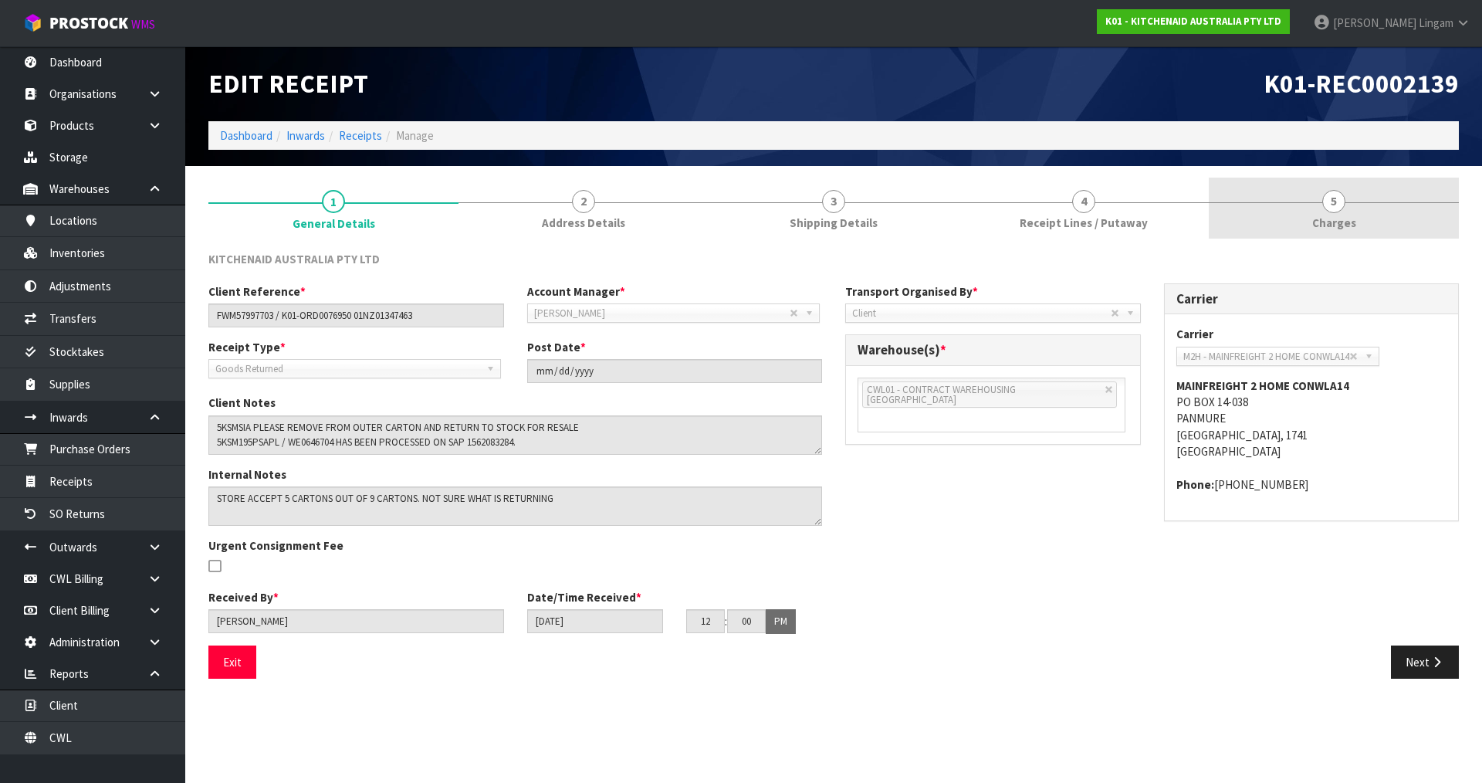
click at [1379, 228] on link "5 [GEOGRAPHIC_DATA]" at bounding box center [1334, 208] width 250 height 61
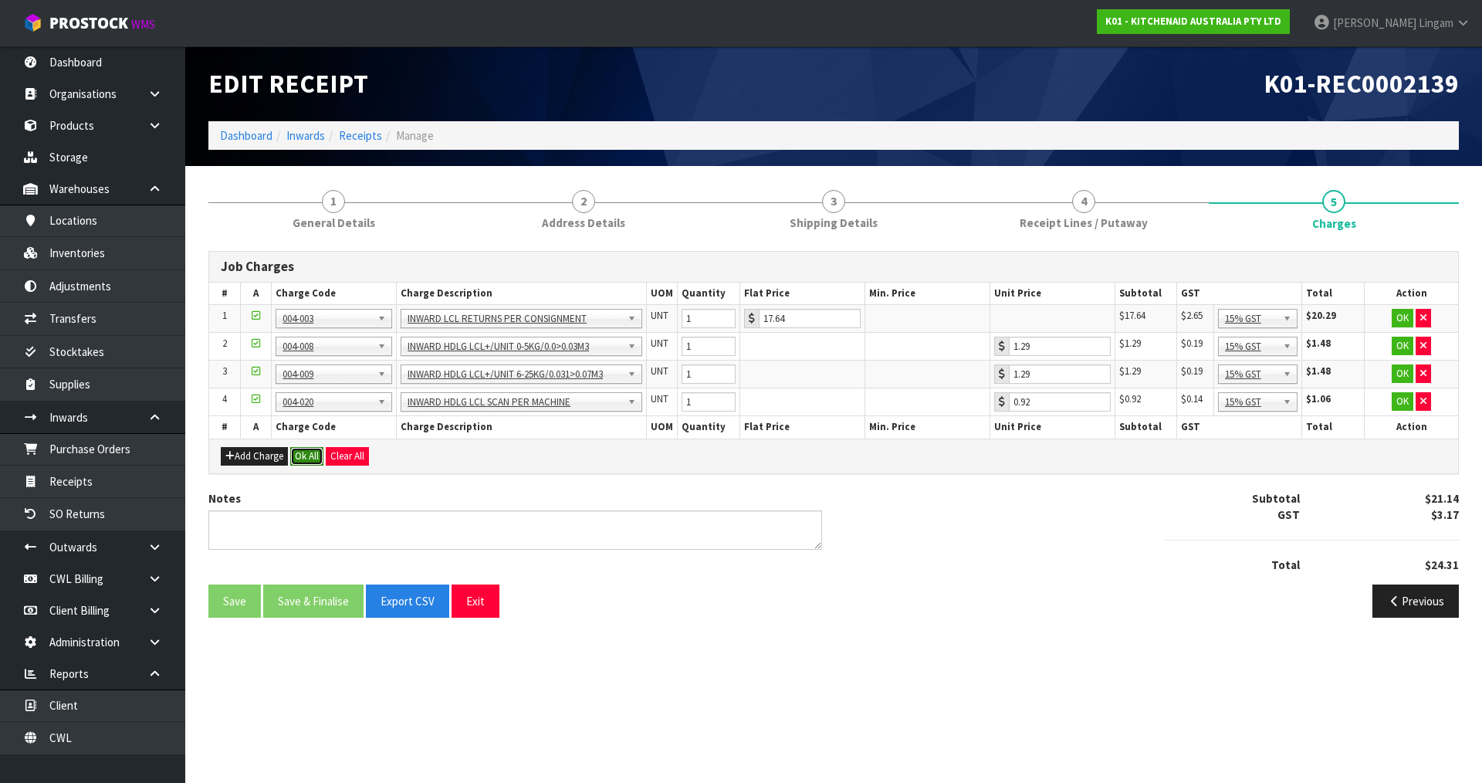
click at [303, 458] on button "Ok All" at bounding box center [306, 456] width 33 height 19
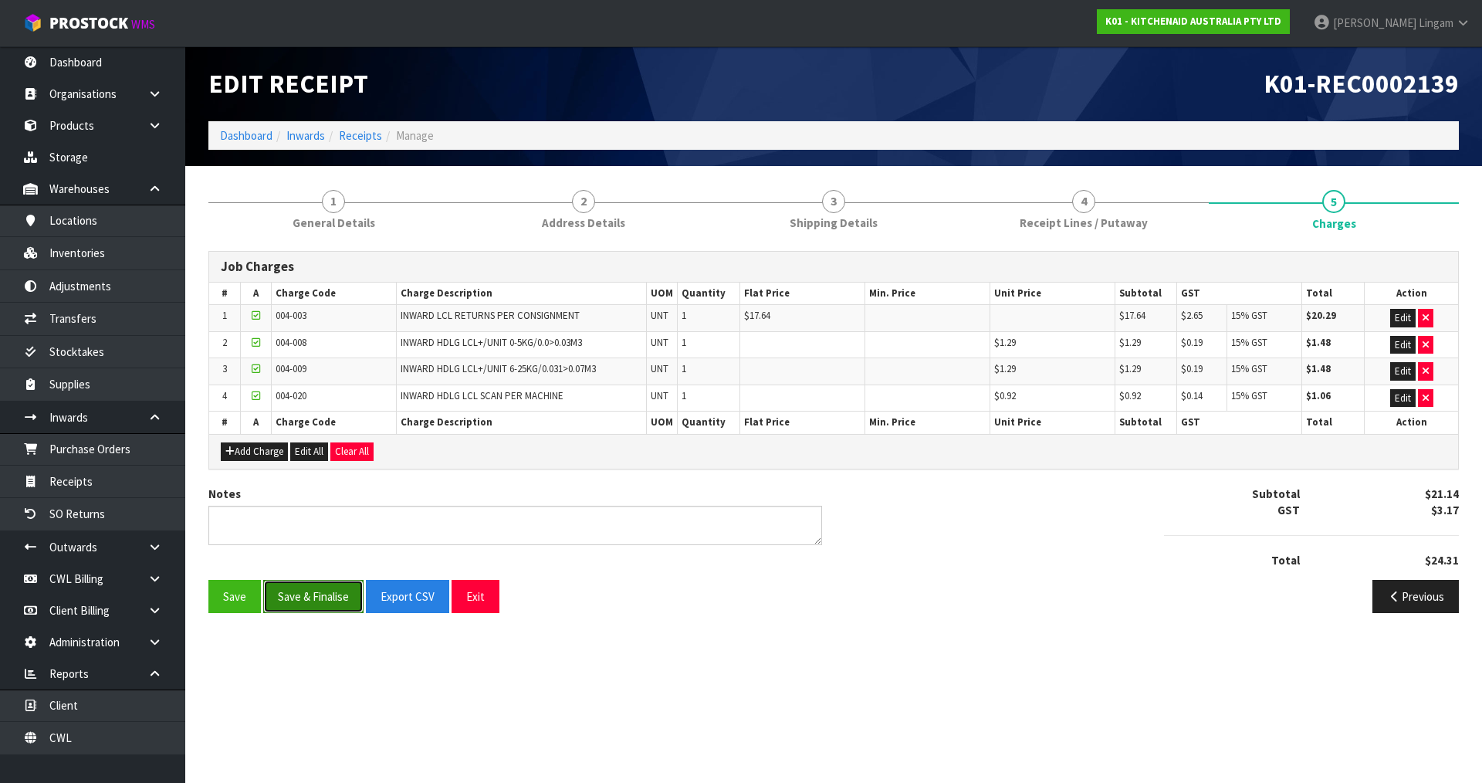
click at [318, 594] on button "Save & Finalise" at bounding box center [313, 596] width 100 height 33
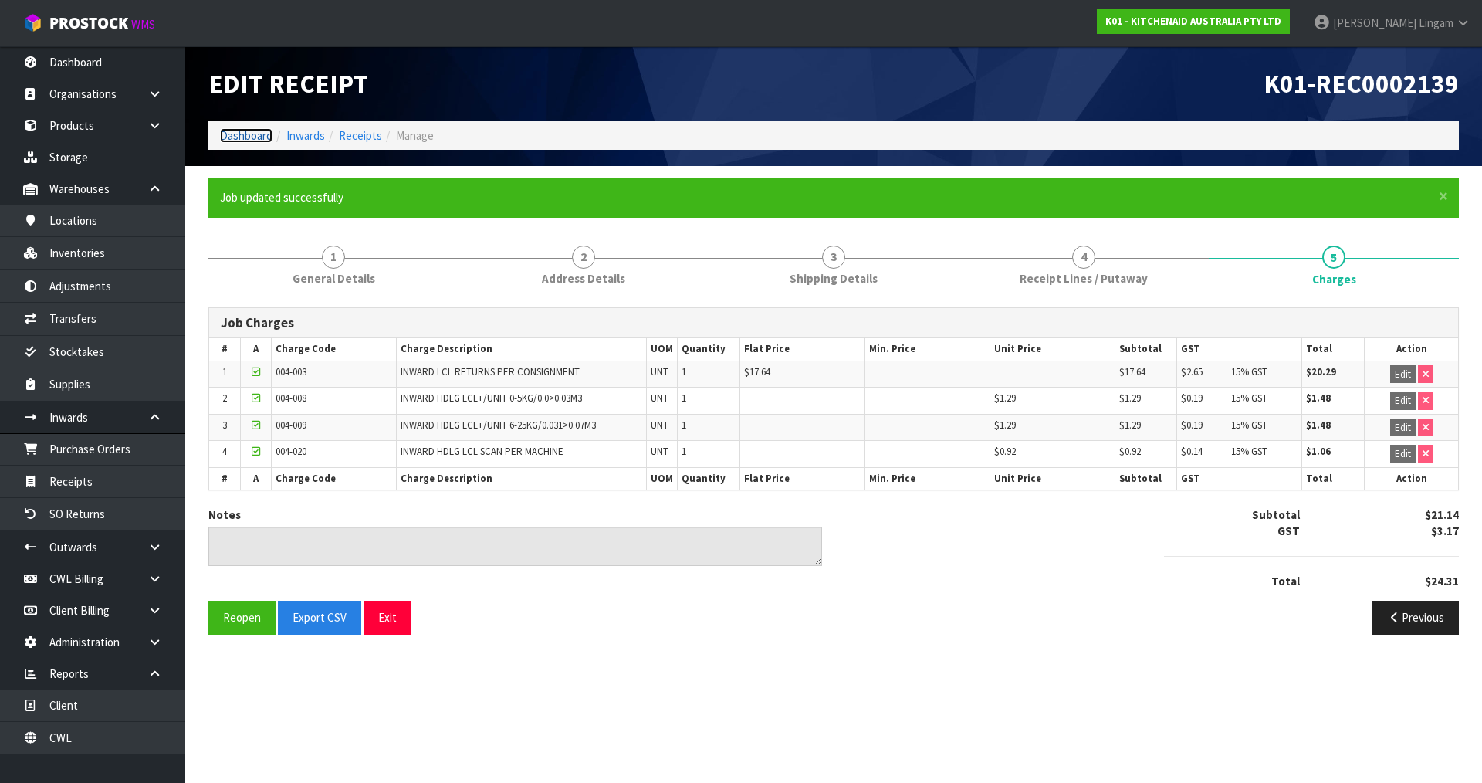
click at [242, 130] on link "Dashboard" at bounding box center [246, 135] width 52 height 15
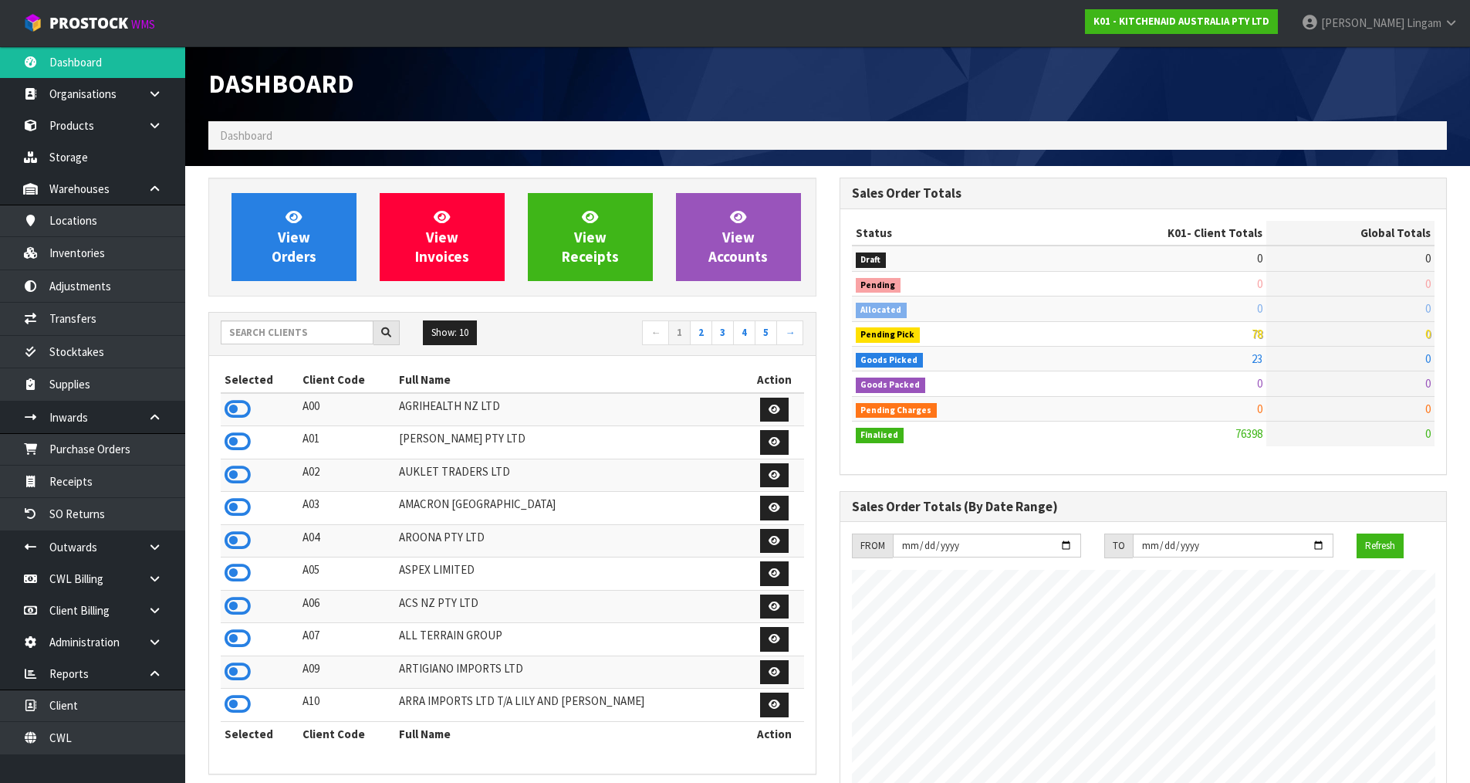
scroll to position [1169, 631]
click at [100, 732] on link "CWL" at bounding box center [92, 738] width 185 height 32
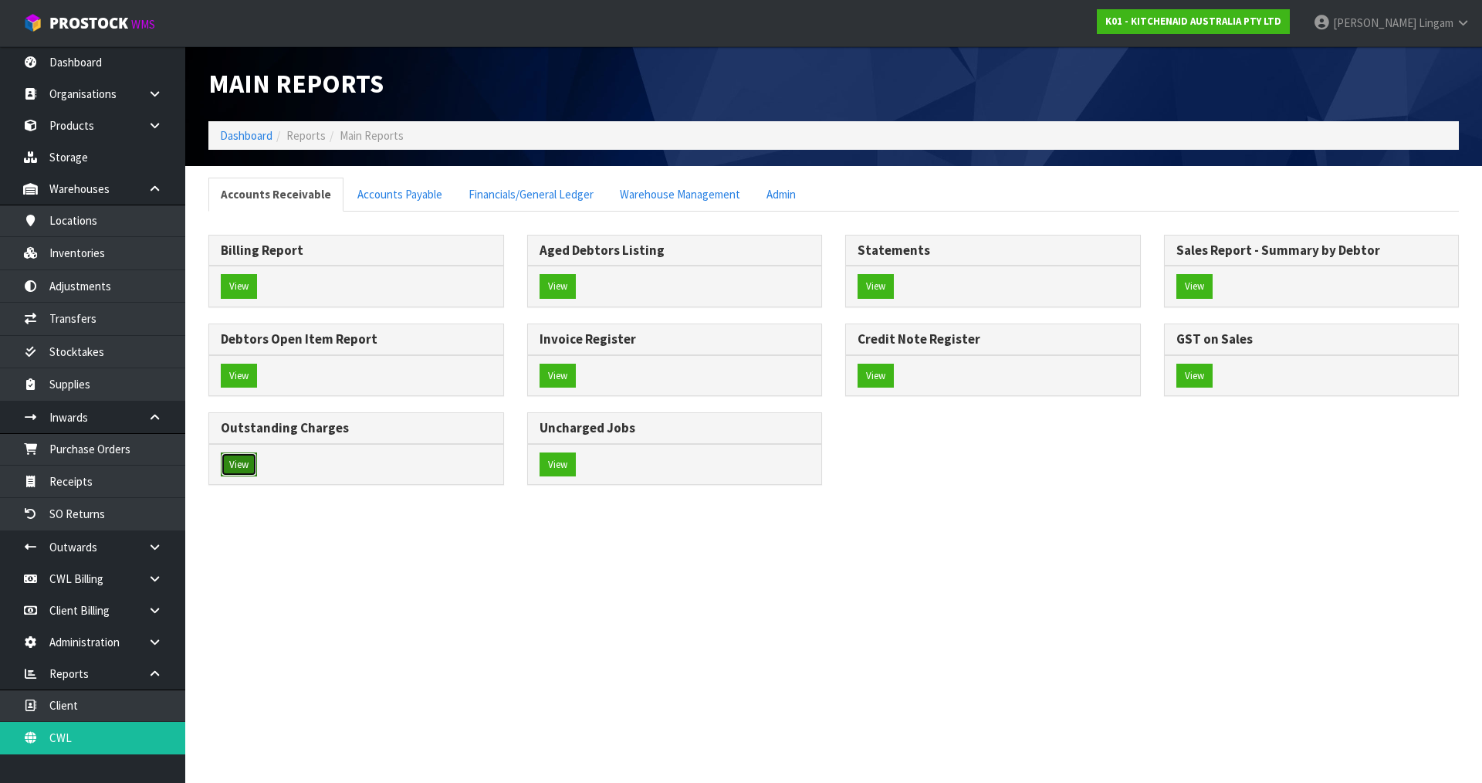
click at [247, 467] on button "View" at bounding box center [239, 464] width 36 height 25
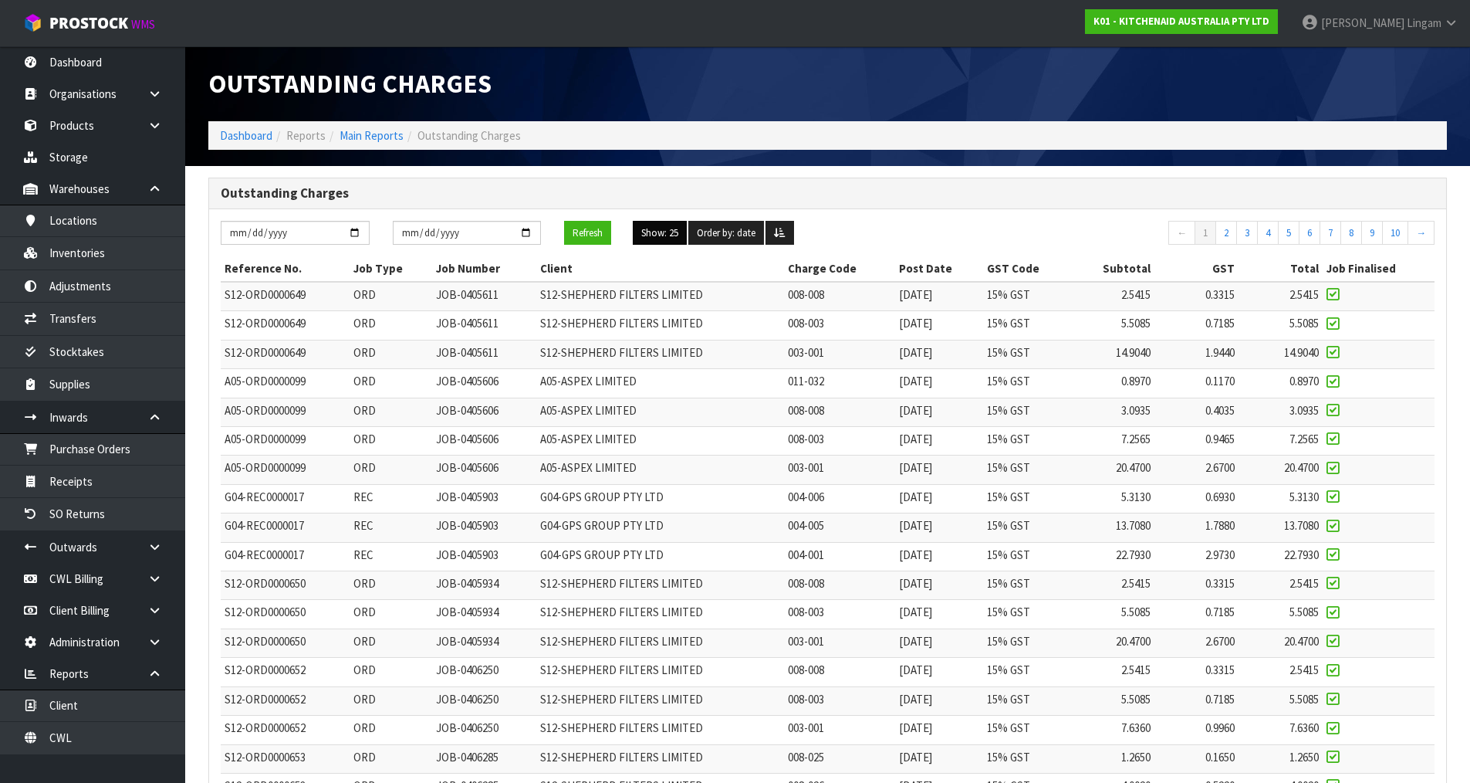
click at [674, 230] on button "Show: 25" at bounding box center [660, 233] width 54 height 25
click at [708, 370] on link "ALL" at bounding box center [695, 367] width 122 height 21
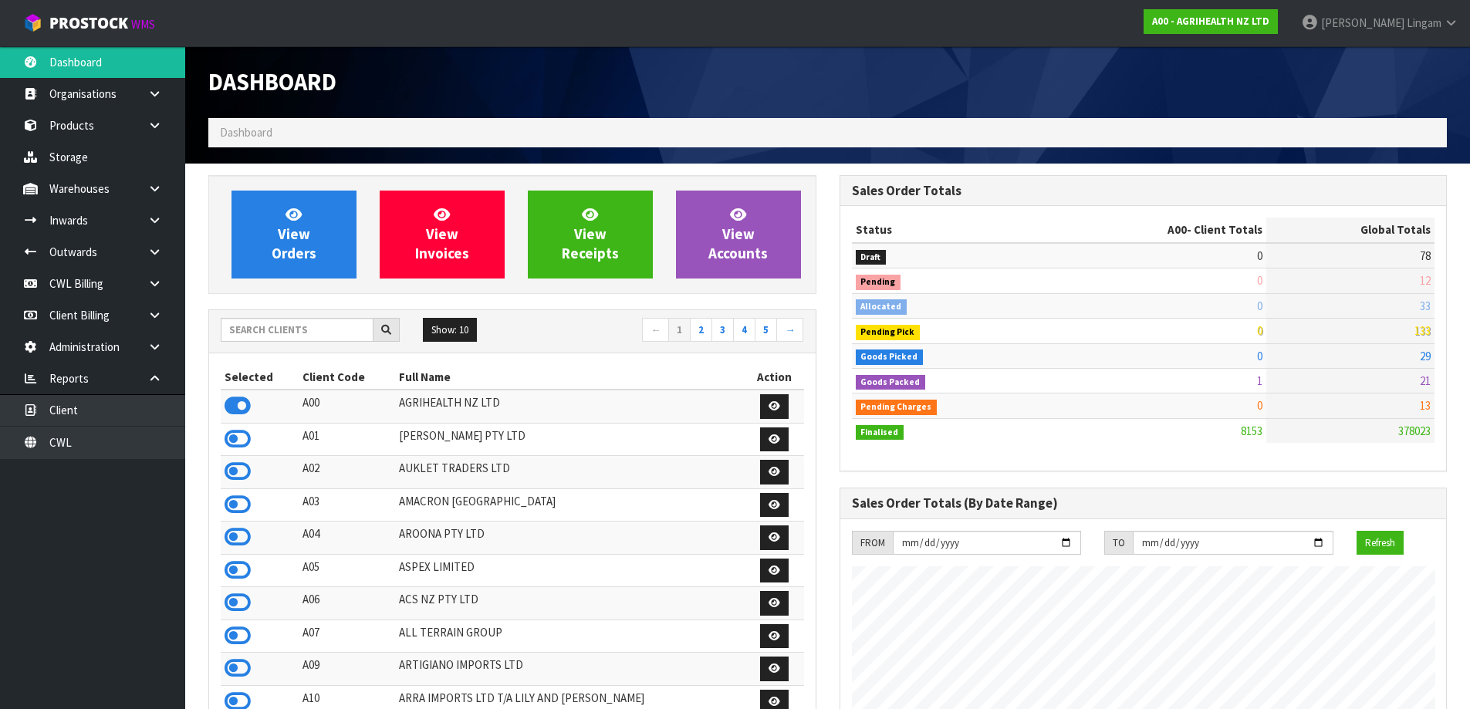
scroll to position [1169, 631]
click at [123, 452] on link "CWL" at bounding box center [92, 443] width 185 height 32
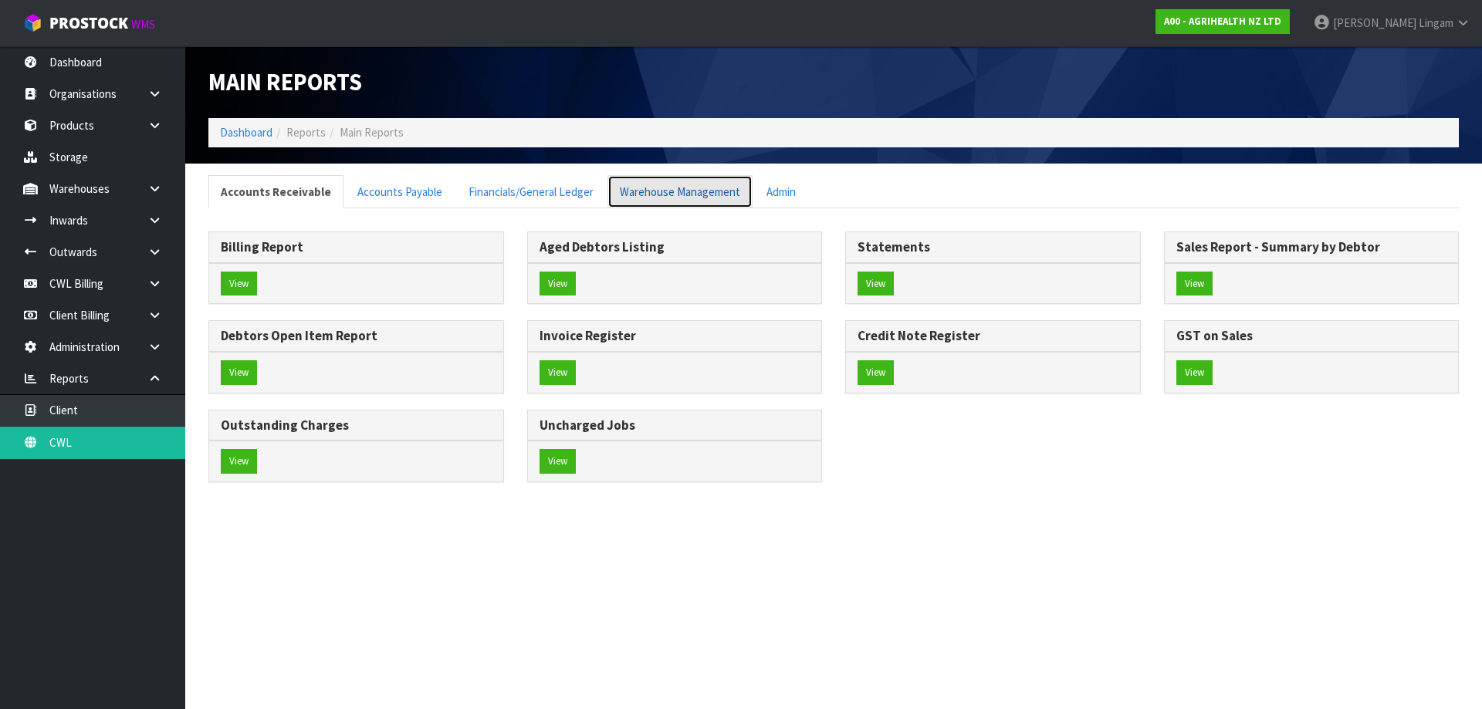
click at [657, 195] on link "Warehouse Management" at bounding box center [679, 191] width 145 height 33
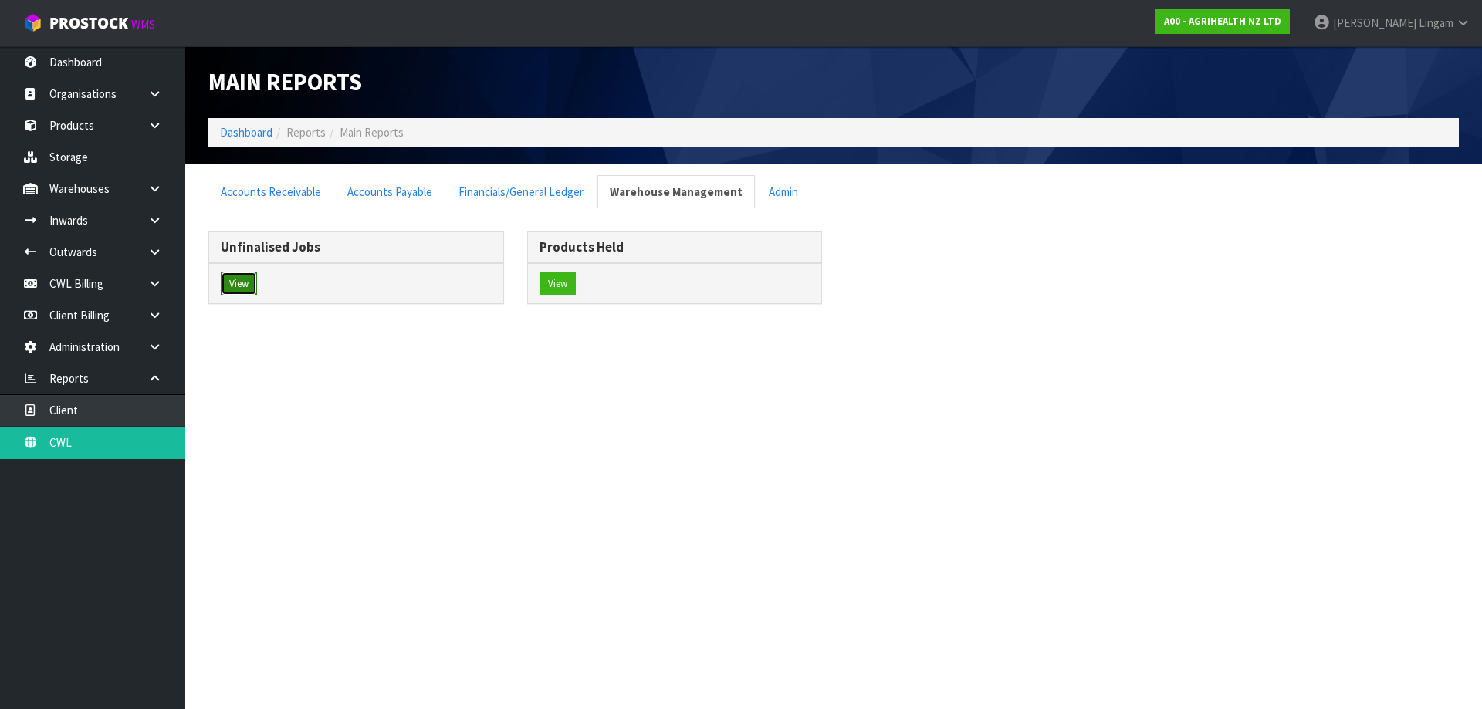
click at [235, 287] on button "View" at bounding box center [239, 284] width 36 height 25
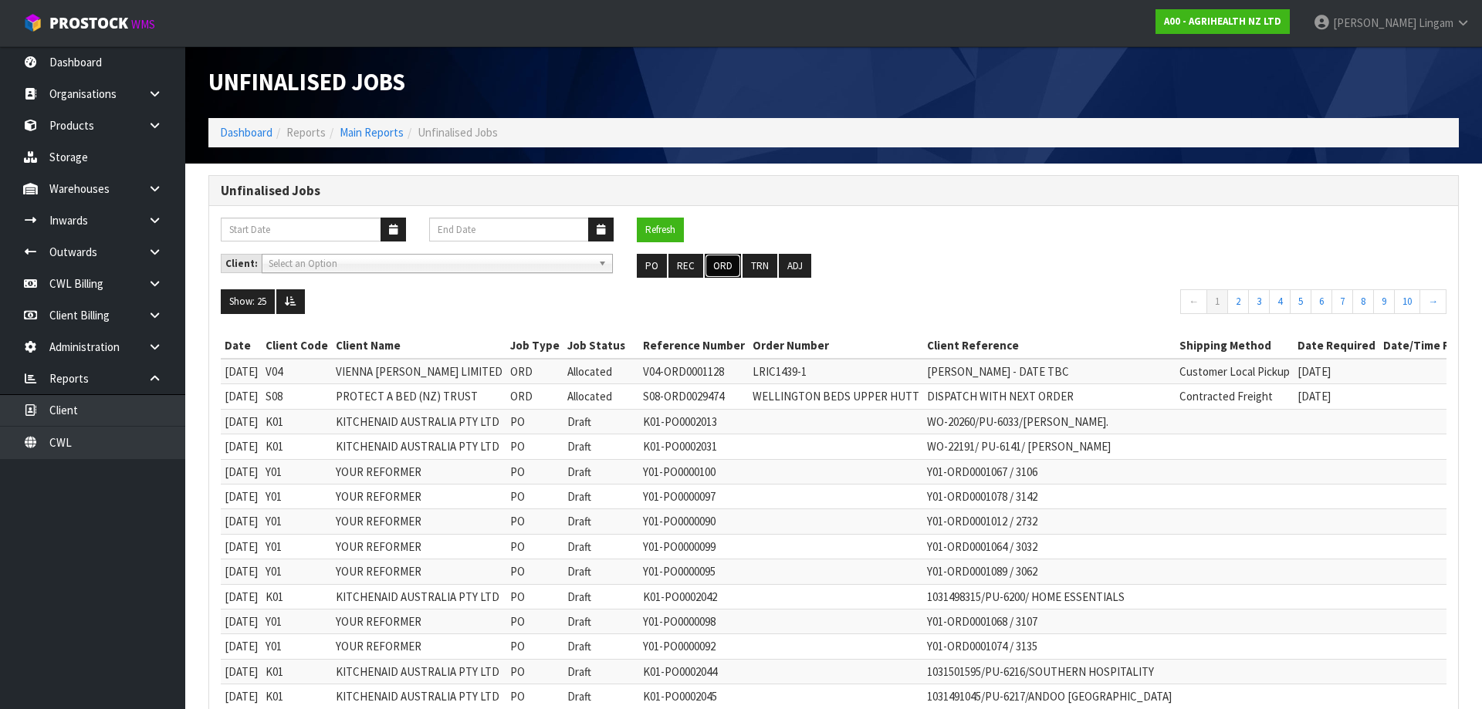
click at [721, 271] on button "ORD" at bounding box center [723, 266] width 36 height 25
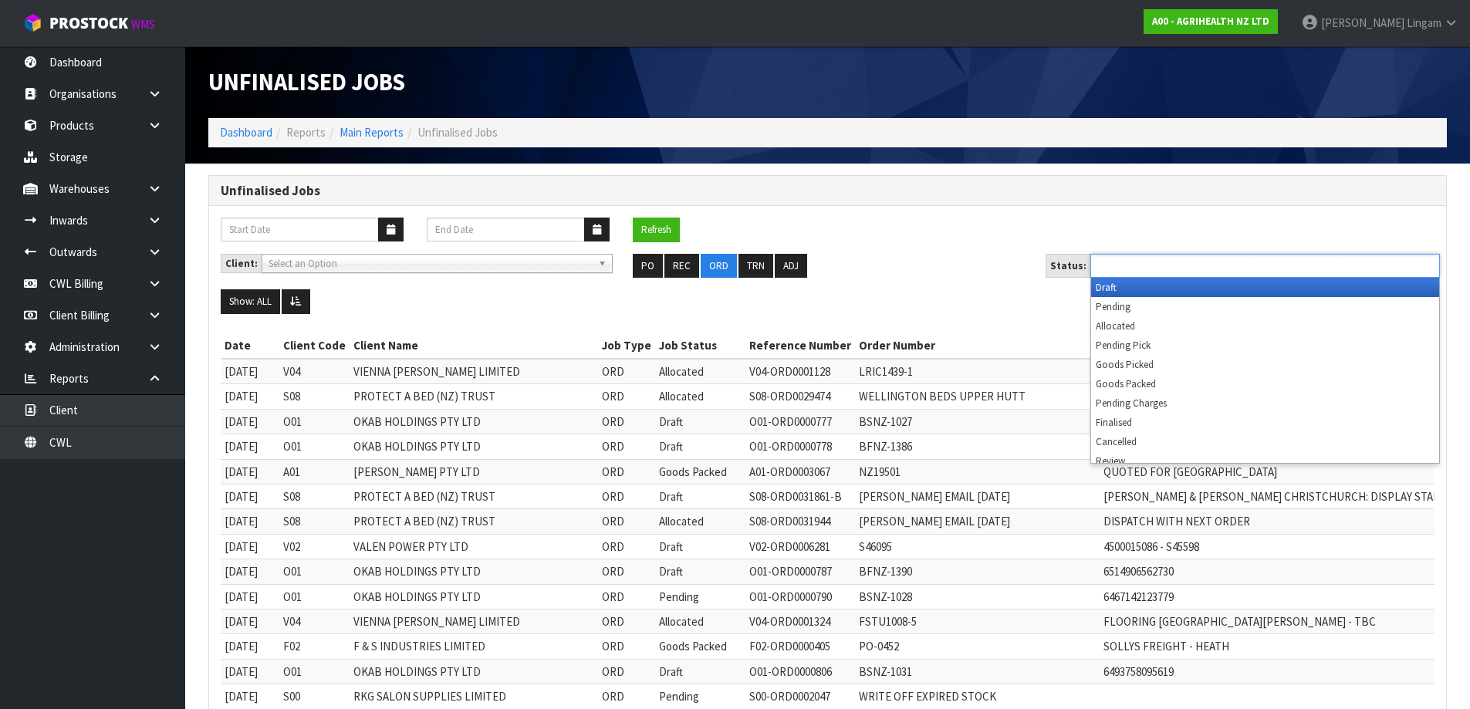
click at [1179, 266] on input "text" at bounding box center [1151, 265] width 113 height 19
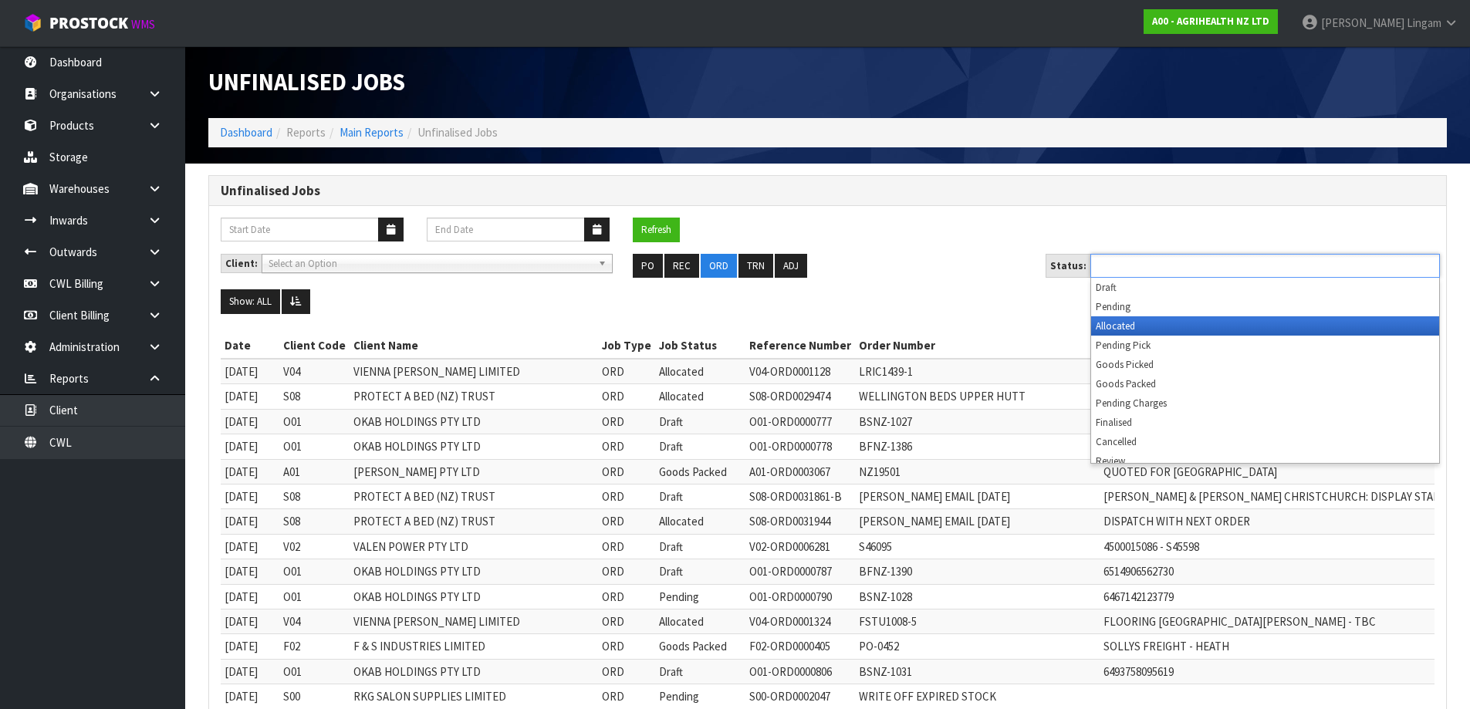
click at [1159, 326] on li "Allocated" at bounding box center [1265, 325] width 348 height 19
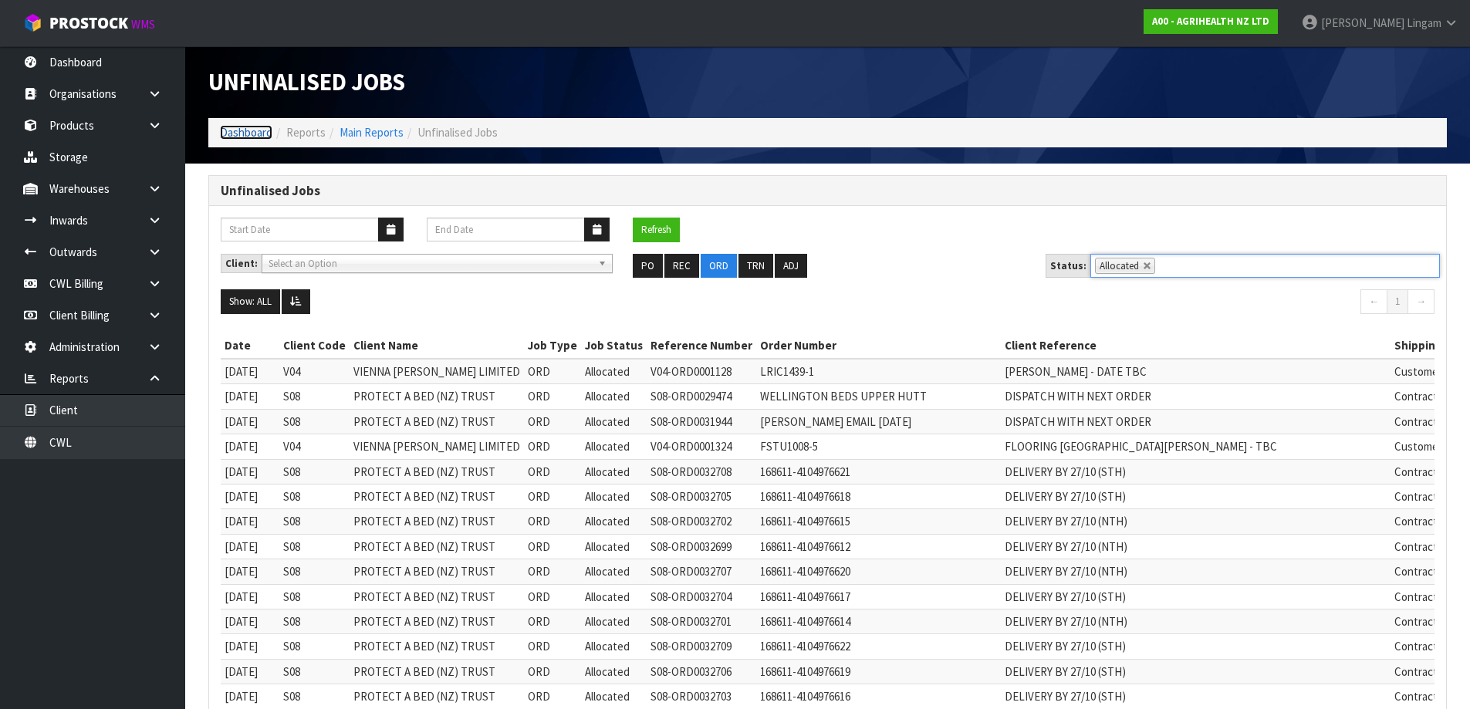
click at [235, 127] on link "Dashboard" at bounding box center [246, 132] width 52 height 15
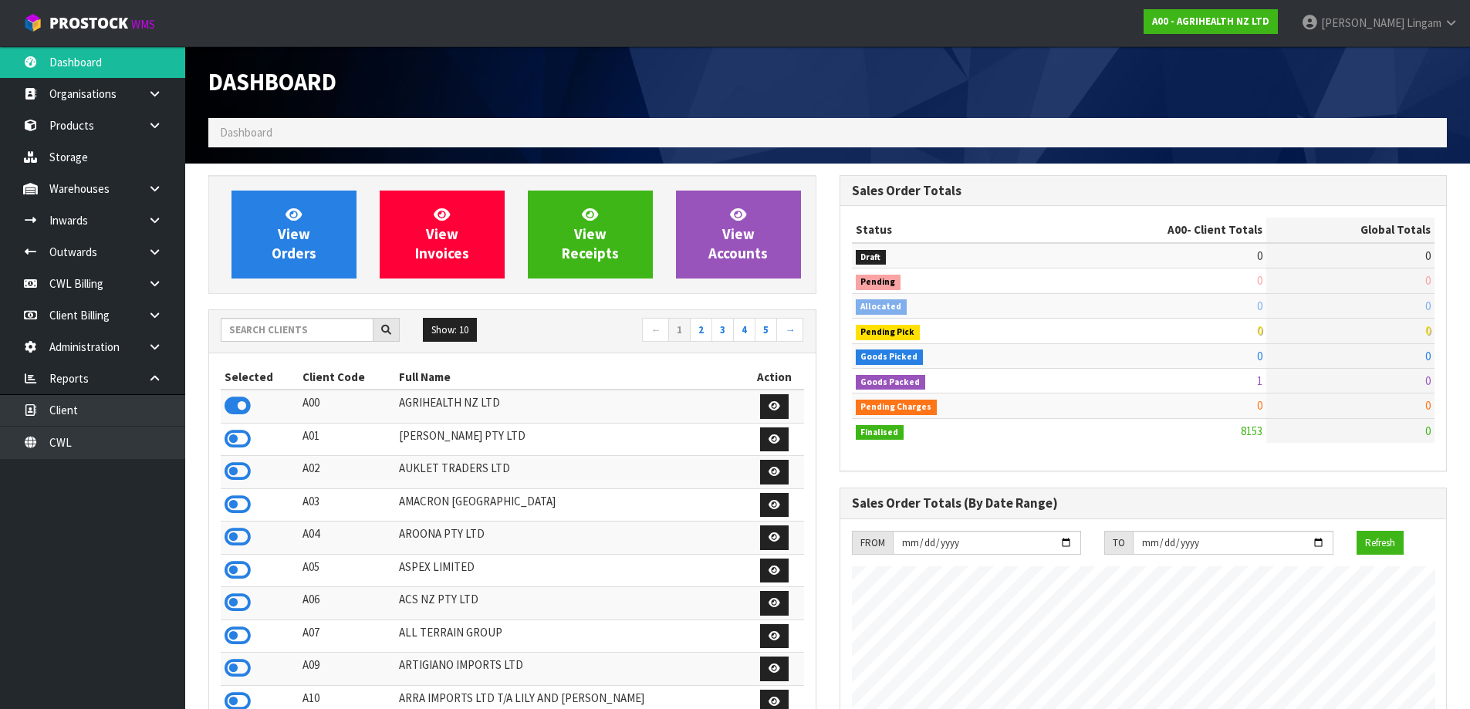
scroll to position [1169, 631]
click at [278, 331] on input "text" at bounding box center [297, 330] width 153 height 24
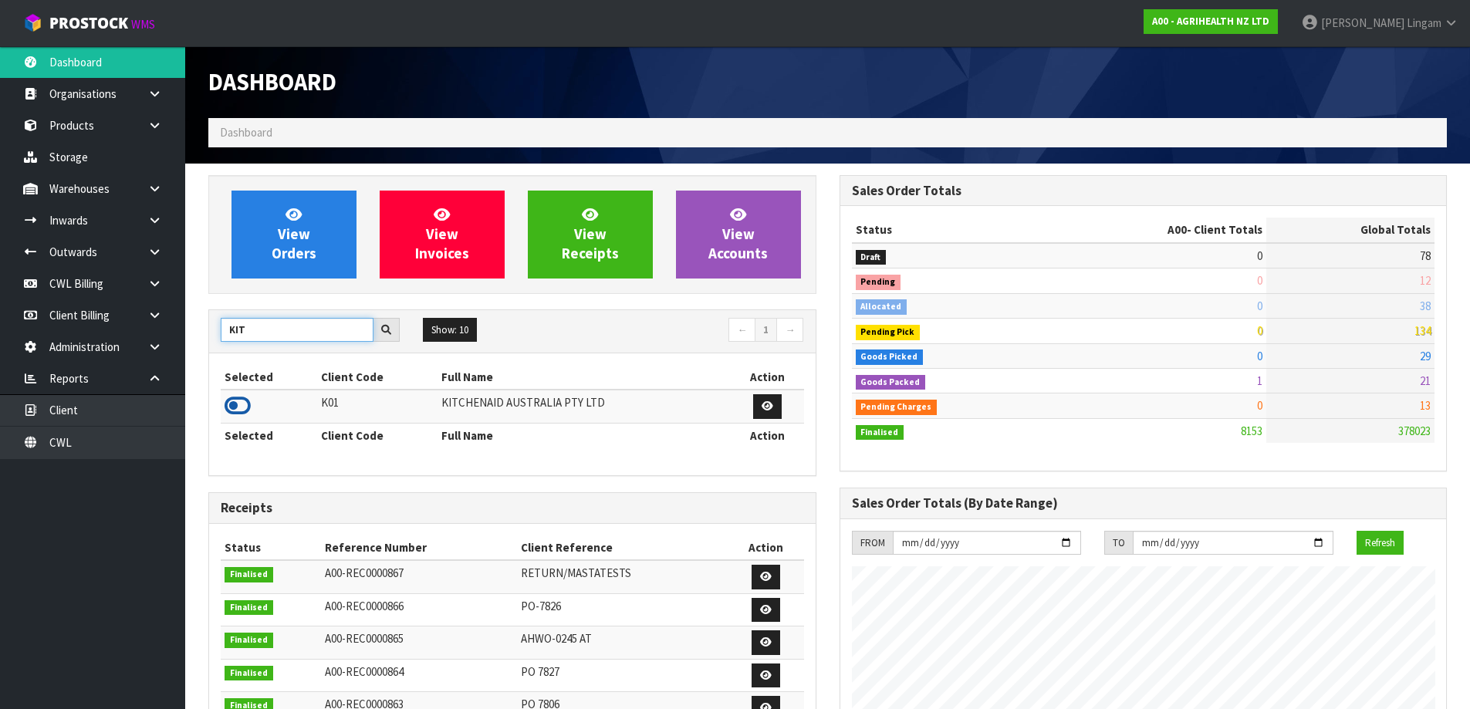
type input "KIT"
click at [247, 407] on icon at bounding box center [238, 405] width 26 height 23
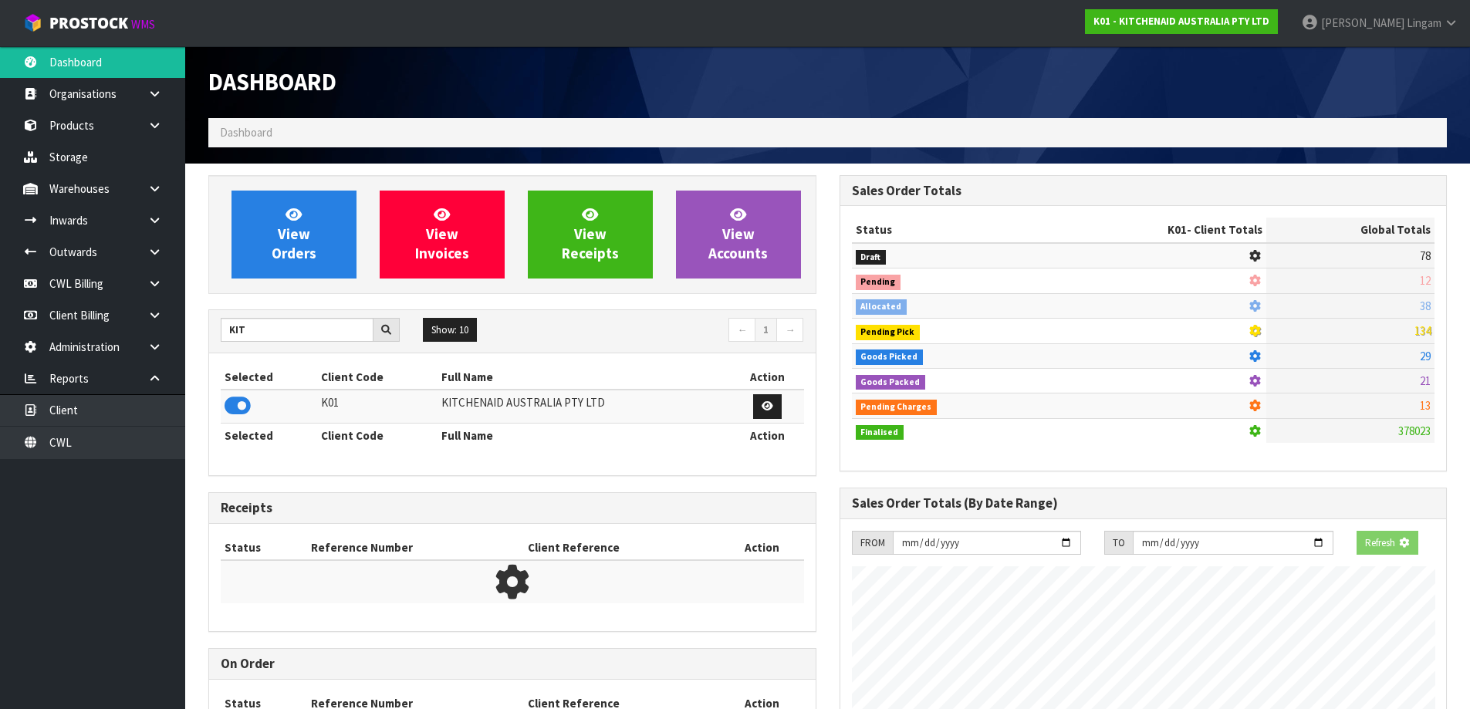
scroll to position [962, 631]
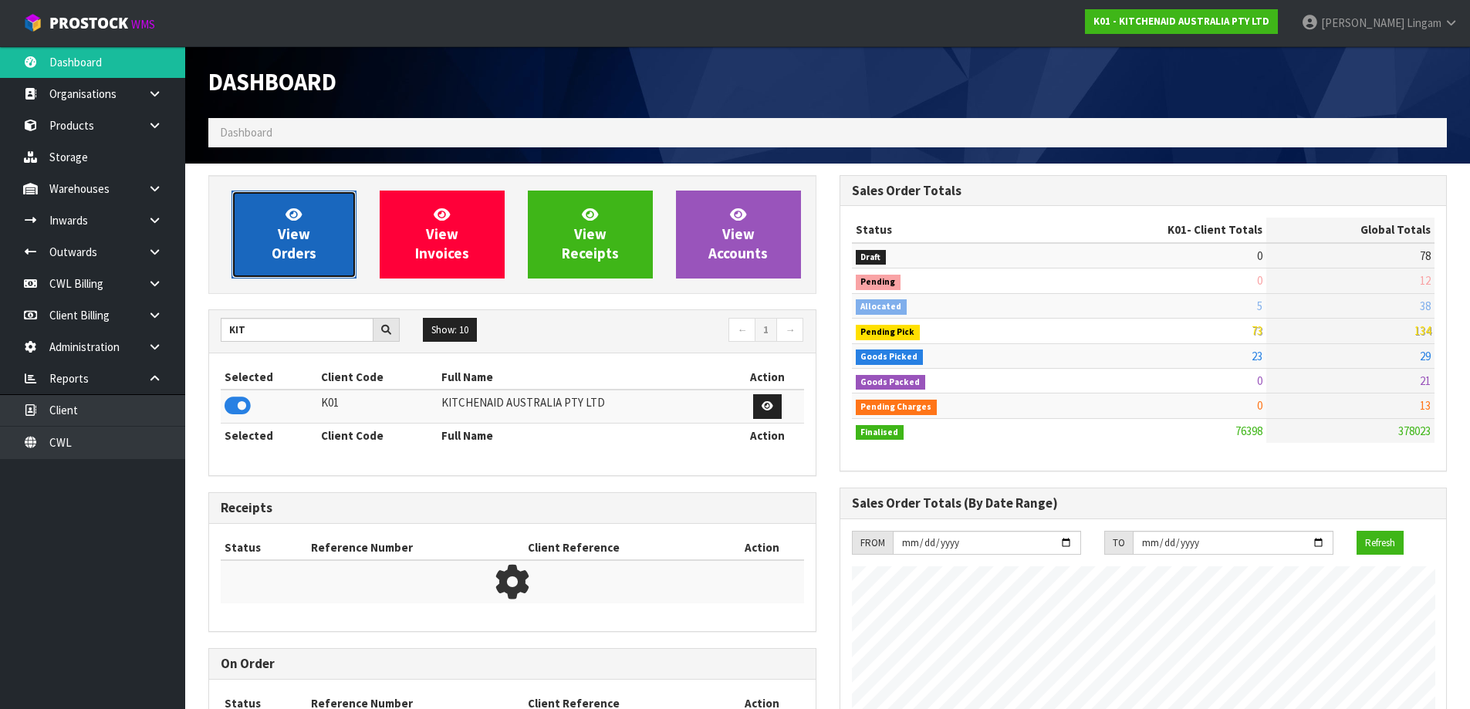
click at [295, 222] on span "View Orders" at bounding box center [294, 234] width 45 height 58
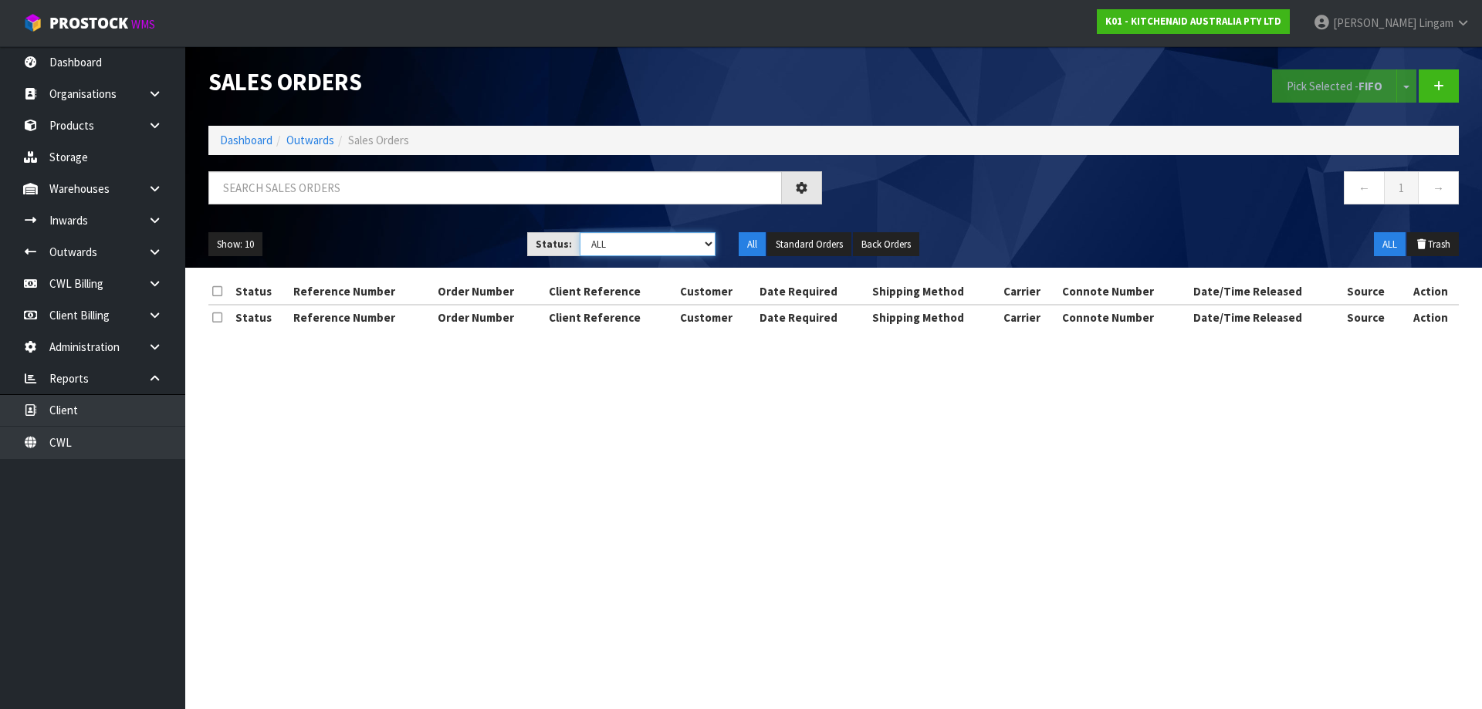
click at [696, 234] on select "Draft Pending Allocated Pending Pick Goods Picked Goods Packed Pending Charges …" at bounding box center [648, 244] width 137 height 24
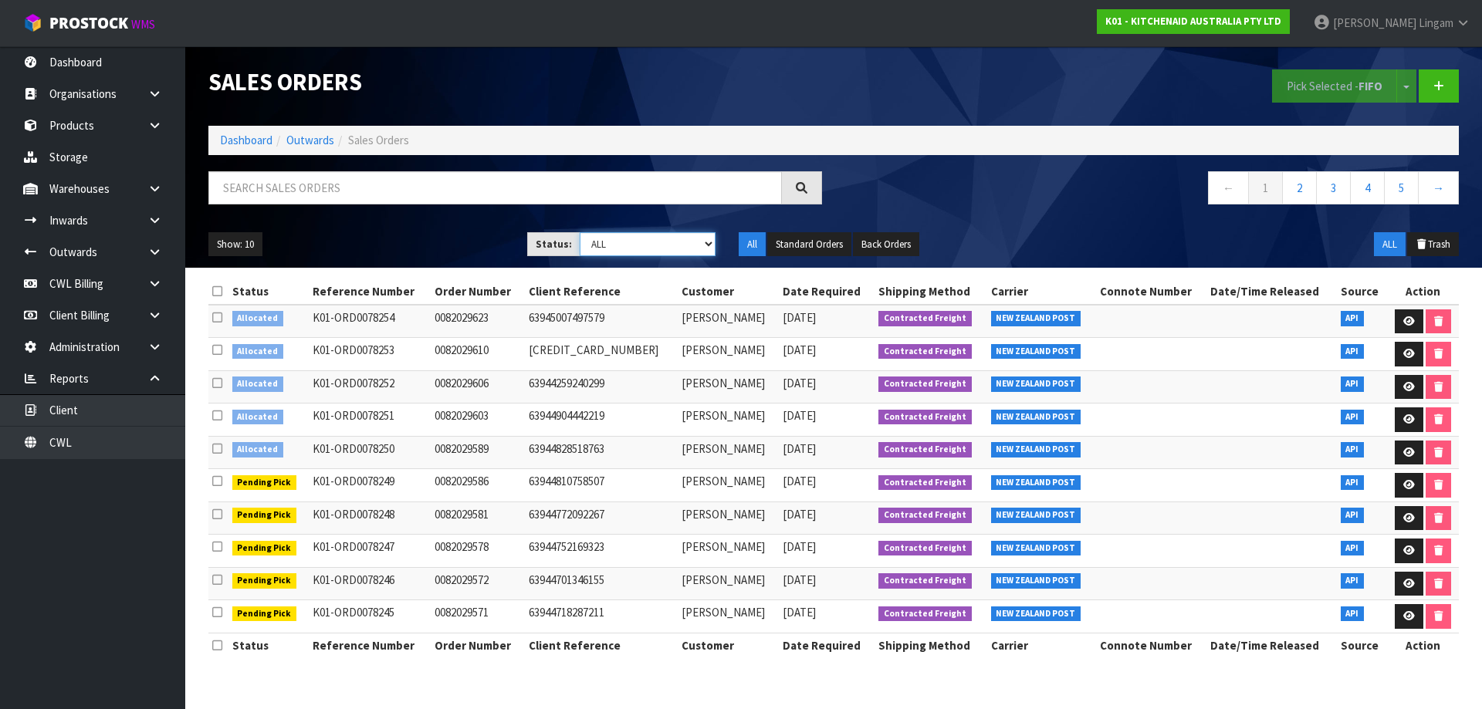
select select "string:2"
click at [580, 232] on select "Draft Pending Allocated Pending Pick Goods Picked Goods Packed Pending Charges …" at bounding box center [648, 244] width 137 height 24
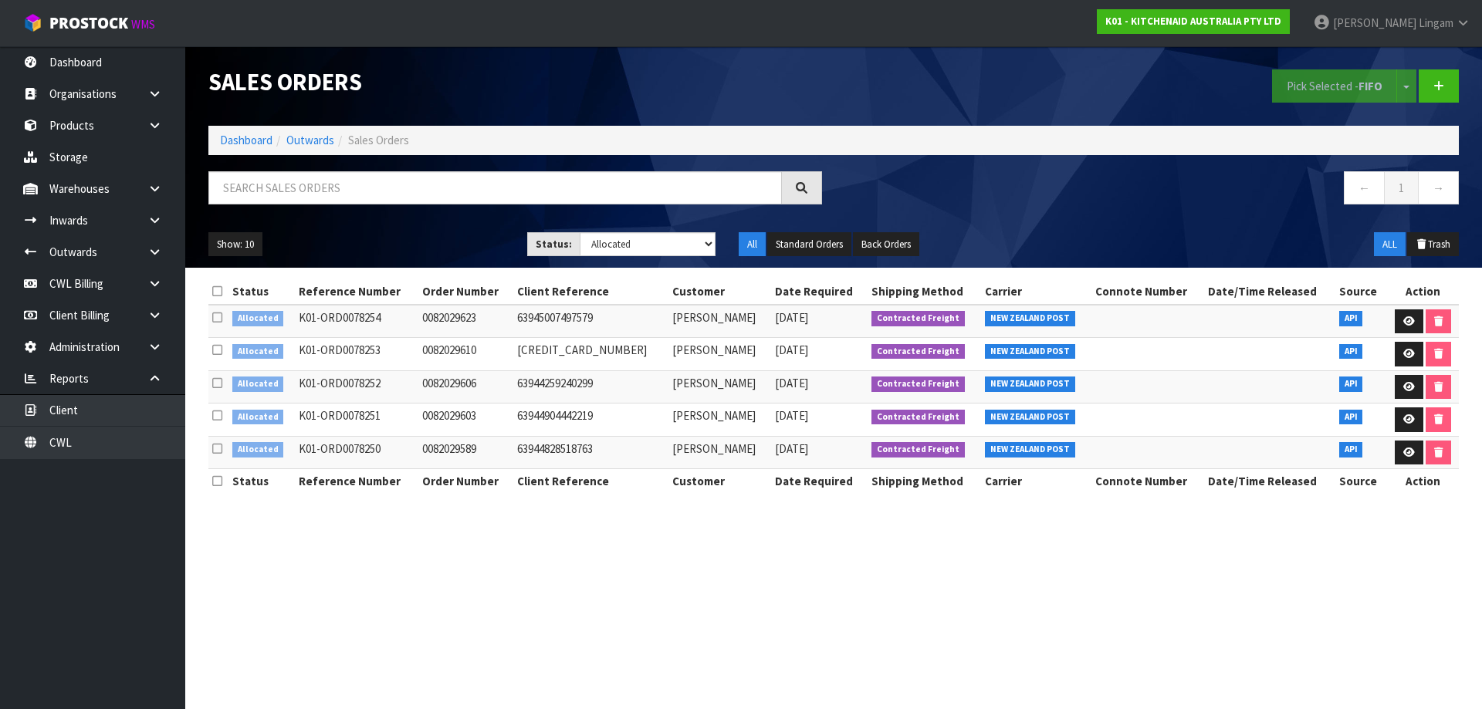
click at [217, 289] on icon at bounding box center [217, 292] width 10 height 12
click at [1301, 85] on button "Pick Selected - FIFO" at bounding box center [1334, 85] width 125 height 33
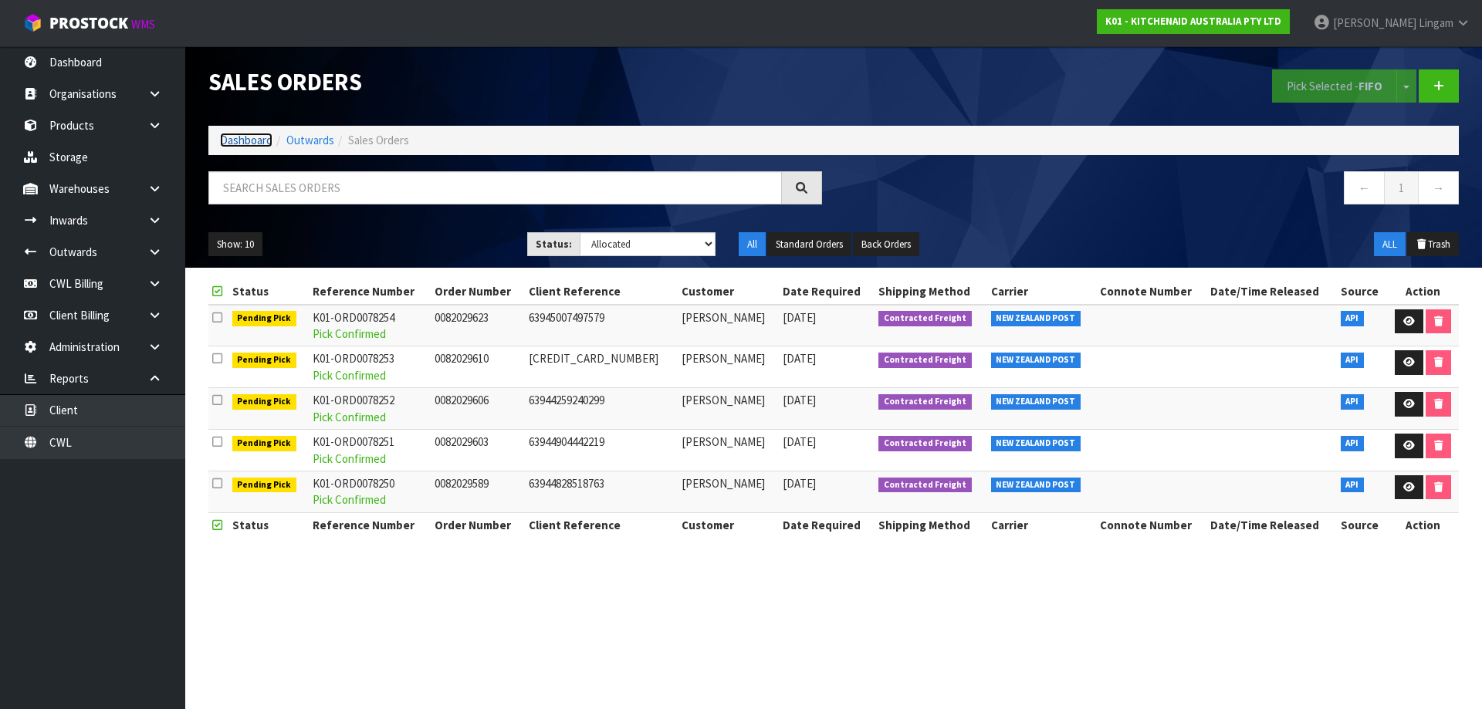
click at [235, 135] on link "Dashboard" at bounding box center [246, 140] width 52 height 15
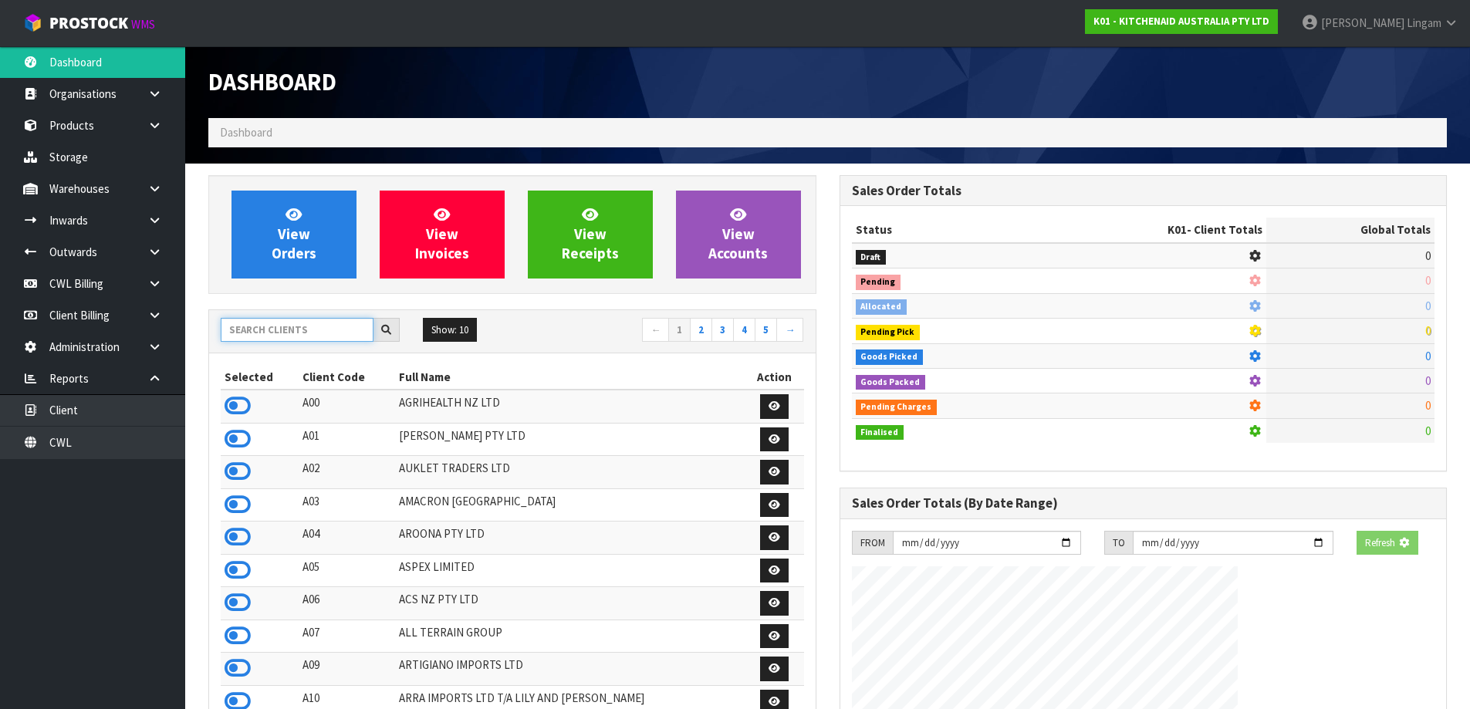
click at [278, 328] on input "text" at bounding box center [297, 330] width 153 height 24
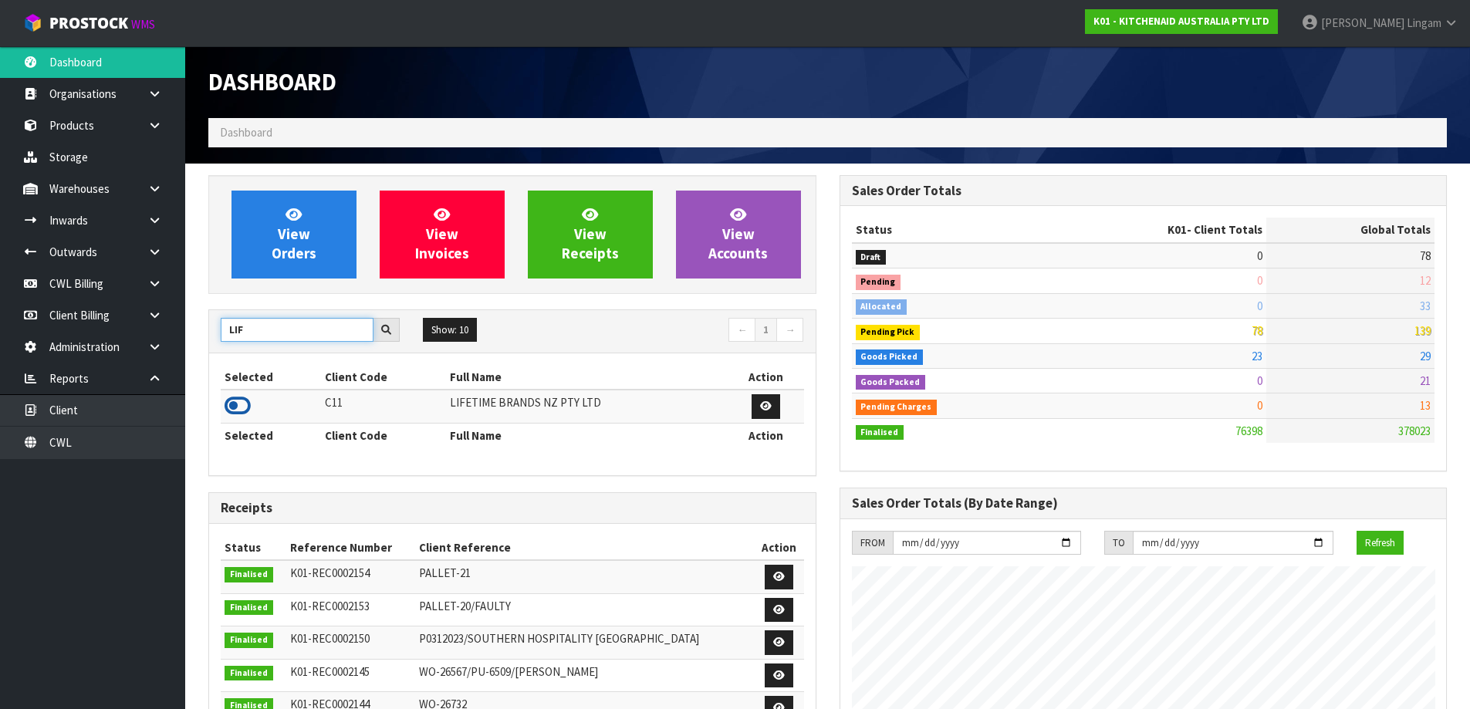
type input "LIF"
click at [234, 405] on icon at bounding box center [238, 405] width 26 height 23
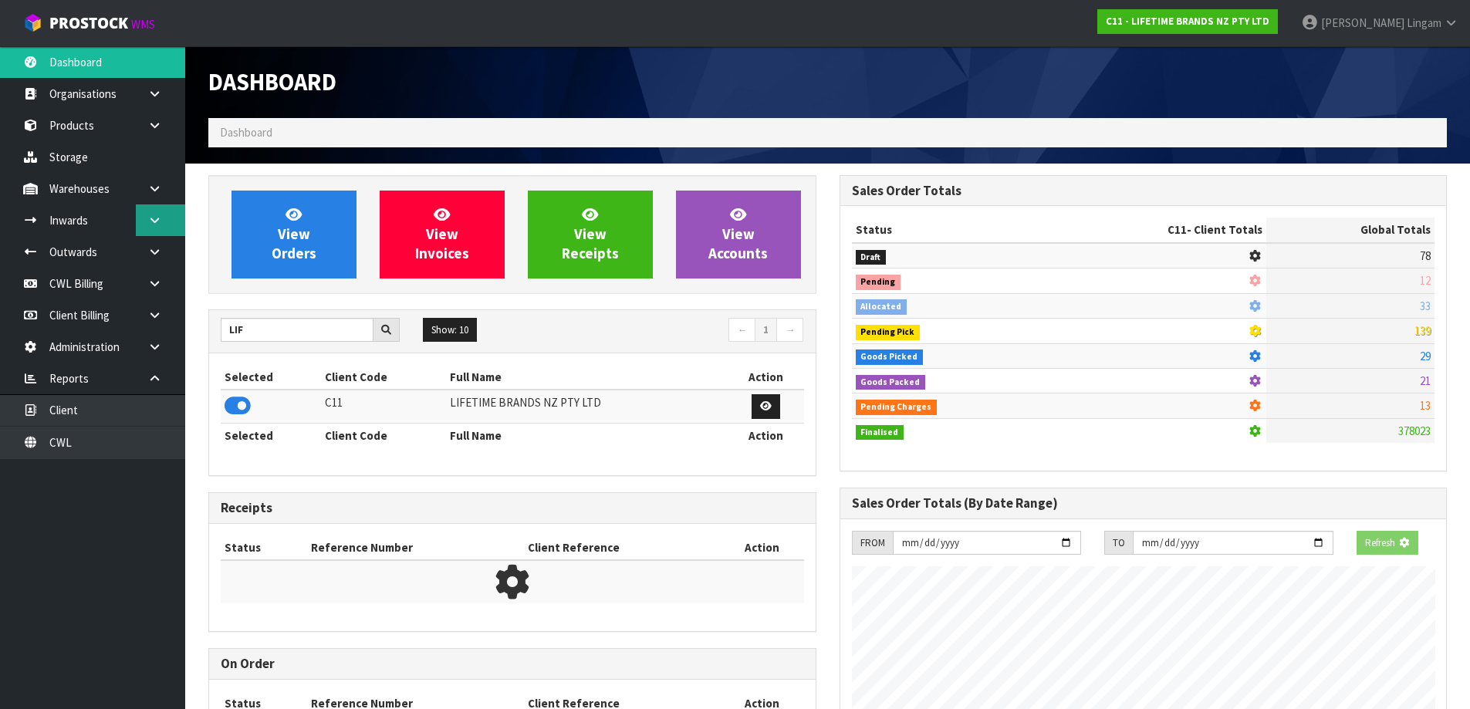
scroll to position [1169, 631]
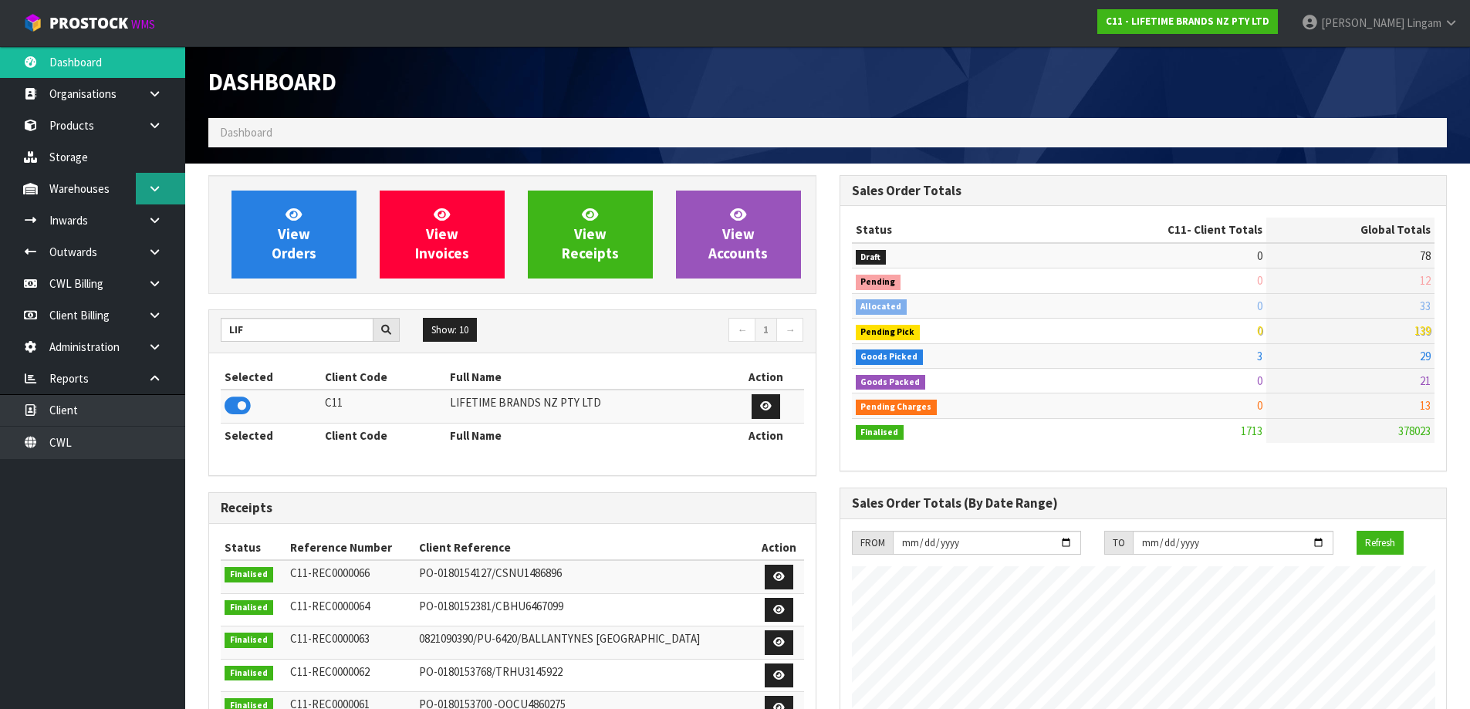
click at [161, 199] on link at bounding box center [160, 189] width 49 height 32
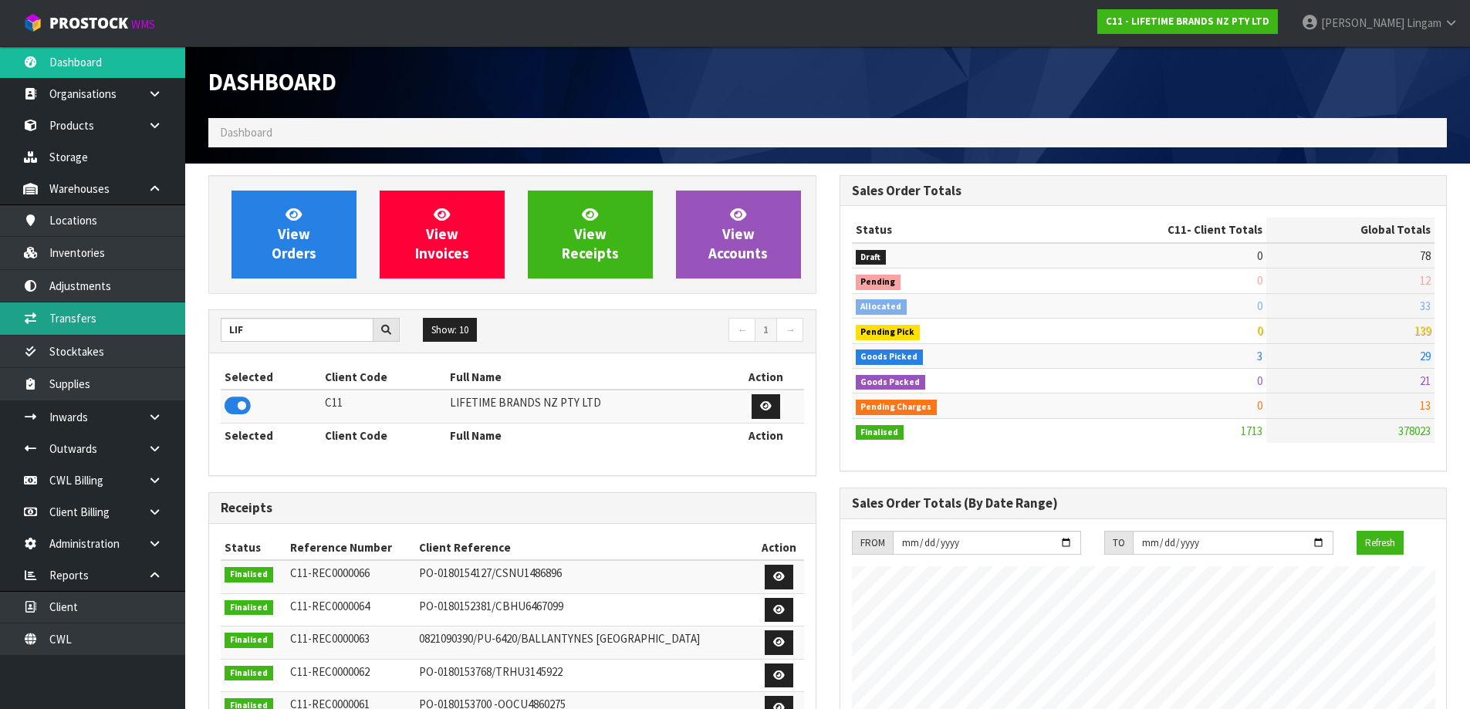
click at [89, 325] on link "Transfers" at bounding box center [92, 319] width 185 height 32
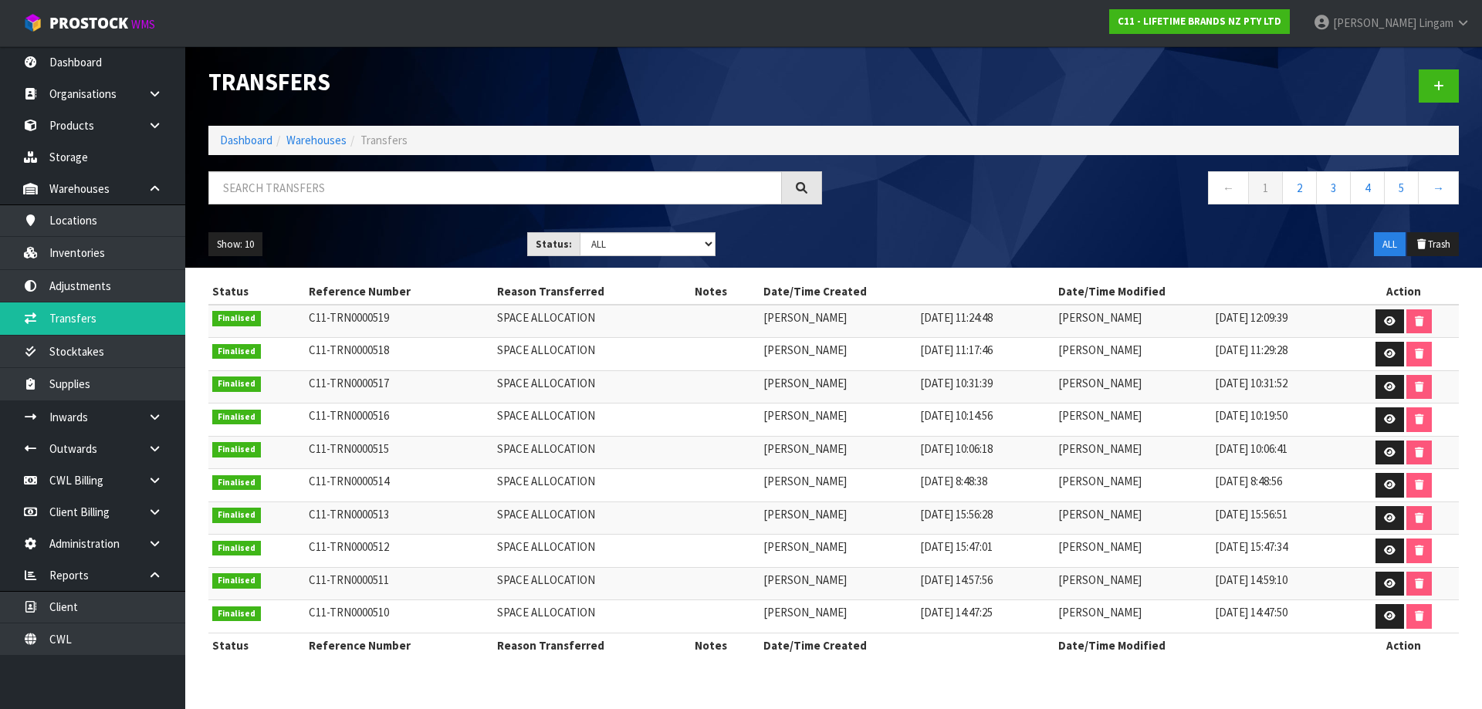
click at [1003, 220] on div "← 1 2 3 4 5 →" at bounding box center [1152, 195] width 637 height 49
click at [1389, 486] on icon at bounding box center [1390, 485] width 12 height 10
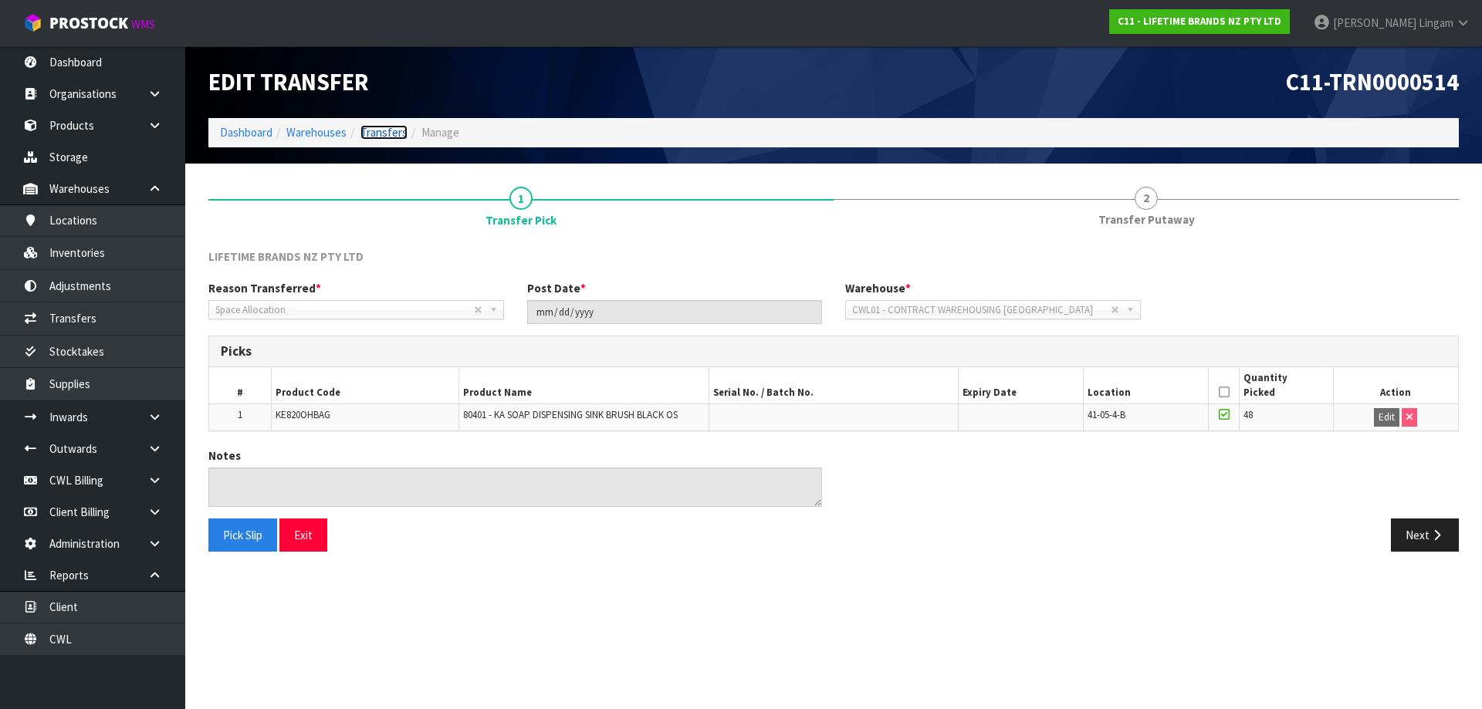
click at [370, 131] on link "Transfers" at bounding box center [383, 132] width 47 height 15
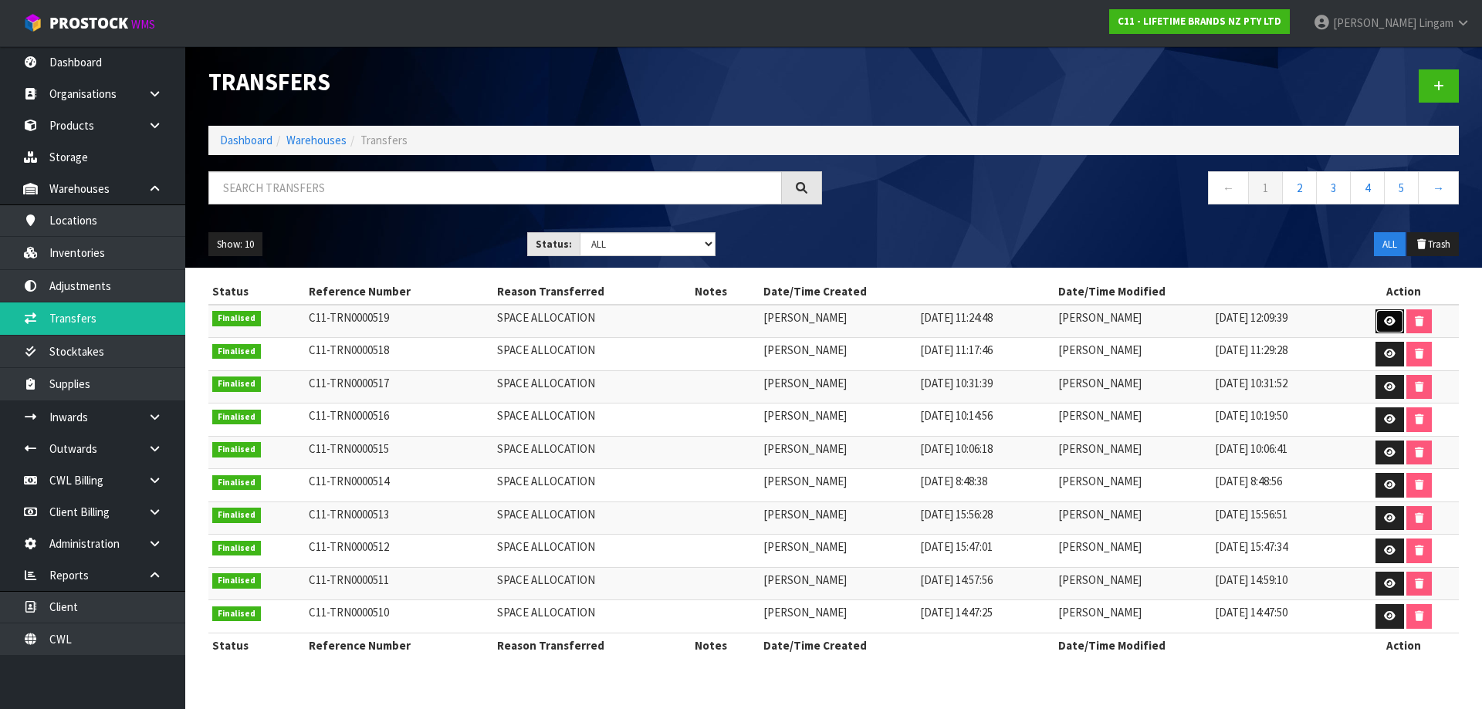
click at [1389, 317] on icon at bounding box center [1390, 321] width 12 height 10
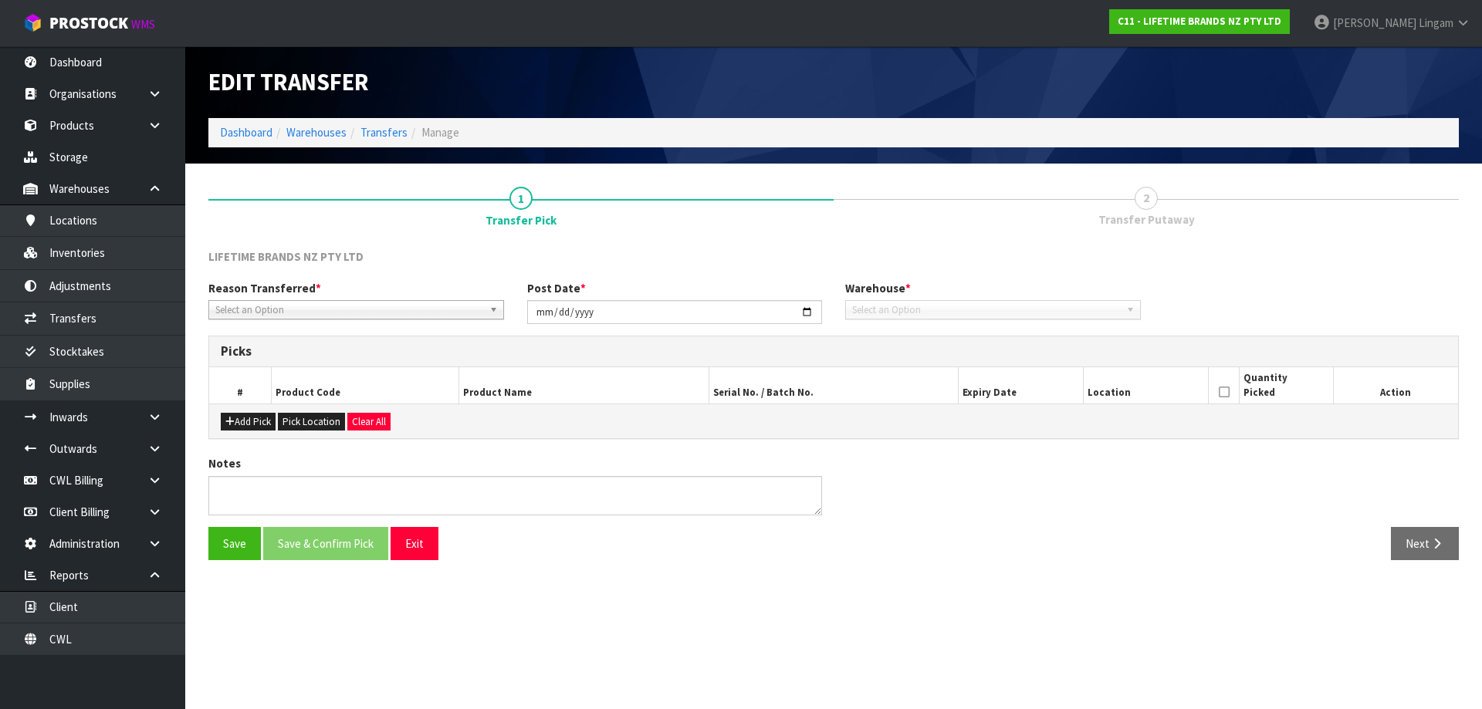
type input "[DATE]"
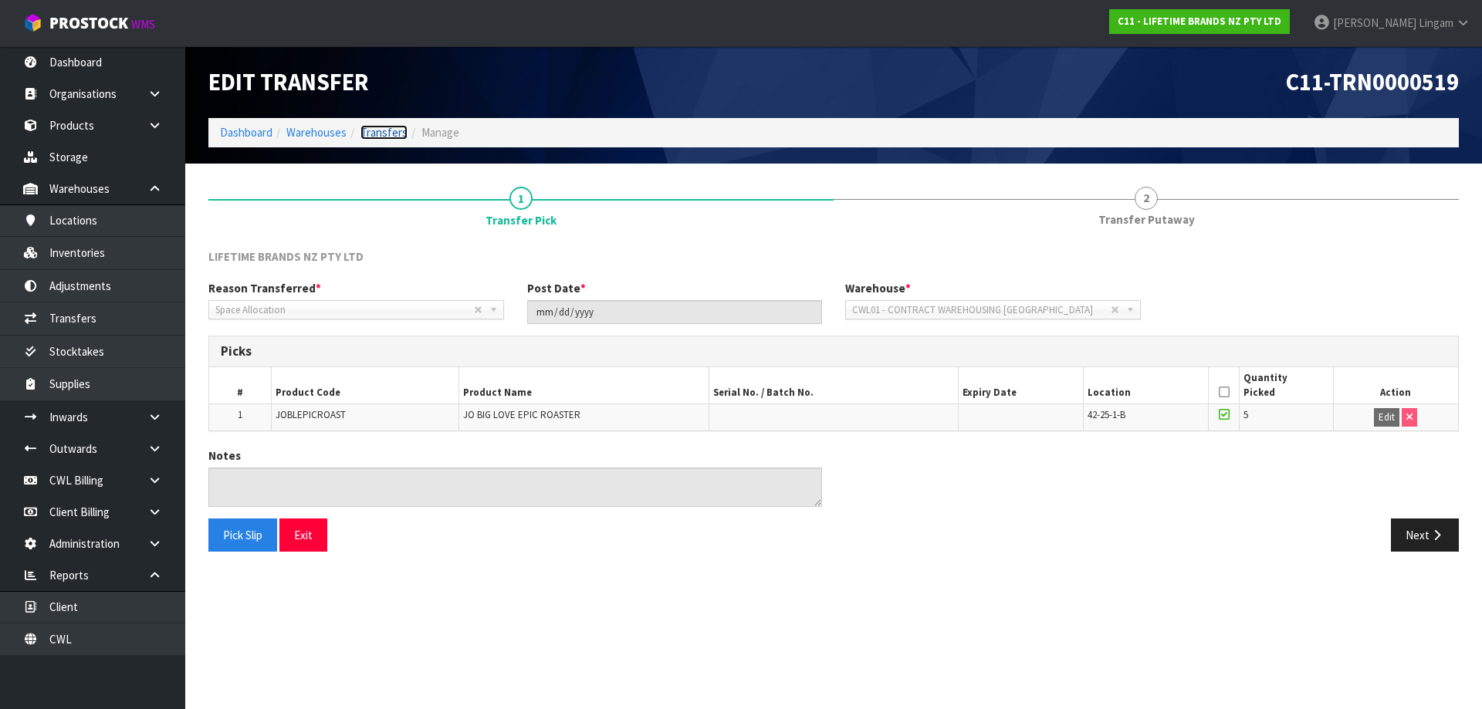
click at [388, 134] on link "Transfers" at bounding box center [383, 132] width 47 height 15
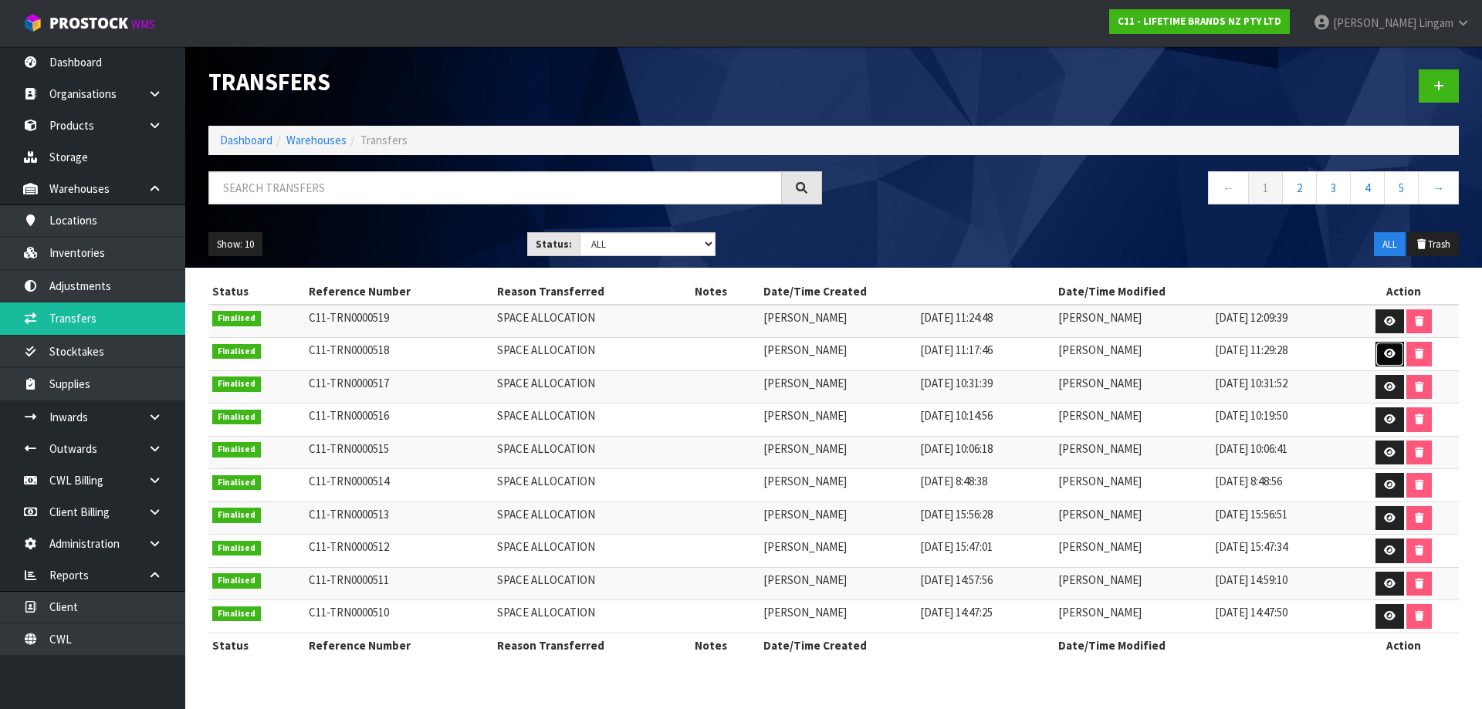
click at [1390, 354] on icon at bounding box center [1390, 354] width 12 height 10
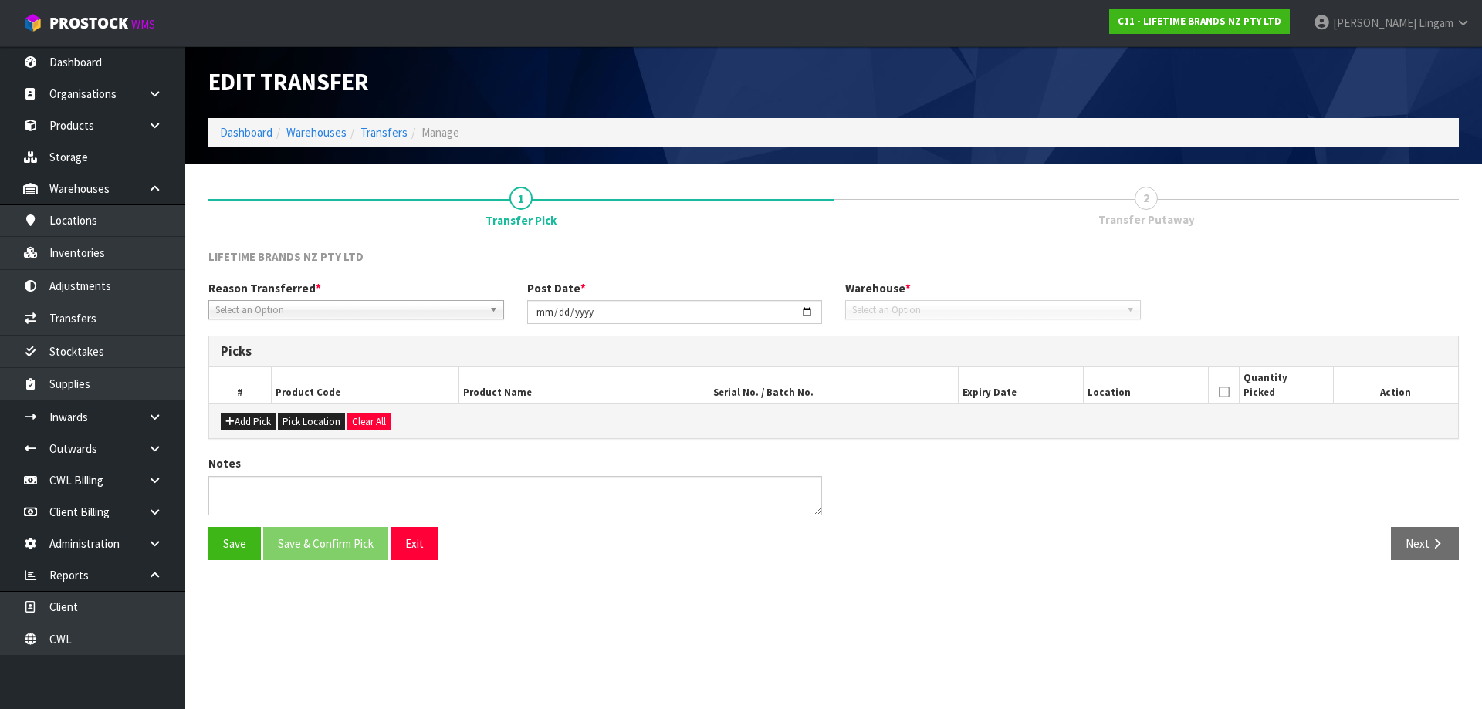
type input "[DATE]"
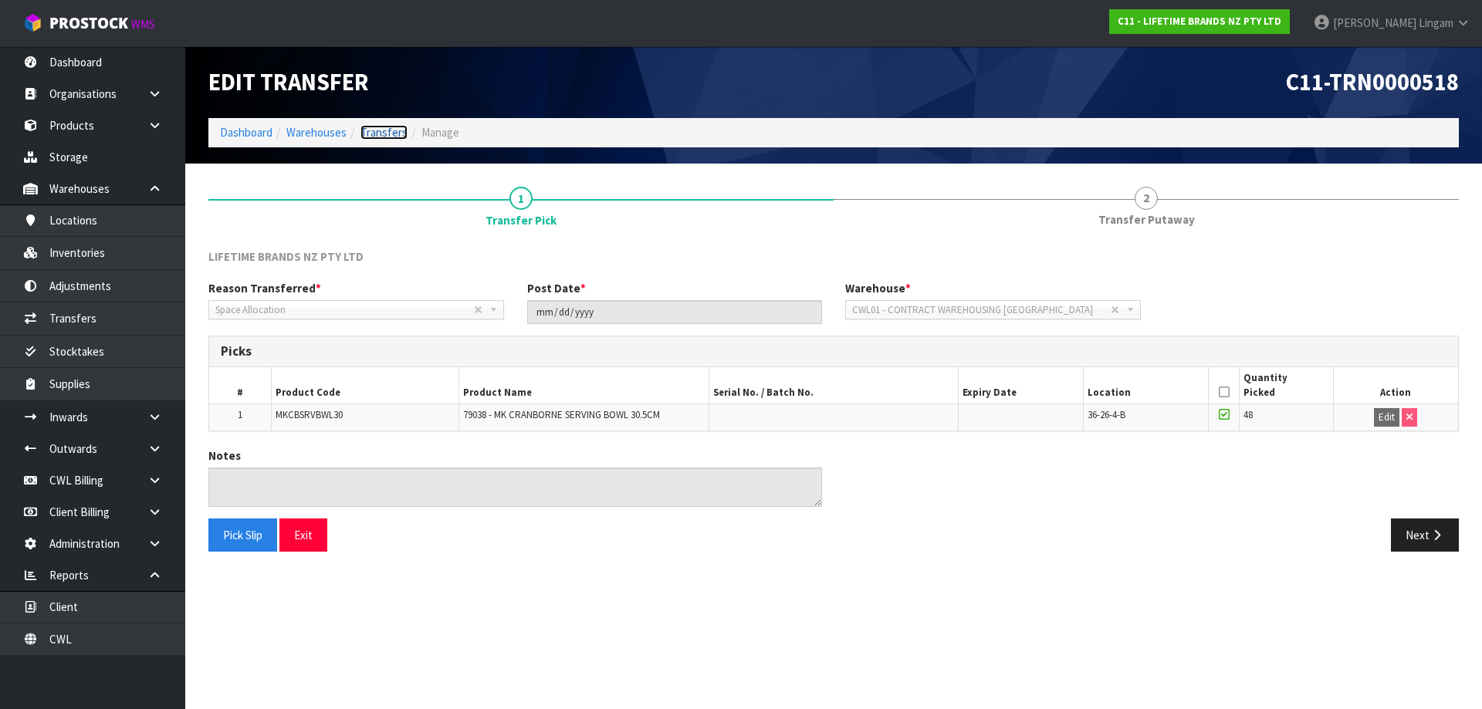
click at [394, 127] on link "Transfers" at bounding box center [383, 132] width 47 height 15
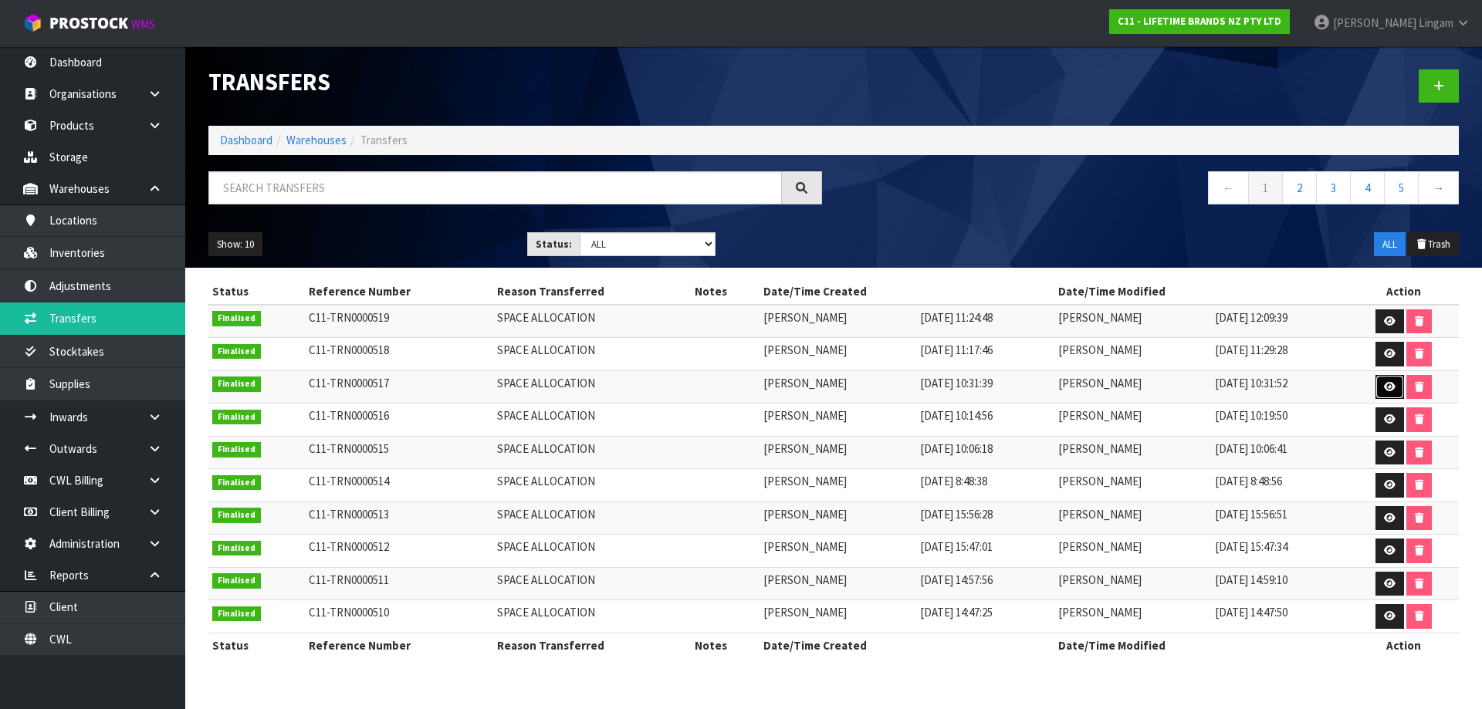
click at [1395, 391] on icon at bounding box center [1390, 387] width 12 height 10
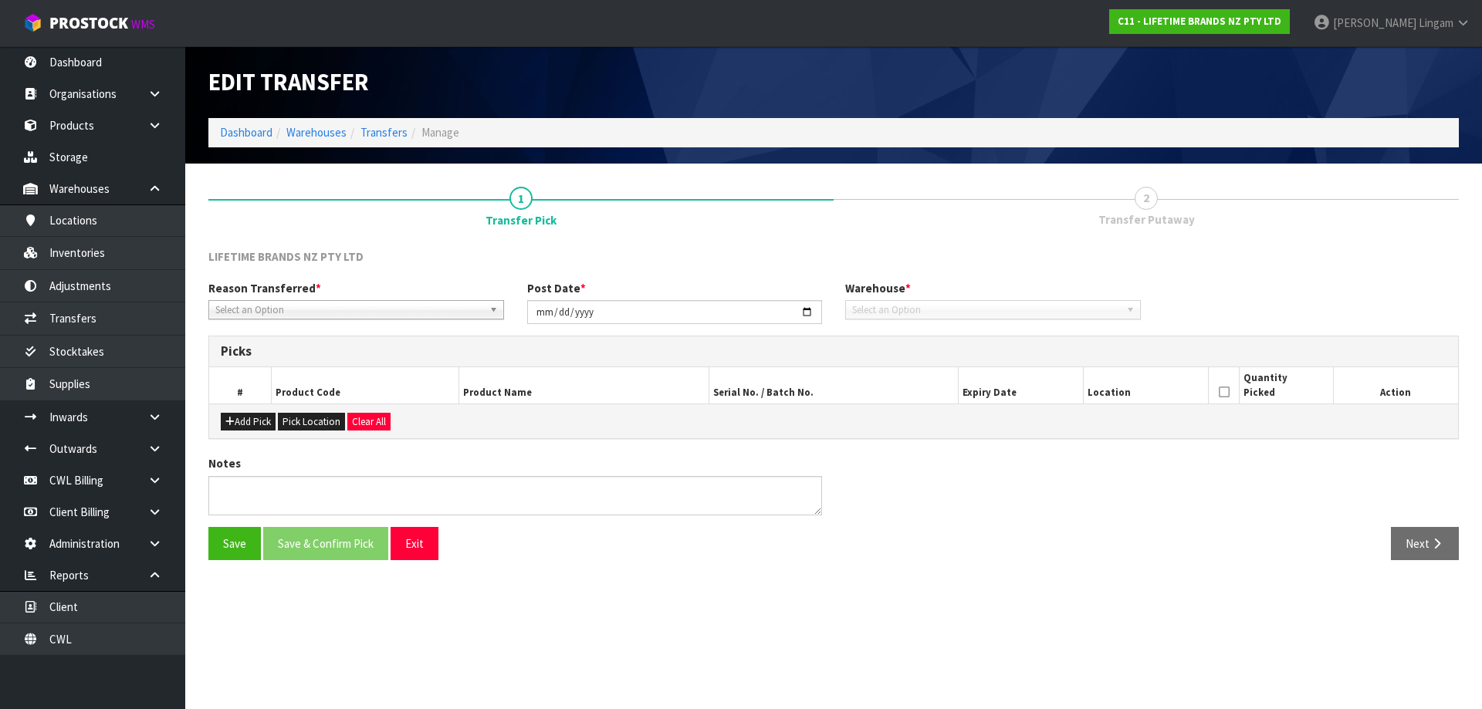
type input "[DATE]"
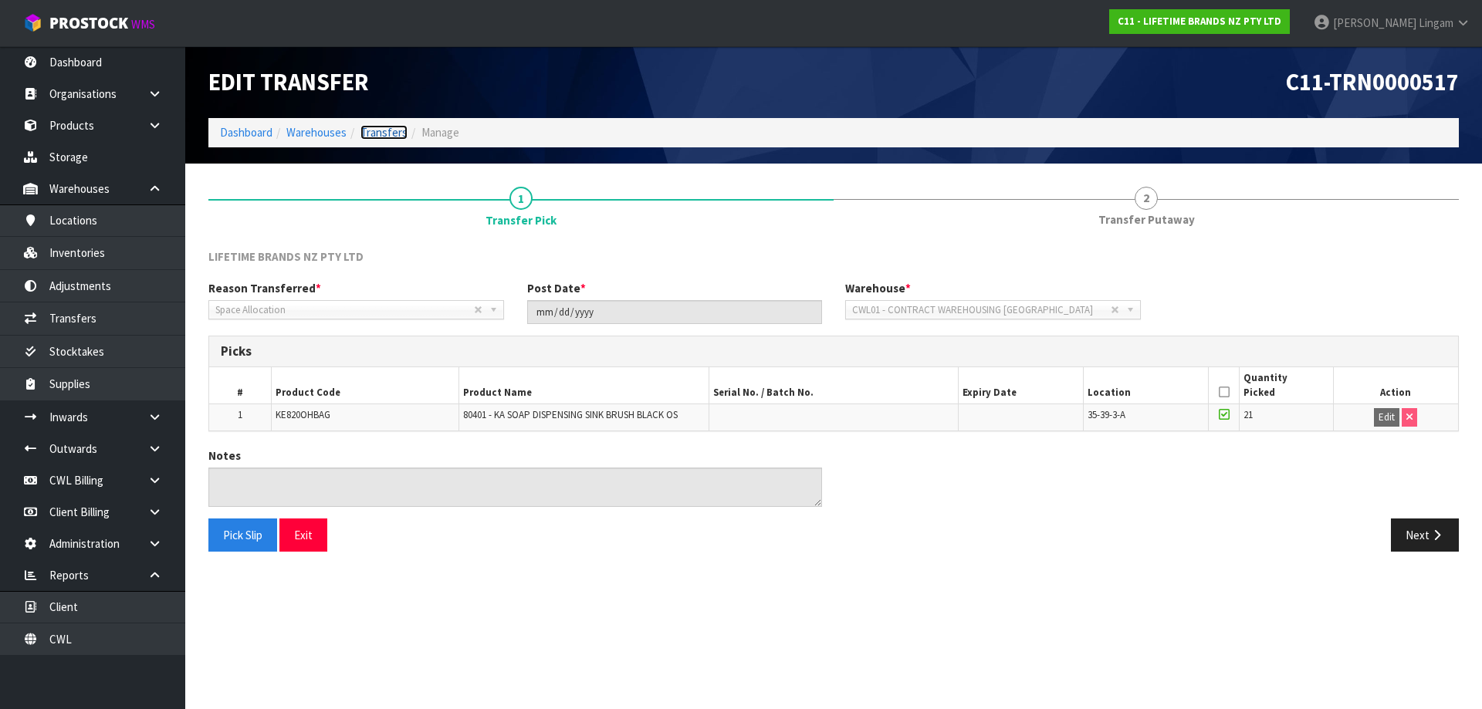
click at [391, 128] on link "Transfers" at bounding box center [383, 132] width 47 height 15
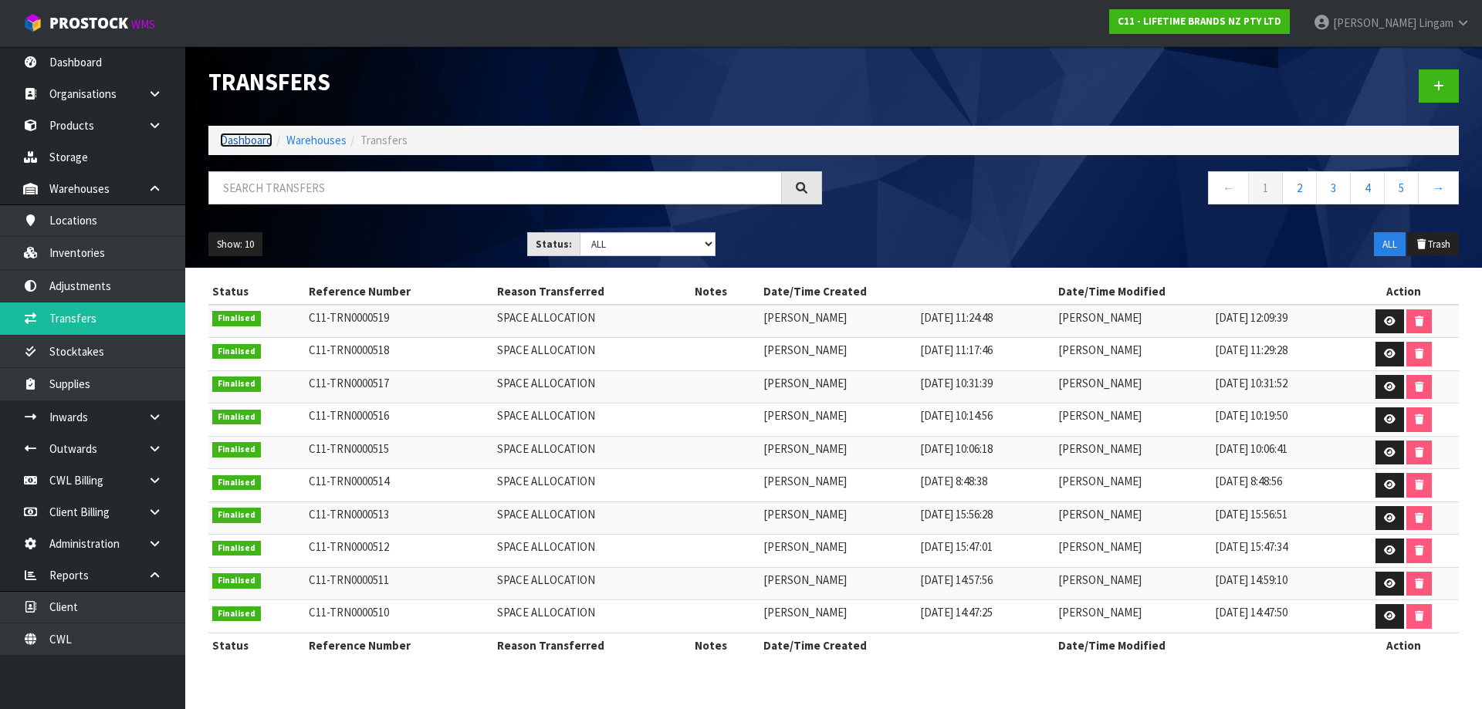
click at [255, 139] on link "Dashboard" at bounding box center [246, 140] width 52 height 15
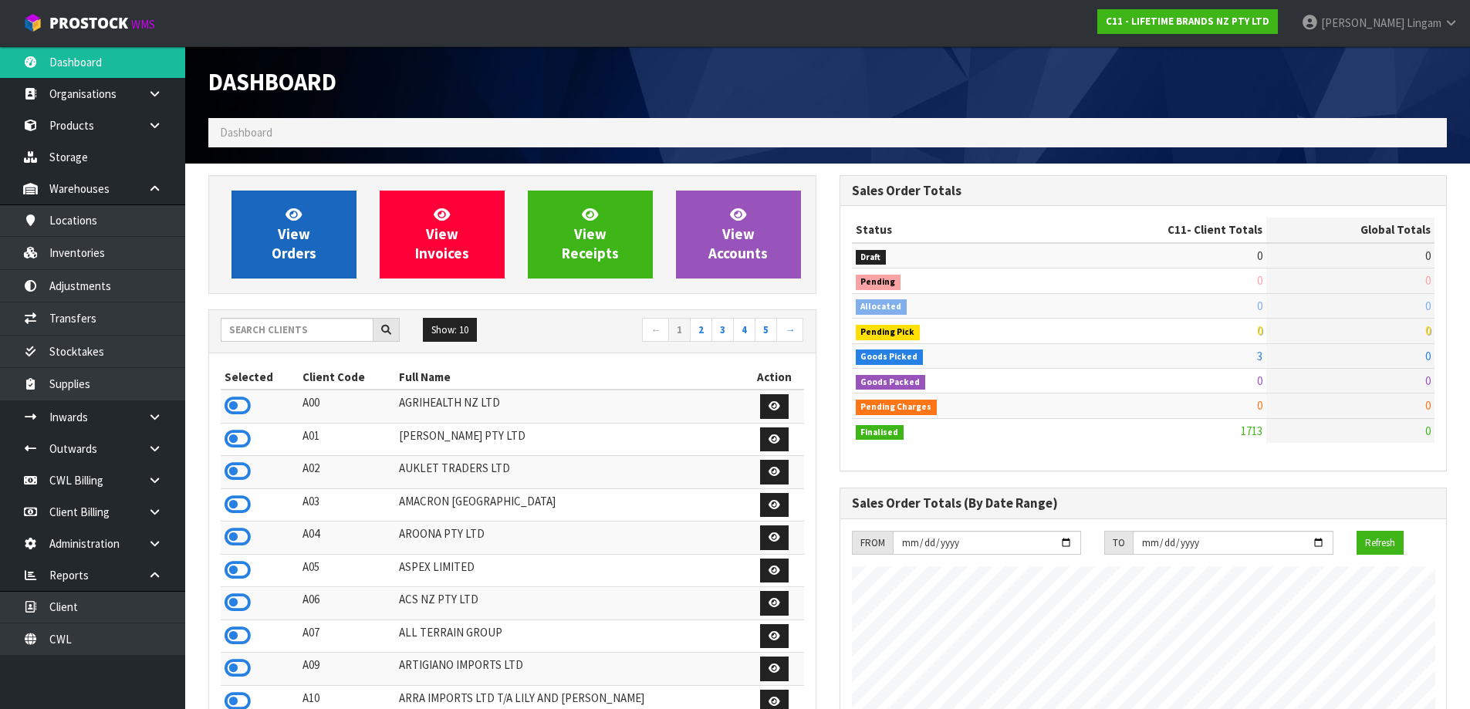
scroll to position [1169, 631]
click at [244, 402] on icon at bounding box center [238, 405] width 26 height 23
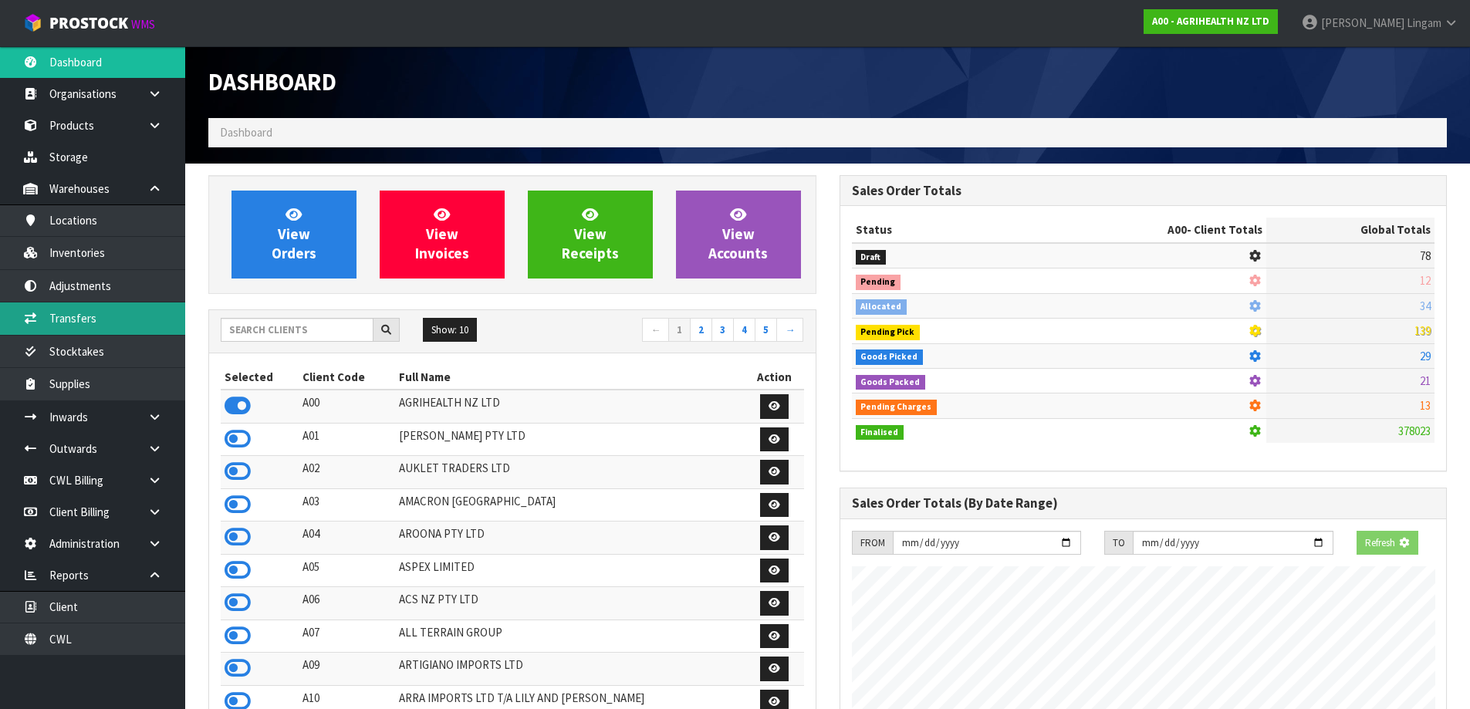
scroll to position [962, 631]
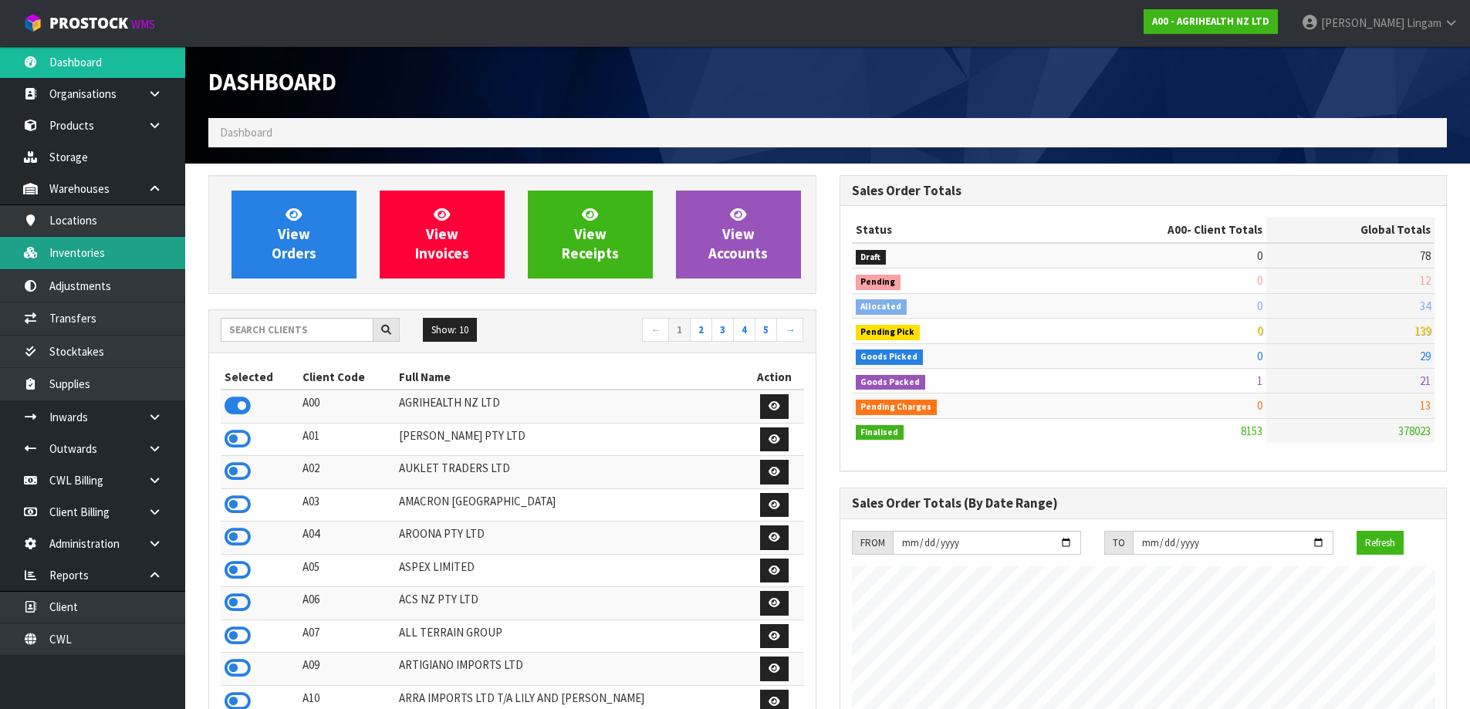
click at [127, 259] on link "Inventories" at bounding box center [92, 253] width 185 height 32
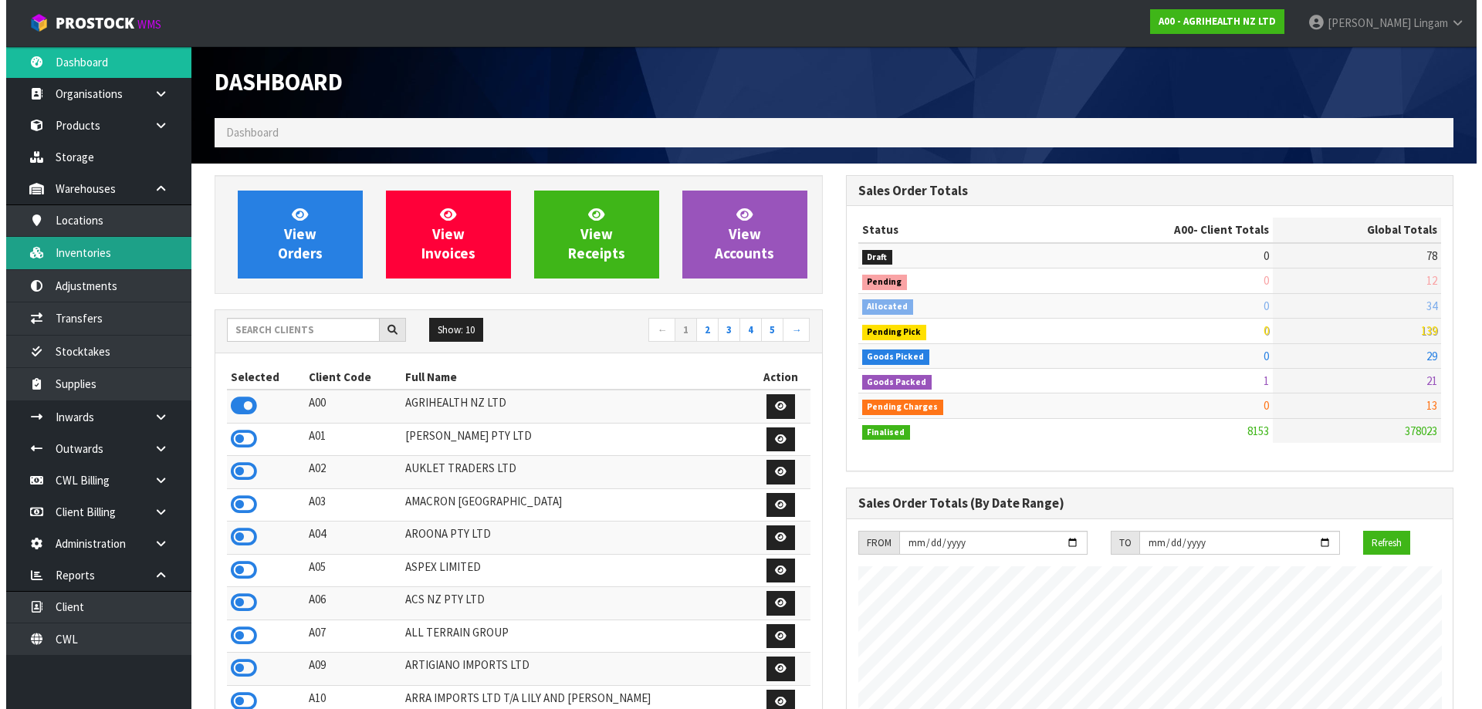
scroll to position [1169, 631]
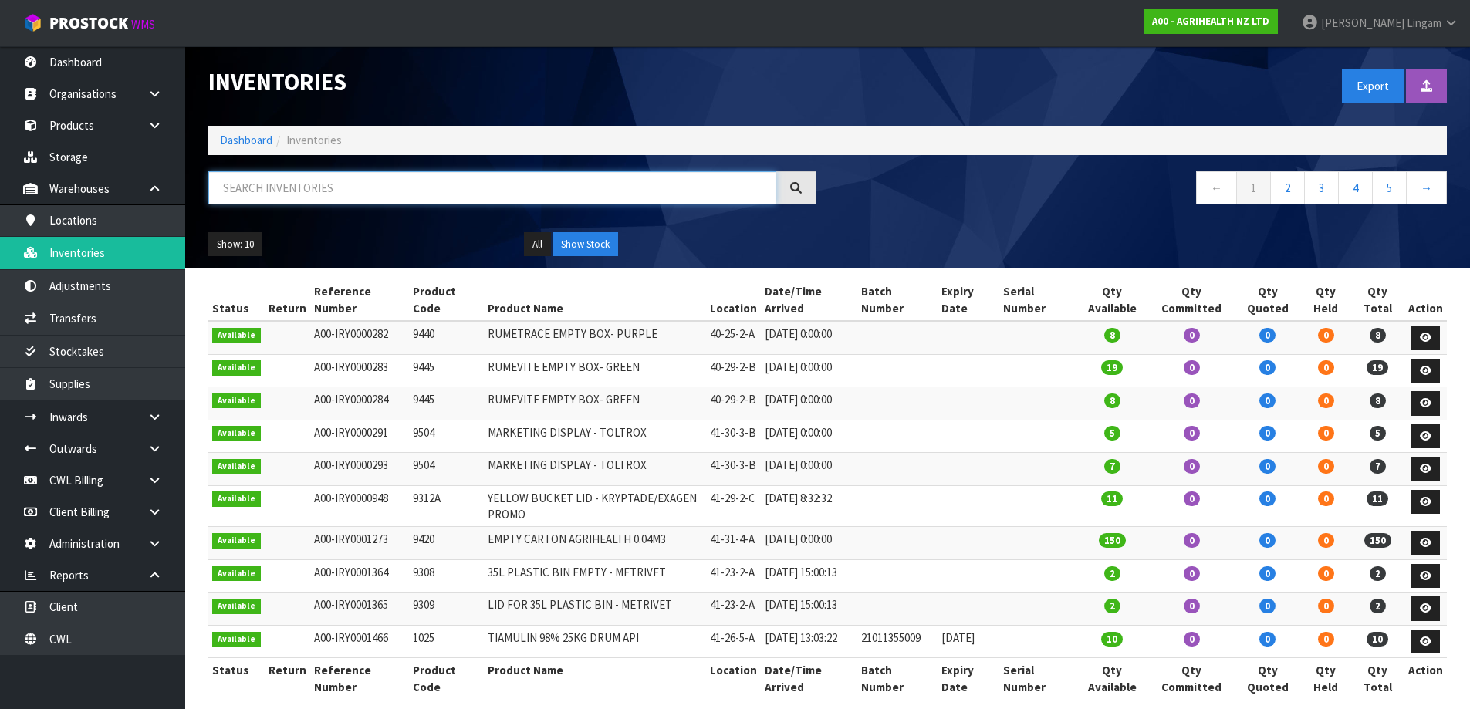
click at [495, 189] on input "text" at bounding box center [492, 187] width 568 height 33
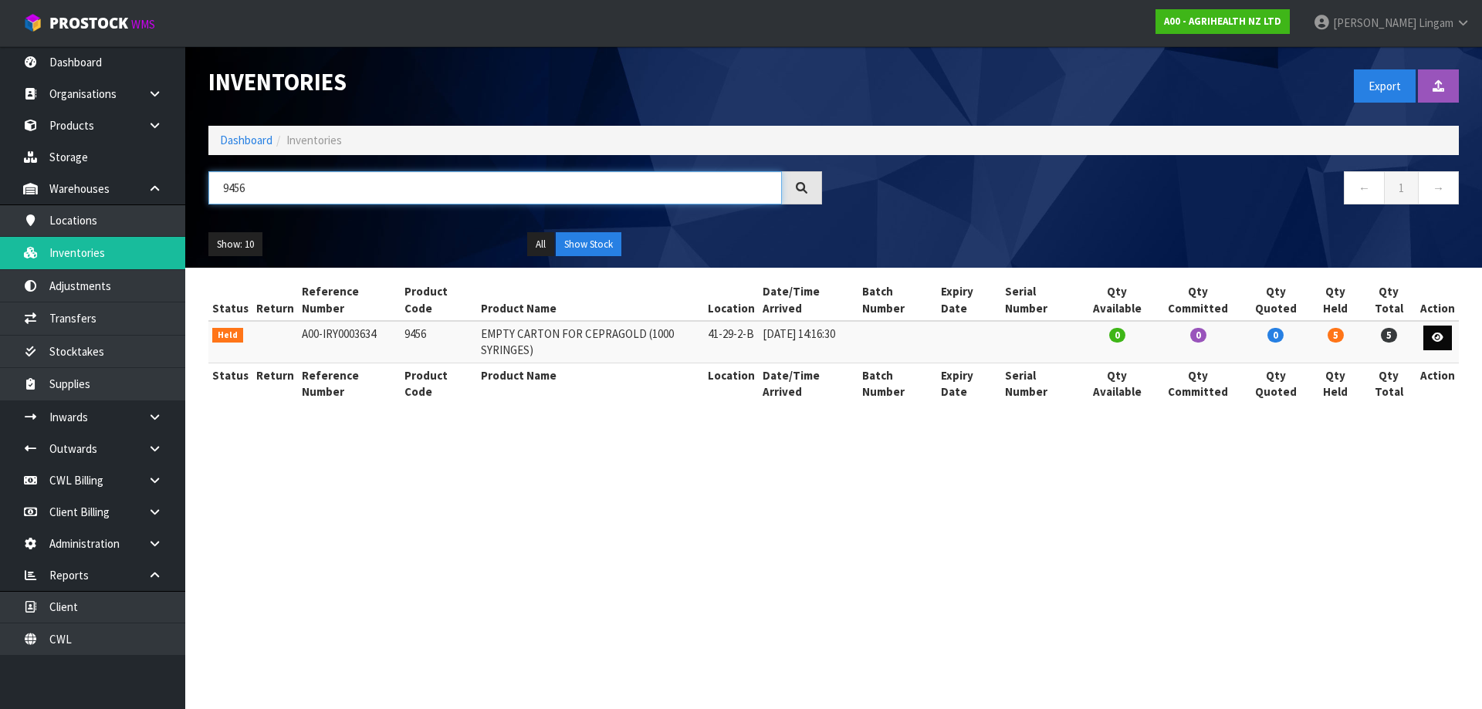
type input "9456"
click at [1436, 333] on icon at bounding box center [1438, 338] width 12 height 10
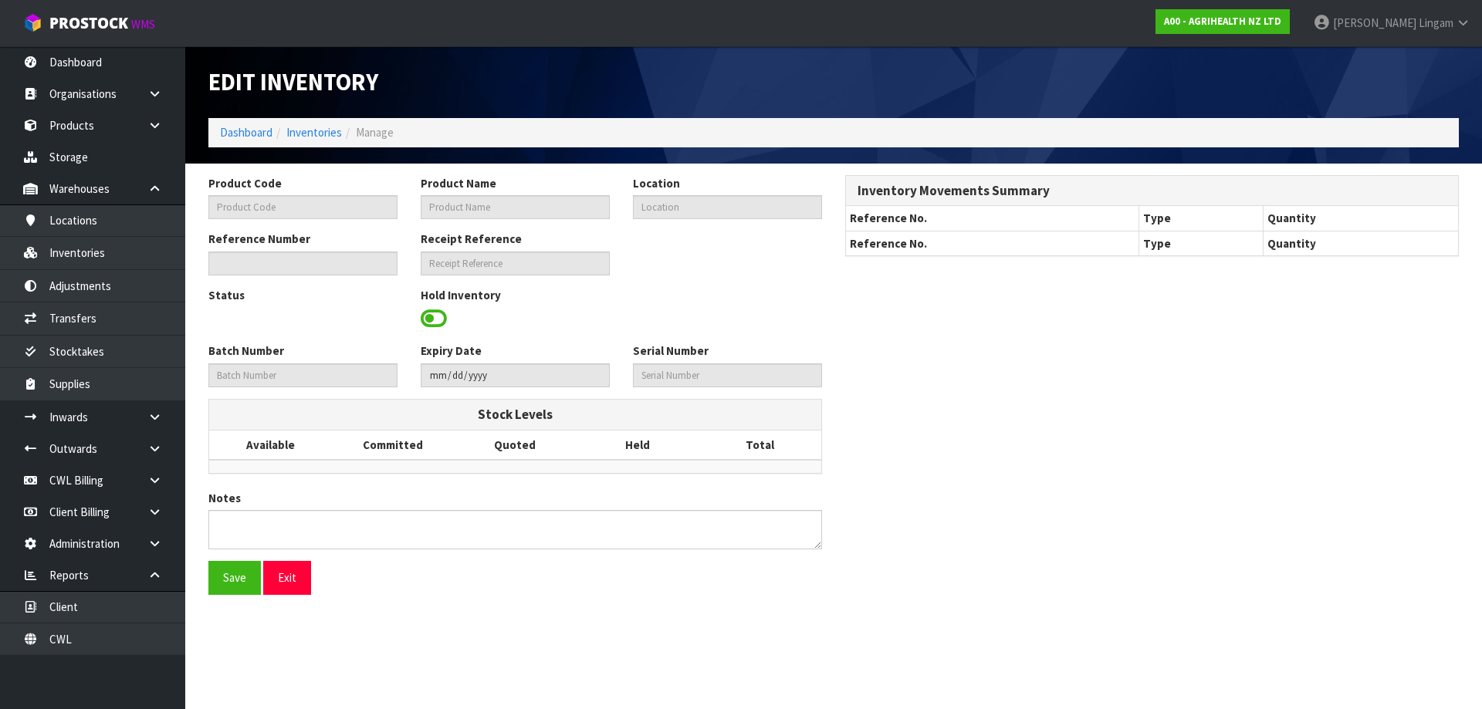
type input "9456"
type input "EMPTY CARTON FOR CEPRAGOLD (1000 SYRINGES)"
type input "41-29-2-B"
type input "A00-IRY0003634"
type input "A00-REC0000738"
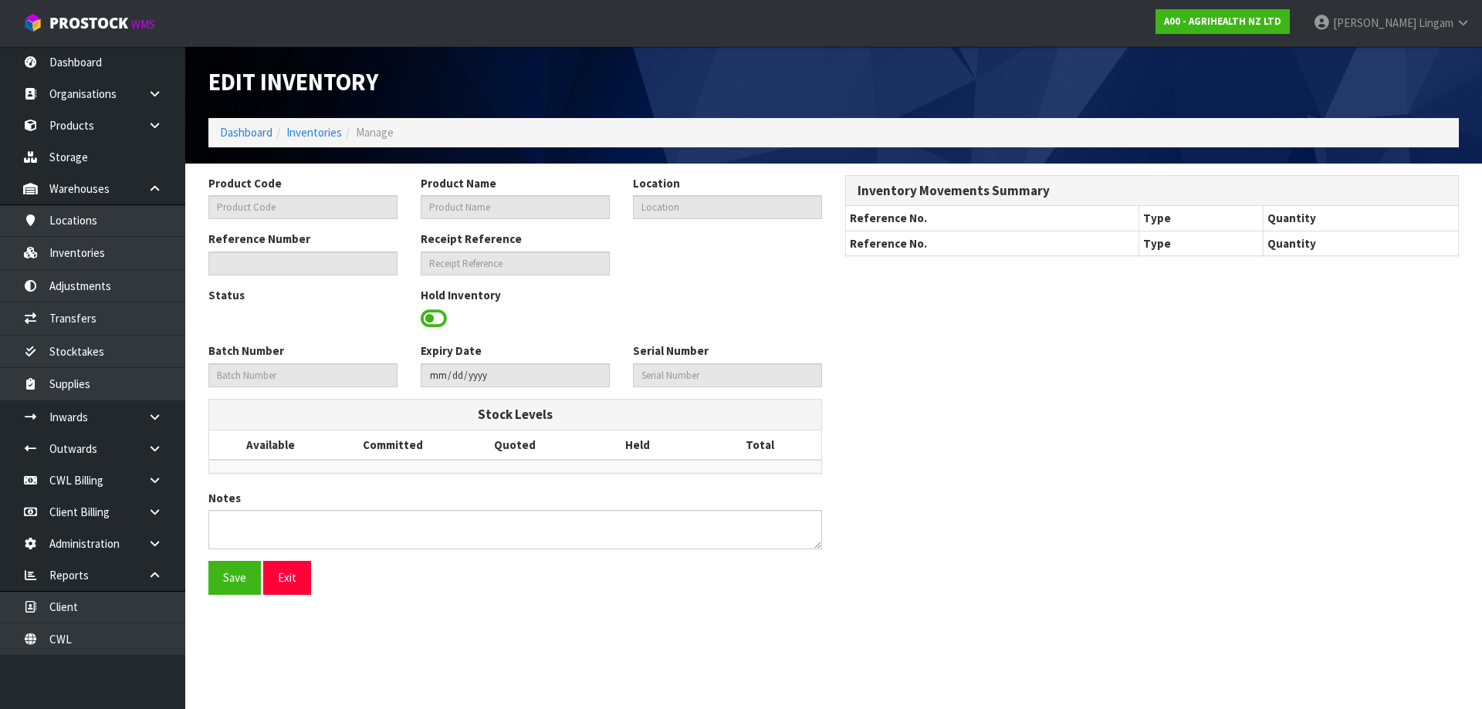
type textarea "9456 = THESE ARE EMPTY CARTONS THAT LUCY ASKED TO KEEP IN DAMAGE LOCATION FOR R…"
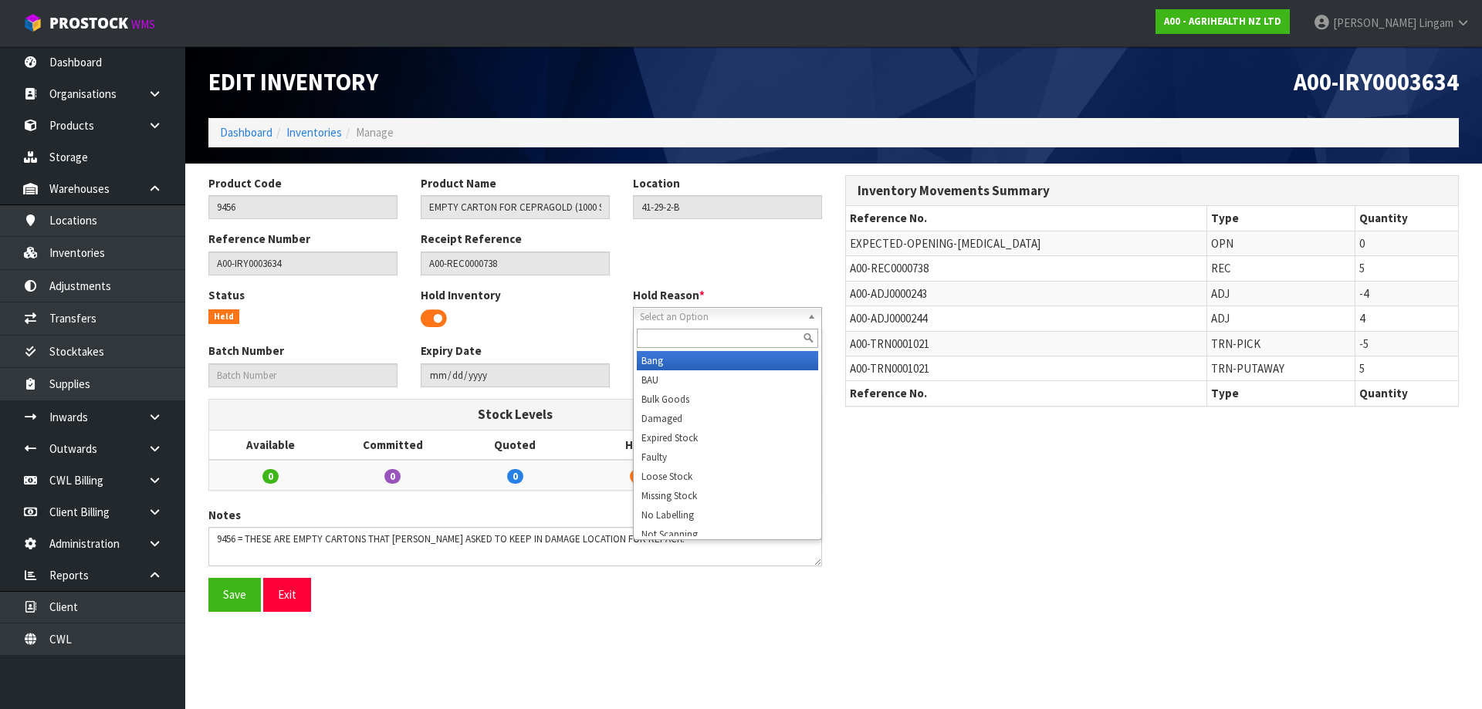
click at [718, 320] on span "Select an Option" at bounding box center [720, 317] width 161 height 19
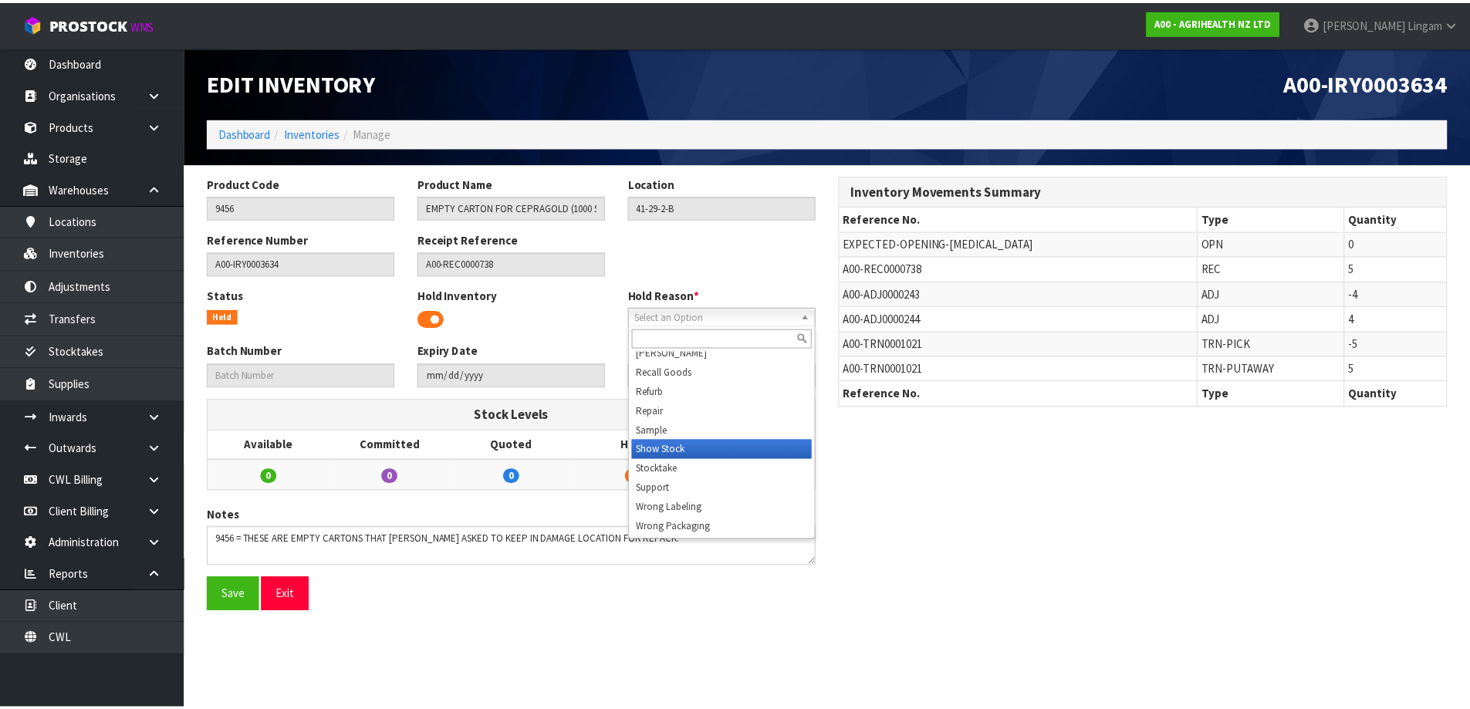
scroll to position [8, 0]
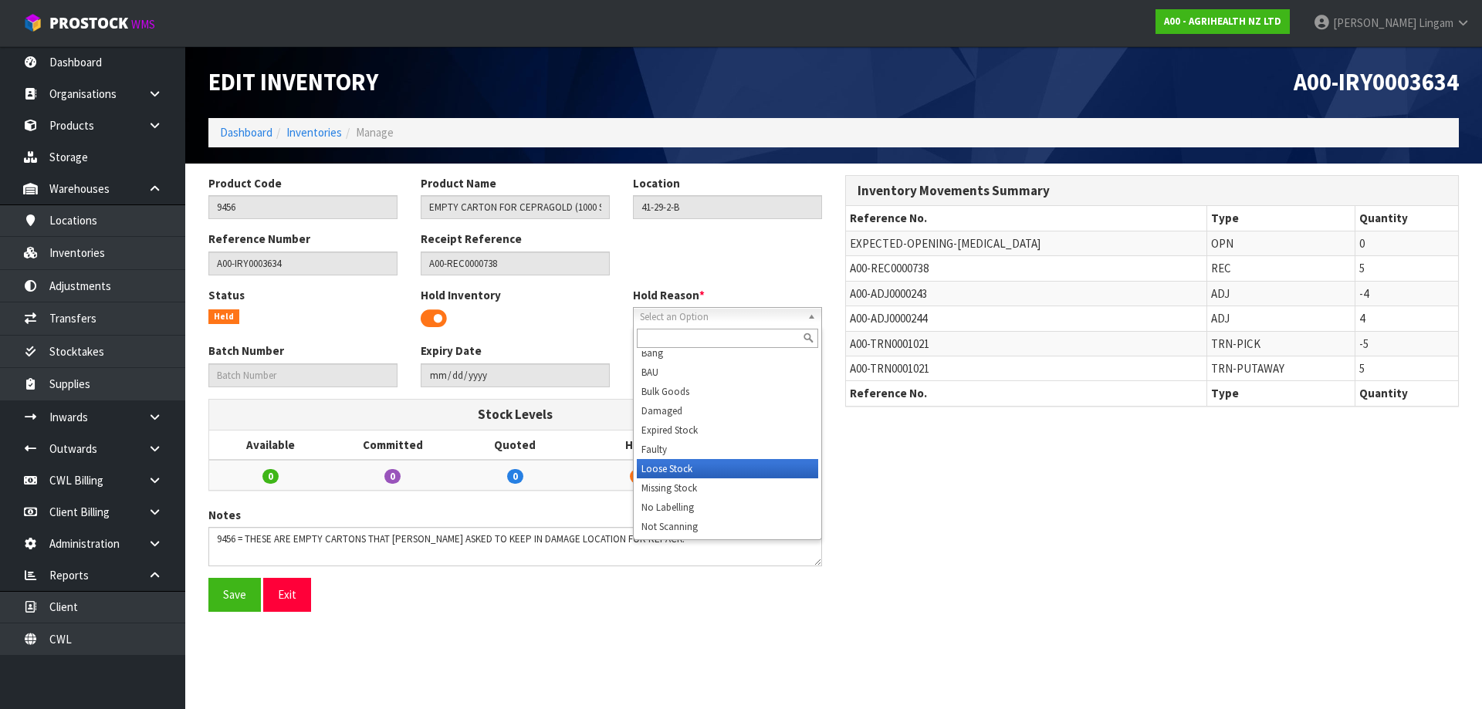
click at [738, 469] on li "Loose Stock" at bounding box center [727, 468] width 181 height 19
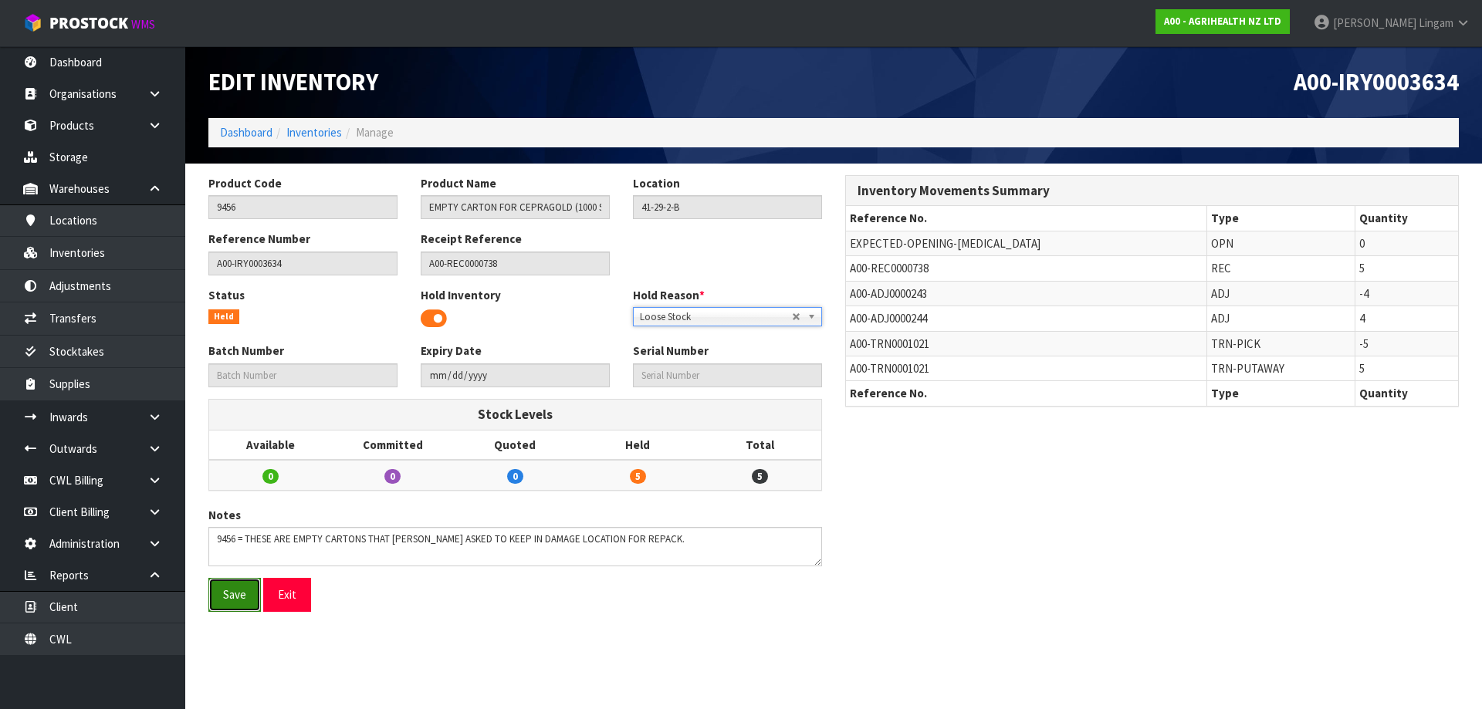
click at [224, 587] on button "Save" at bounding box center [234, 594] width 52 height 33
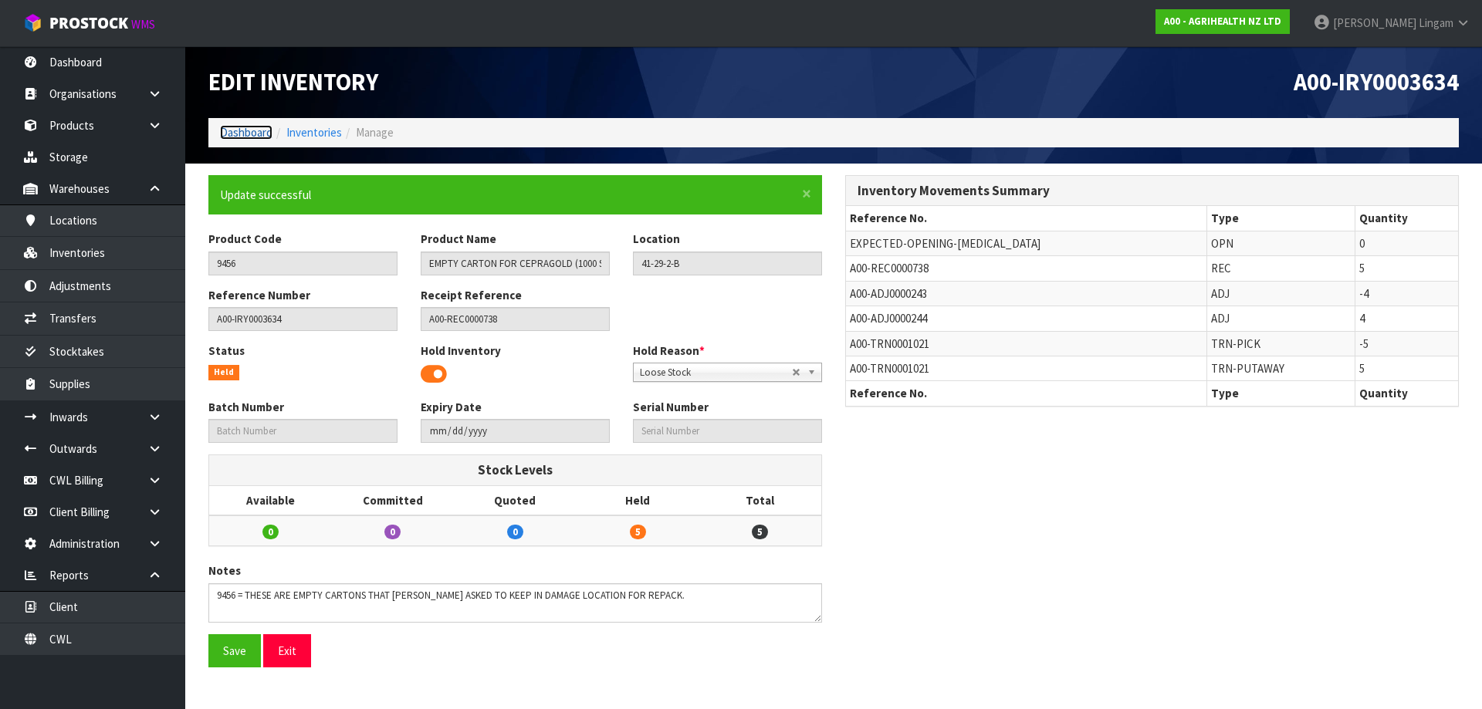
click at [244, 138] on link "Dashboard" at bounding box center [246, 132] width 52 height 15
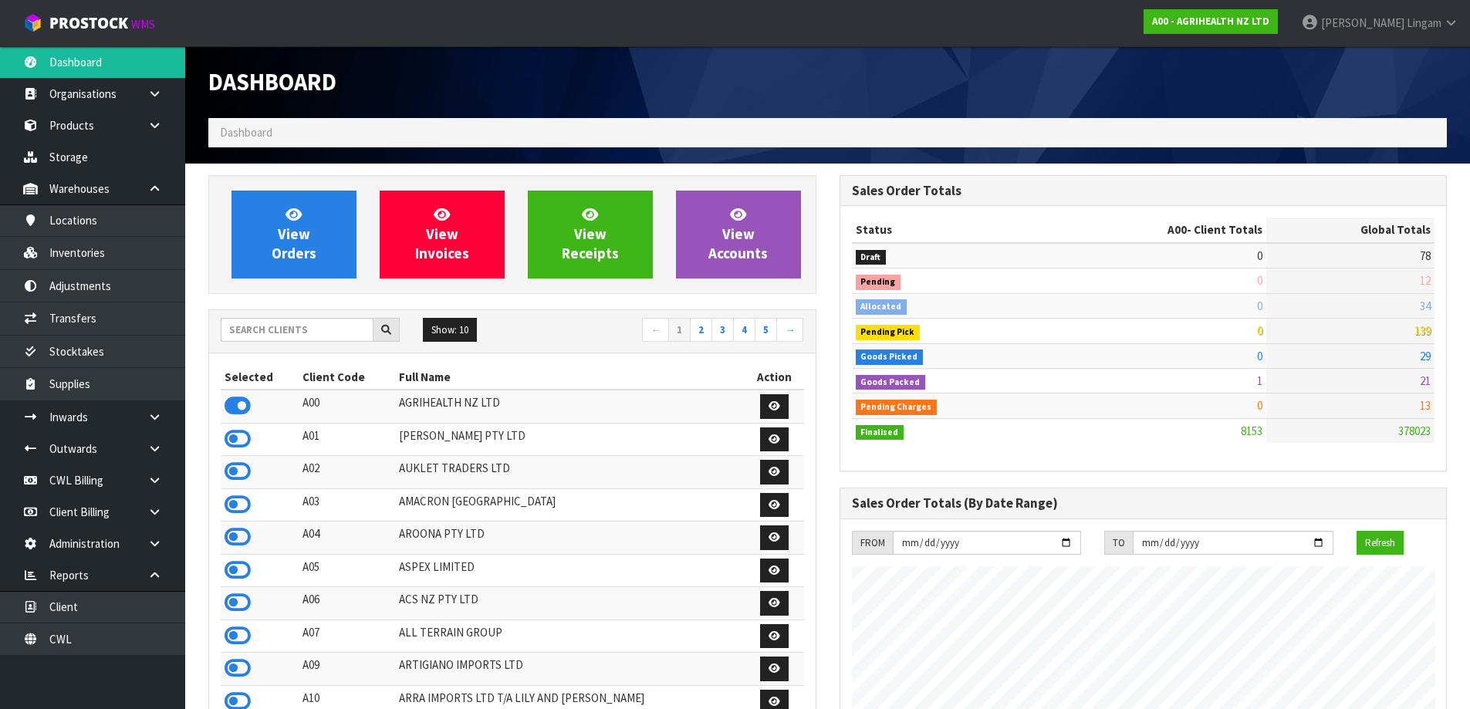
scroll to position [1169, 631]
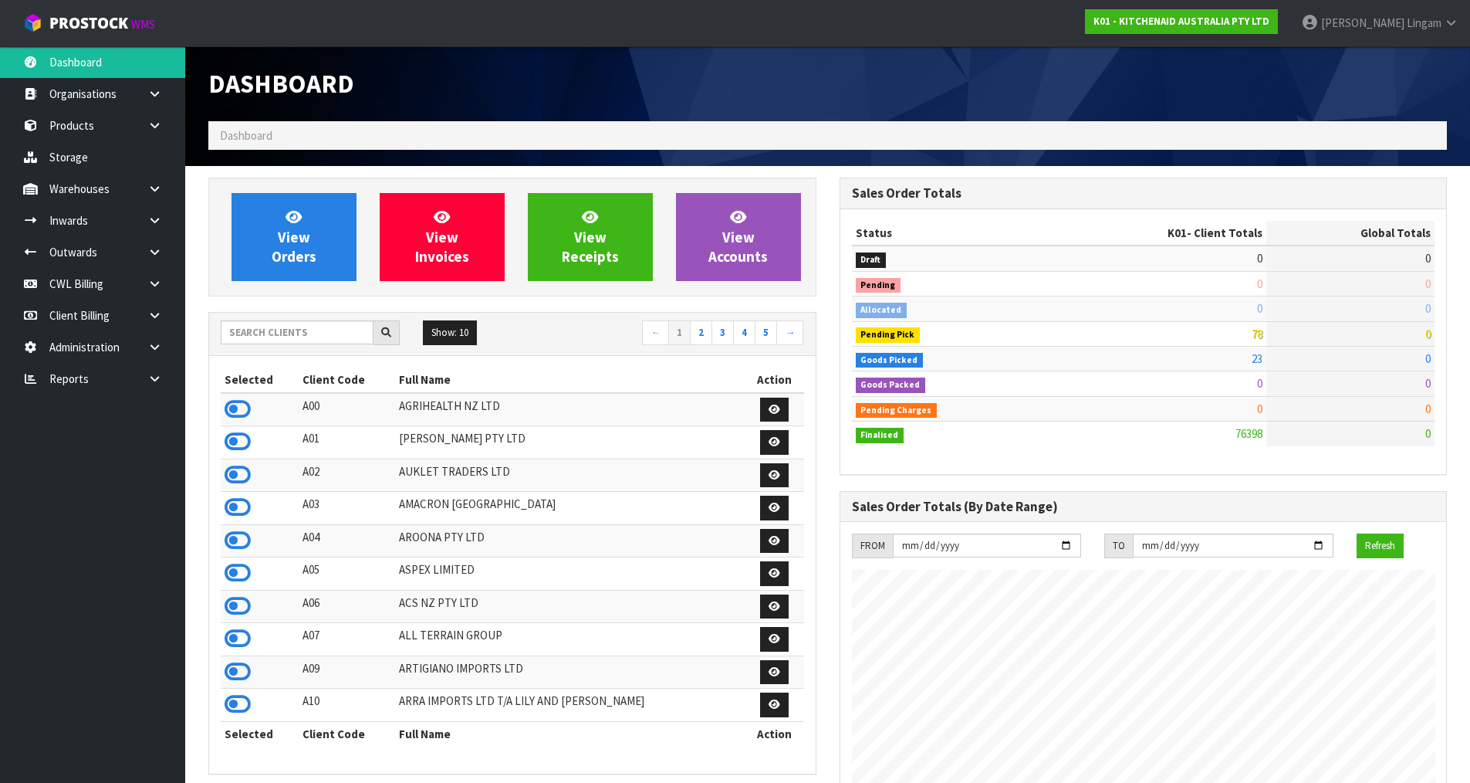
scroll to position [1169, 631]
click at [351, 336] on input "text" at bounding box center [297, 332] width 153 height 24
click at [290, 330] on input "text" at bounding box center [297, 332] width 153 height 24
click at [162, 369] on link at bounding box center [160, 379] width 49 height 32
click at [136, 453] on link "CWL" at bounding box center [92, 443] width 185 height 32
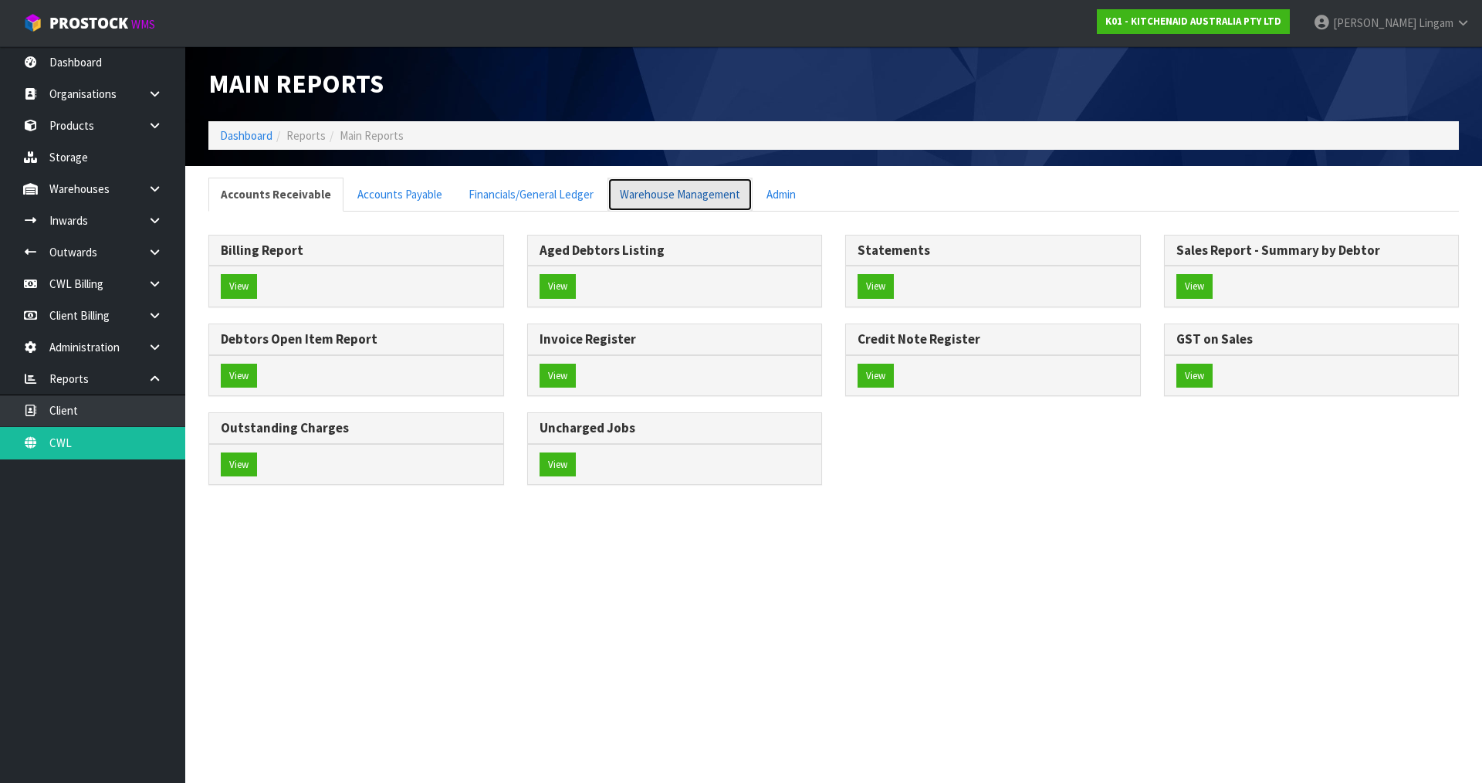
click at [656, 195] on link "Warehouse Management" at bounding box center [679, 194] width 145 height 33
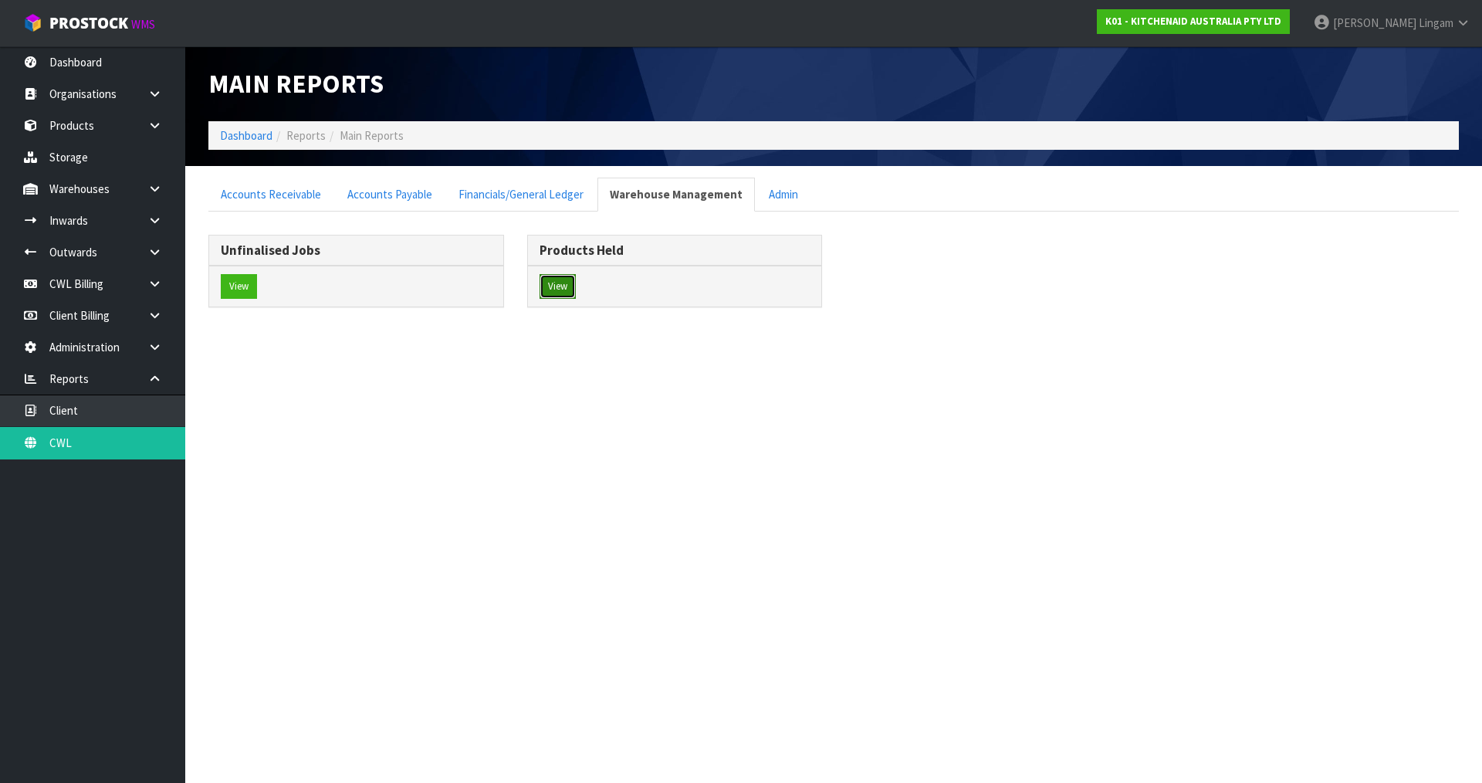
click at [550, 282] on button "View" at bounding box center [558, 286] width 36 height 25
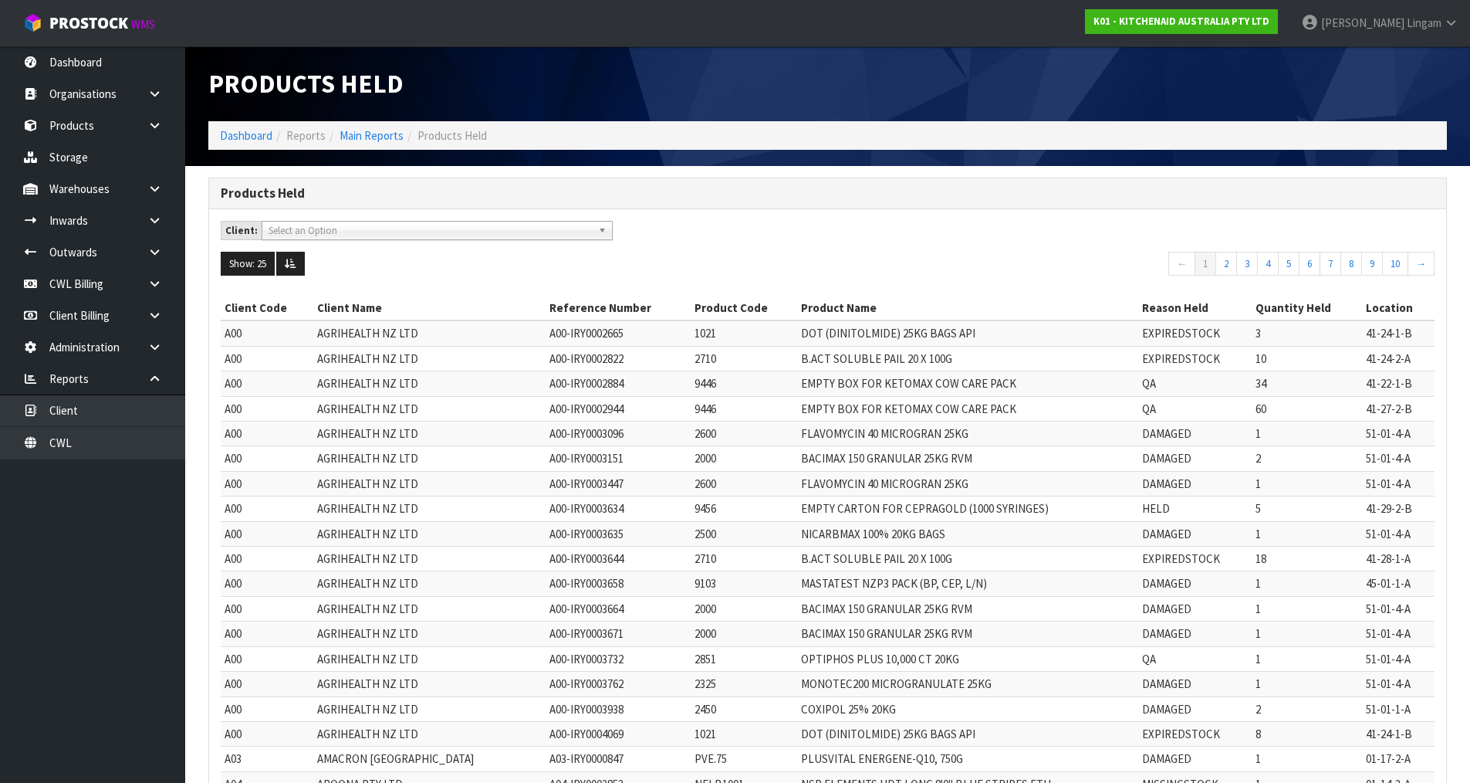
click at [463, 232] on span "Select an Option" at bounding box center [430, 231] width 323 height 19
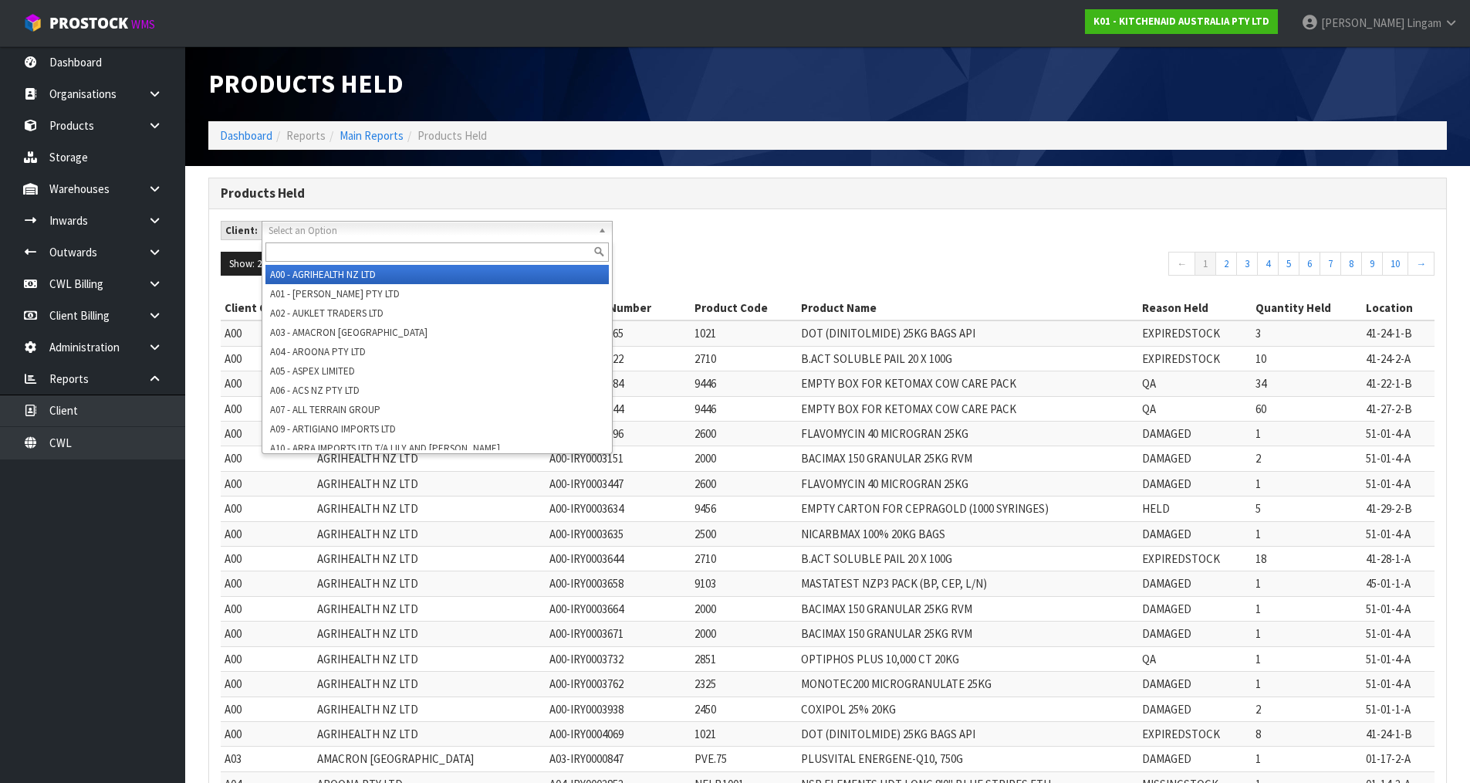
click at [817, 221] on div "Client: A00 - AGRIHEALTH NZ LTD A01 - AGAIN FASTER PTY LTD A02 - AUKLET TRADERS…" at bounding box center [827, 236] width 1237 height 31
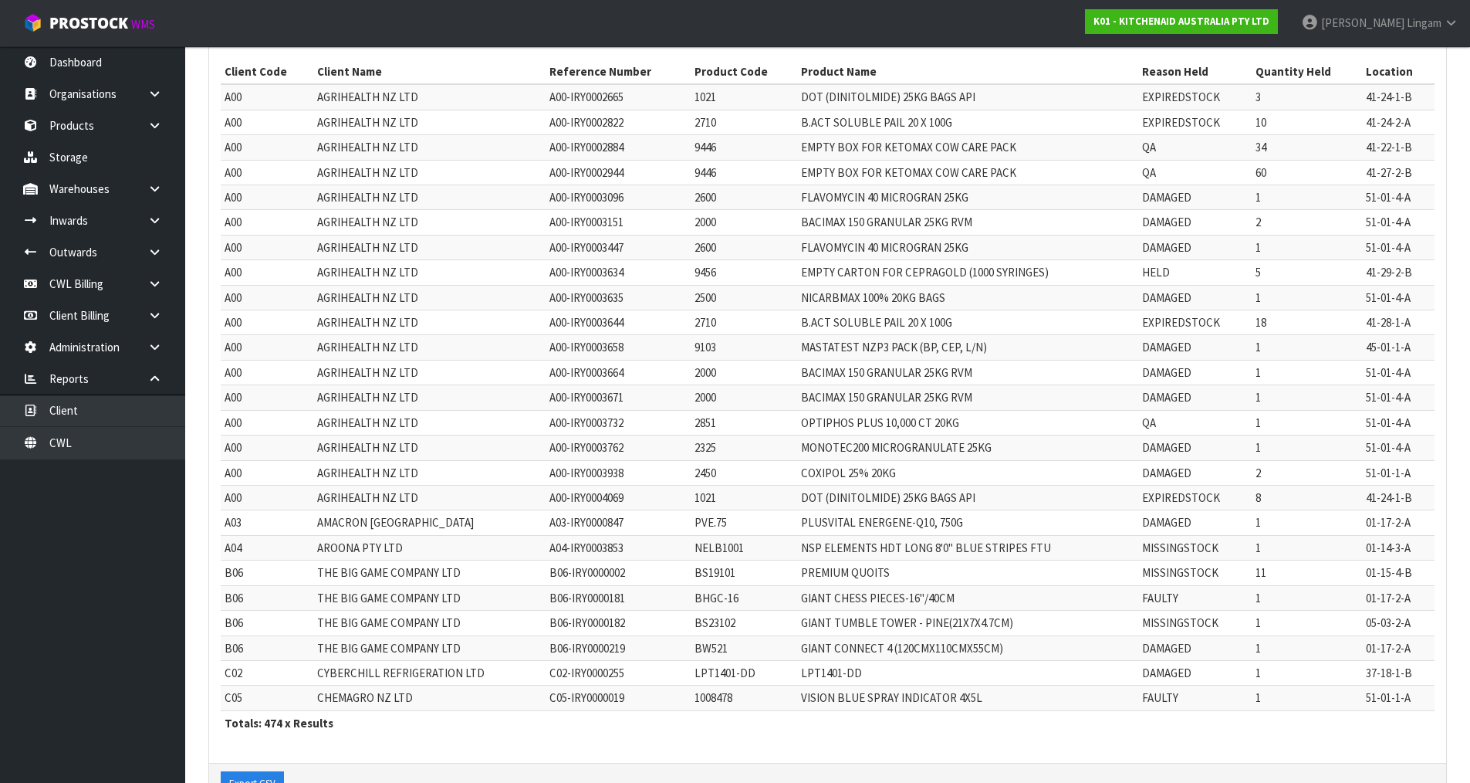
scroll to position [286, 0]
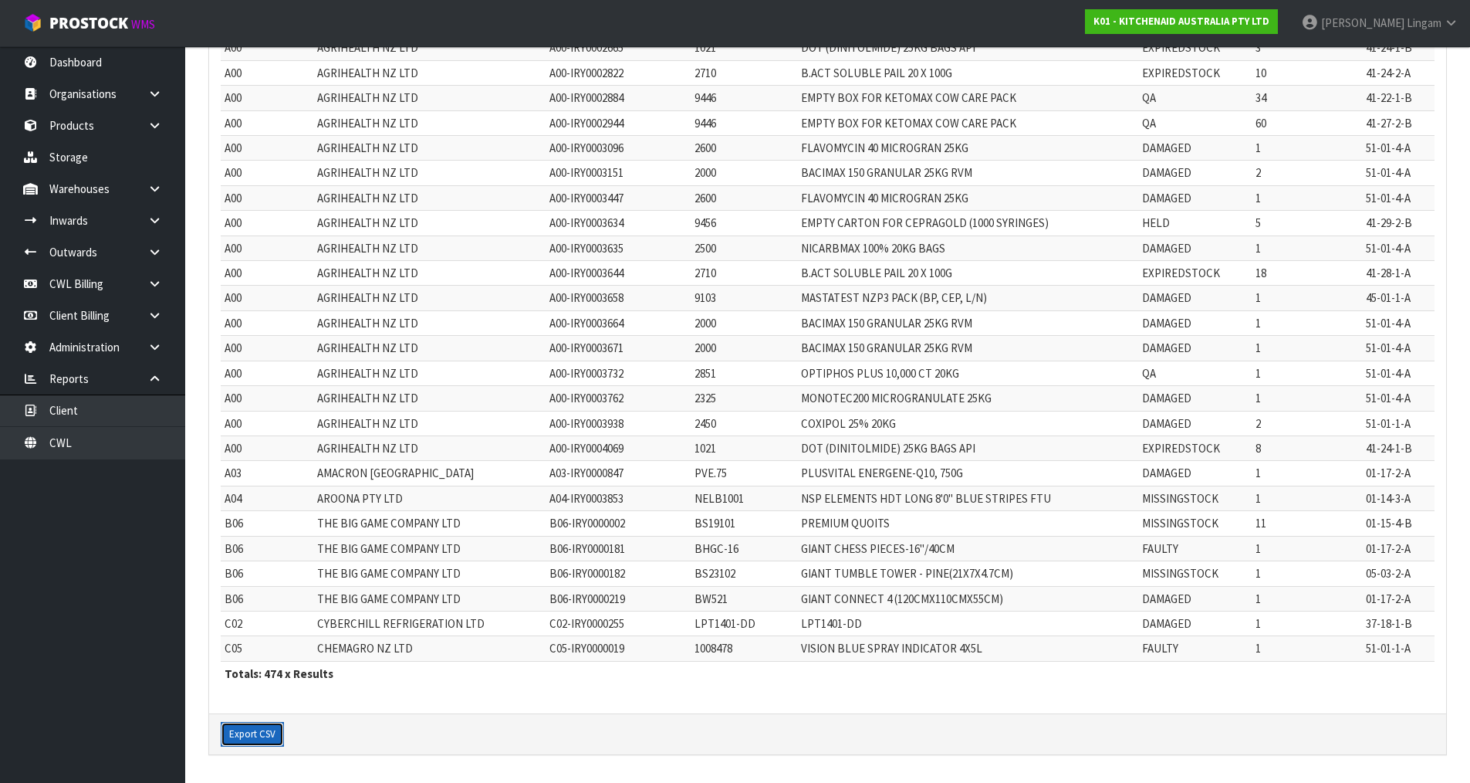
click at [247, 736] on button "Export CSV" at bounding box center [252, 734] width 63 height 25
click at [164, 186] on link at bounding box center [160, 189] width 49 height 32
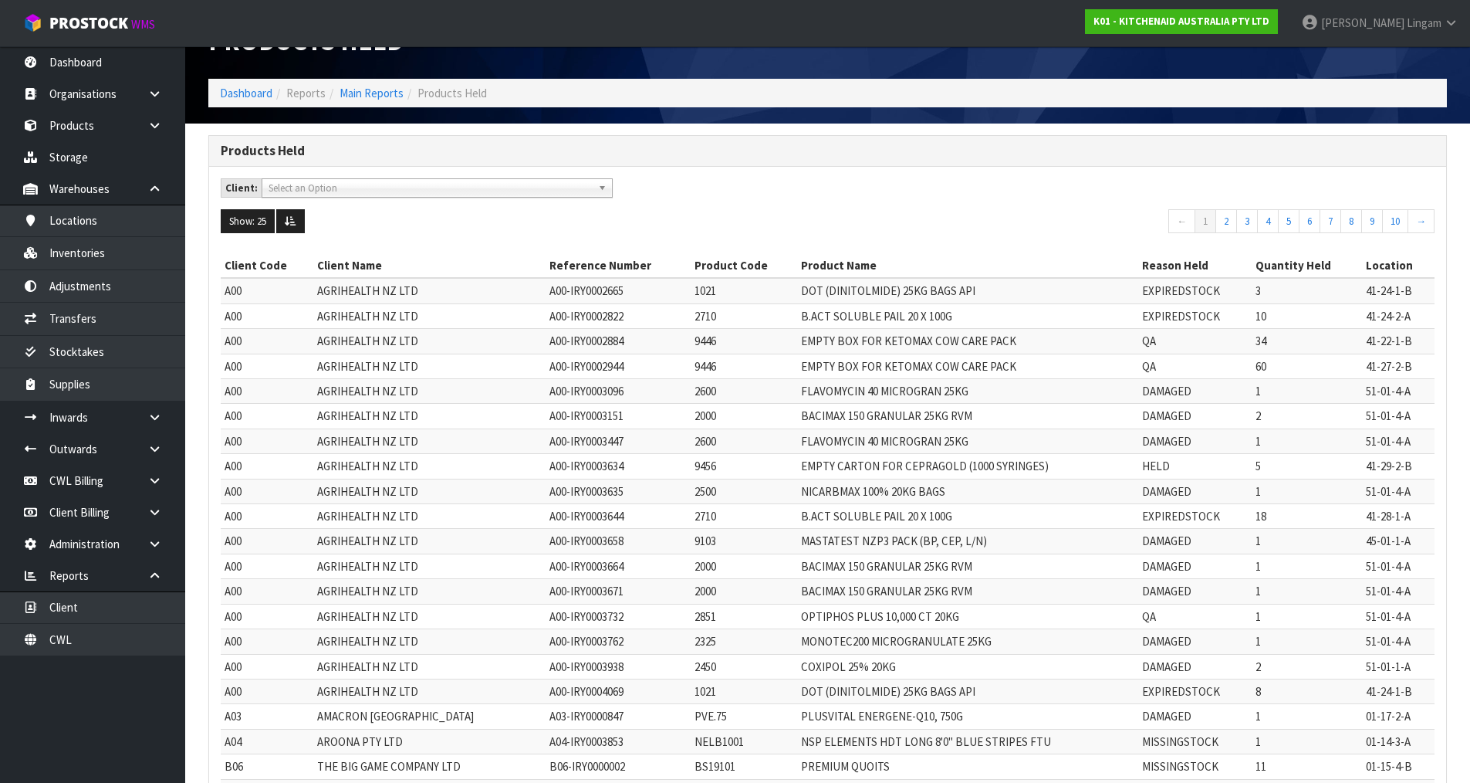
scroll to position [0, 0]
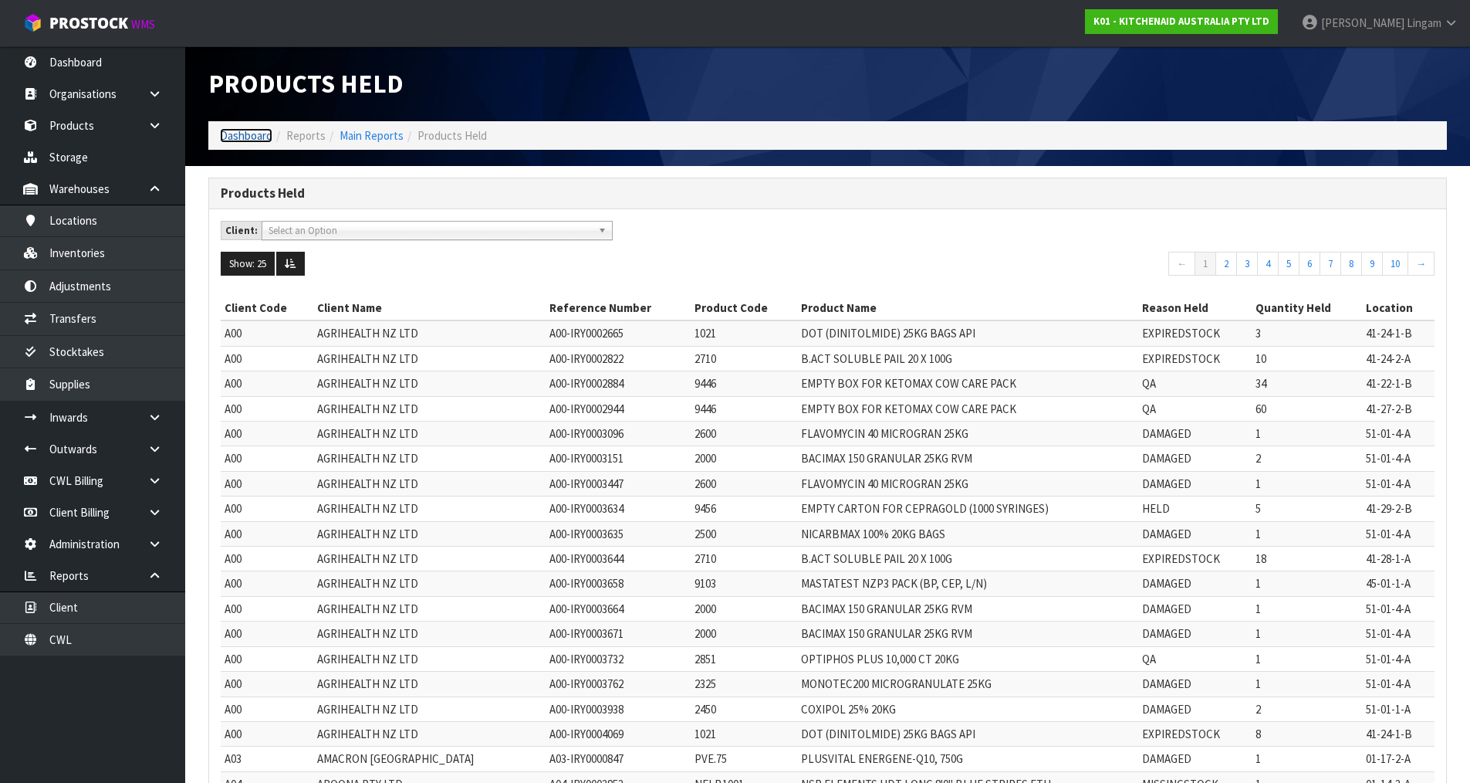
click at [235, 137] on link "Dashboard" at bounding box center [246, 135] width 52 height 15
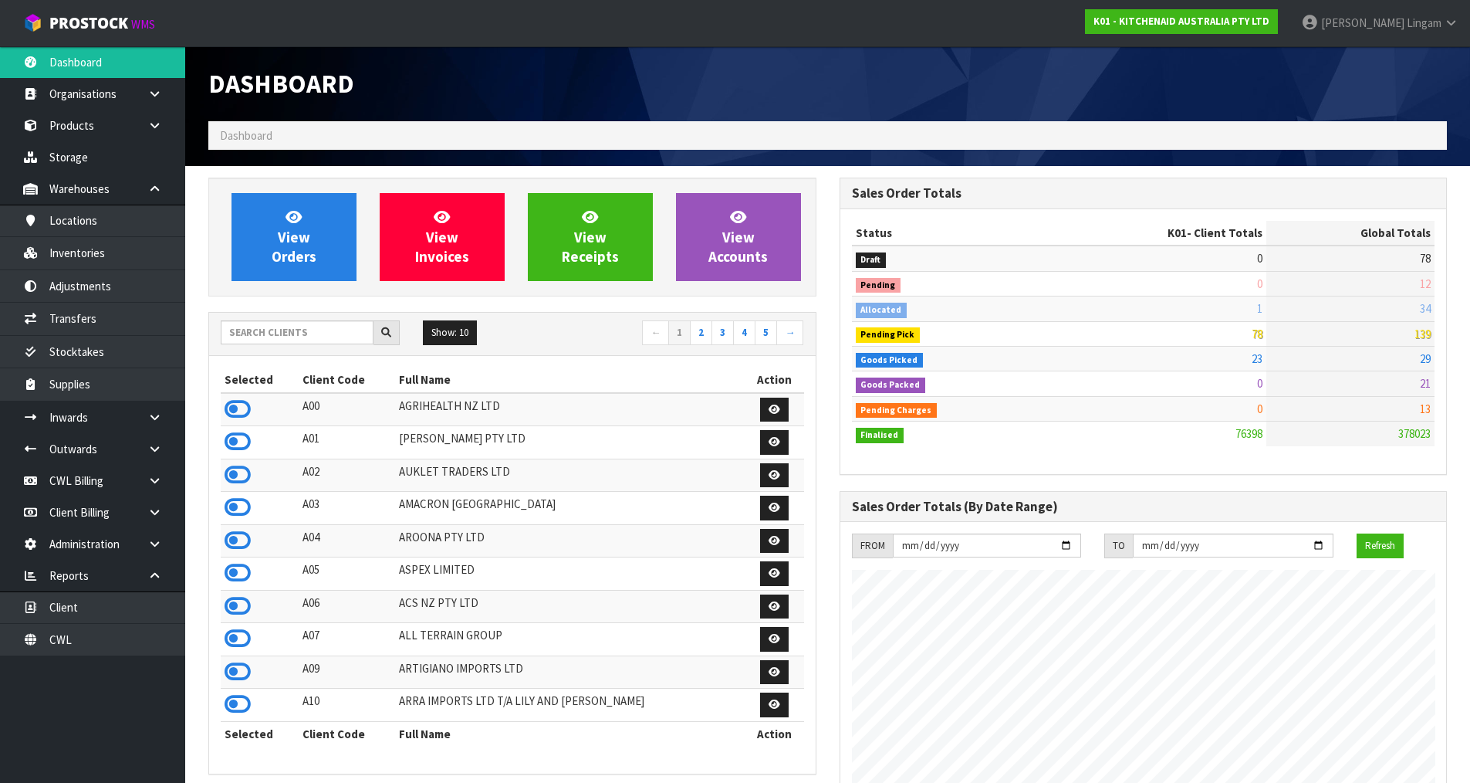
scroll to position [1169, 631]
click at [313, 261] on span "View Orders" at bounding box center [294, 237] width 45 height 58
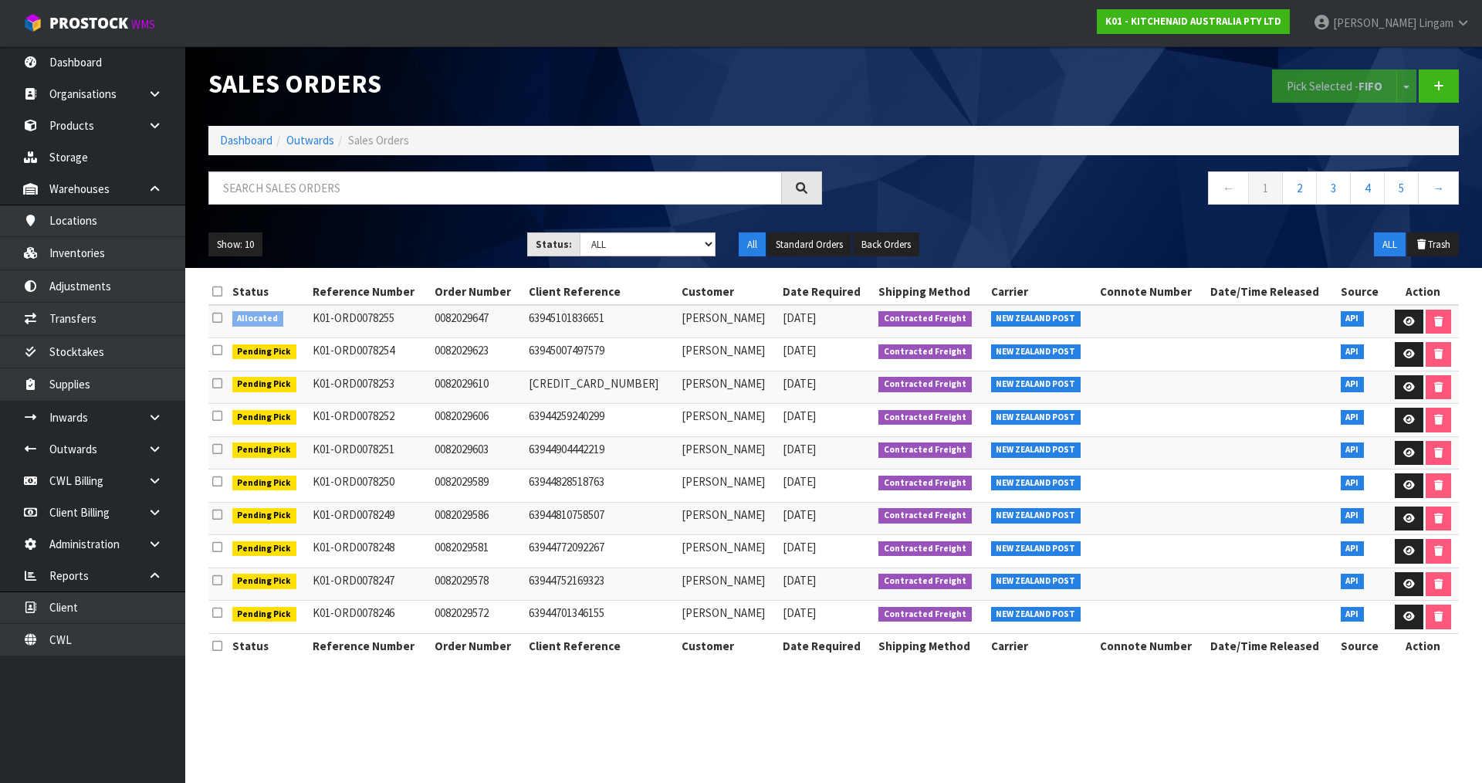
click at [212, 316] on icon at bounding box center [217, 318] width 10 height 12
click at [0, 0] on input "checkbox" at bounding box center [0, 0] width 0 height 0
click at [1324, 96] on button "Pick Selected - FIFO" at bounding box center [1334, 85] width 125 height 33
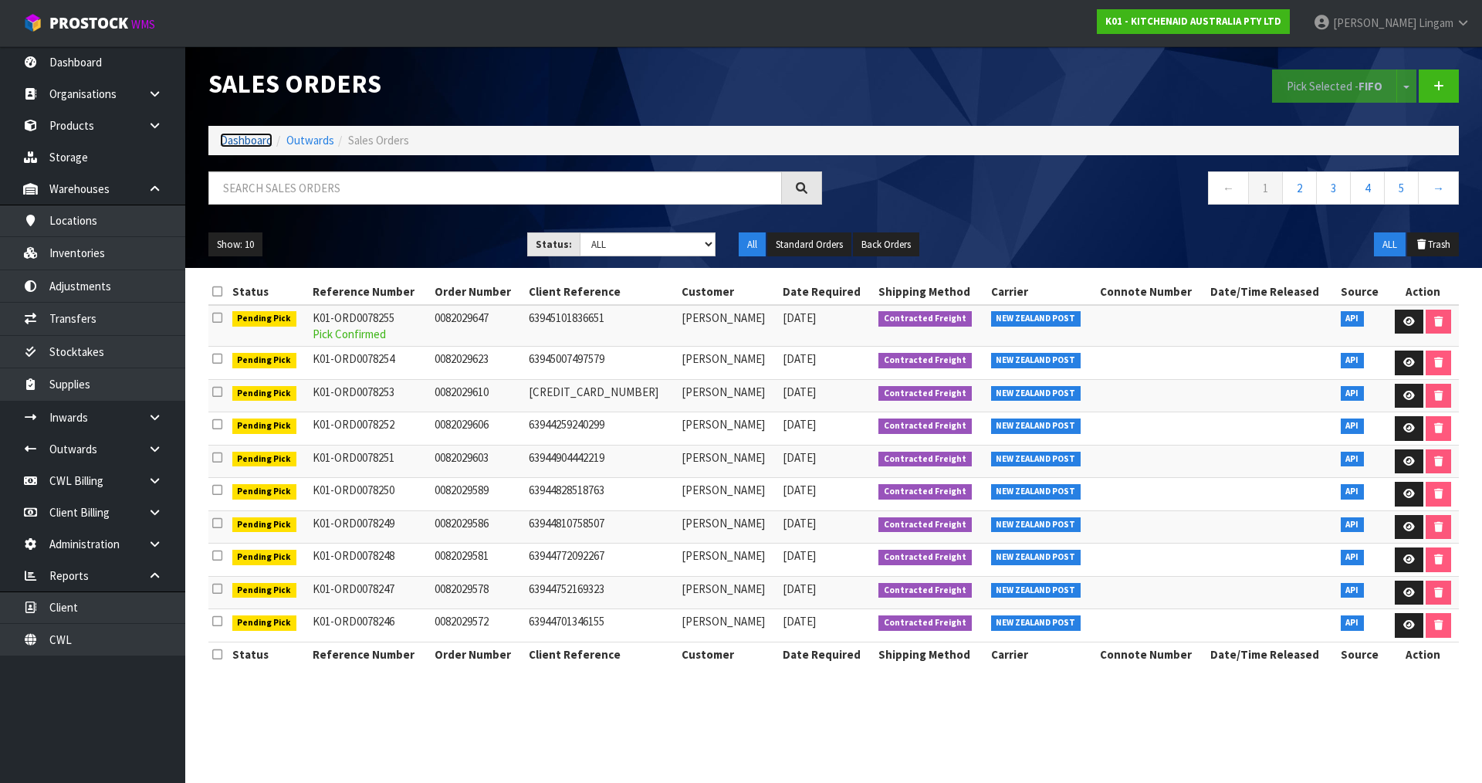
click at [237, 139] on link "Dashboard" at bounding box center [246, 140] width 52 height 15
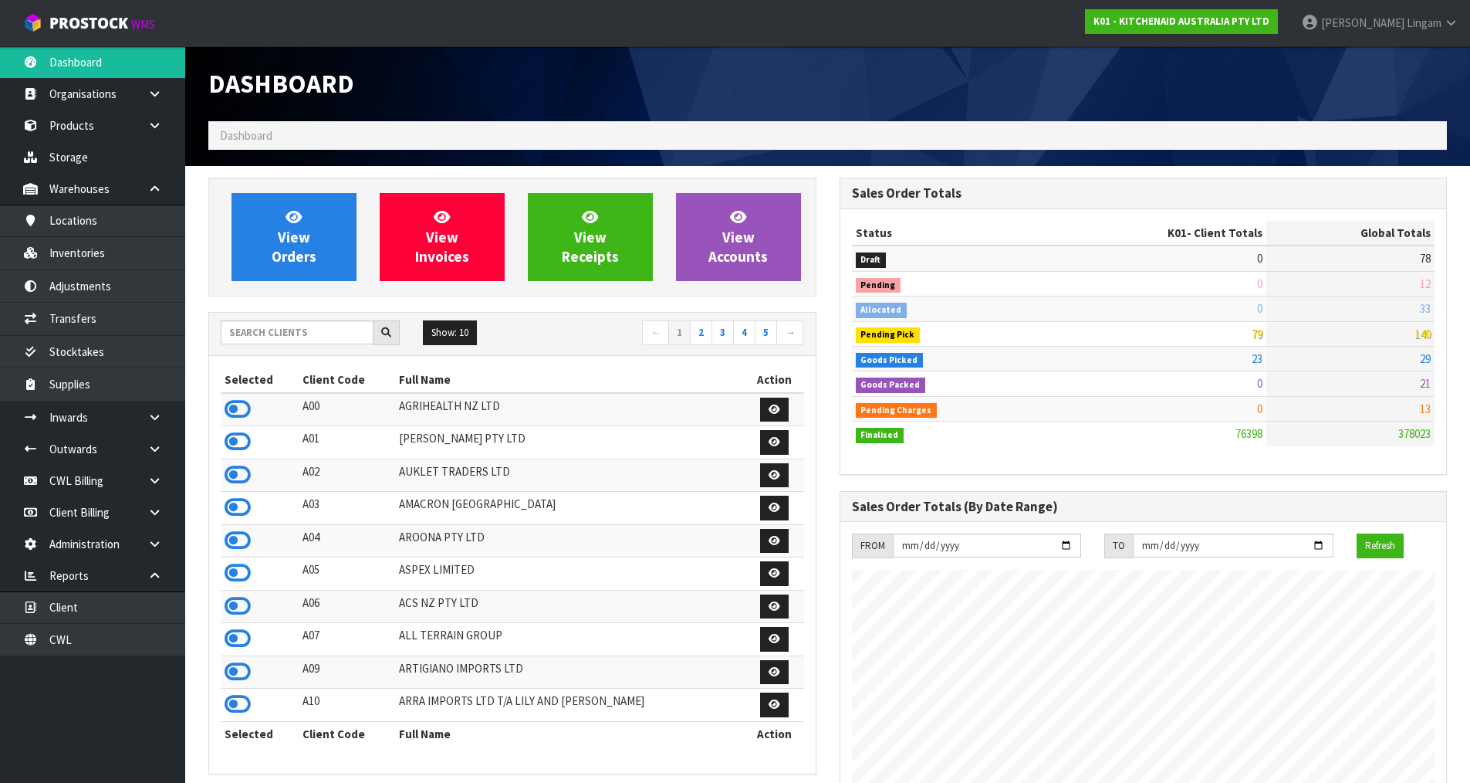
scroll to position [1169, 631]
